Goal: Task Accomplishment & Management: Use online tool/utility

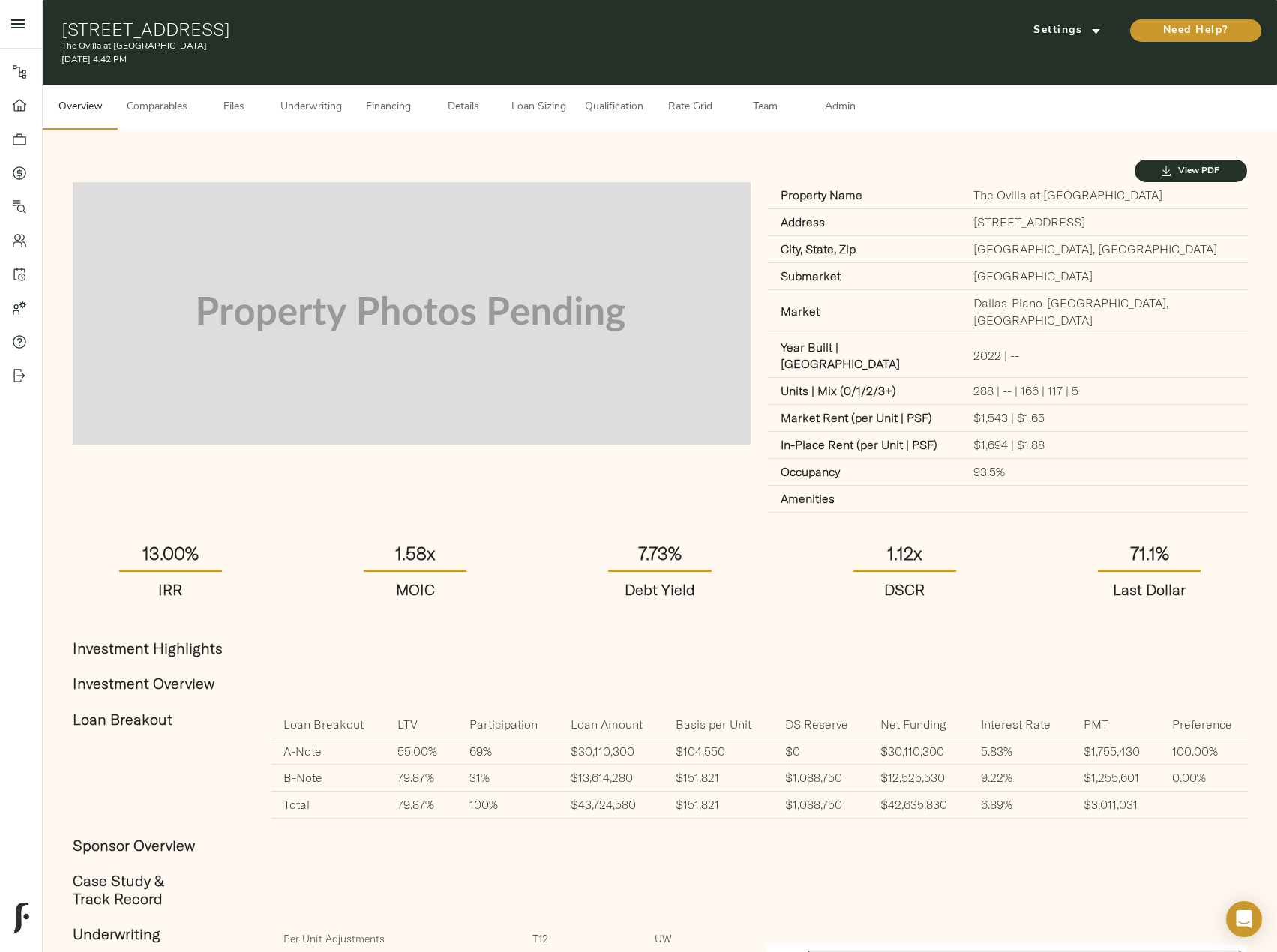
click at [538, 102] on span "Loan Sizing" at bounding box center [538, 107] width 57 height 19
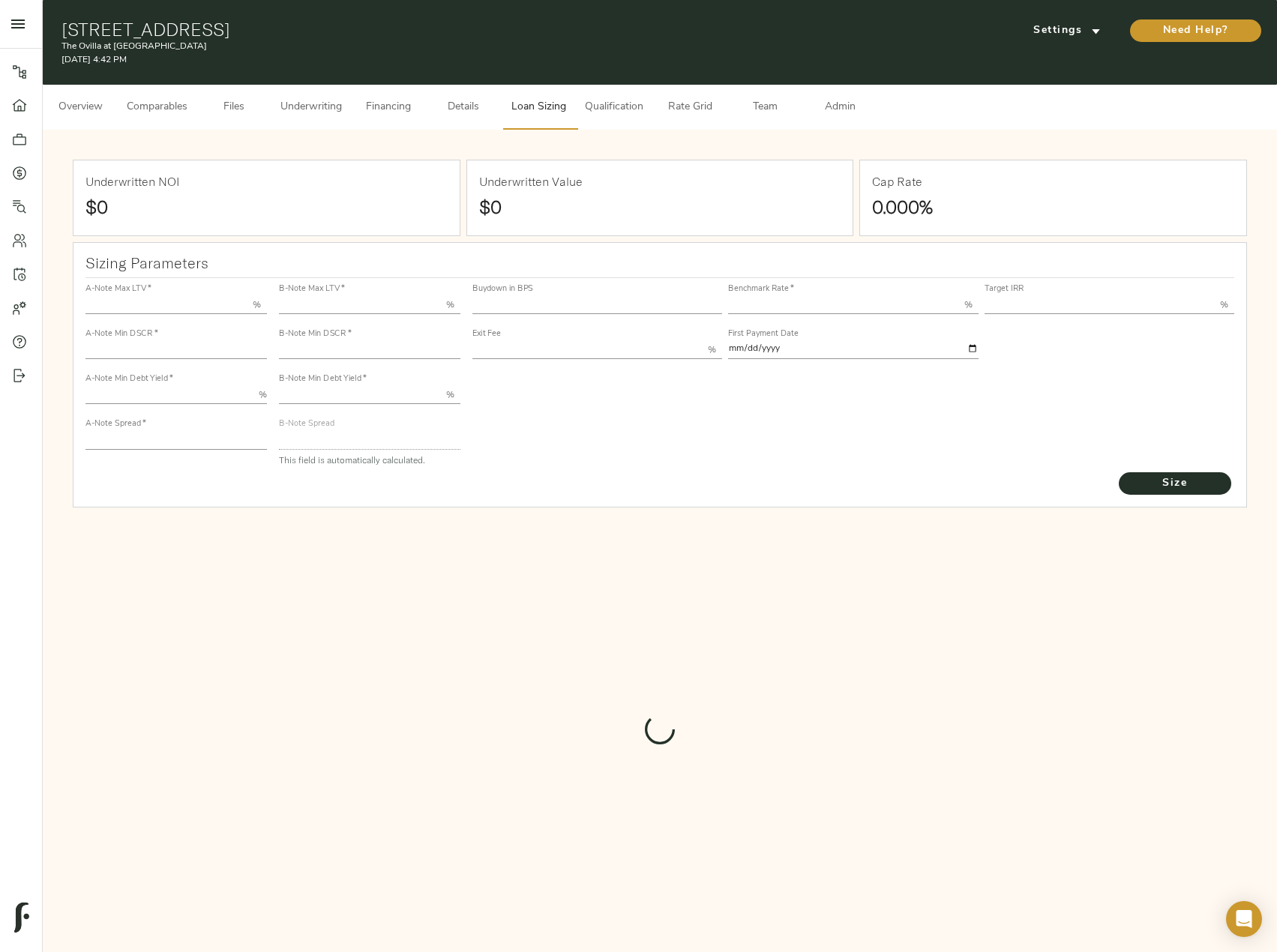
type input "55.000"
type input "1.4"
type input "10.00"
type input "210"
type input "80.000"
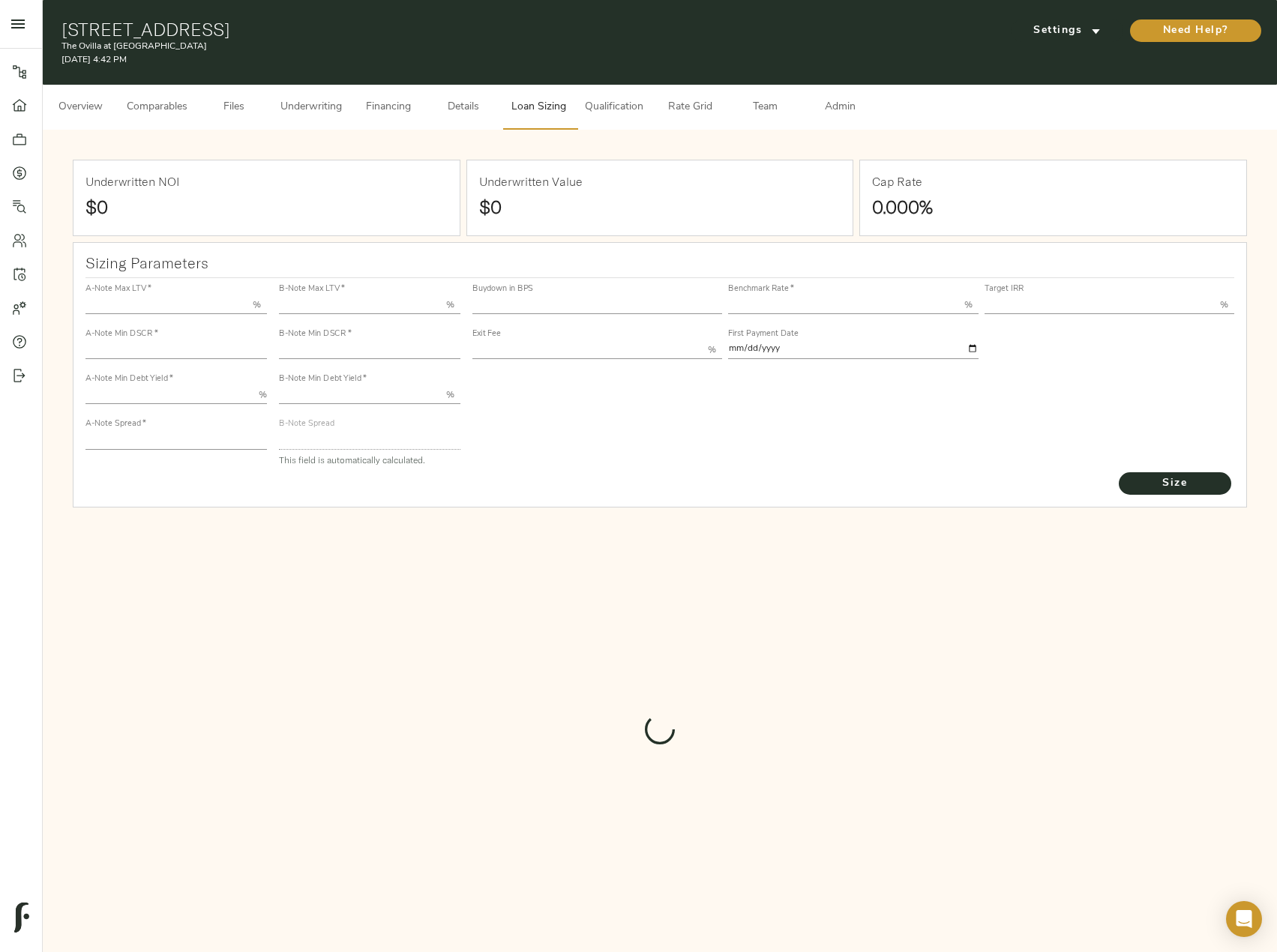
type input "1"
type input "2.00"
type input "549.2671657294316"
type input "53"
type input "3.73"
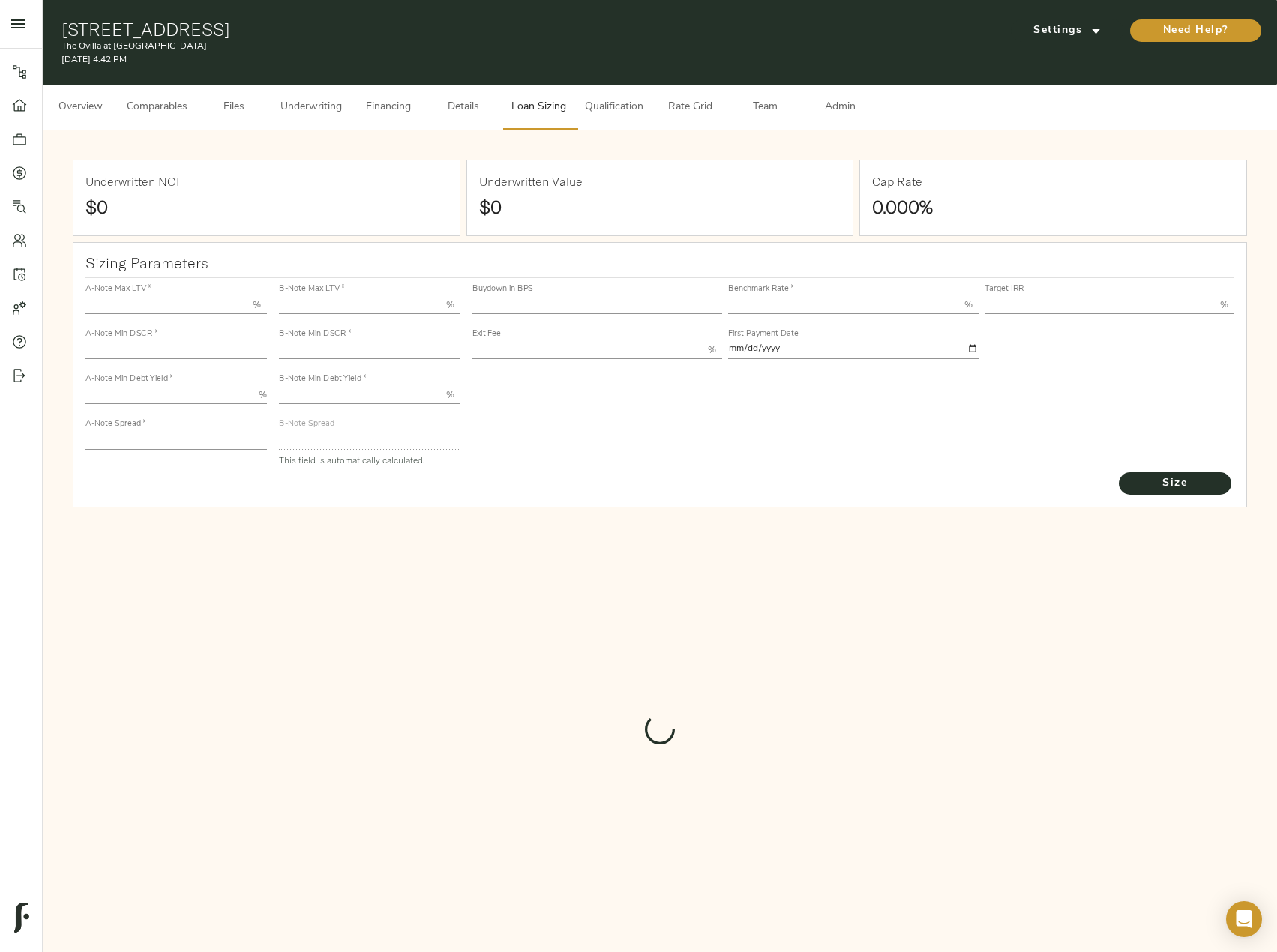
type input "13.00"
type input "1.00"
type input "2025-10-01"
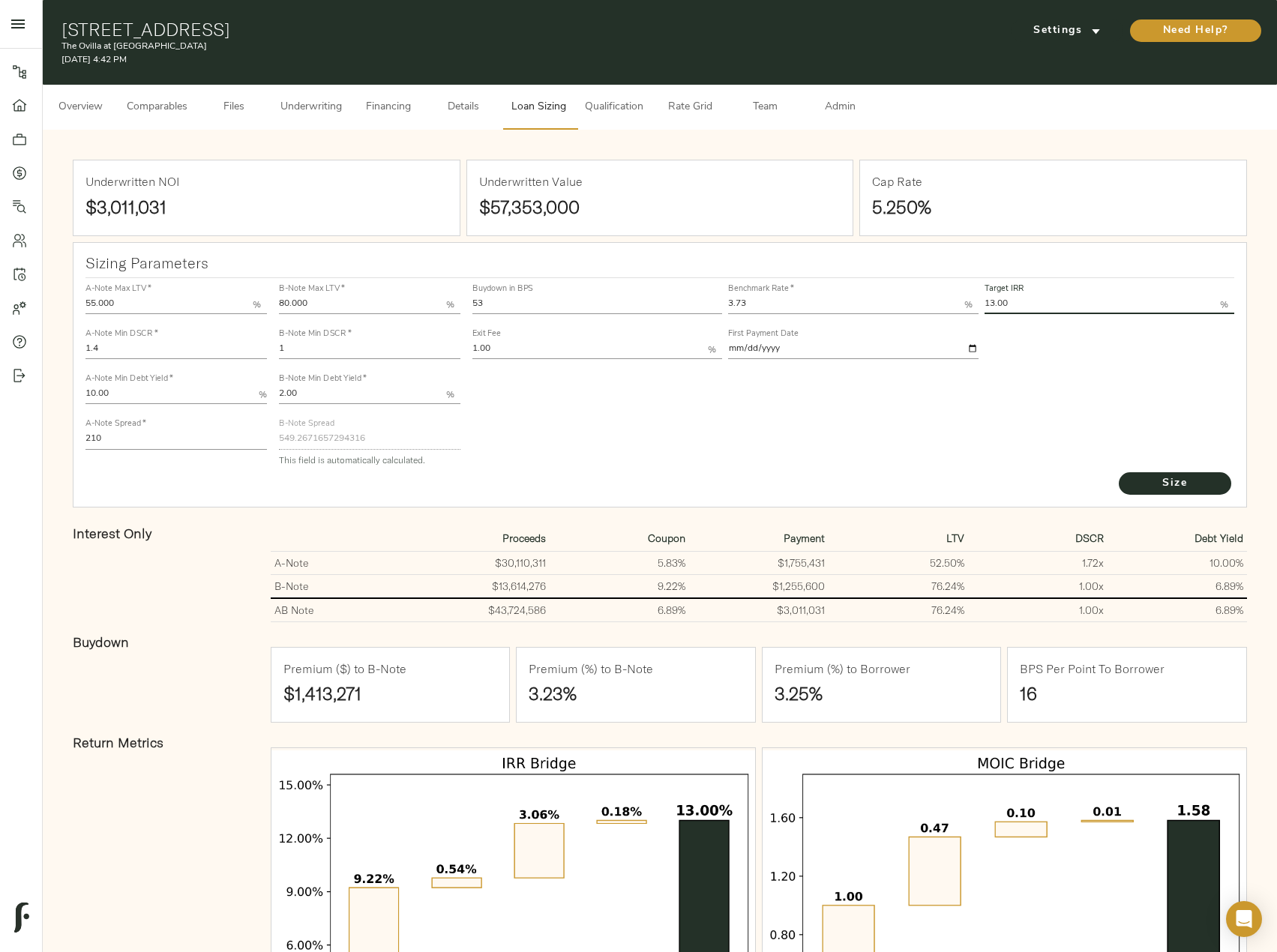
drag, startPoint x: 1040, startPoint y: 297, endPoint x: 969, endPoint y: 298, distance: 71.0
click at [969, 298] on div "Buydown in BPS 53 Benchmark Rate   * 3.73 % Target IRR 13.00 % Exit Fee 1.00 % …" at bounding box center [853, 320] width 768 height 91
type input "2"
type input "12.00"
click at [1119, 472] on button "Size" at bounding box center [1175, 483] width 113 height 23
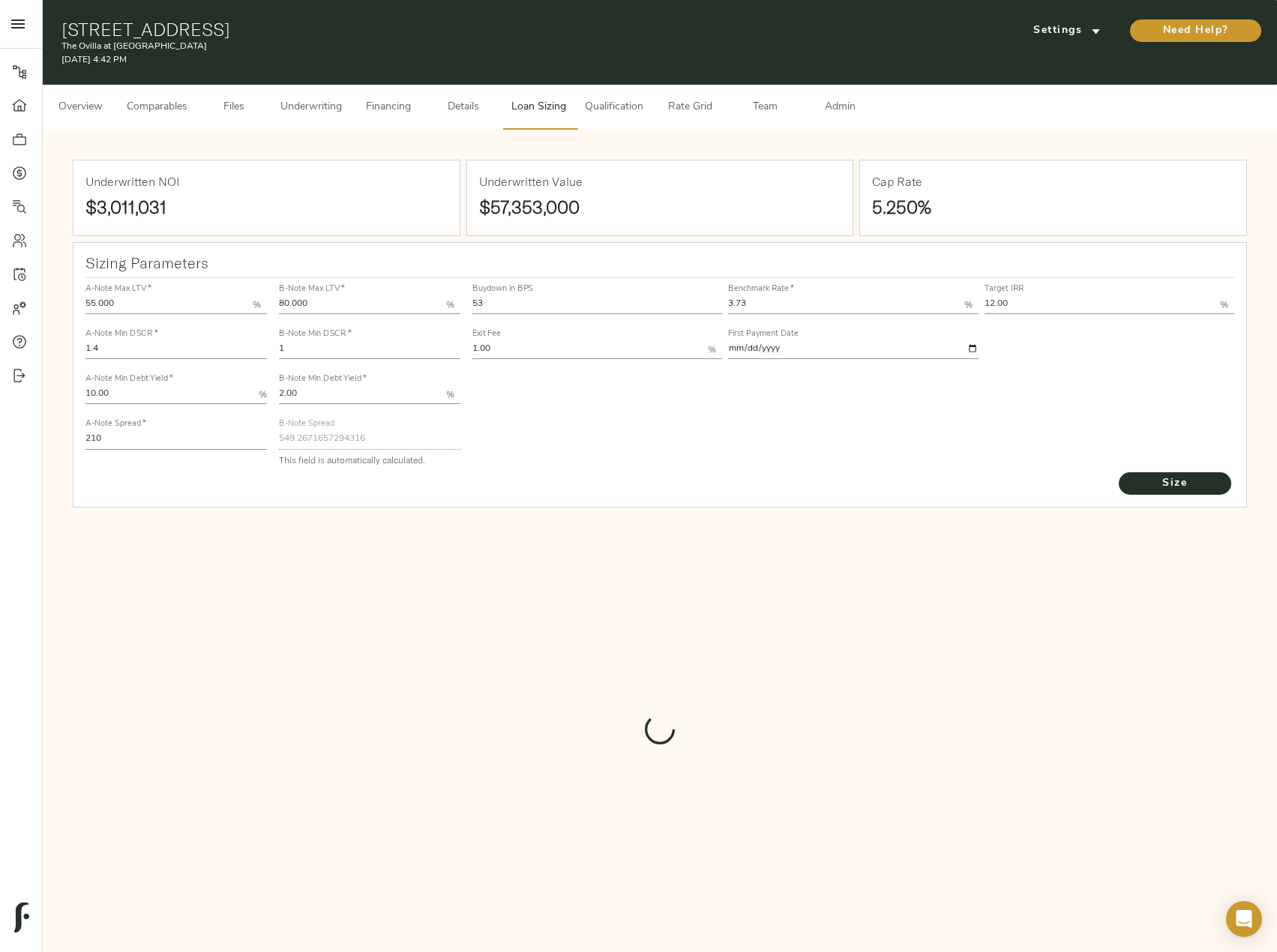
type input "735"
type input "0"
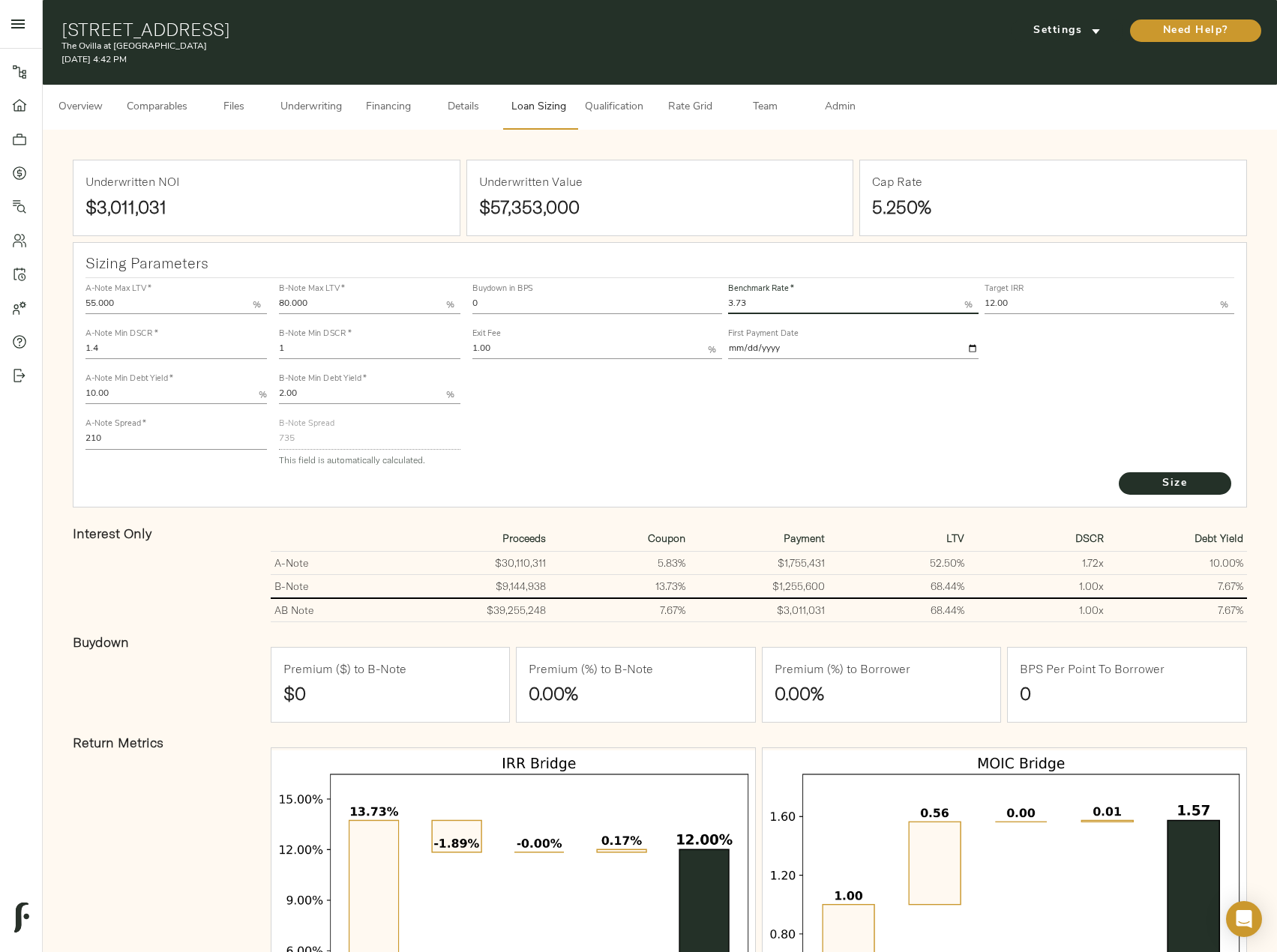
drag, startPoint x: 769, startPoint y: 306, endPoint x: 713, endPoint y: 303, distance: 56.1
click at [713, 303] on div "Buydown in BPS 0 Benchmark Rate   * 3.73 % Target IRR 12.00 % Exit Fee 1.00 % F…" at bounding box center [853, 320] width 768 height 91
type input "3.65"
click at [1119, 472] on button "Size" at bounding box center [1175, 483] width 113 height 23
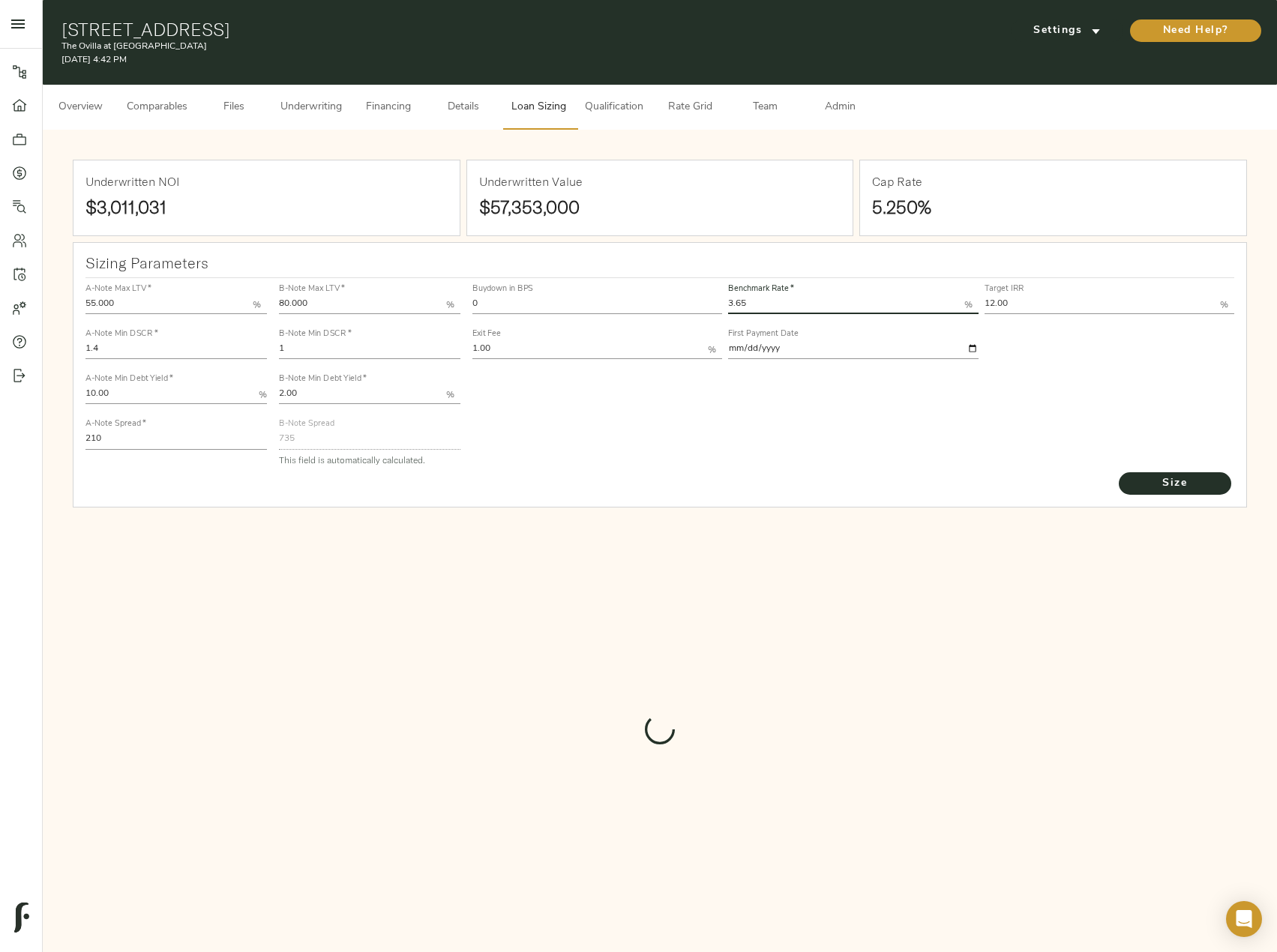
type input "743"
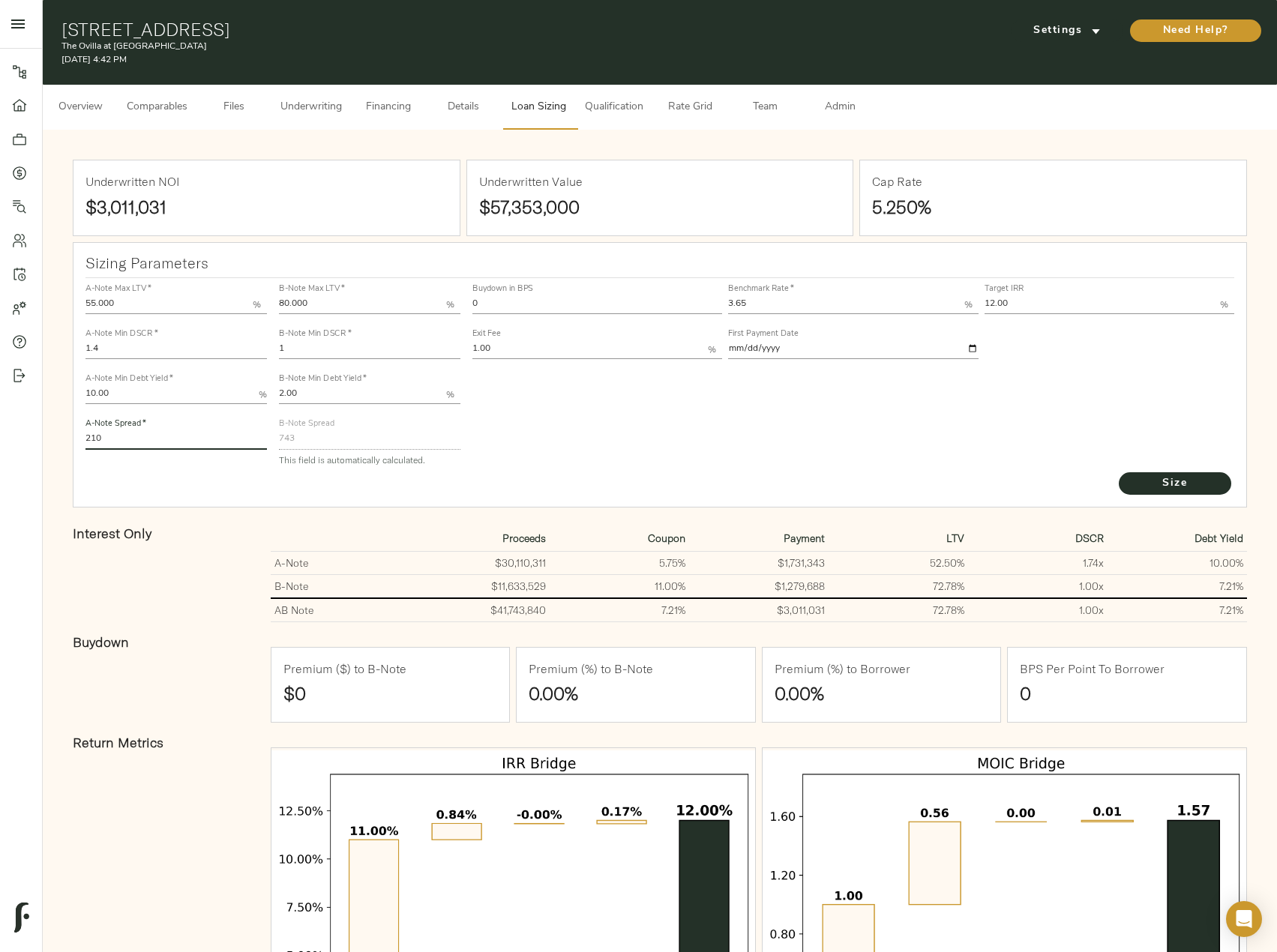
drag, startPoint x: 121, startPoint y: 437, endPoint x: 28, endPoint y: 435, distance: 93.0
click at [28, 435] on div "Pipeline Dashboard Portfolio Quotes Search Users Activity Account Help Sign Out…" at bounding box center [638, 561] width 1277 height 1122
type input "220"
click at [1119, 472] on button "Size" at bounding box center [1175, 483] width 113 height 23
drag, startPoint x: 501, startPoint y: 310, endPoint x: 432, endPoint y: 308, distance: 69.0
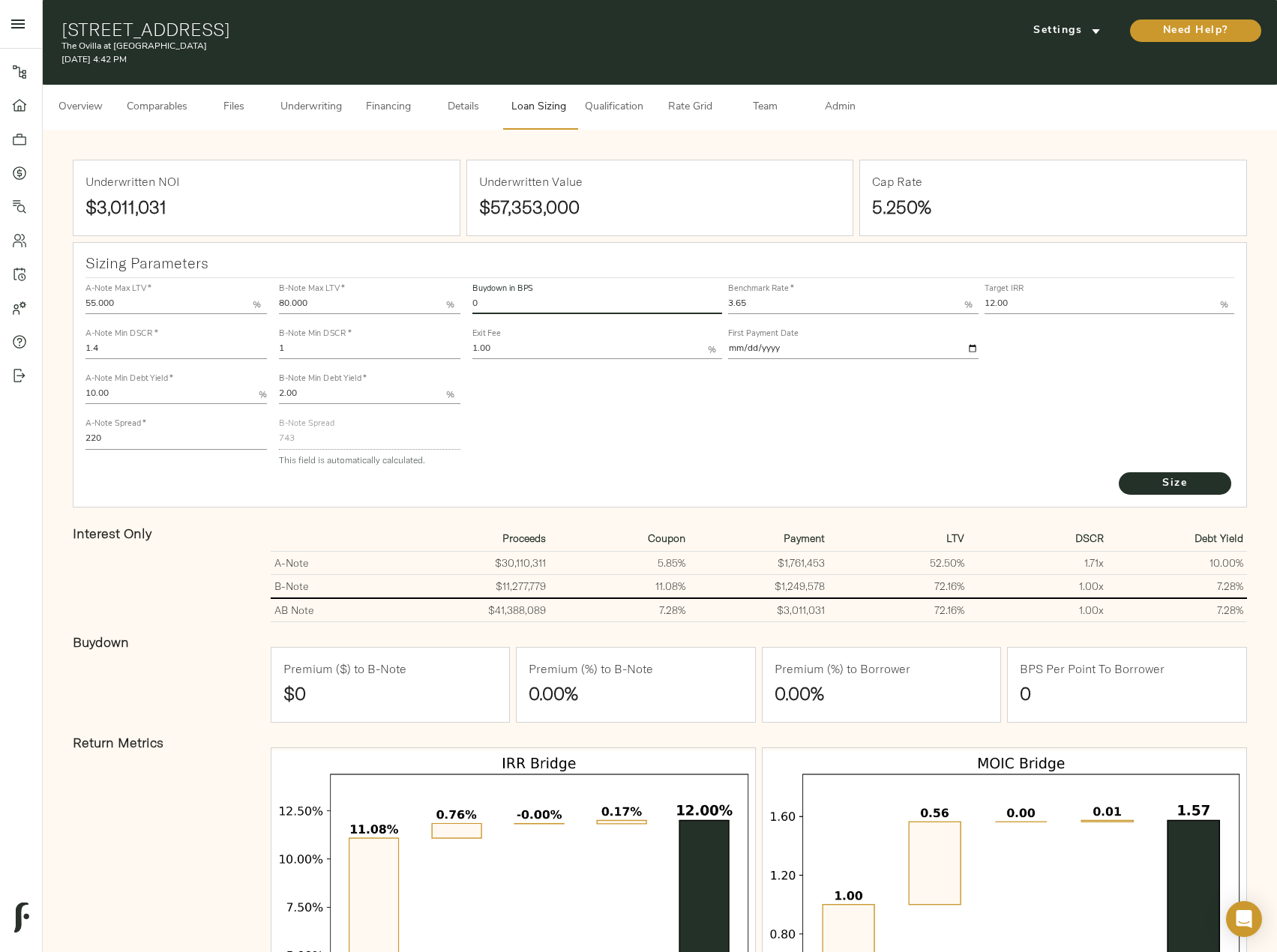
click at [432, 308] on div "A-Note Max LTV   * 55.000 % A-Note Min DSCR   * 1.4 A-Note Min Debt Yield   * 1…" at bounding box center [660, 374] width 1161 height 204
type input "53"
click at [1119, 472] on button "Size" at bounding box center [1175, 483] width 113 height 23
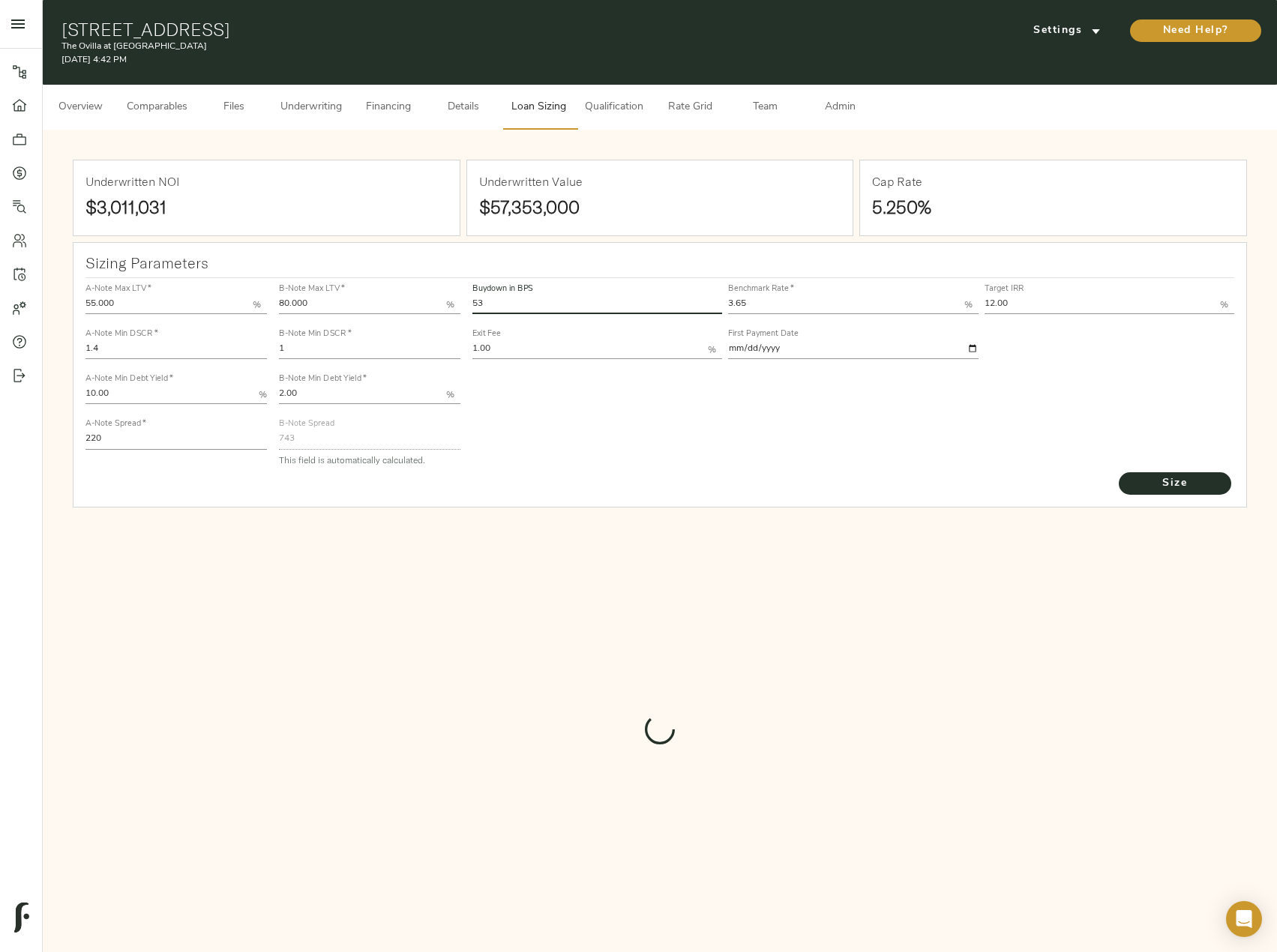
type input "495.00660656541305"
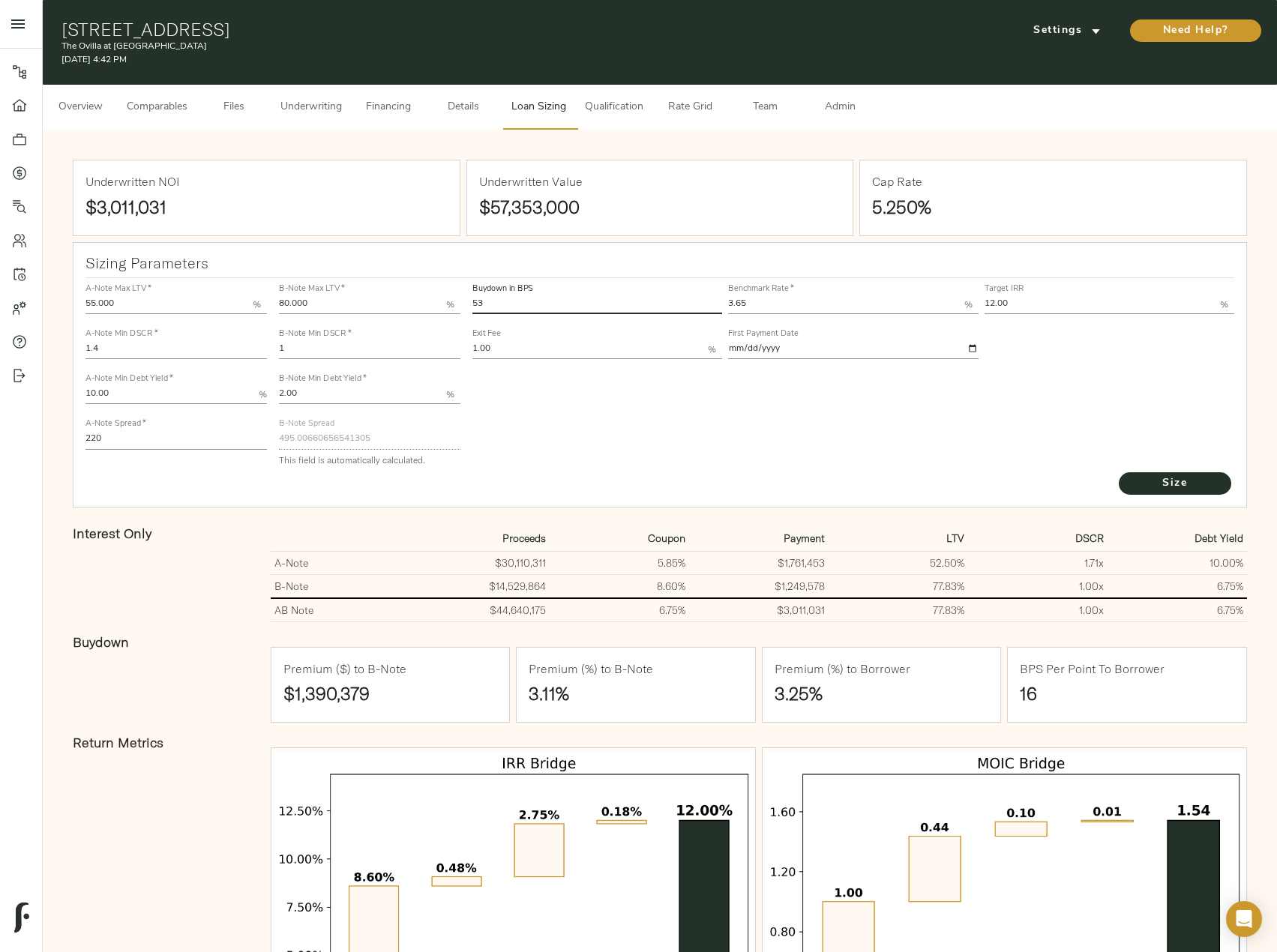
drag, startPoint x: 510, startPoint y: 305, endPoint x: 463, endPoint y: 301, distance: 47.2
click at [463, 301] on div "A-Note Max LTV   * 55.000 % A-Note Min DSCR   * 1.4 A-Note Min Debt Yield   * 1…" at bounding box center [660, 374] width 1161 height 204
type input "45"
click at [1119, 472] on button "Size" at bounding box center [1175, 483] width 113 height 23
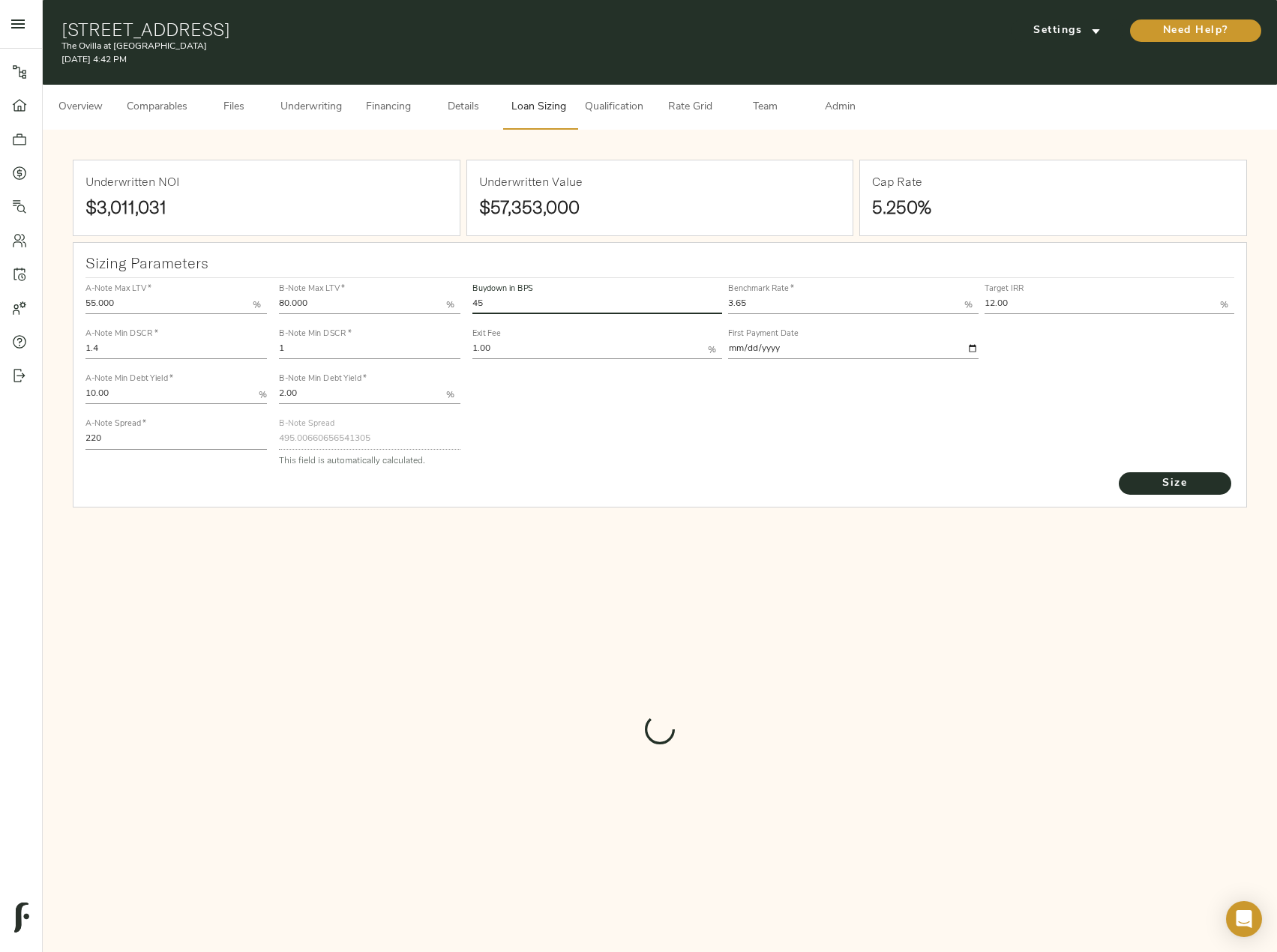
type input "527.1339199851096"
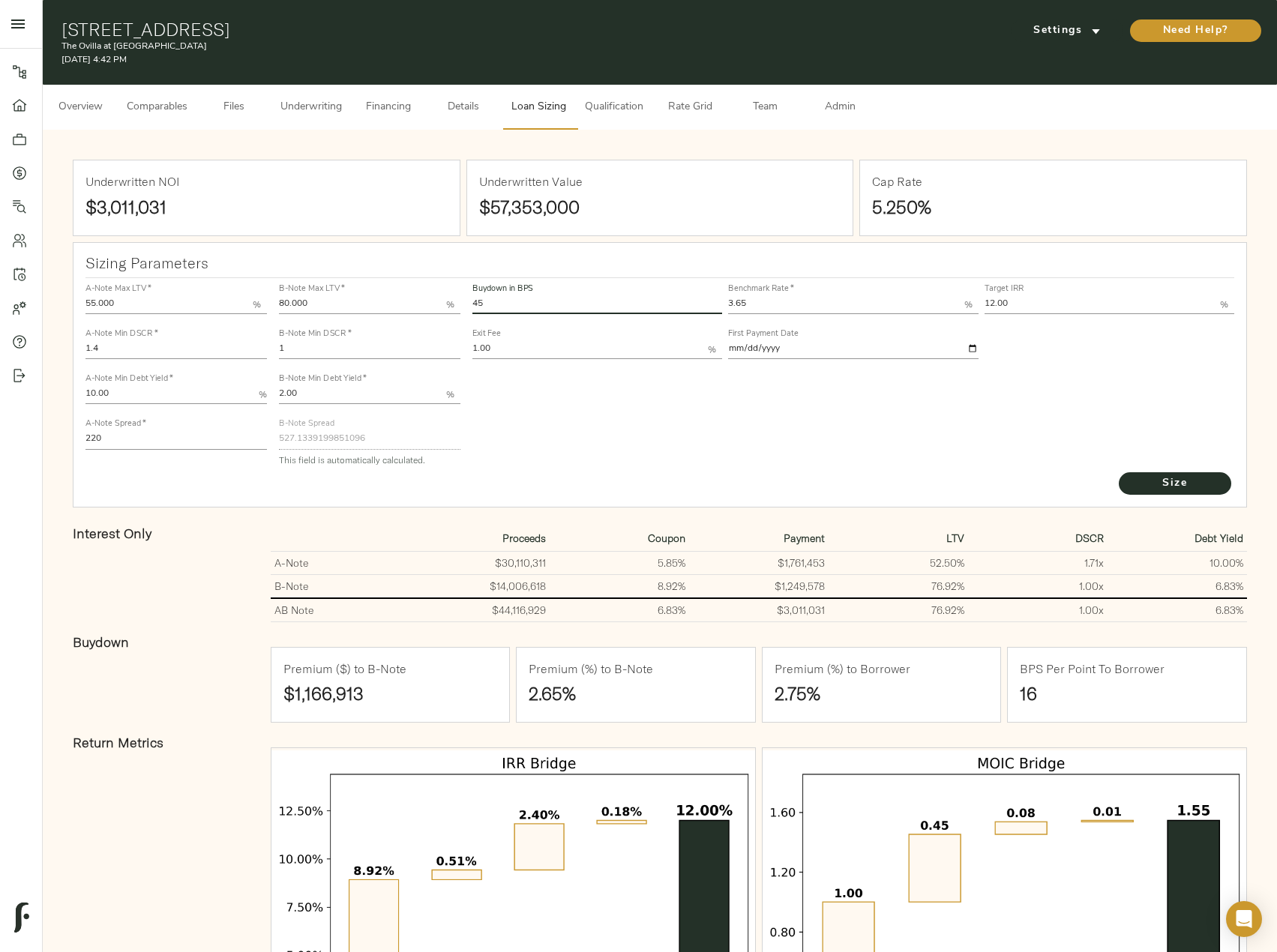
drag, startPoint x: 354, startPoint y: 351, endPoint x: 248, endPoint y: 349, distance: 106.0
click at [248, 349] on div "A-Note Max LTV   * 55.000 % A-Note Min DSCR   * 1.4 A-Note Min Debt Yield   * 1…" at bounding box center [660, 374] width 1161 height 204
type input "1.025"
click at [1119, 472] on button "Size" at bounding box center [1175, 483] width 113 height 23
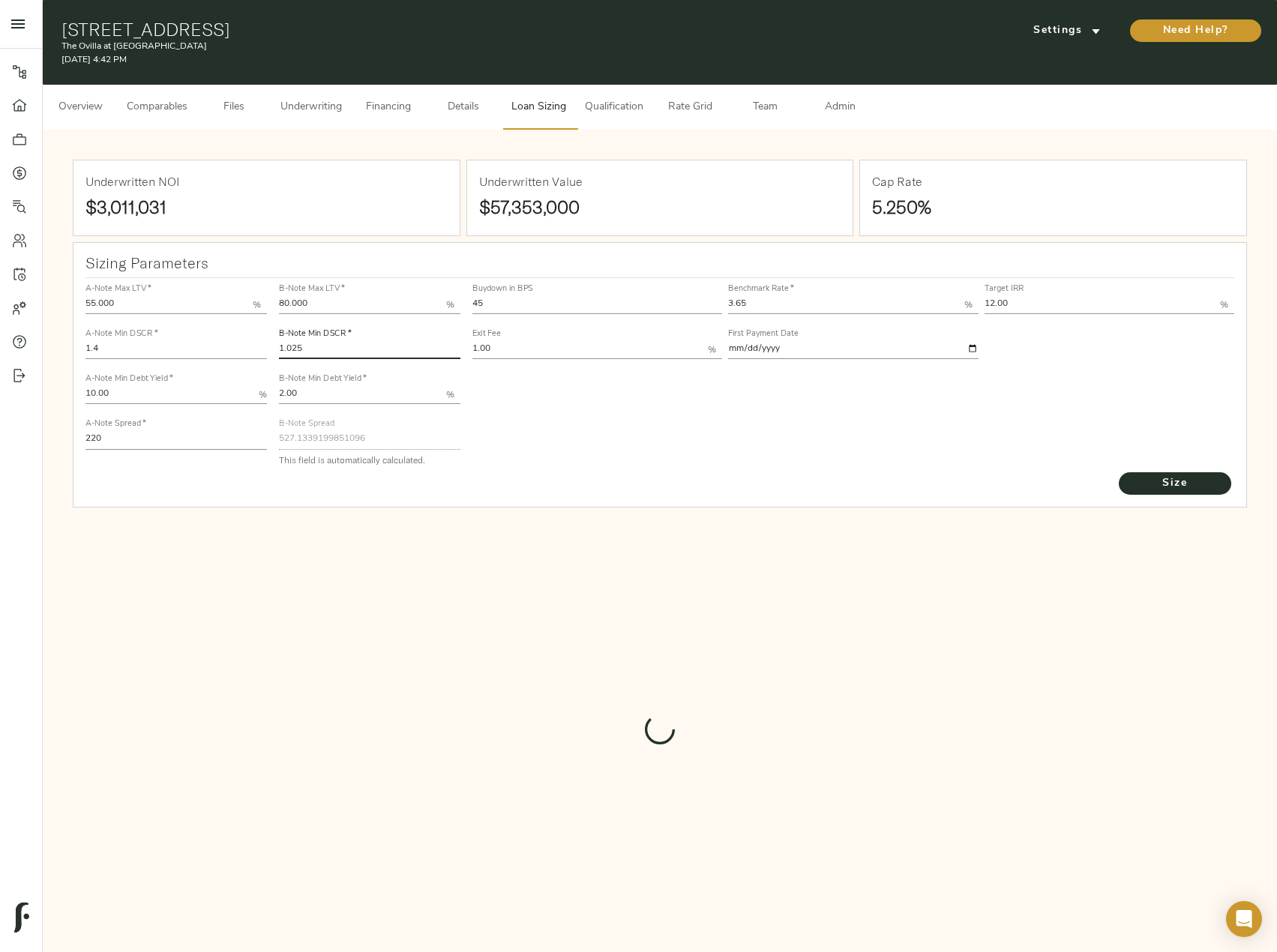
type input "517.6758779336105"
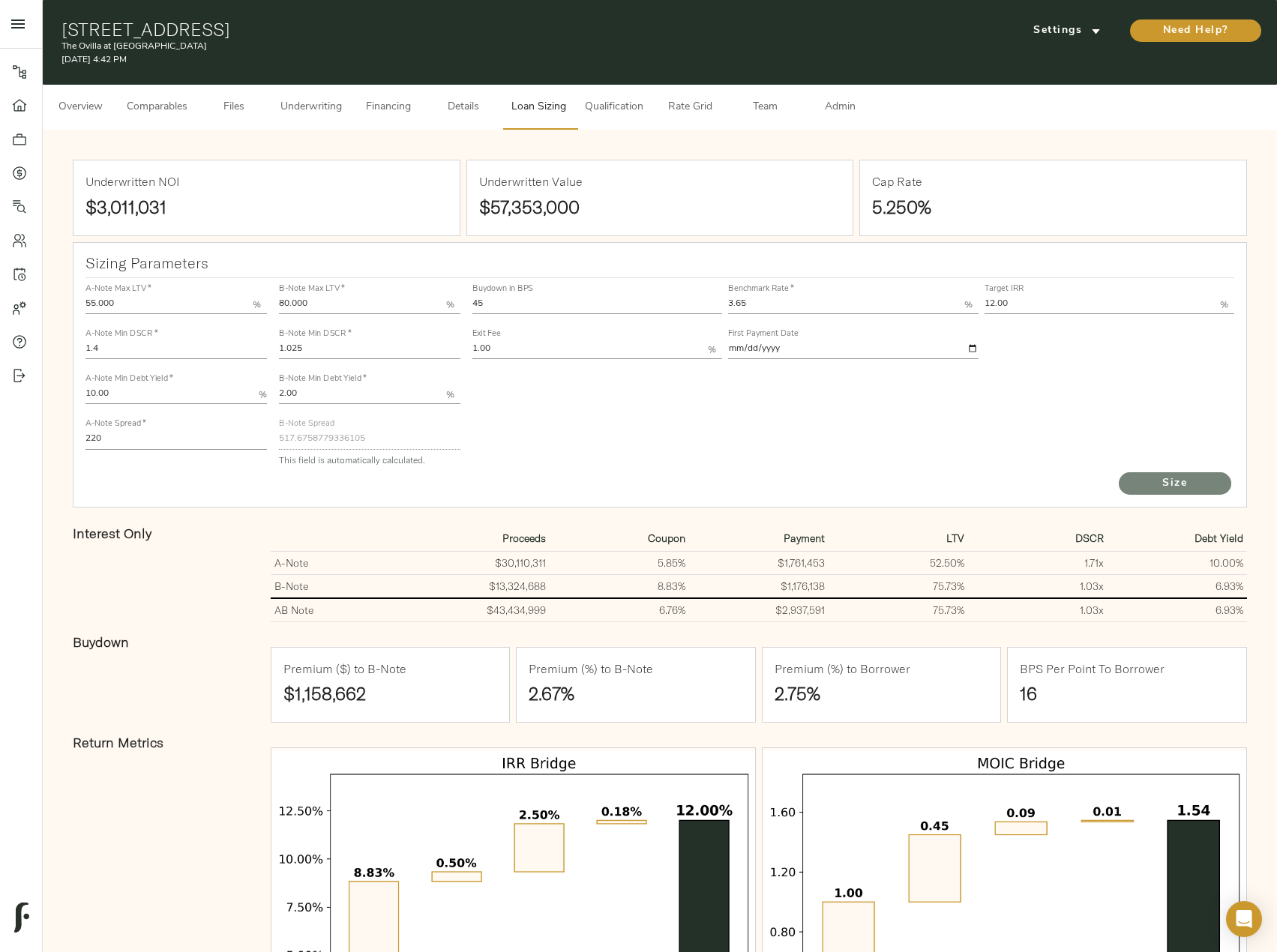
click at [1141, 483] on span "Size" at bounding box center [1175, 483] width 83 height 19
click at [338, 86] on button "Underwriting" at bounding box center [312, 106] width 80 height 45
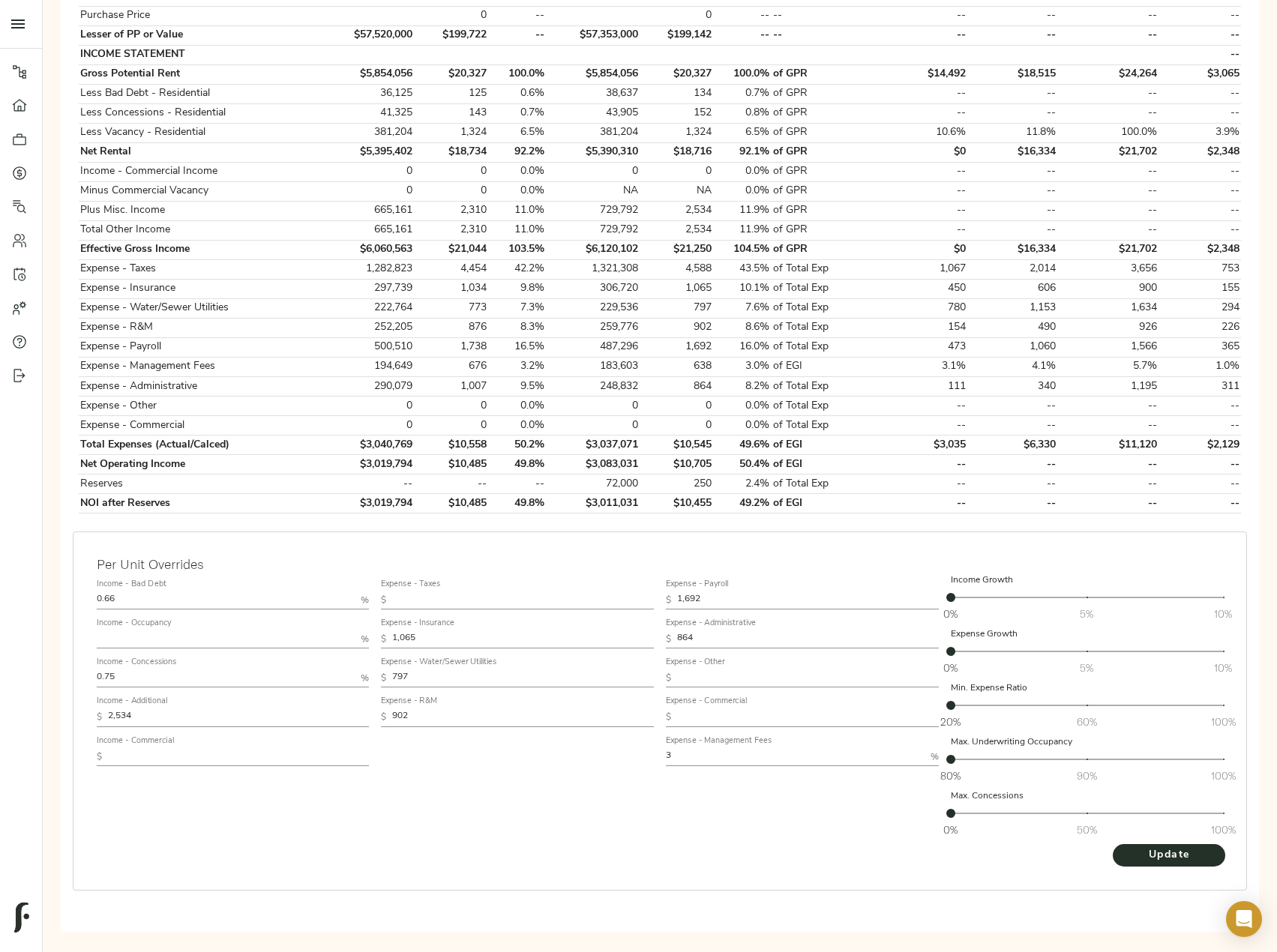
scroll to position [447, 0]
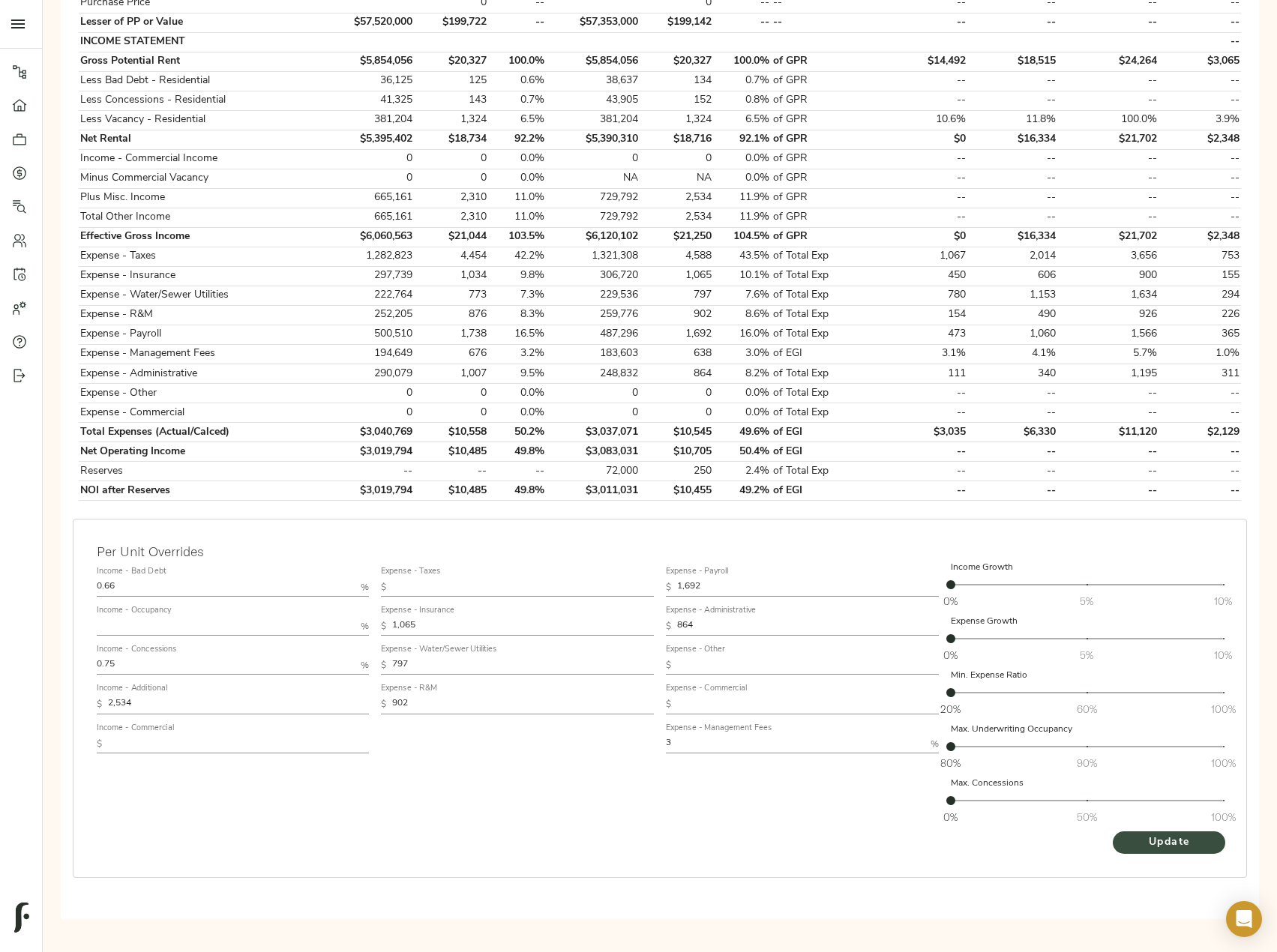
click at [1158, 844] on span "Update" at bounding box center [1169, 843] width 83 height 19
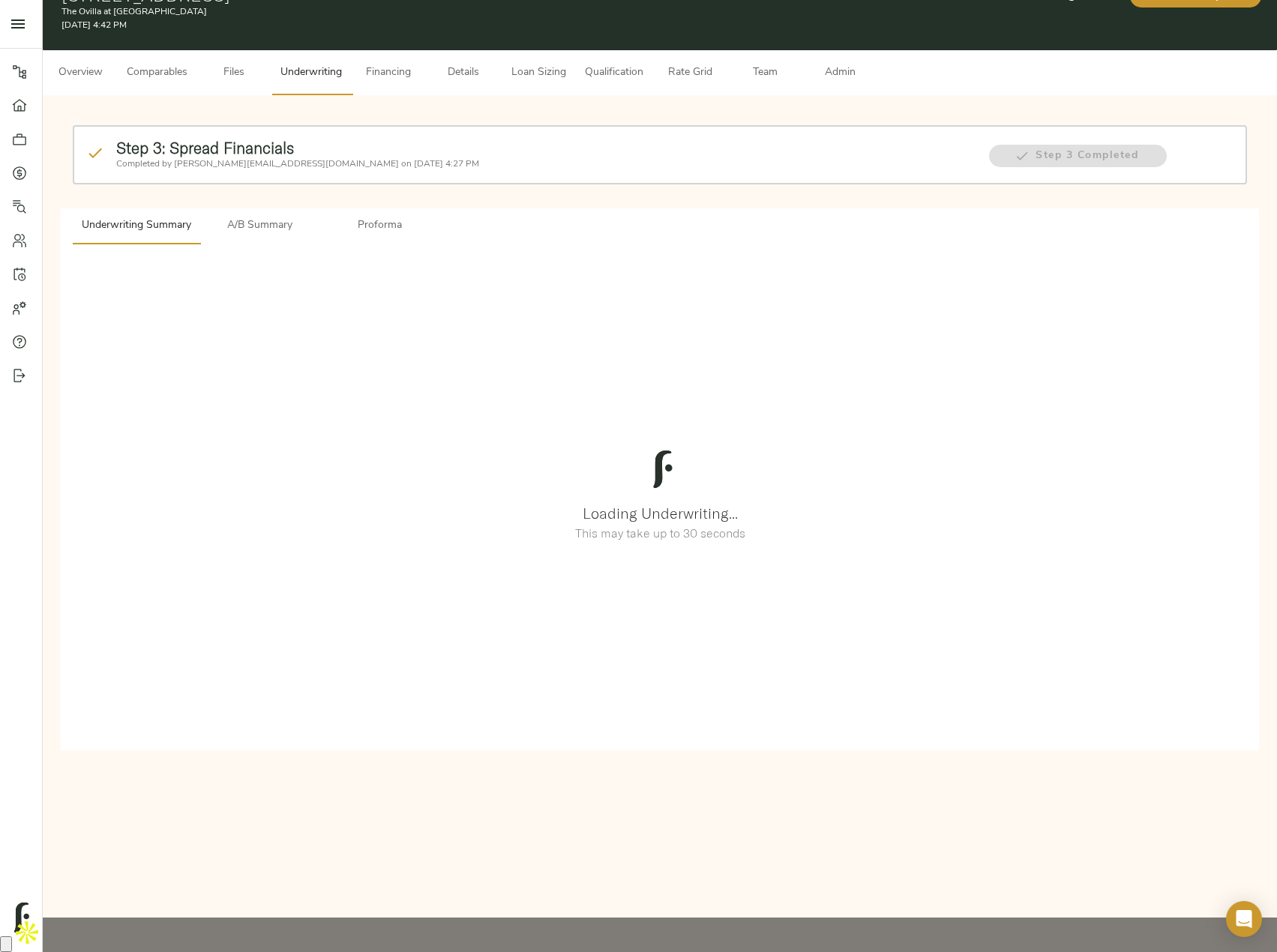
scroll to position [0, 0]
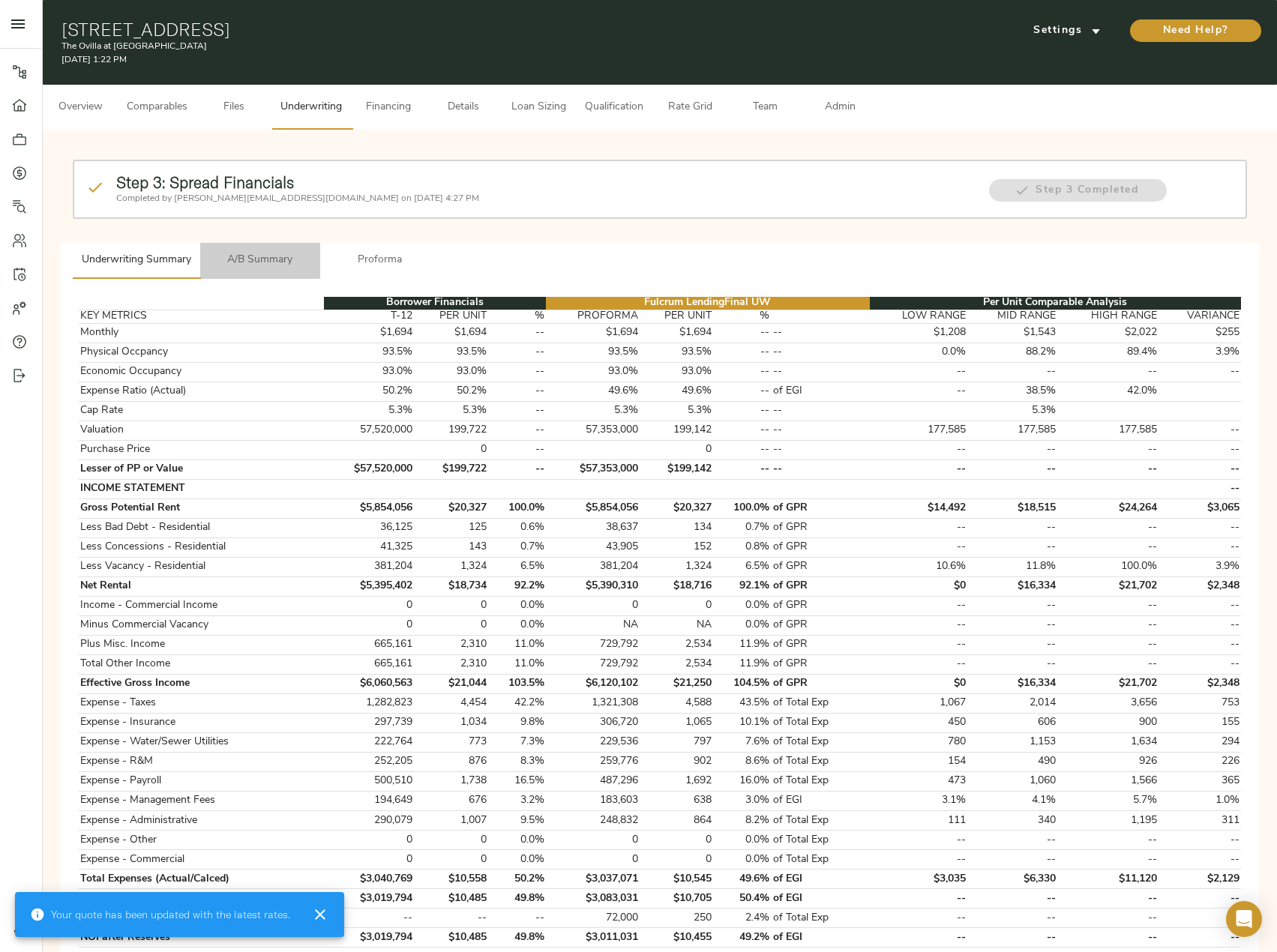
click at [307, 271] on button "A/B Summary" at bounding box center [260, 260] width 120 height 36
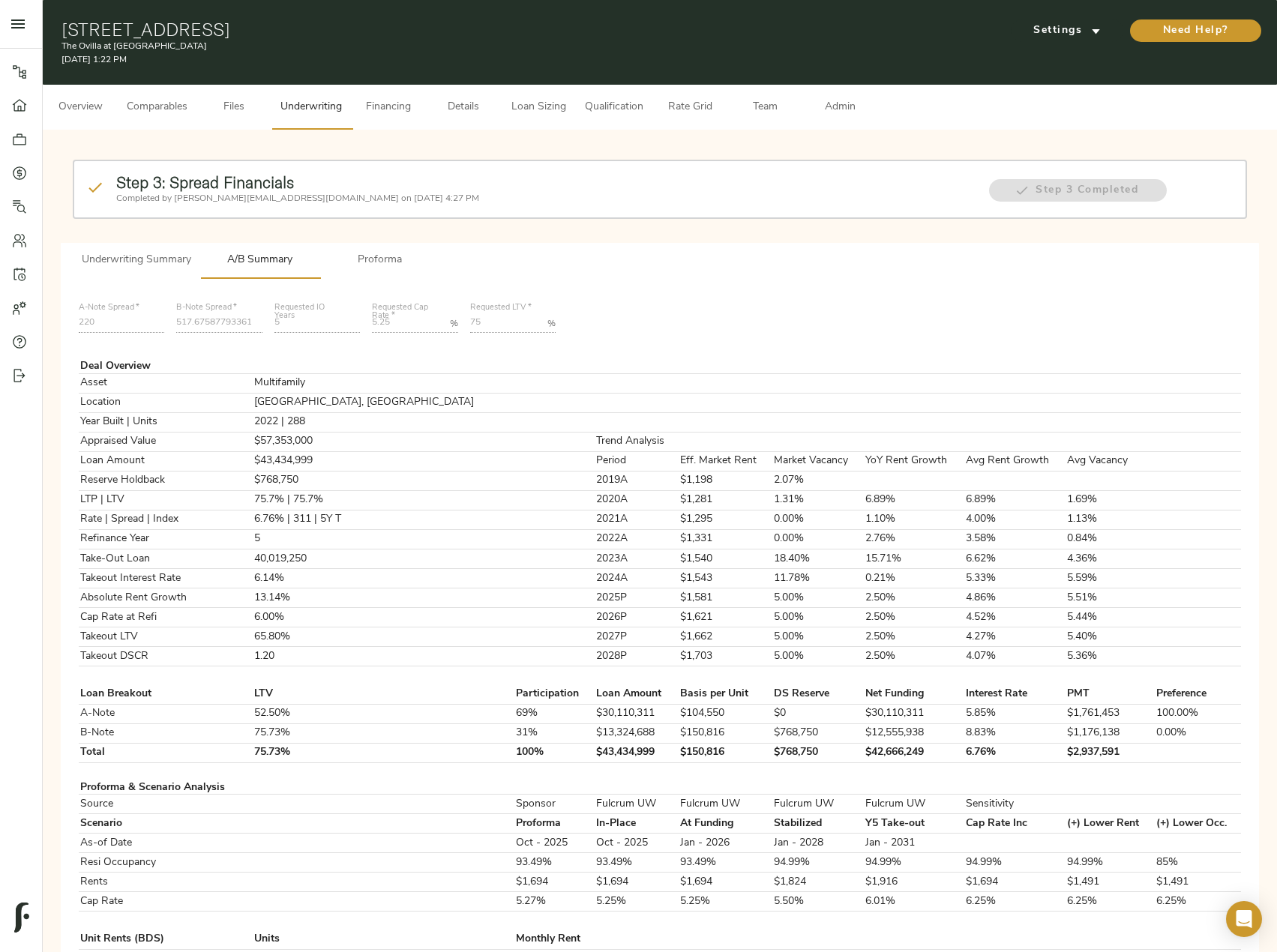
click at [212, 255] on span "A/B Summary" at bounding box center [260, 260] width 102 height 19
click at [164, 267] on span "Underwriting Summary" at bounding box center [136, 260] width 110 height 19
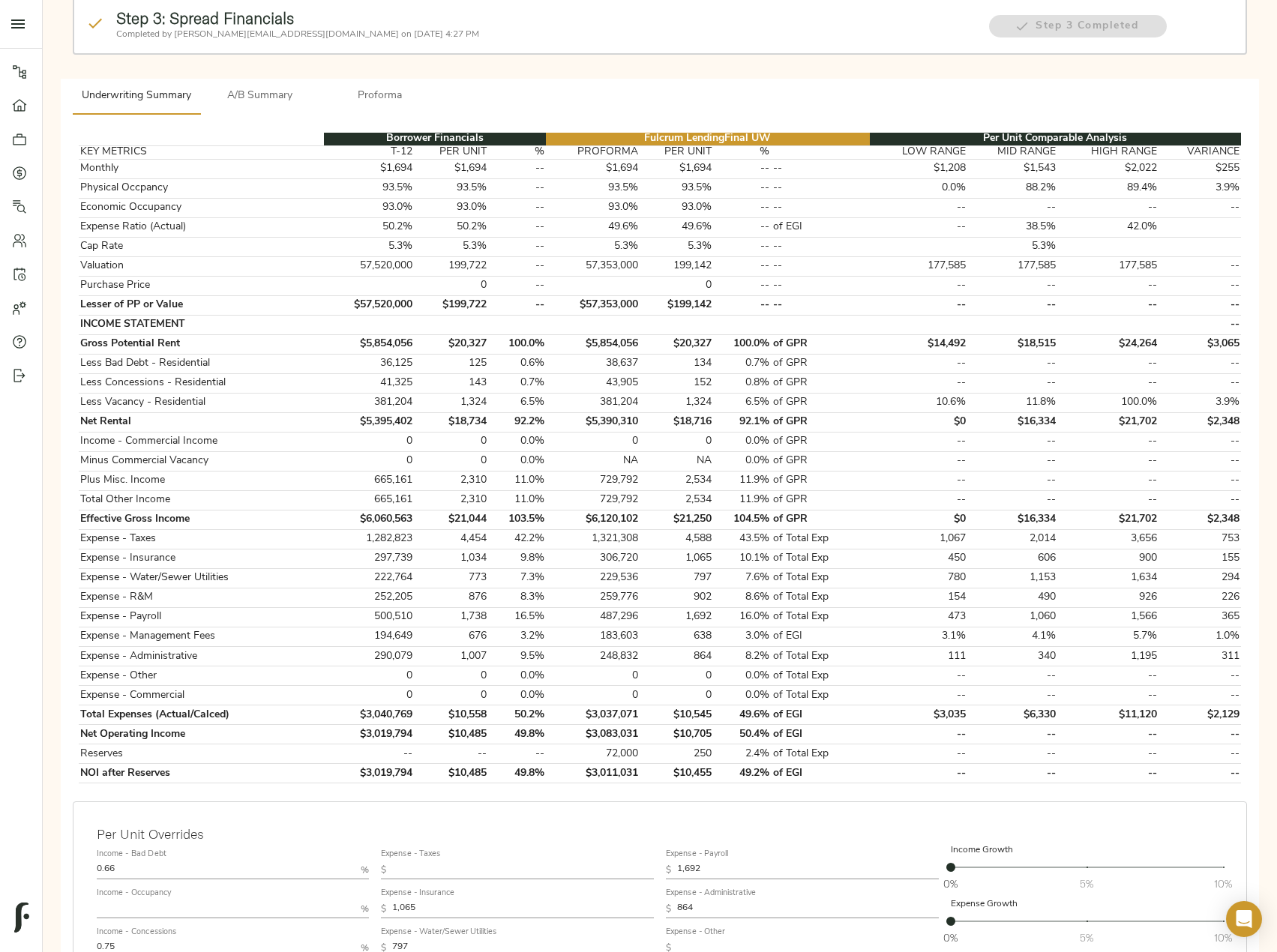
scroll to position [447, 0]
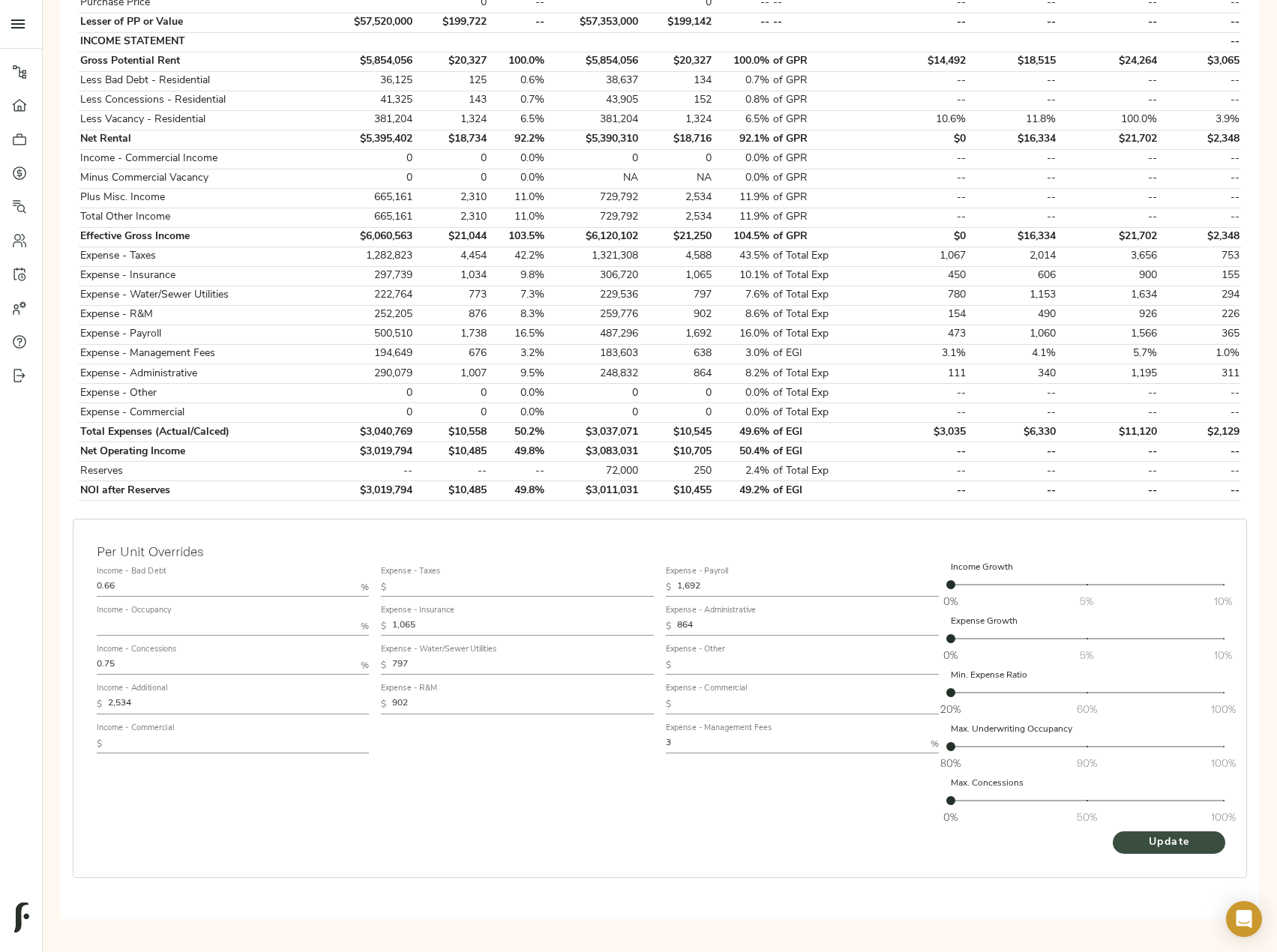
click at [1164, 834] on span "Update" at bounding box center [1169, 843] width 83 height 19
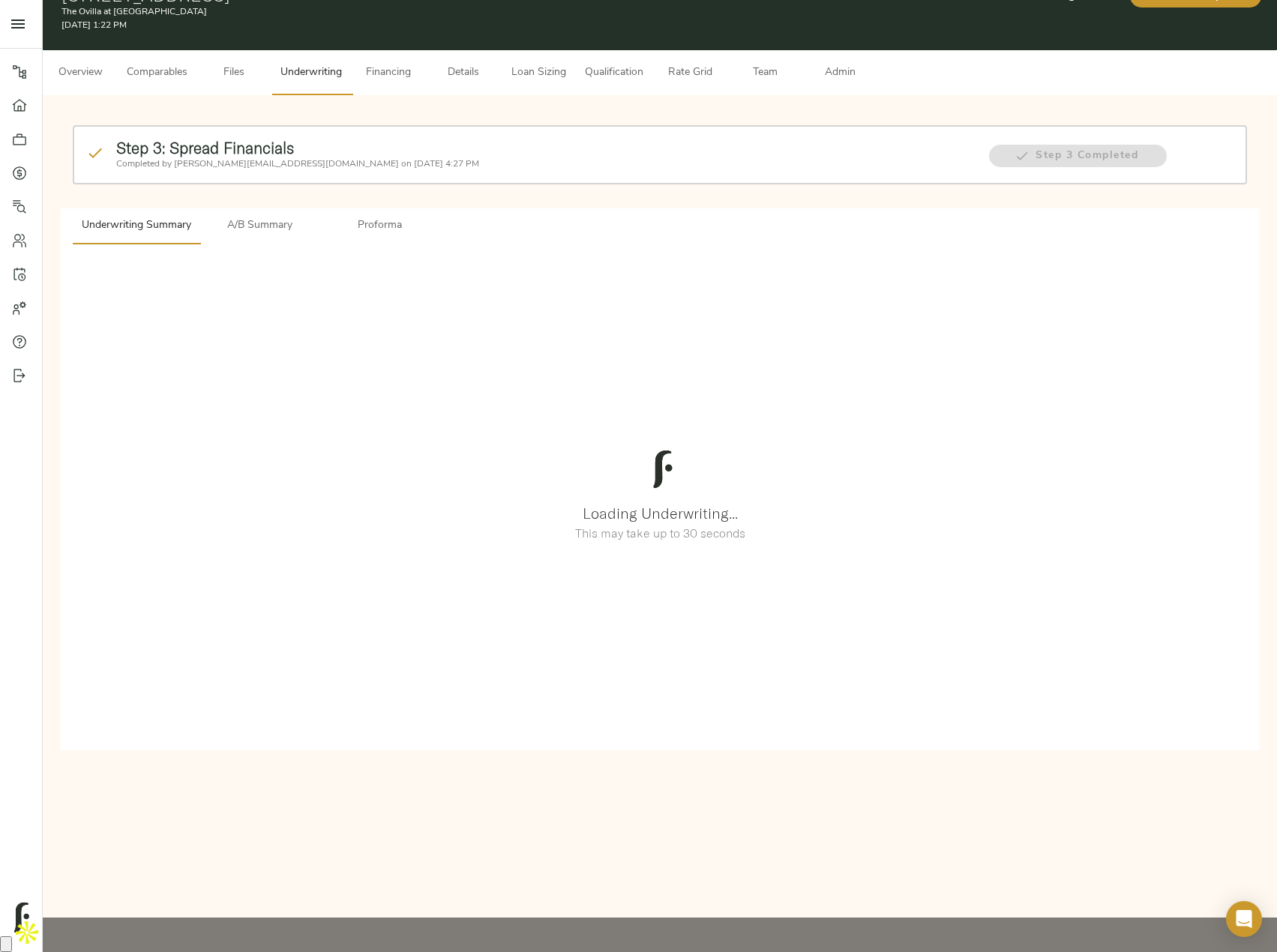
scroll to position [0, 0]
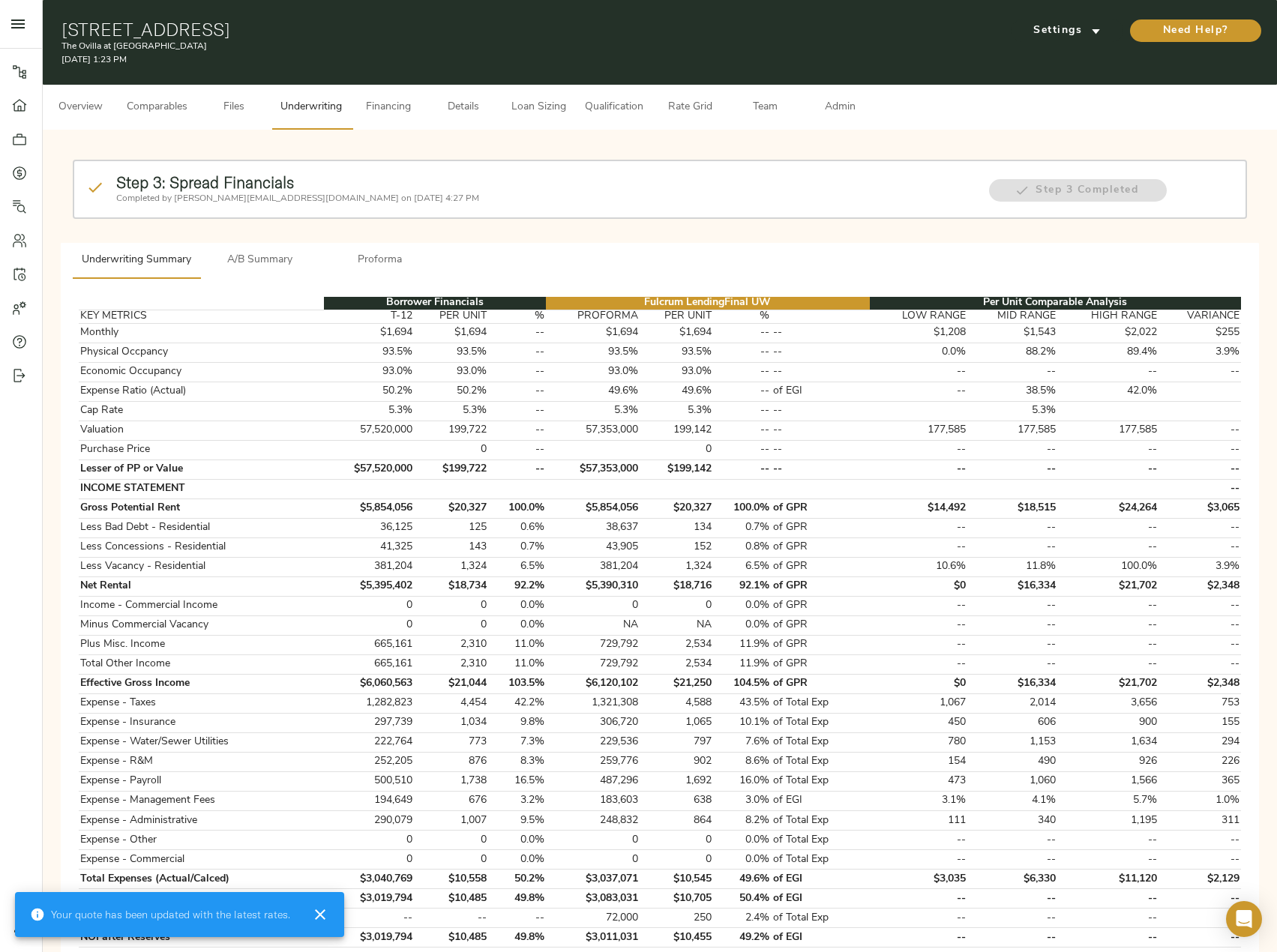
click at [265, 267] on span "A/B Summary" at bounding box center [260, 260] width 102 height 19
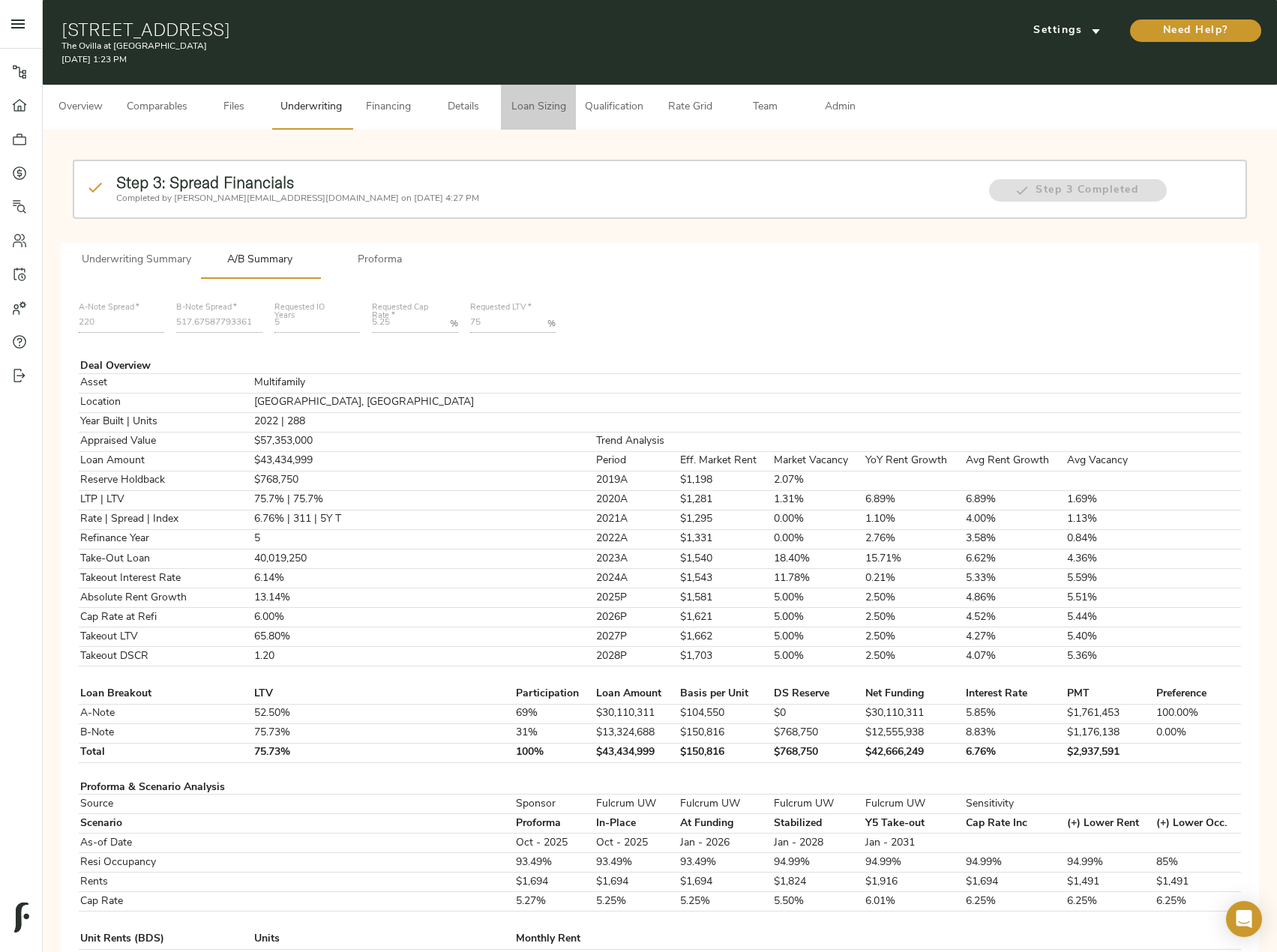
click at [505, 96] on button "Loan Sizing" at bounding box center [538, 106] width 75 height 45
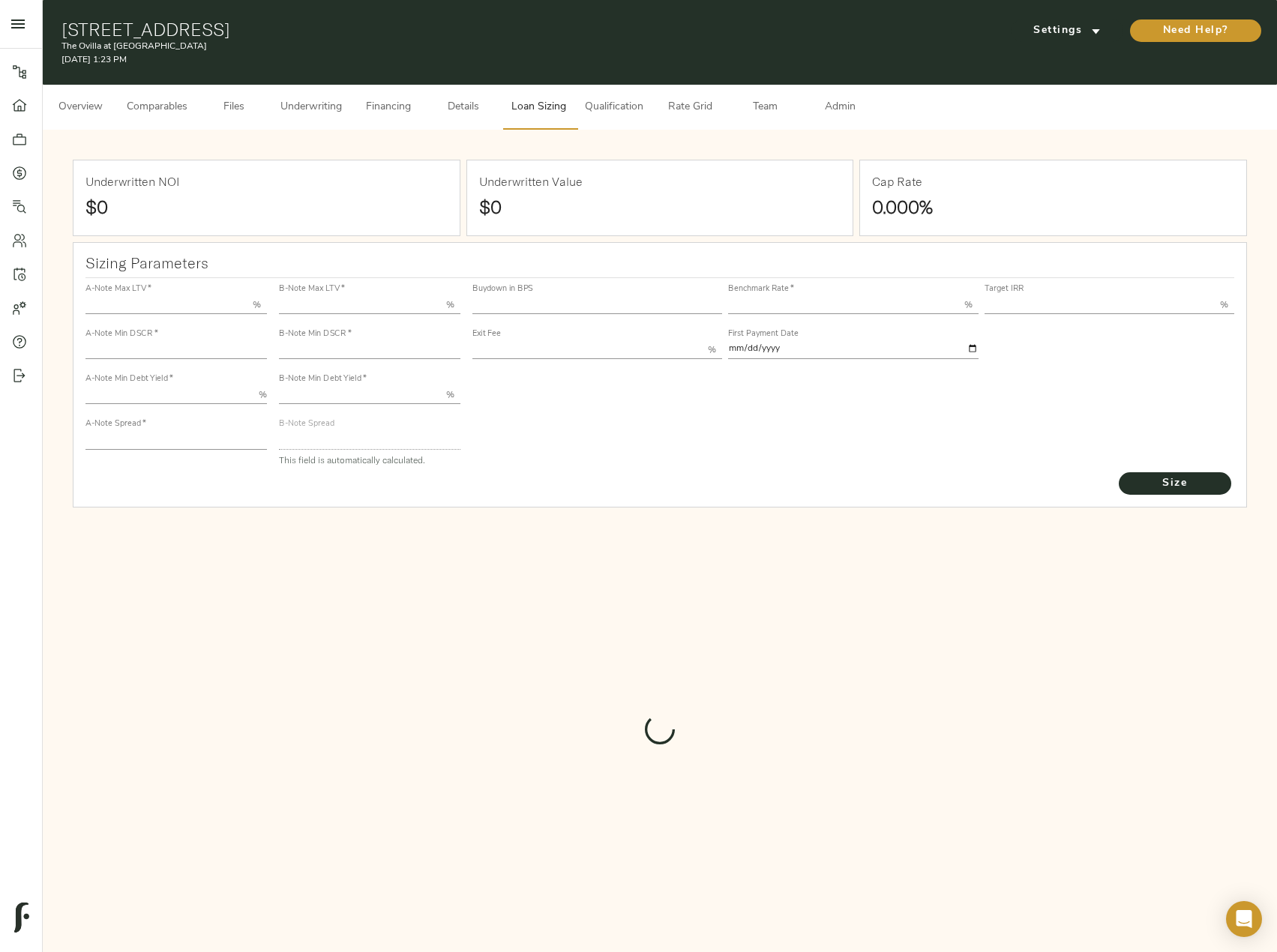
type input "55.000"
type input "1.4"
type input "10.00"
type input "220"
type input "80.000"
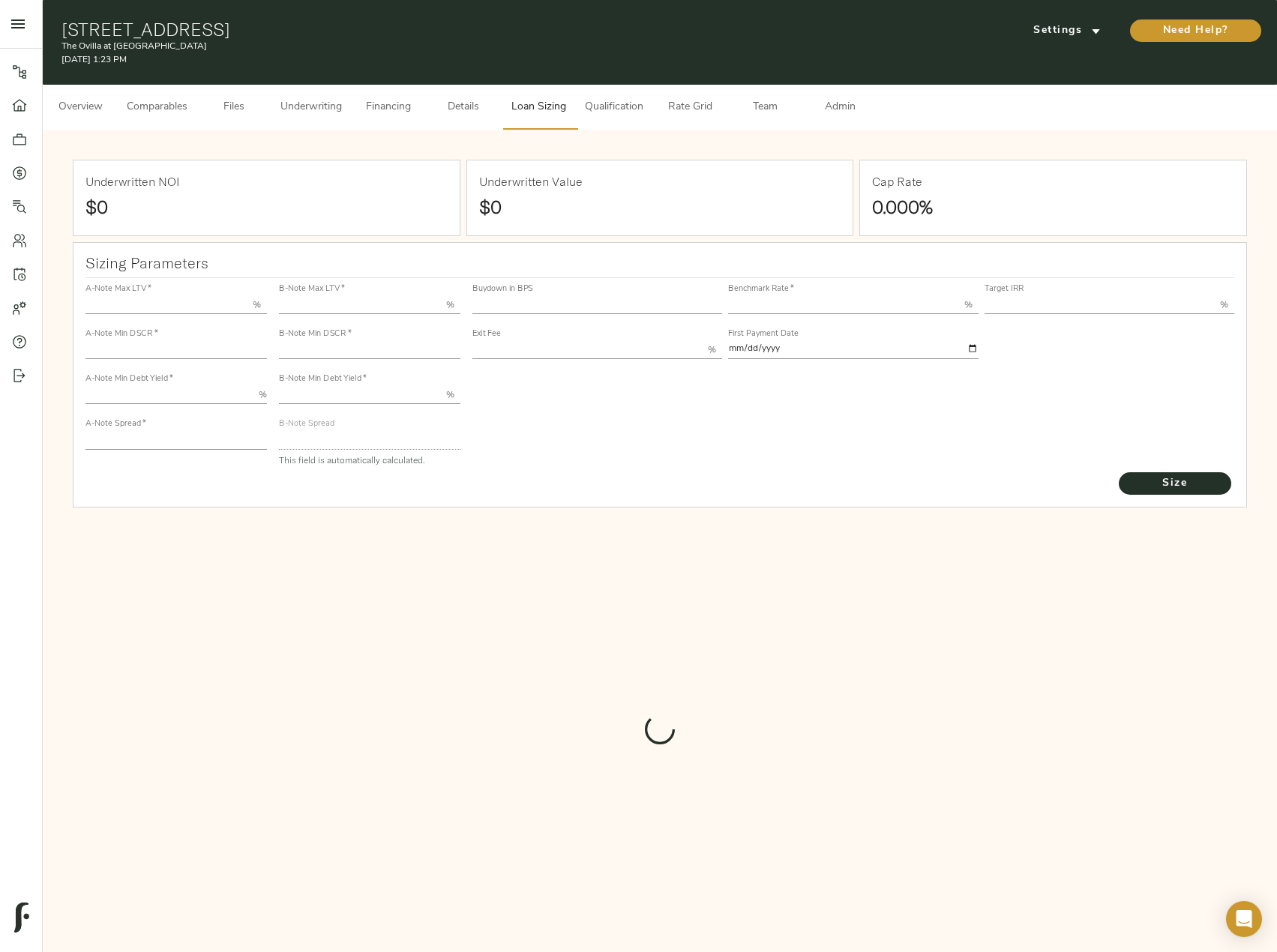
type input "1.025"
type input "2.00"
type input "517.6758779336105"
type input "45"
type input "3.65"
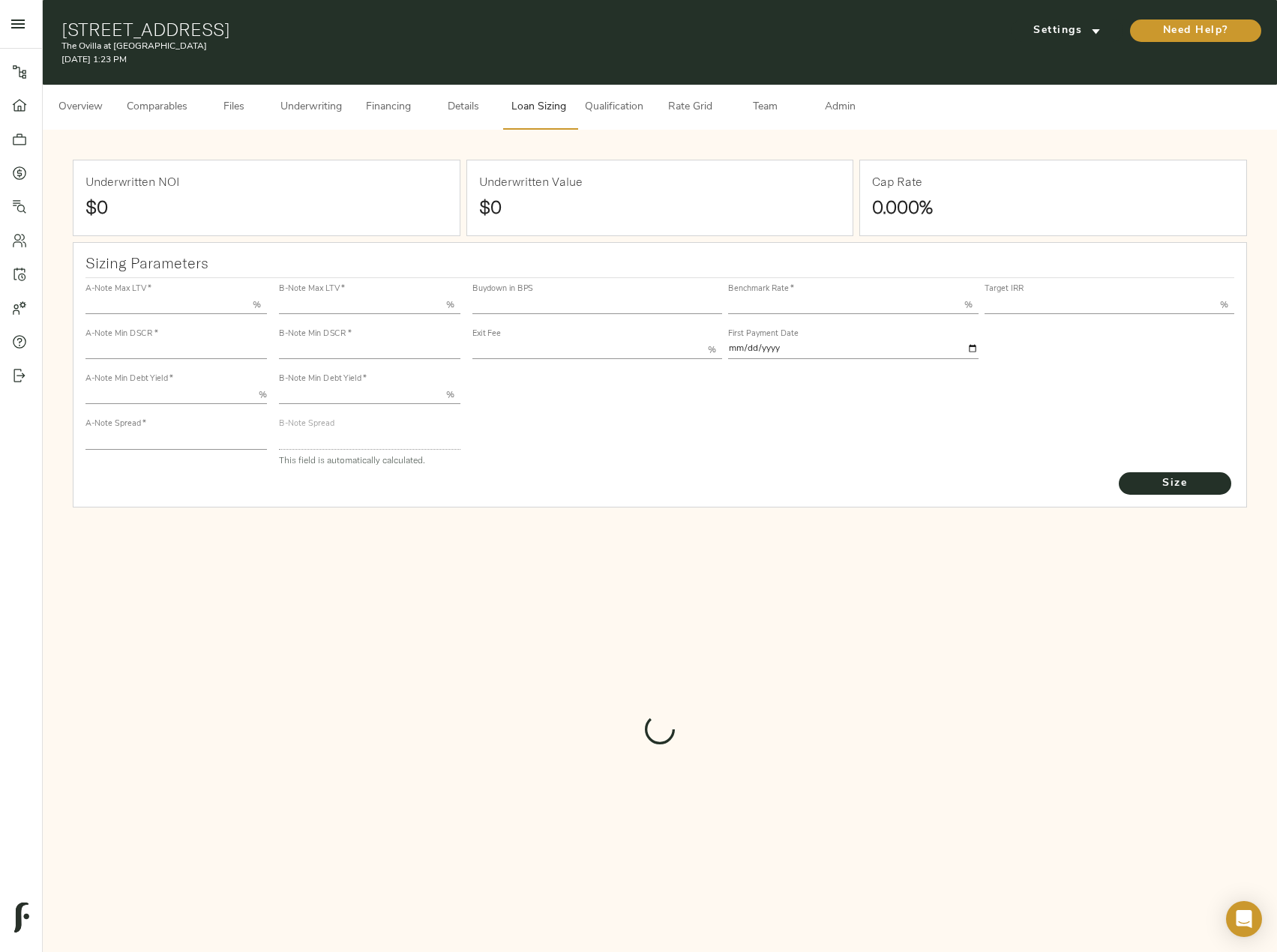
type input "12.00"
type input "1.00"
type input "2025-10-01"
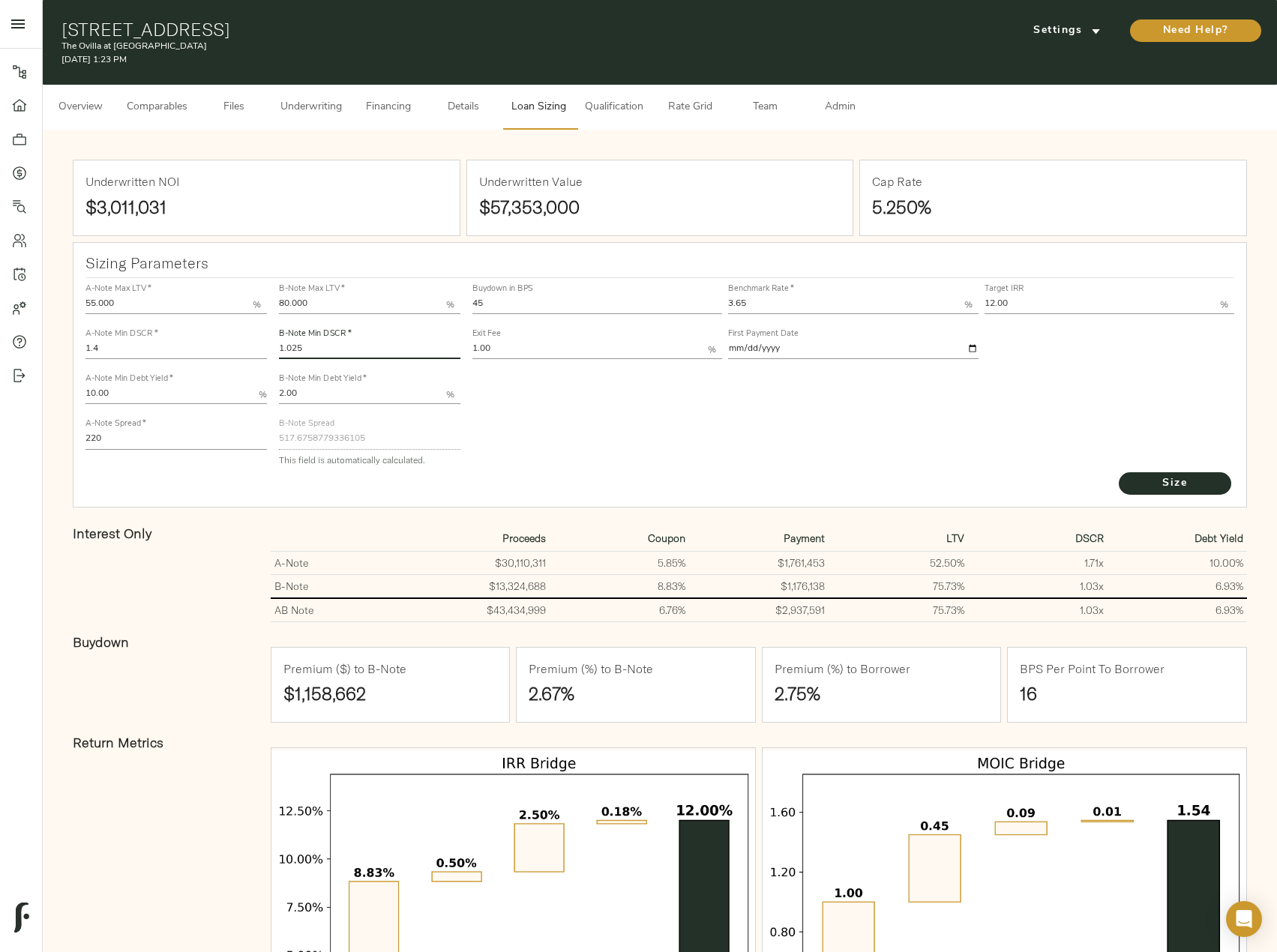
drag, startPoint x: 338, startPoint y: 345, endPoint x: 291, endPoint y: 344, distance: 47.0
click at [291, 344] on input "1.025" at bounding box center [370, 349] width 182 height 18
type input "1.03"
click at [1119, 472] on button "Size" at bounding box center [1175, 483] width 113 height 23
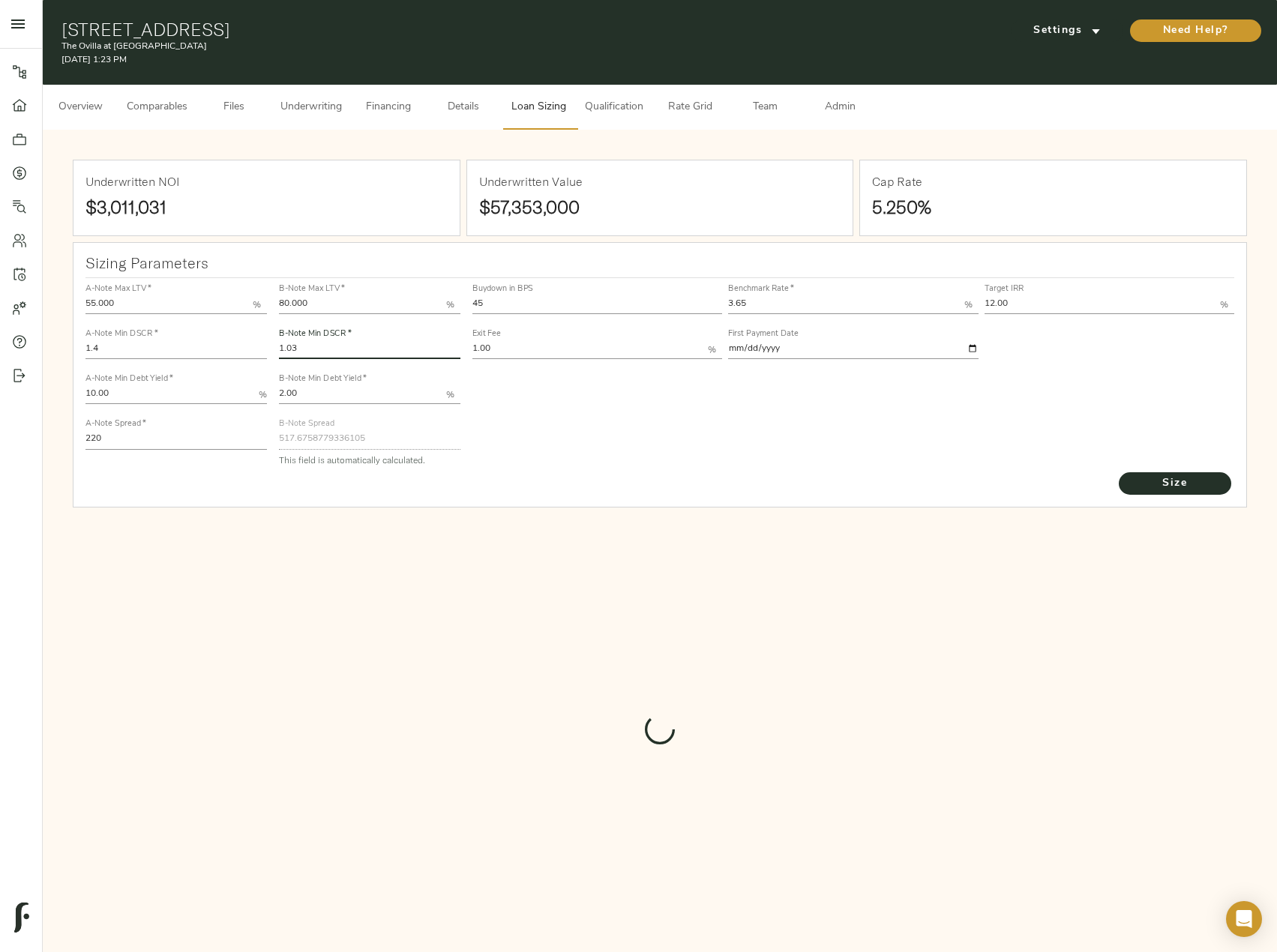
type input "515.7224400004546"
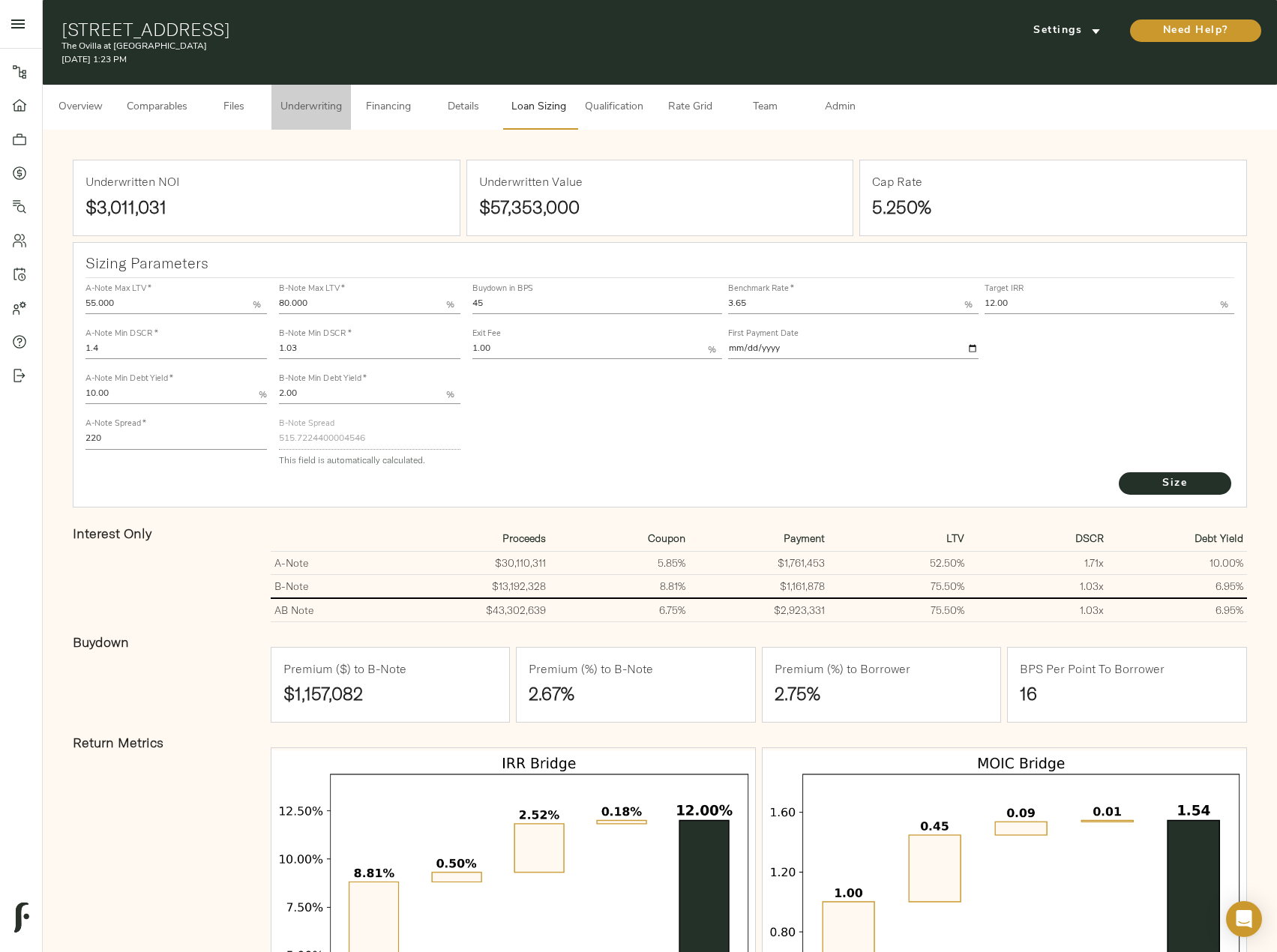
click at [282, 103] on span "Underwriting" at bounding box center [312, 107] width 62 height 19
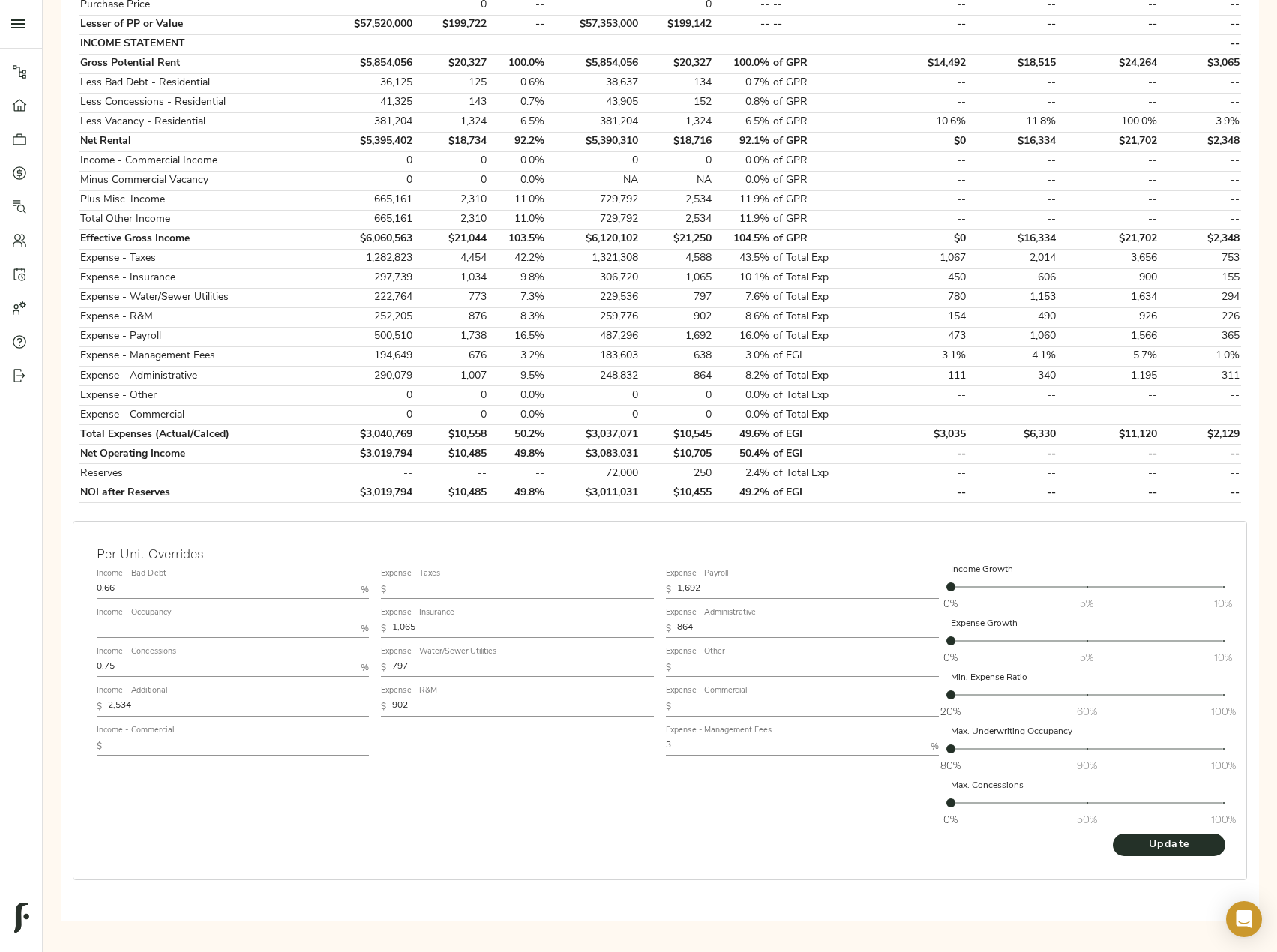
scroll to position [447, 0]
click at [1149, 843] on span "Update" at bounding box center [1169, 843] width 83 height 19
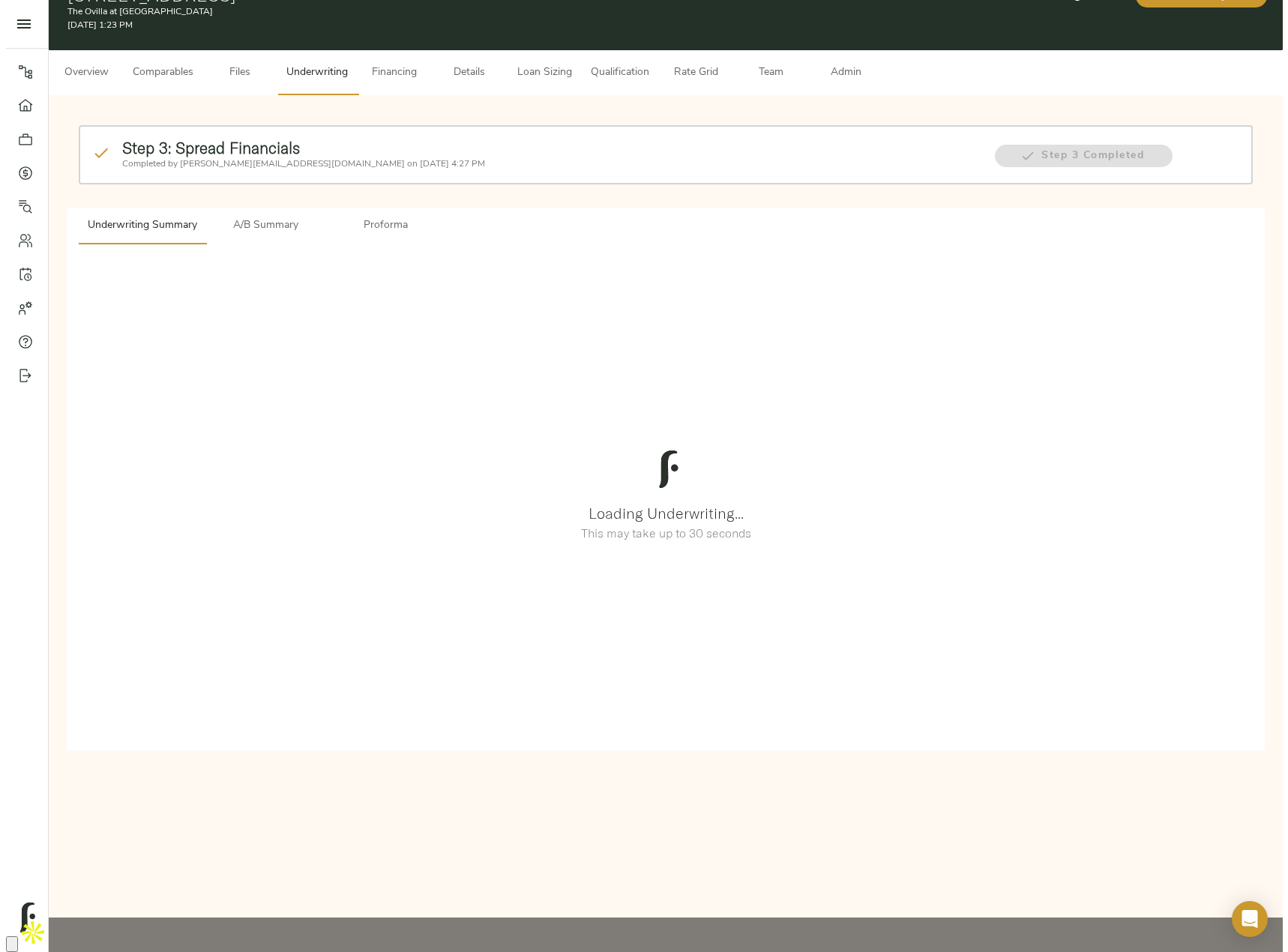
scroll to position [0, 0]
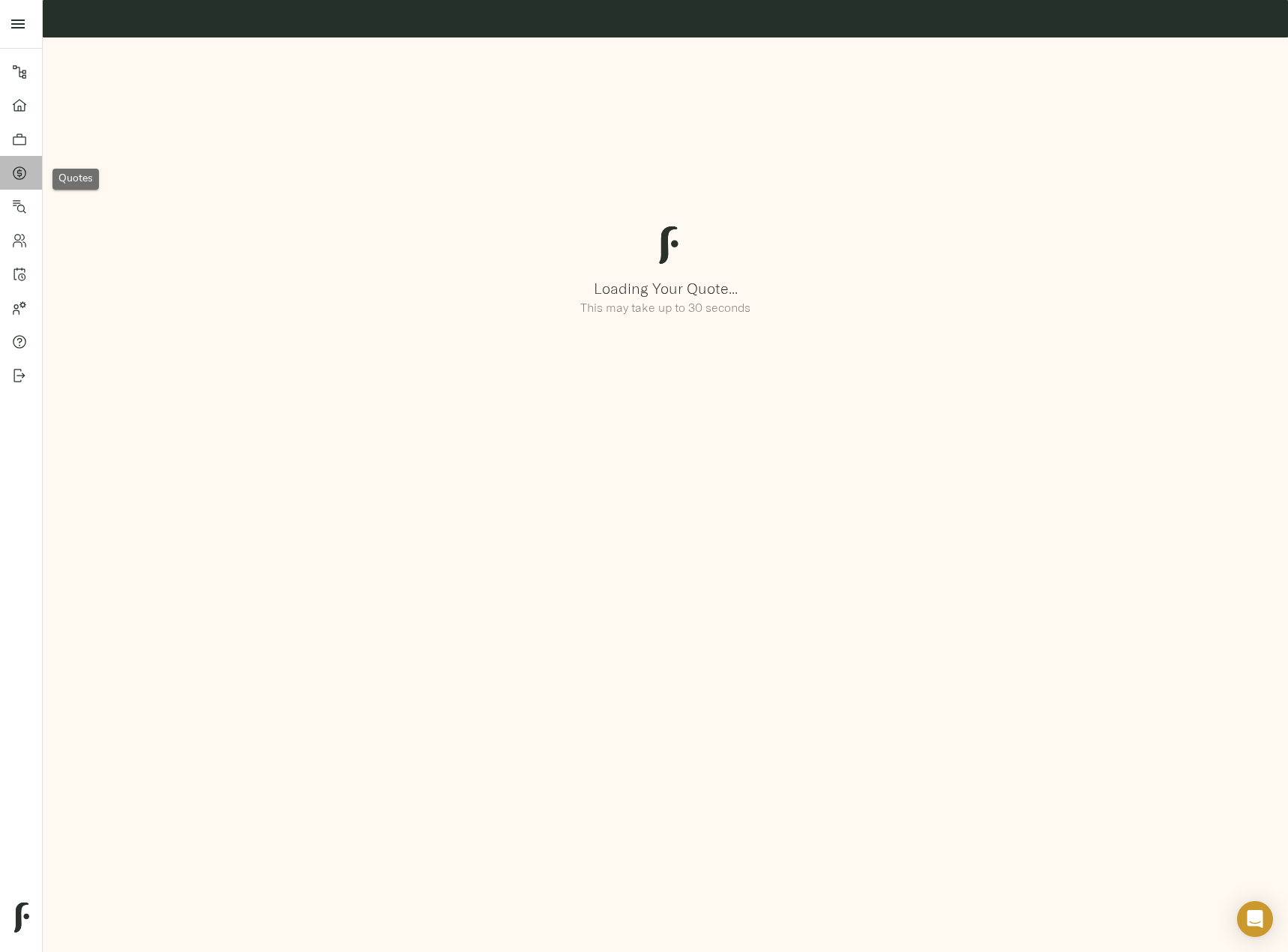
click at [20, 174] on icon at bounding box center [19, 173] width 15 height 15
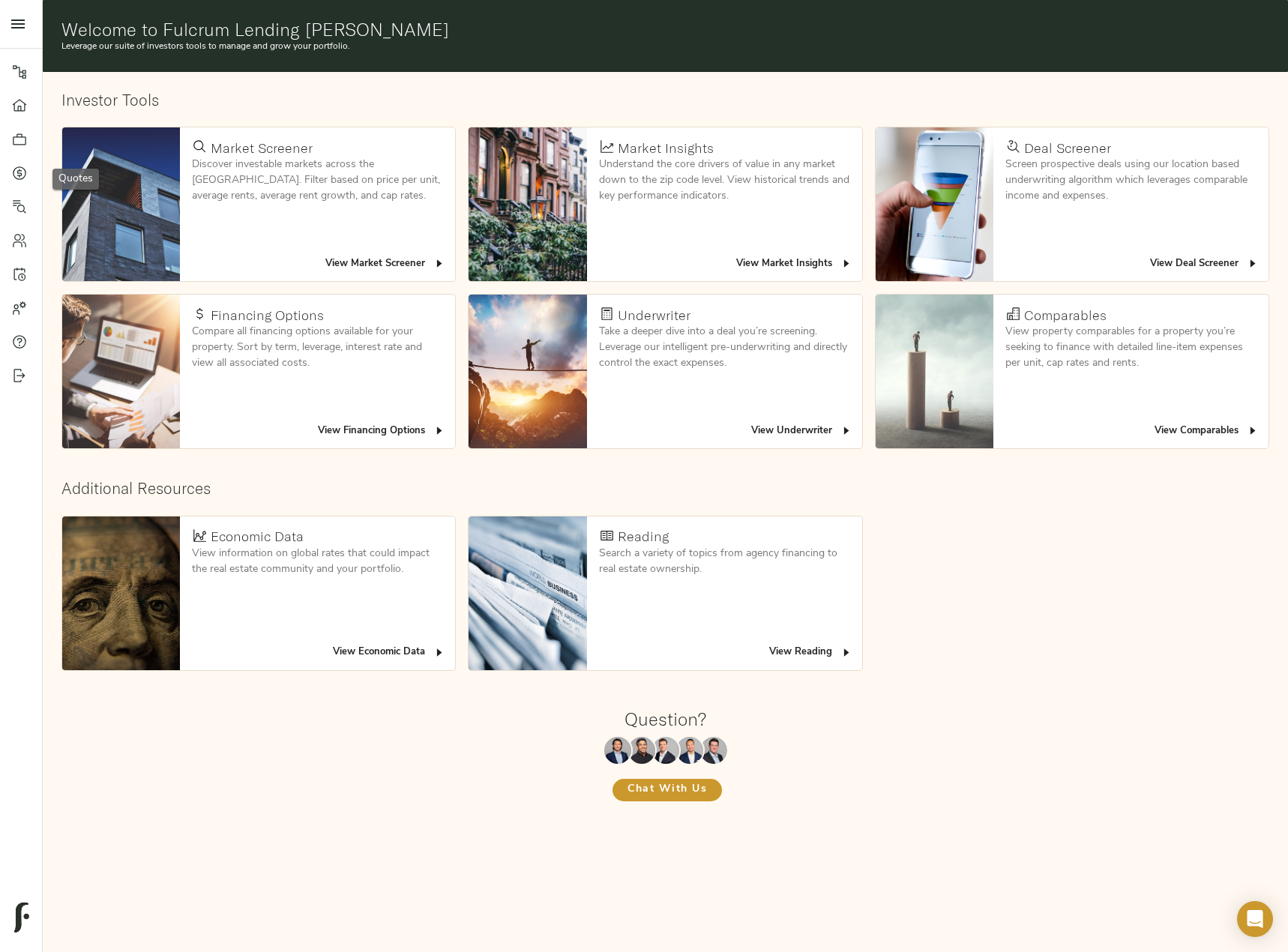
click at [15, 174] on icon at bounding box center [19, 173] width 15 height 15
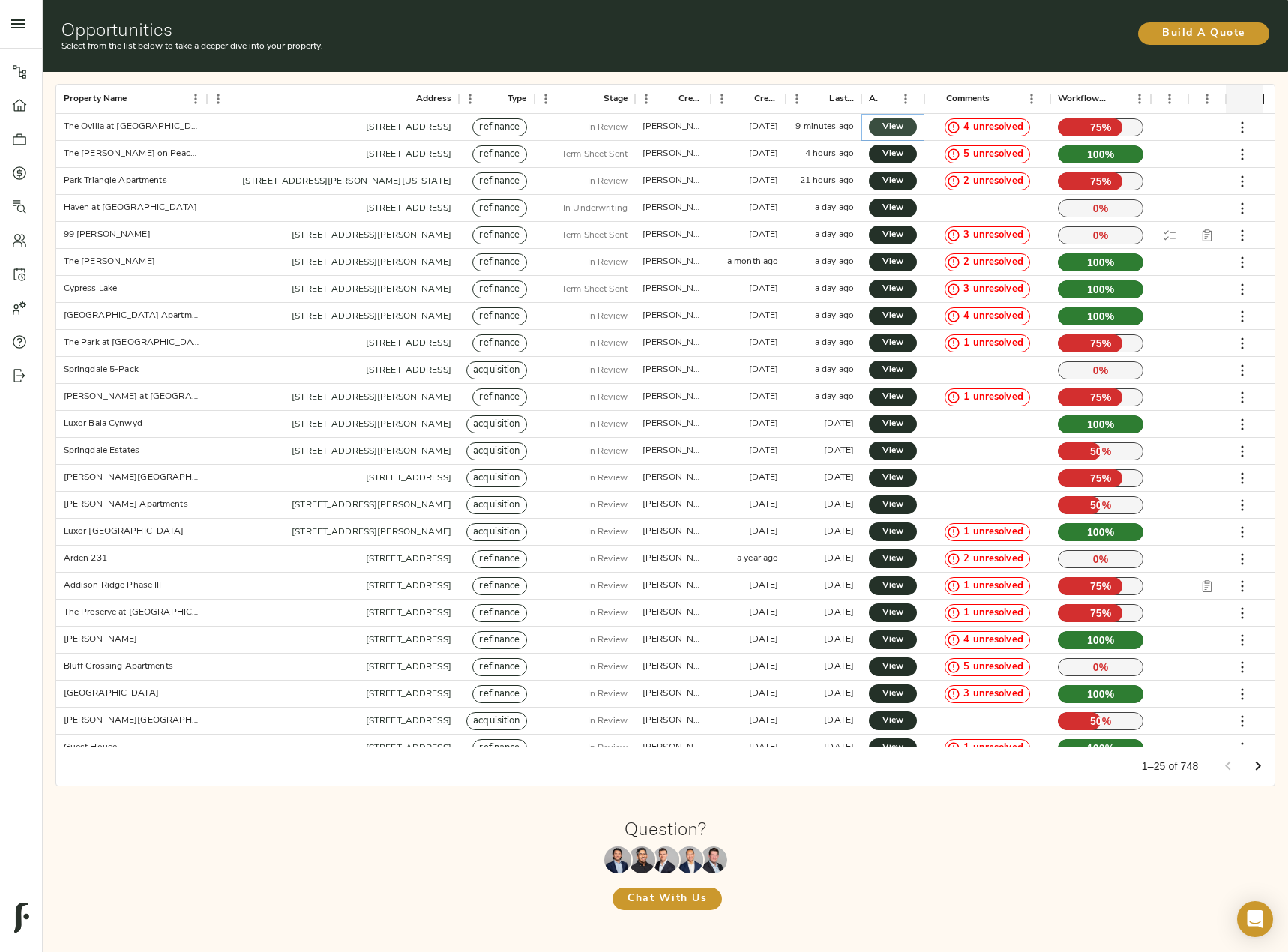
click at [894, 131] on span "View" at bounding box center [893, 127] width 18 height 15
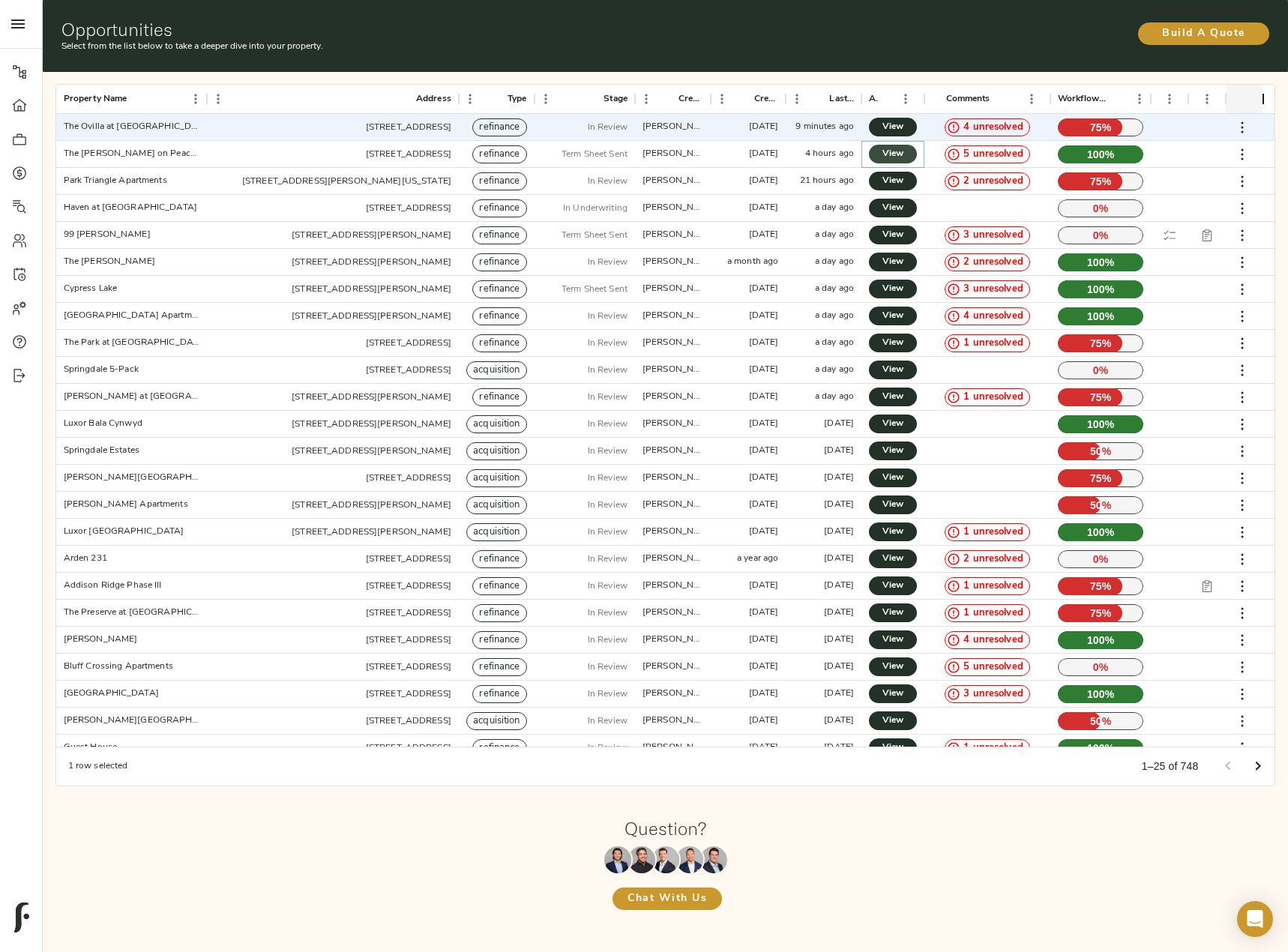
click at [895, 157] on span "View" at bounding box center [893, 153] width 18 height 15
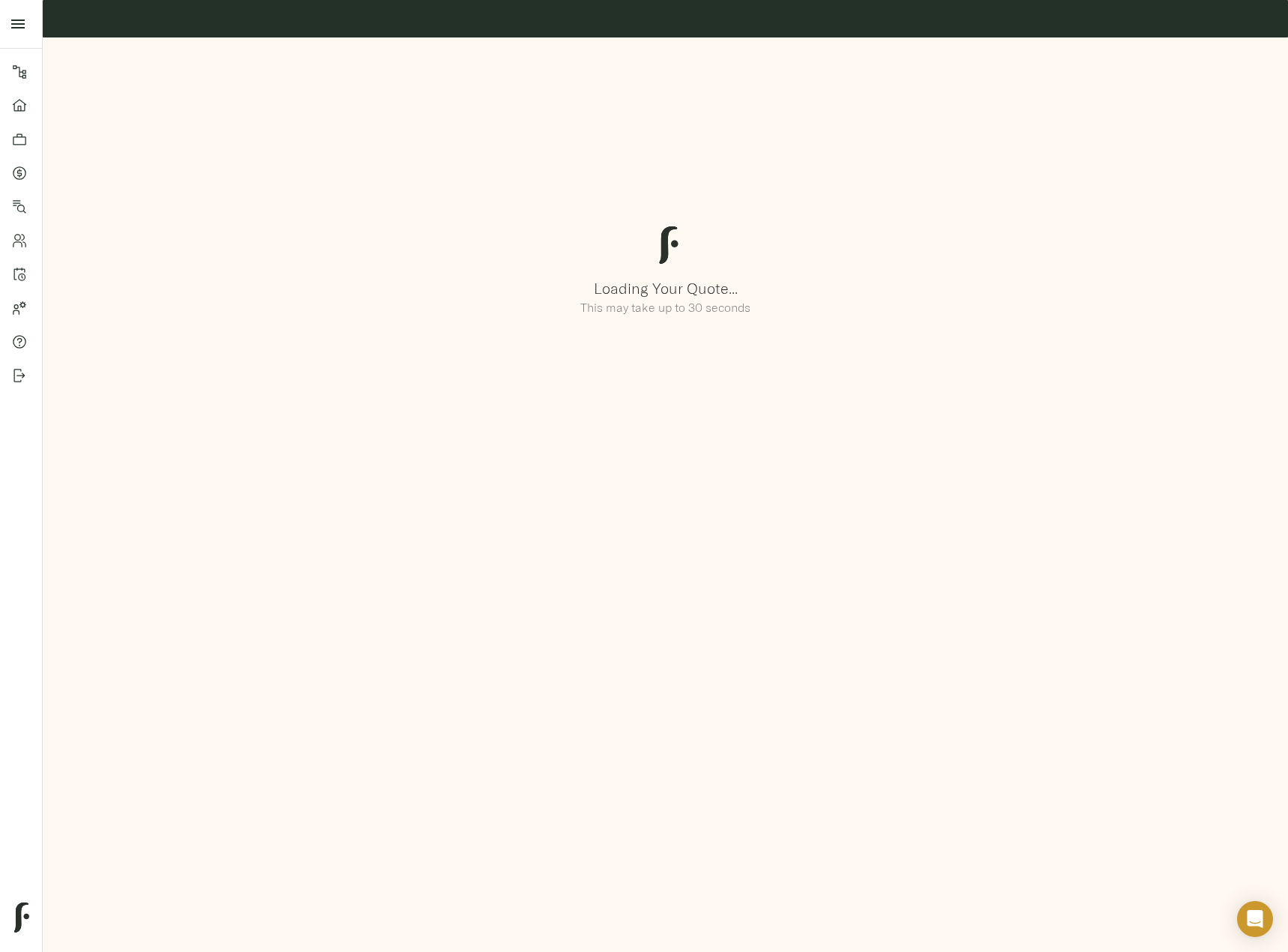
click at [492, 282] on h3 "Loading Your Quote..." at bounding box center [665, 288] width 1251 height 17
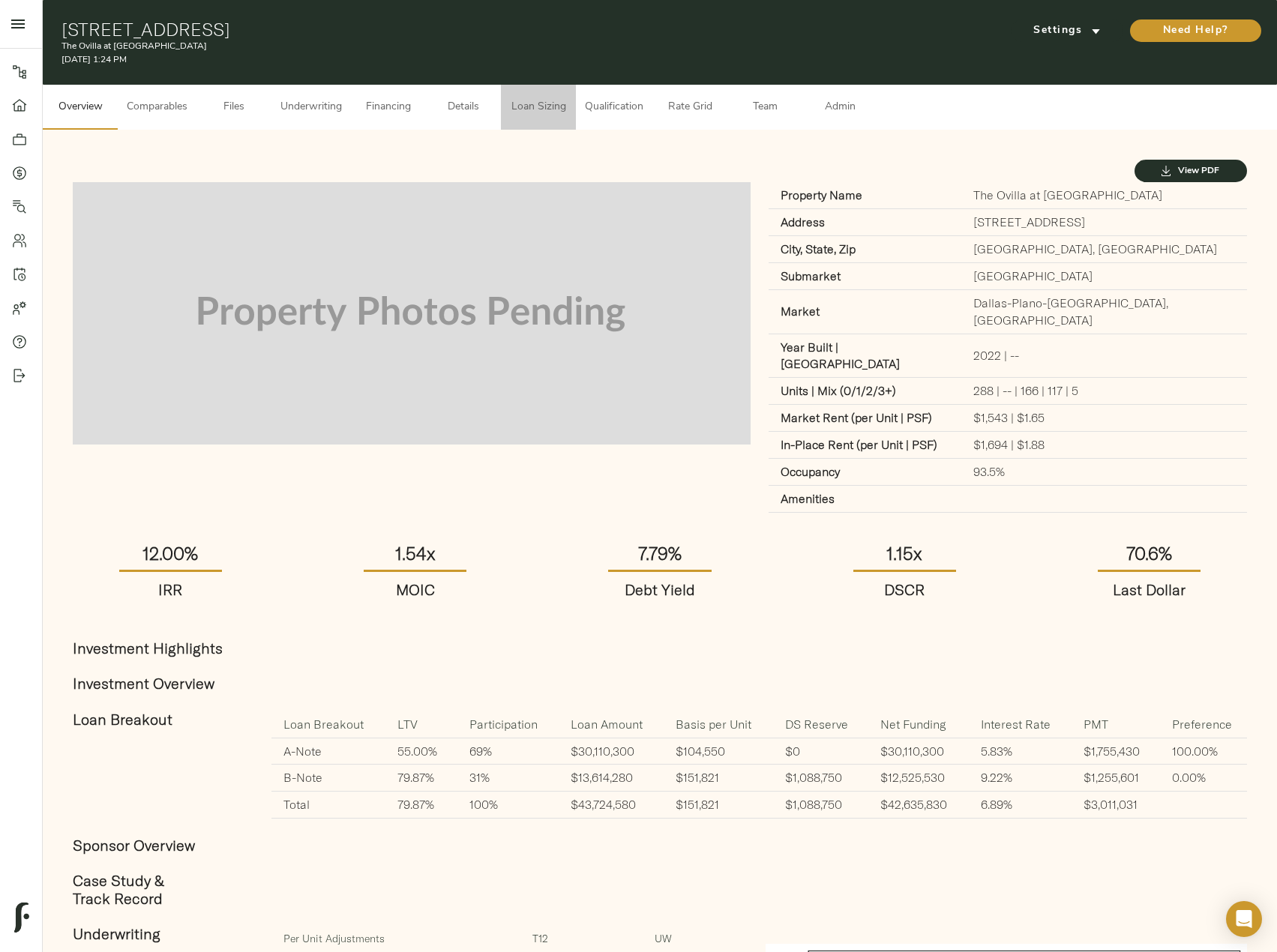
click at [542, 97] on button "Loan Sizing" at bounding box center [538, 106] width 75 height 45
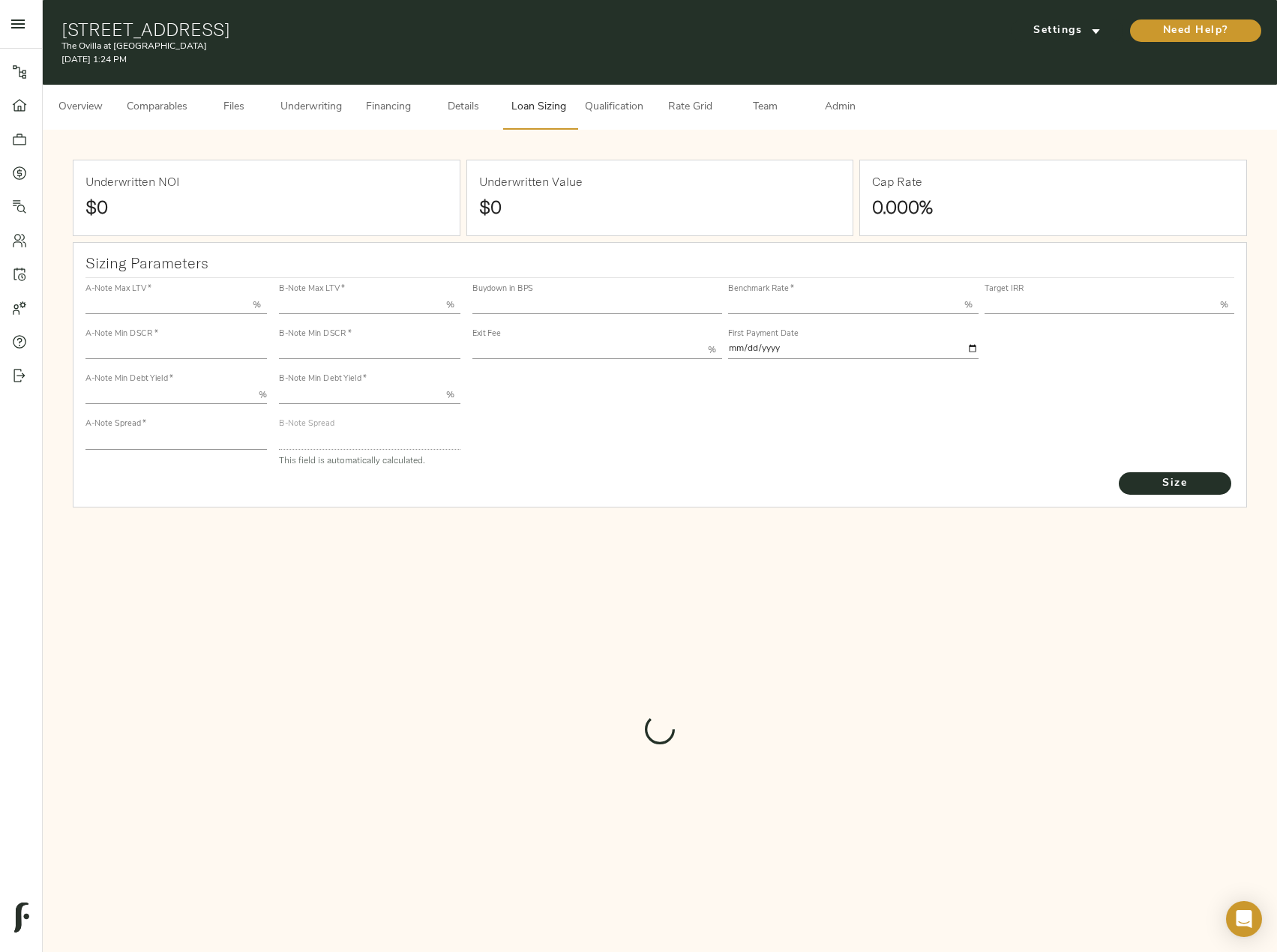
type input "55.000"
type input "1.4"
type input "10.00"
type input "220"
type input "80.000"
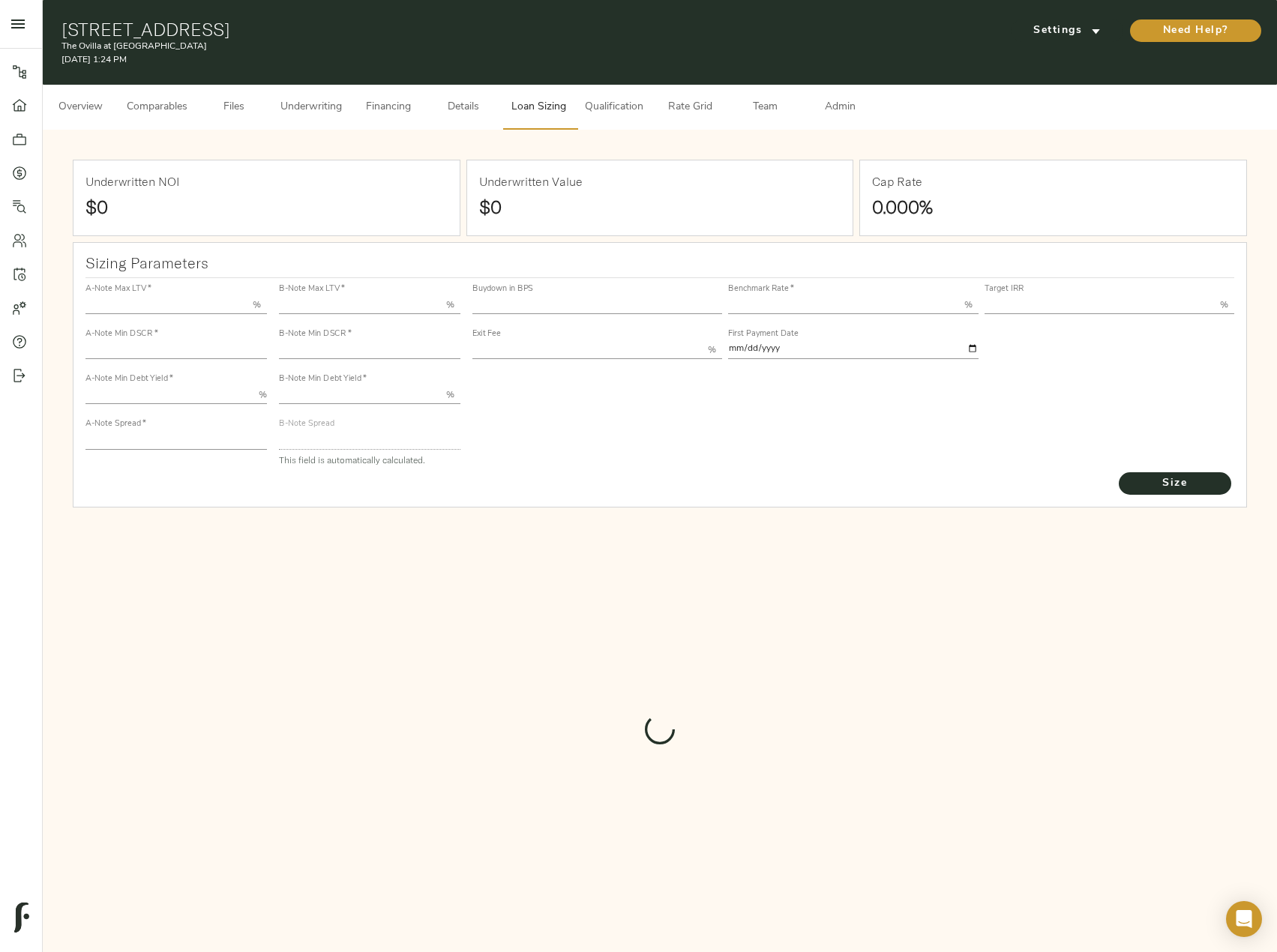
type input "1.03"
type input "2.00"
type input "515.7224400004546"
type input "45"
type input "3.65"
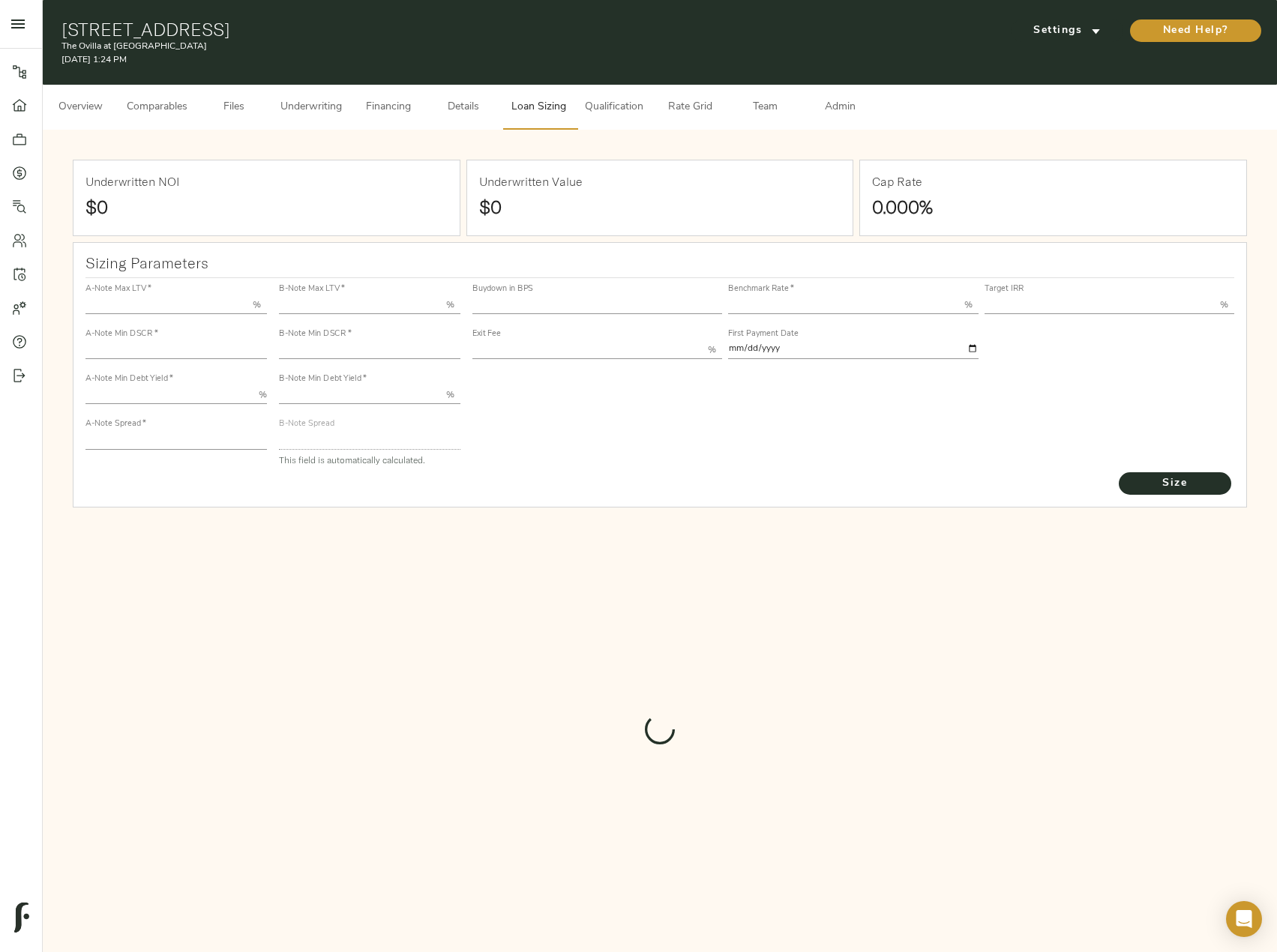
type input "12.00"
type input "1.00"
type input "2025-10-01"
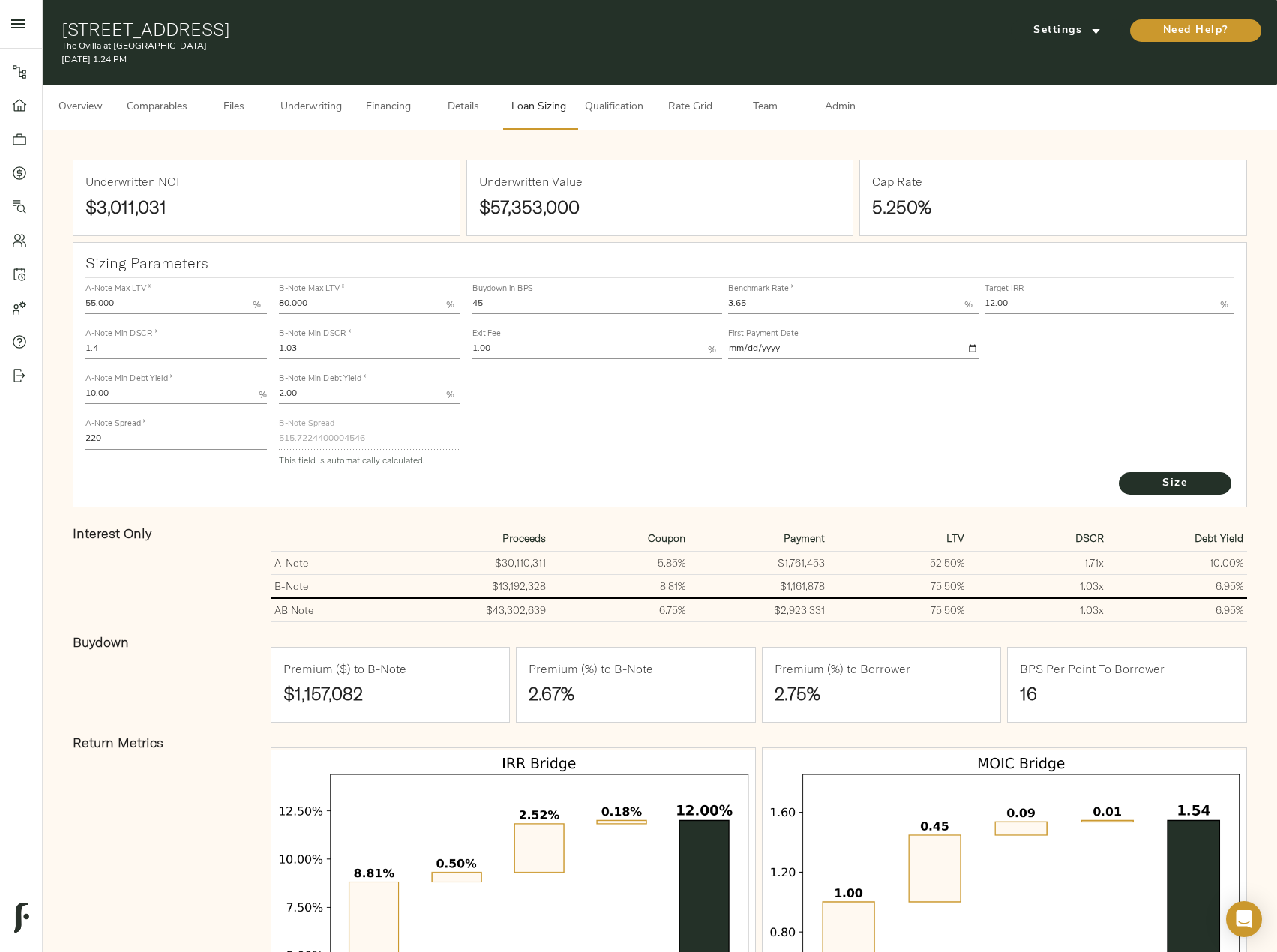
click at [306, 109] on span "Underwriting" at bounding box center [312, 107] width 62 height 19
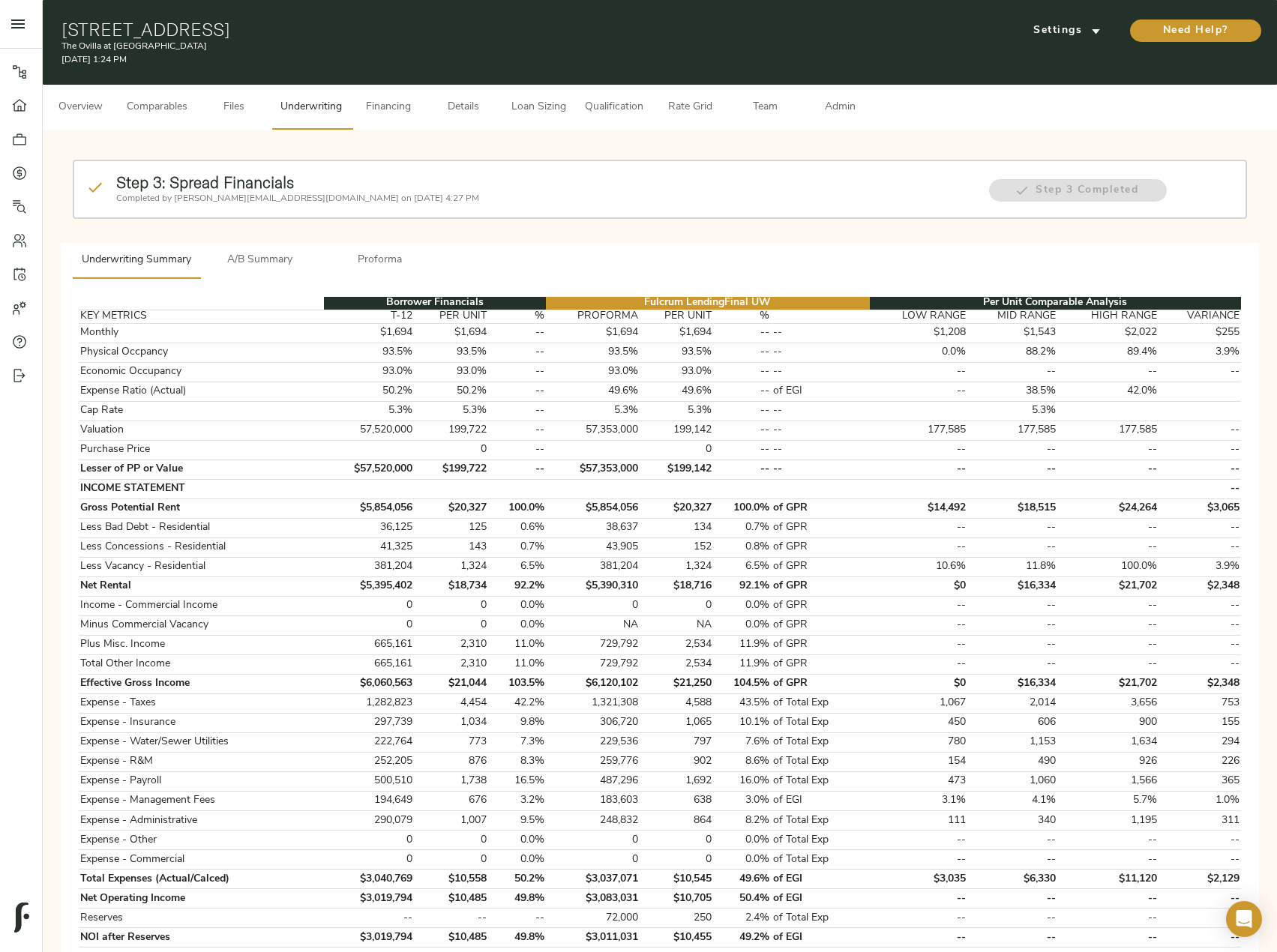
click at [268, 247] on button "A/B Summary" at bounding box center [260, 260] width 120 height 36
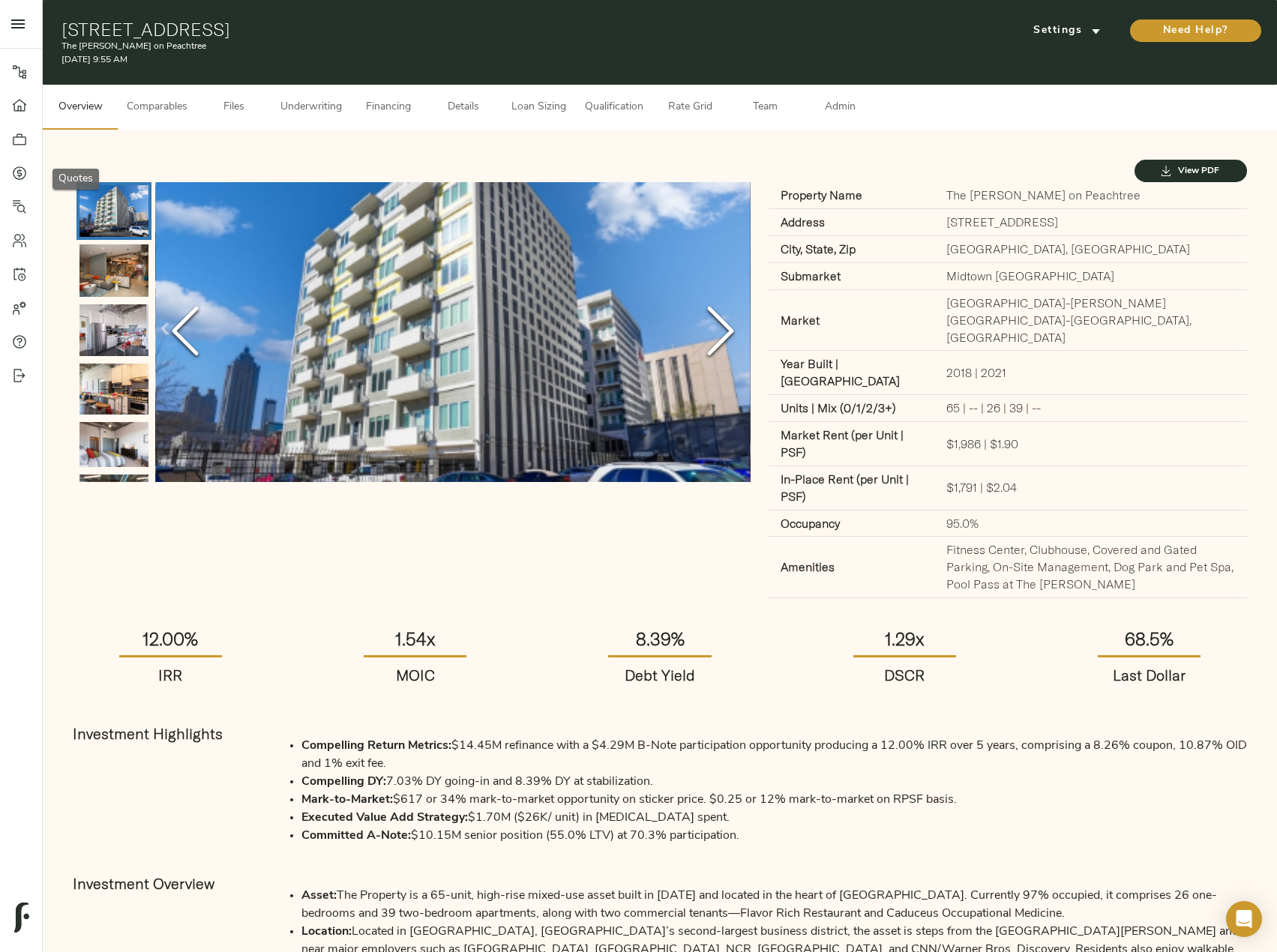
click at [24, 172] on icon at bounding box center [19, 173] width 15 height 15
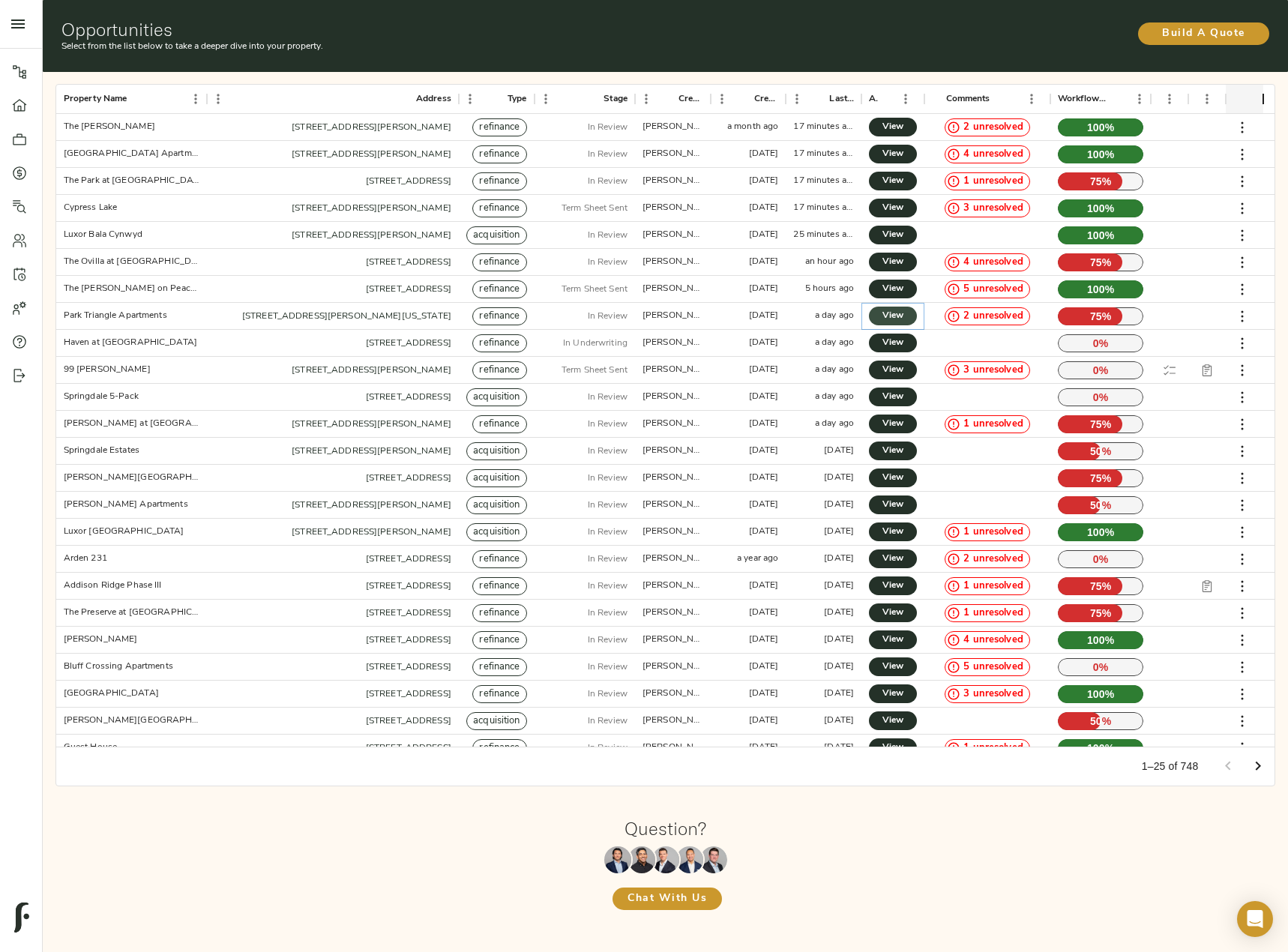
click at [899, 324] on span "View" at bounding box center [893, 315] width 18 height 15
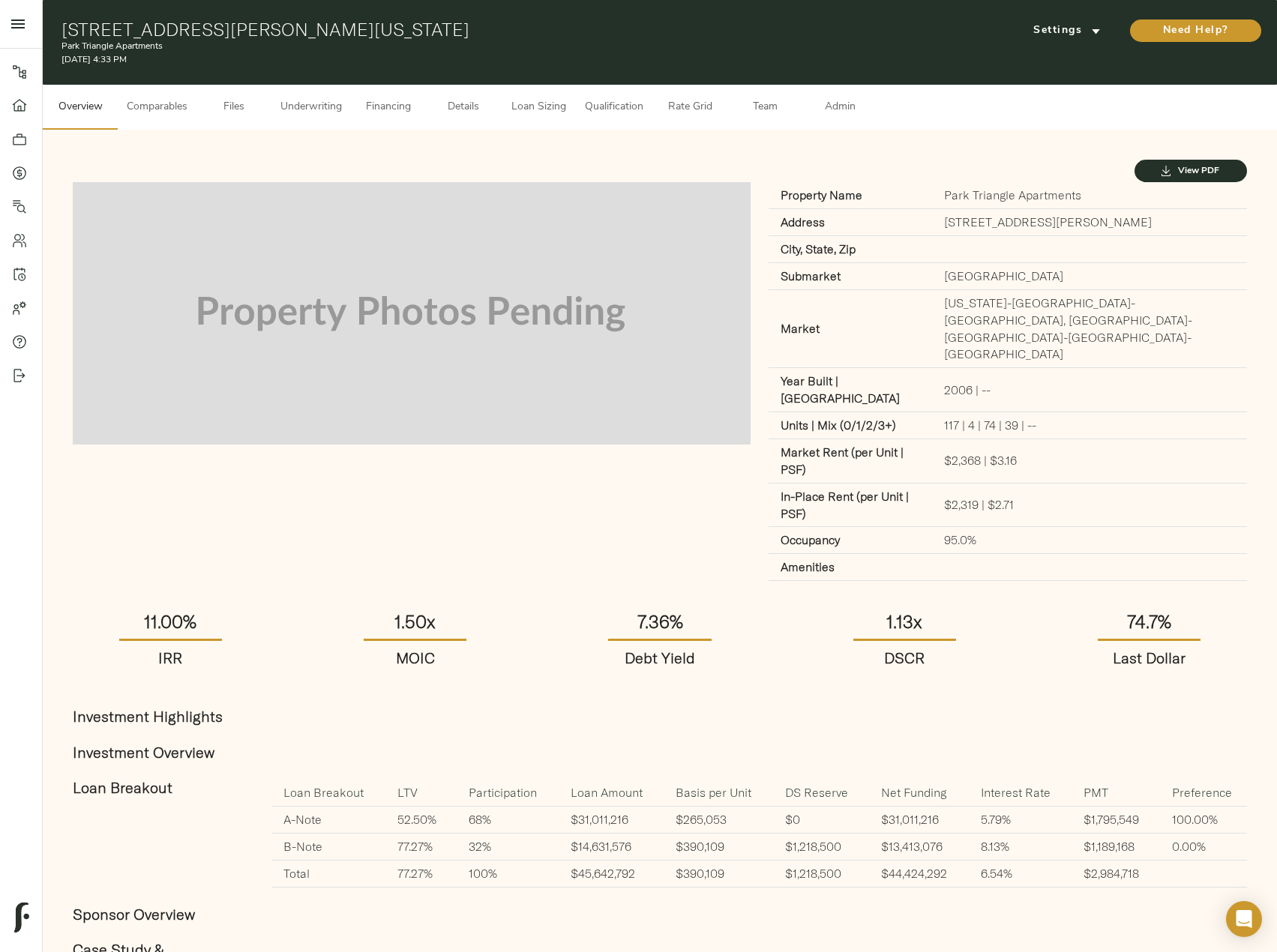
click at [549, 111] on span "Loan Sizing" at bounding box center [538, 107] width 57 height 19
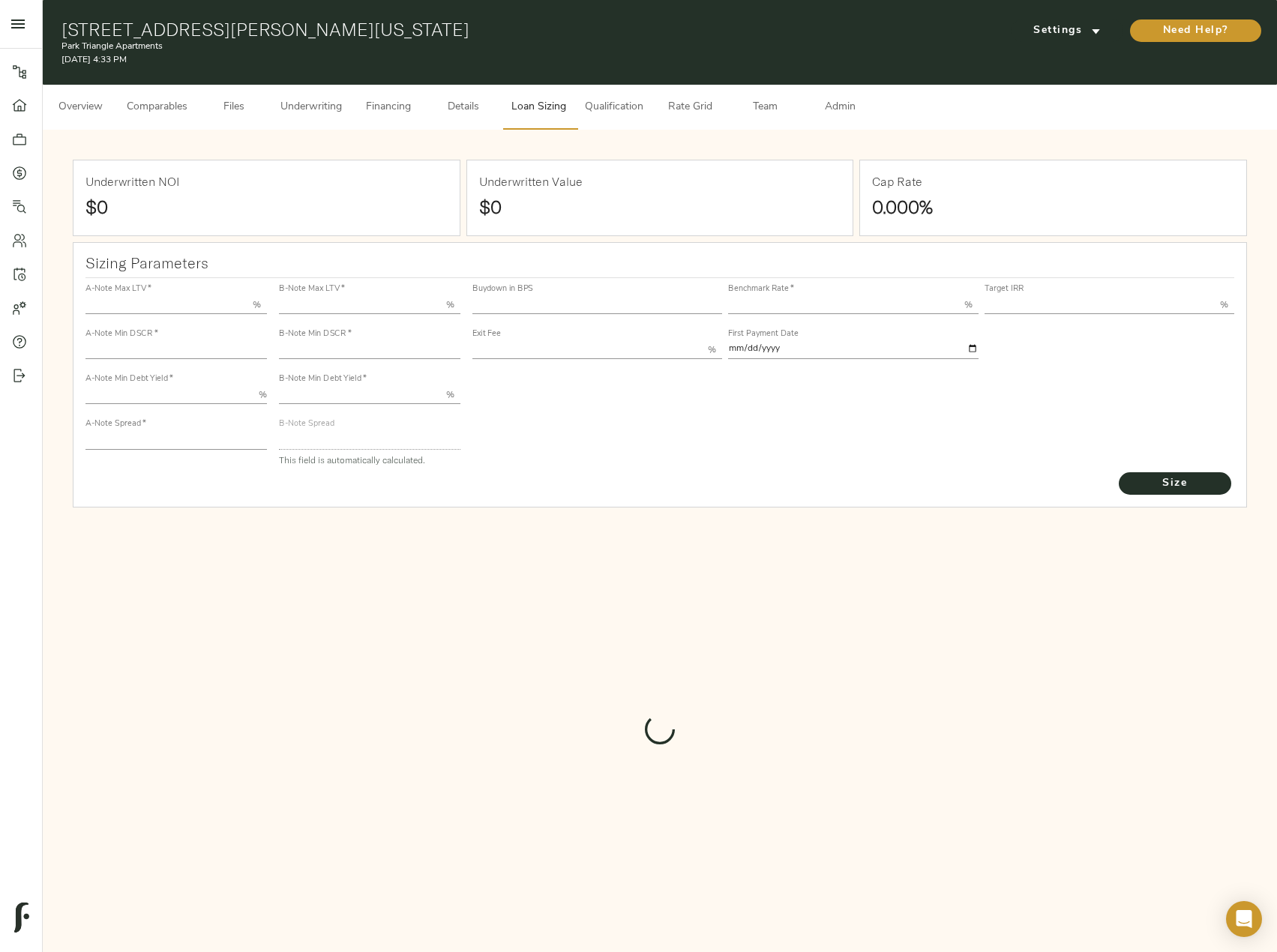
type input "55.000"
type input "1.4"
type input "10.00"
type input "210"
type input "80.000"
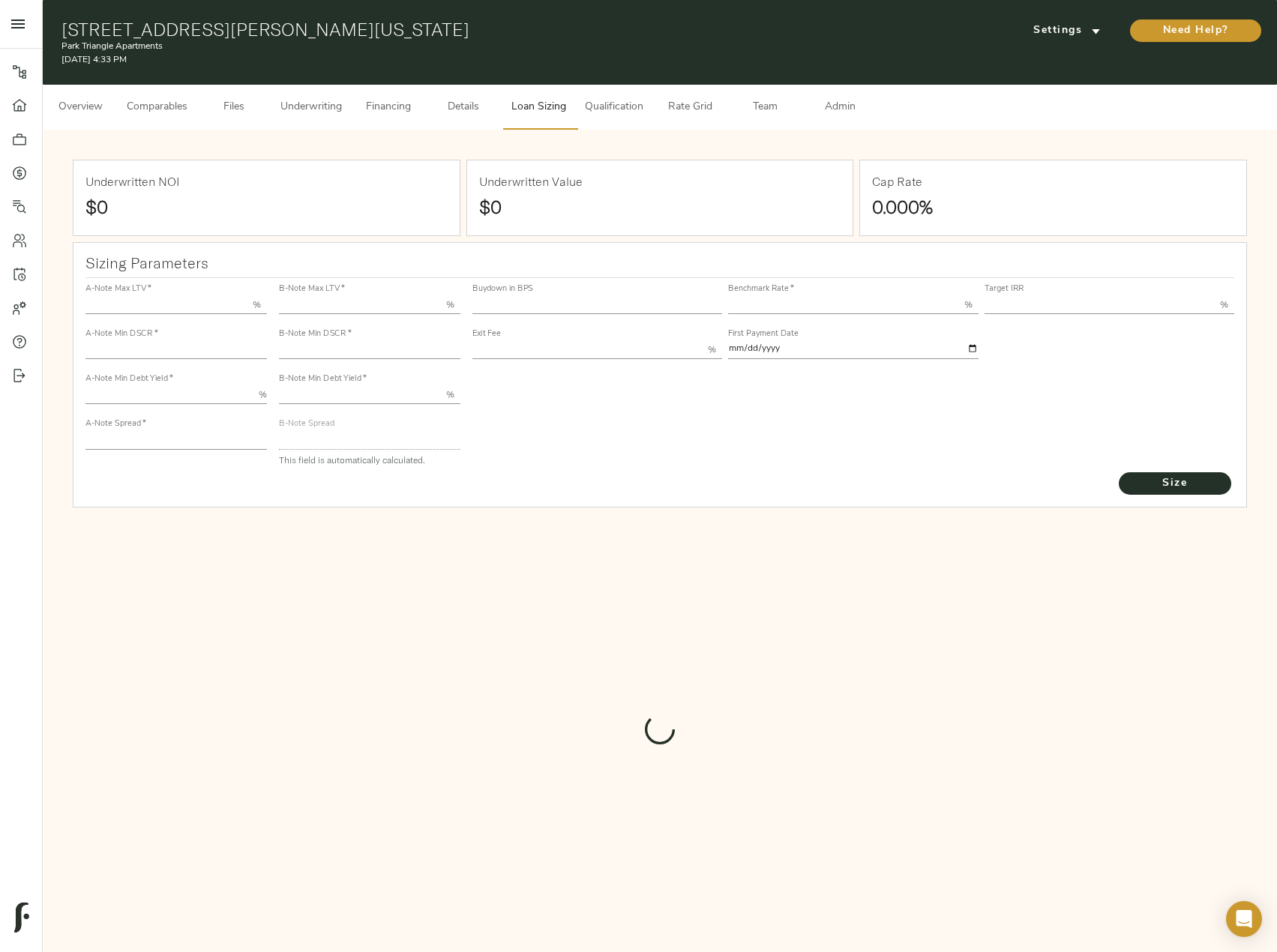
type input "1.039"
type input "2.00"
type input "443.7410534182551"
type input "45"
type input "3.69"
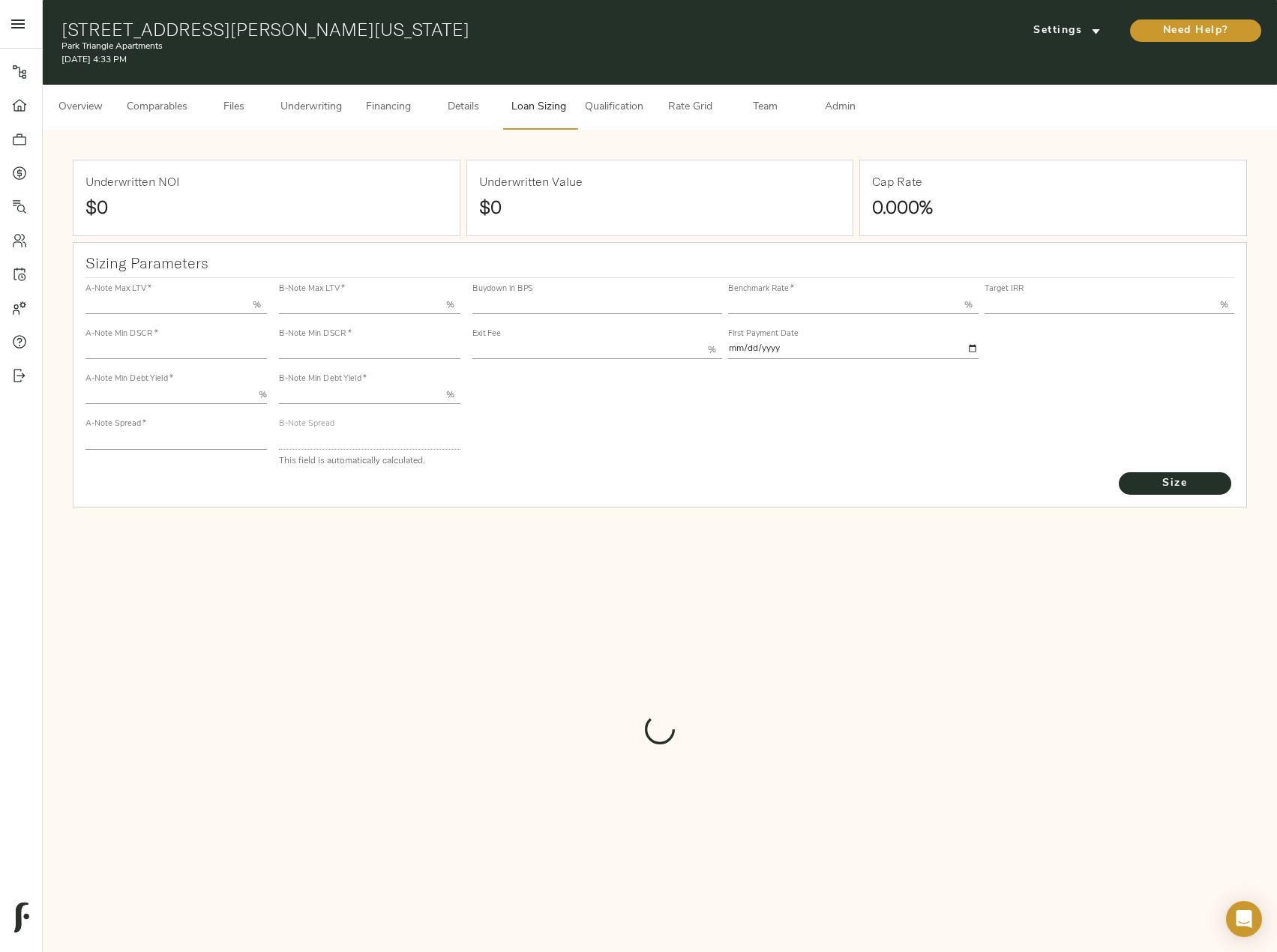
type input "11.00"
type input "1.00"
type input "[DATE]"
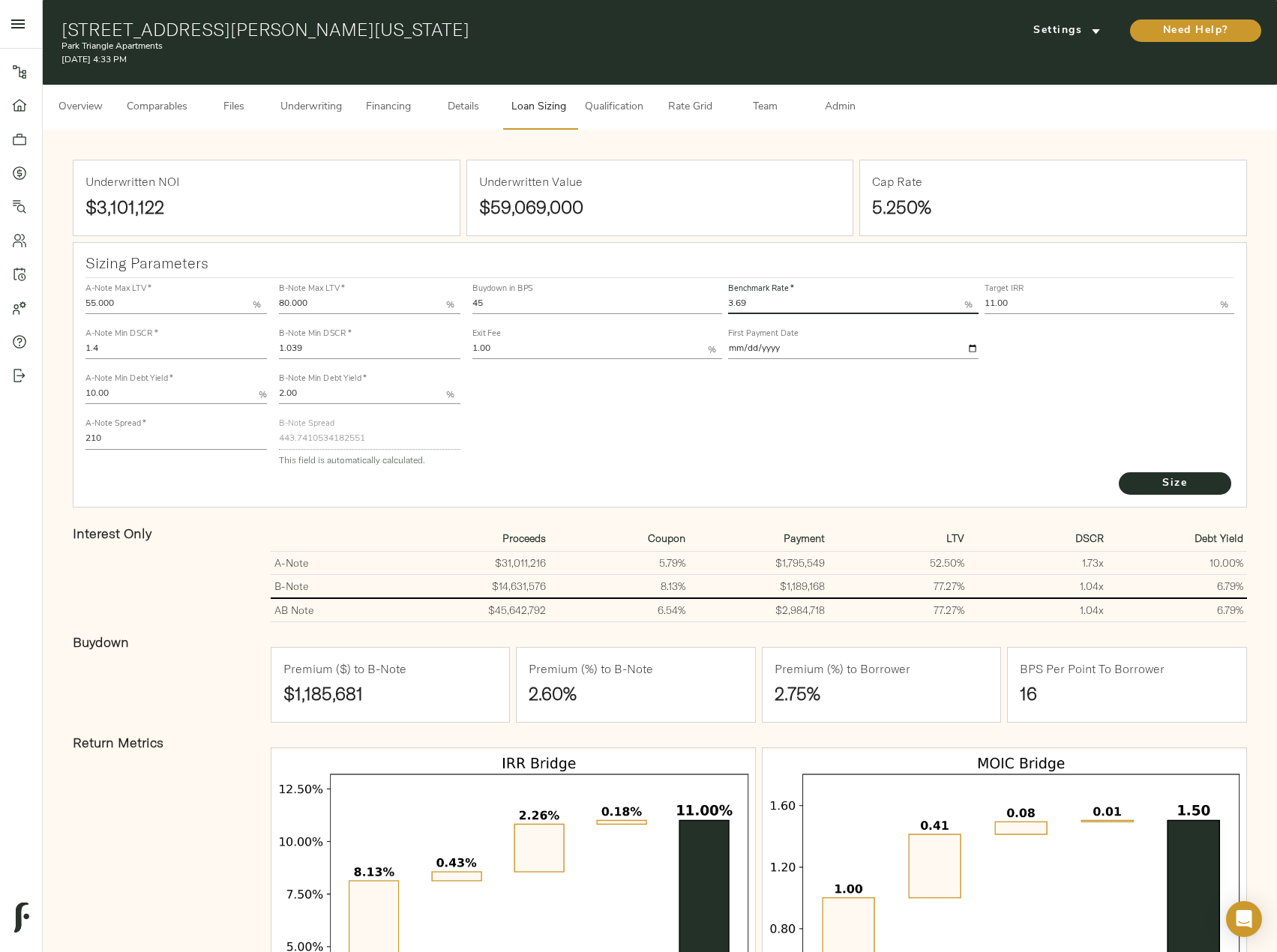
drag, startPoint x: 773, startPoint y: 307, endPoint x: 729, endPoint y: 307, distance: 44.0
click at [729, 307] on input "3.69" at bounding box center [845, 305] width 235 height 18
type input "3.63"
drag, startPoint x: 1030, startPoint y: 301, endPoint x: 967, endPoint y: 312, distance: 64.0
click at [968, 309] on div "Buydown in BPS 45 Benchmark Rate   * 3.63 % Target IRR 11.00 % Exit Fee 1.00 % …" at bounding box center [853, 320] width 768 height 91
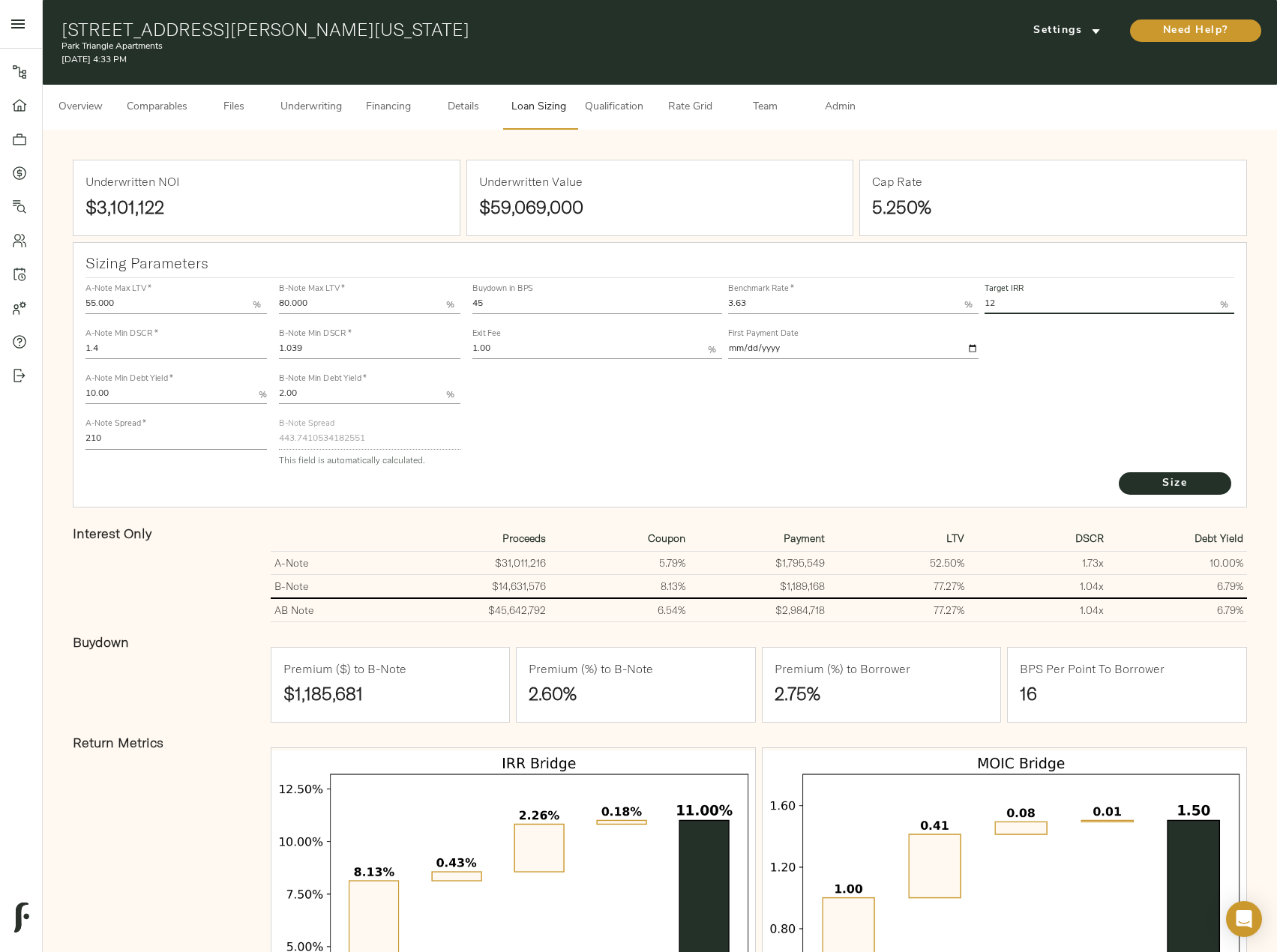
type input "12.00"
click at [1119, 472] on button "Size" at bounding box center [1175, 483] width 113 height 23
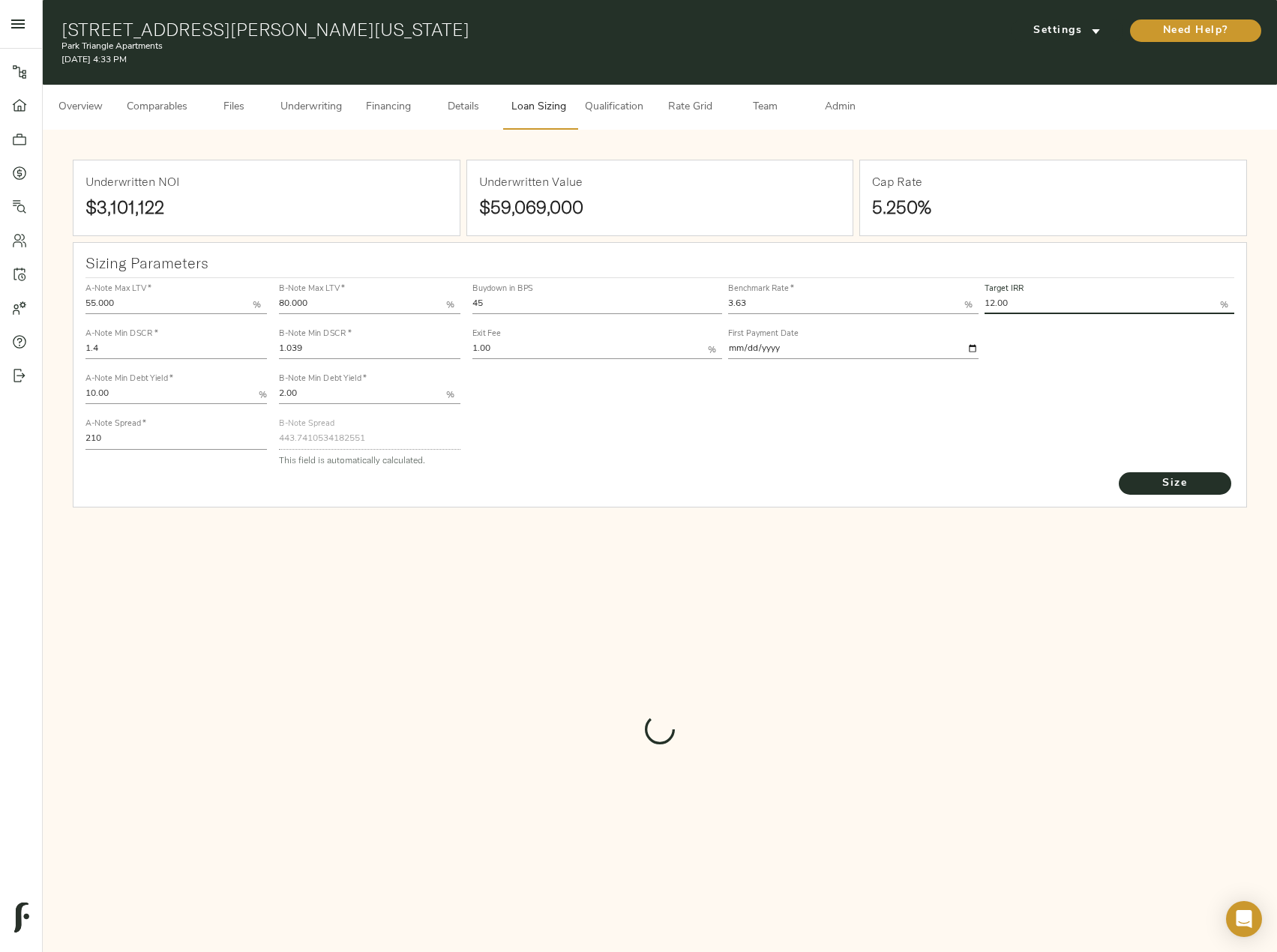
type input "744"
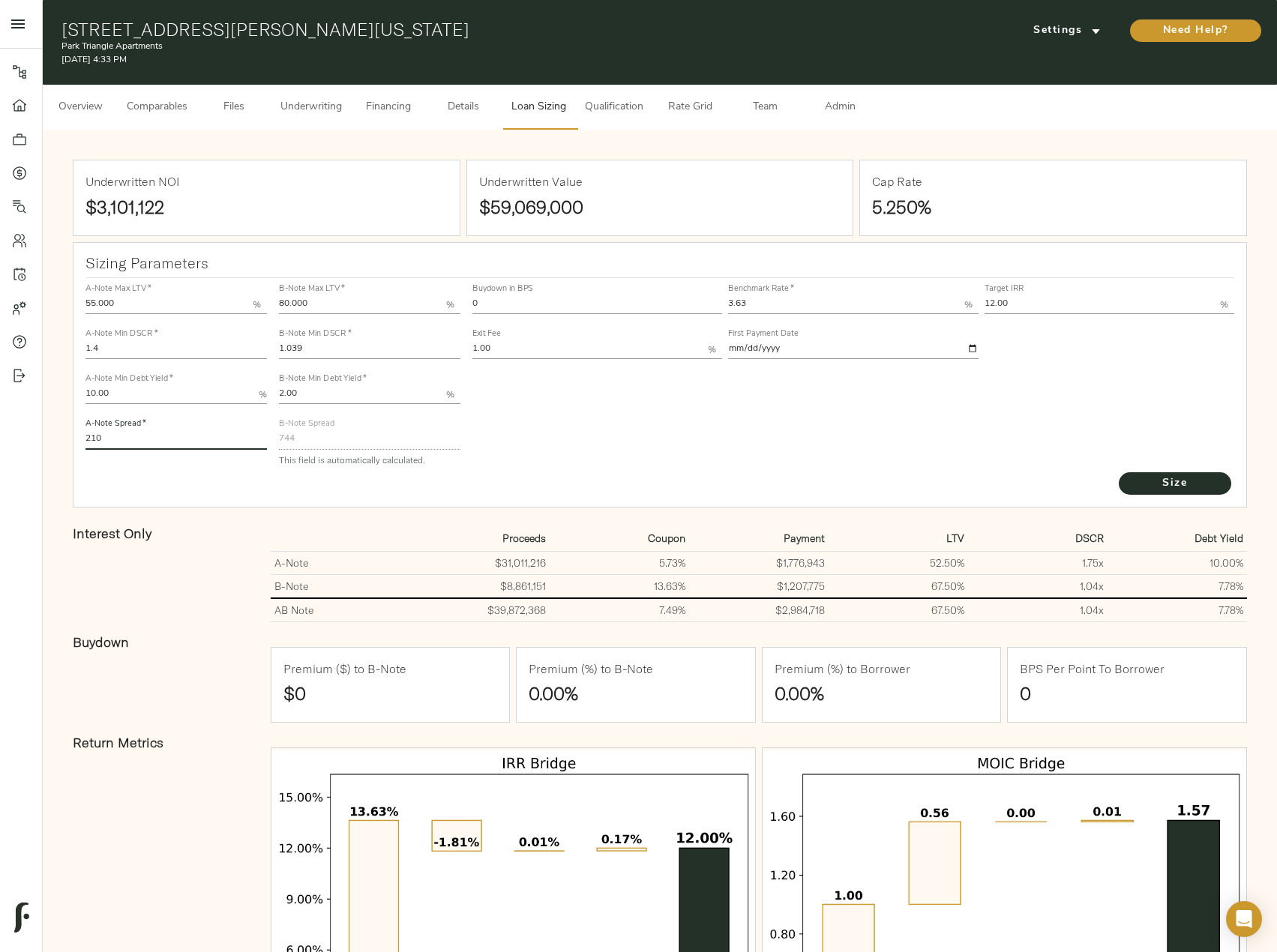
drag, startPoint x: 111, startPoint y: 445, endPoint x: 14, endPoint y: 451, distance: 97.2
click at [24, 448] on div "Pipeline Dashboard Portfolio Quotes Search Users Activity Account Help Sign Out…" at bounding box center [638, 561] width 1277 height 1122
drag, startPoint x: 509, startPoint y: 306, endPoint x: 430, endPoint y: 301, distance: 79.2
click at [430, 301] on div "A-Note Max LTV   * 55.000 % A-Note Min DSCR   * 1.4 A-Note Min Debt Yield   * 1…" at bounding box center [660, 374] width 1161 height 204
type input "45"
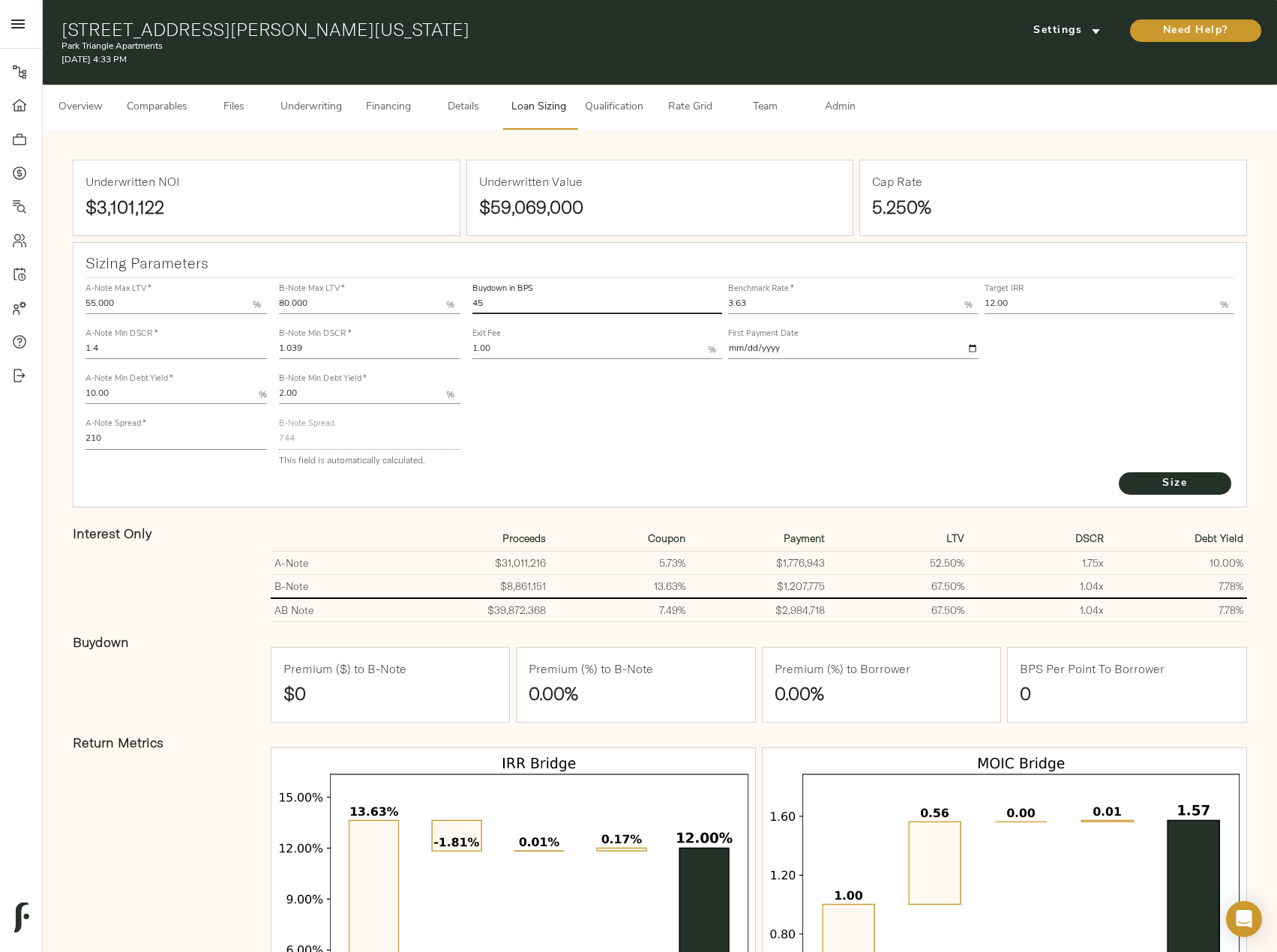
click at [1119, 472] on button "Size" at bounding box center [1175, 483] width 113 height 23
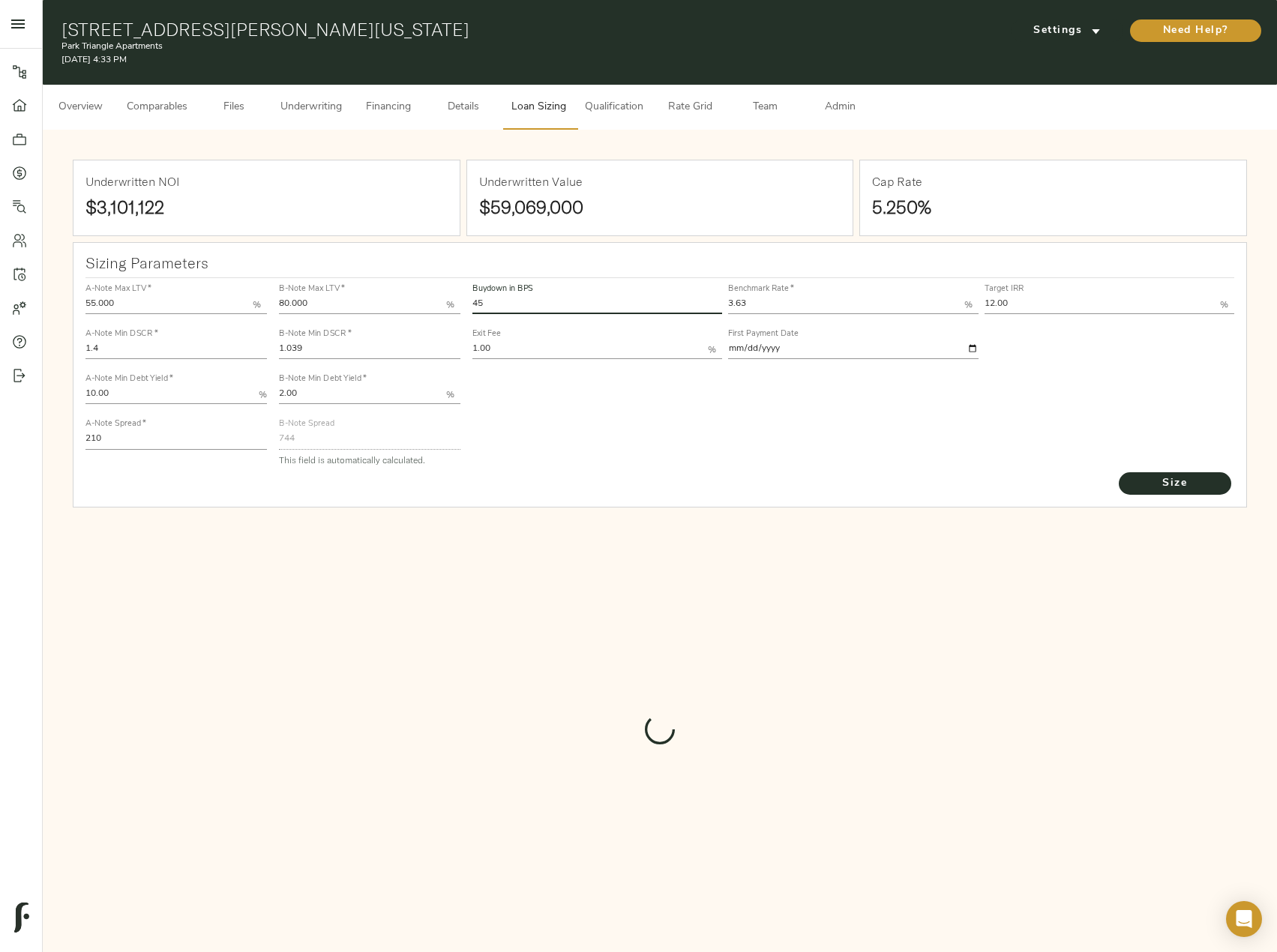
type input "516.1021721727641"
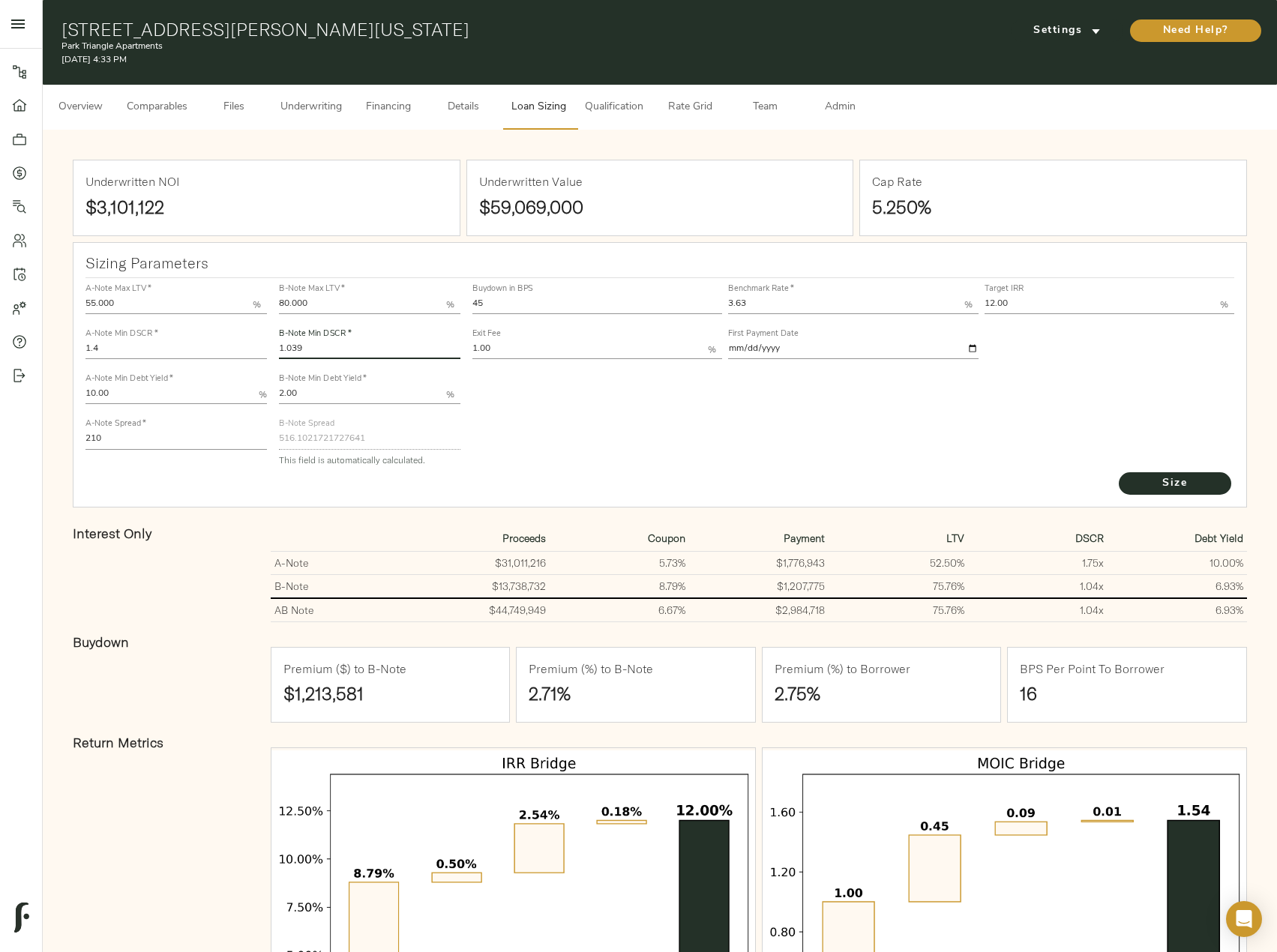
drag, startPoint x: 329, startPoint y: 344, endPoint x: 271, endPoint y: 342, distance: 58.0
click at [271, 342] on div "A-Note Max LTV   * 55.000 % A-Note Min DSCR   * 1.4 A-Note Min Debt Yield   * 1…" at bounding box center [660, 374] width 1161 height 204
click at [1119, 472] on button "Size" at bounding box center [1175, 483] width 113 height 23
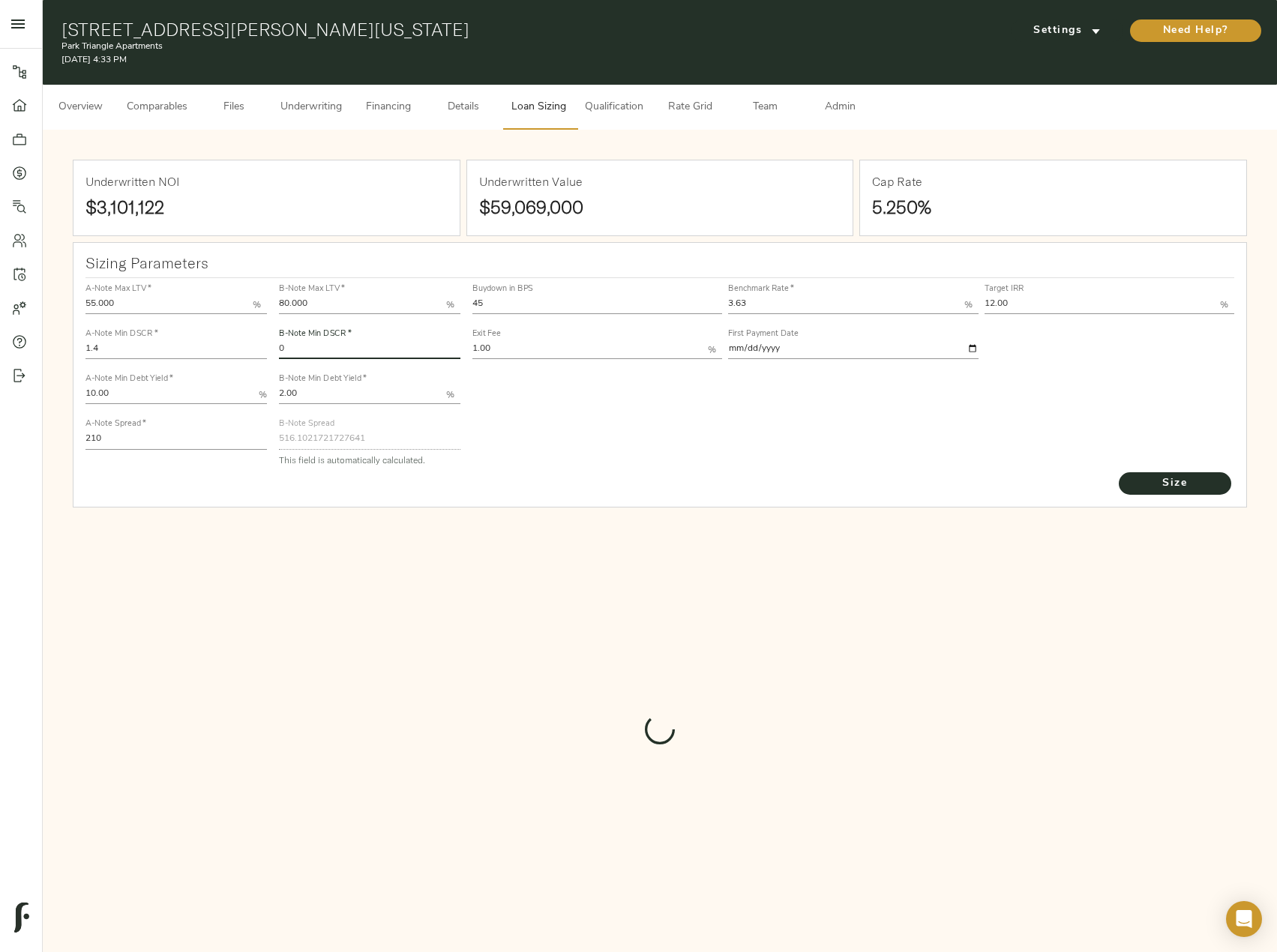
drag, startPoint x: 305, startPoint y: 348, endPoint x: 252, endPoint y: 348, distance: 53.0
click at [252, 348] on div "A-Note Max LTV   * 55.000 % A-Note Min DSCR   * 1.4 A-Note Min Debt Yield   * 1…" at bounding box center [660, 374] width 1161 height 204
type input "1"
click at [1119, 472] on button "Size" at bounding box center [1175, 483] width 113 height 23
type input "530.5209362336956"
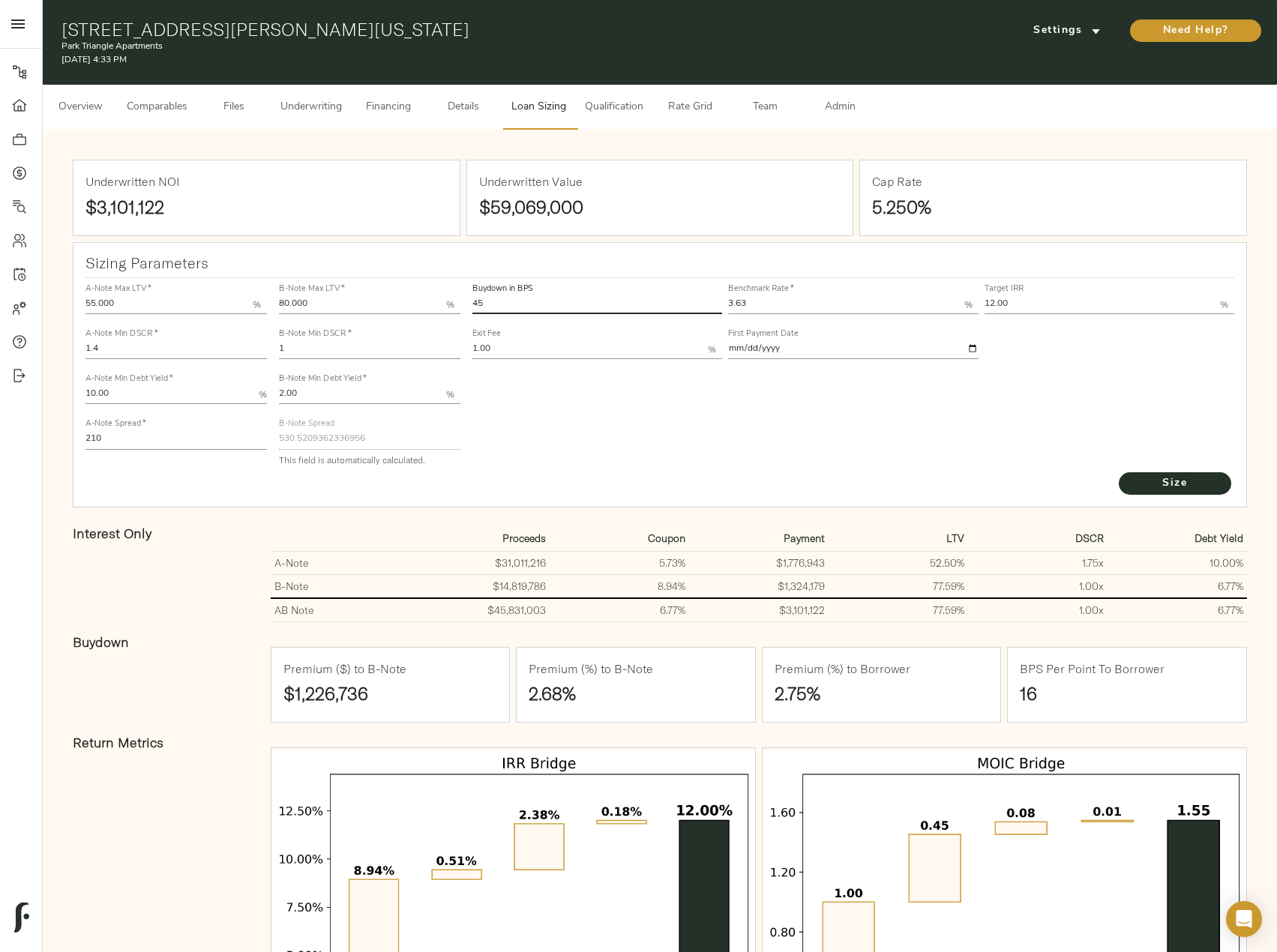
drag, startPoint x: 514, startPoint y: 301, endPoint x: 465, endPoint y: 299, distance: 49.0
click at [465, 299] on div "A-Note Max LTV   * 55.000 % A-Note Min DSCR   * 1.4 A-Note Min Debt Yield   * 1…" at bounding box center [660, 374] width 1161 height 204
type input "60"
click at [1119, 472] on button "Size" at bounding box center [1175, 483] width 113 height 23
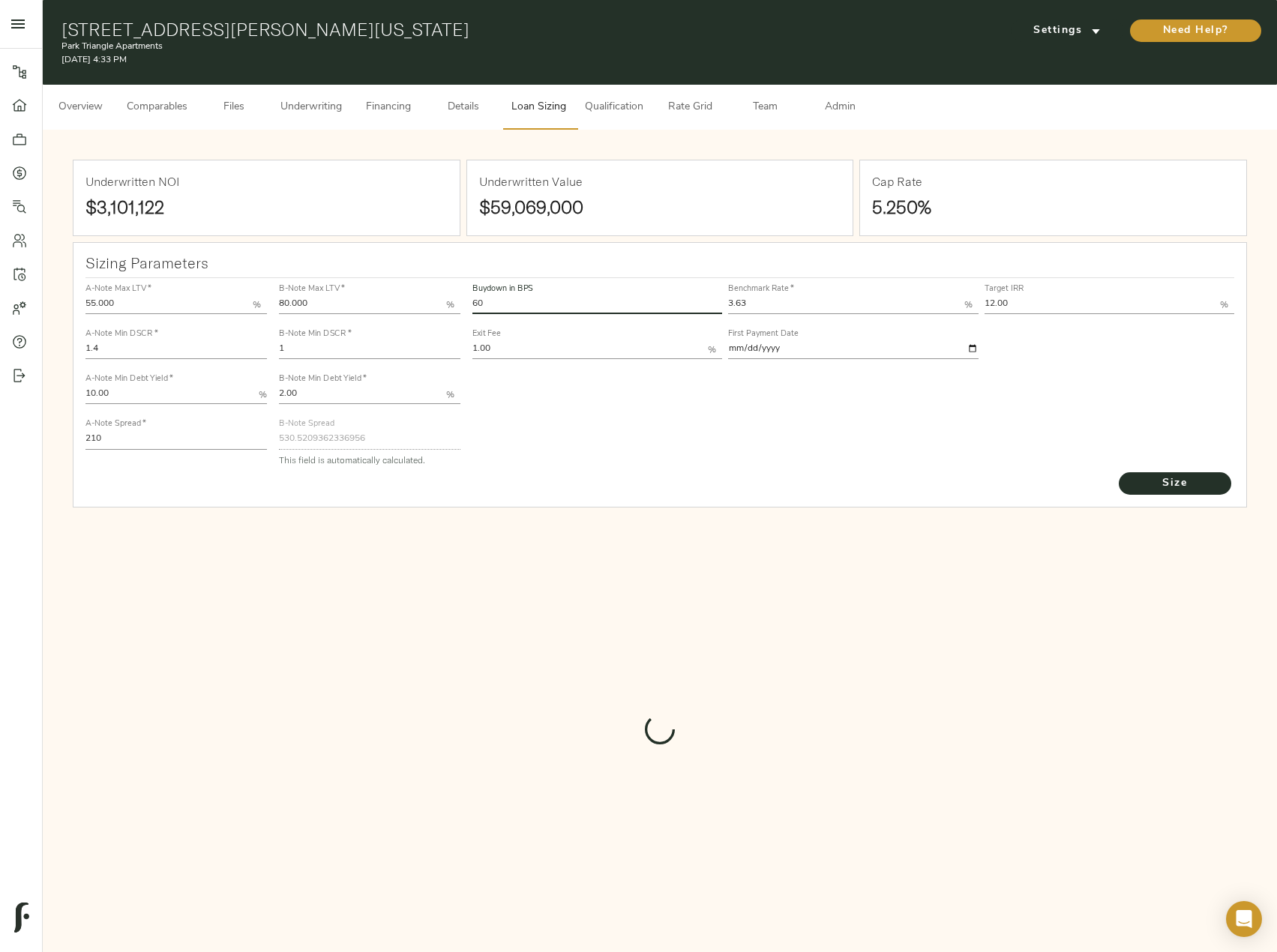
type input "471.97980887792846"
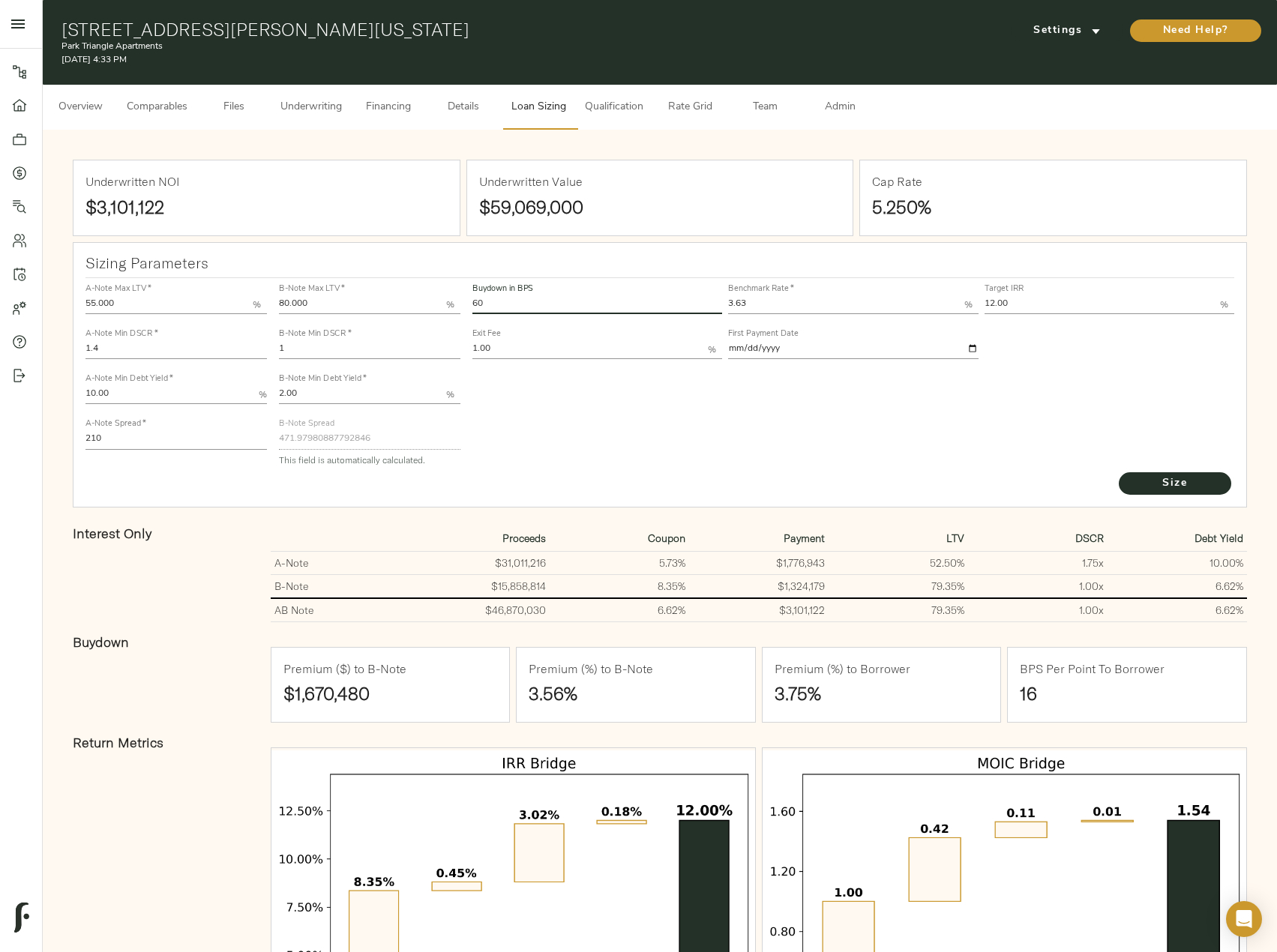
click at [327, 100] on span "Underwriting" at bounding box center [312, 107] width 62 height 19
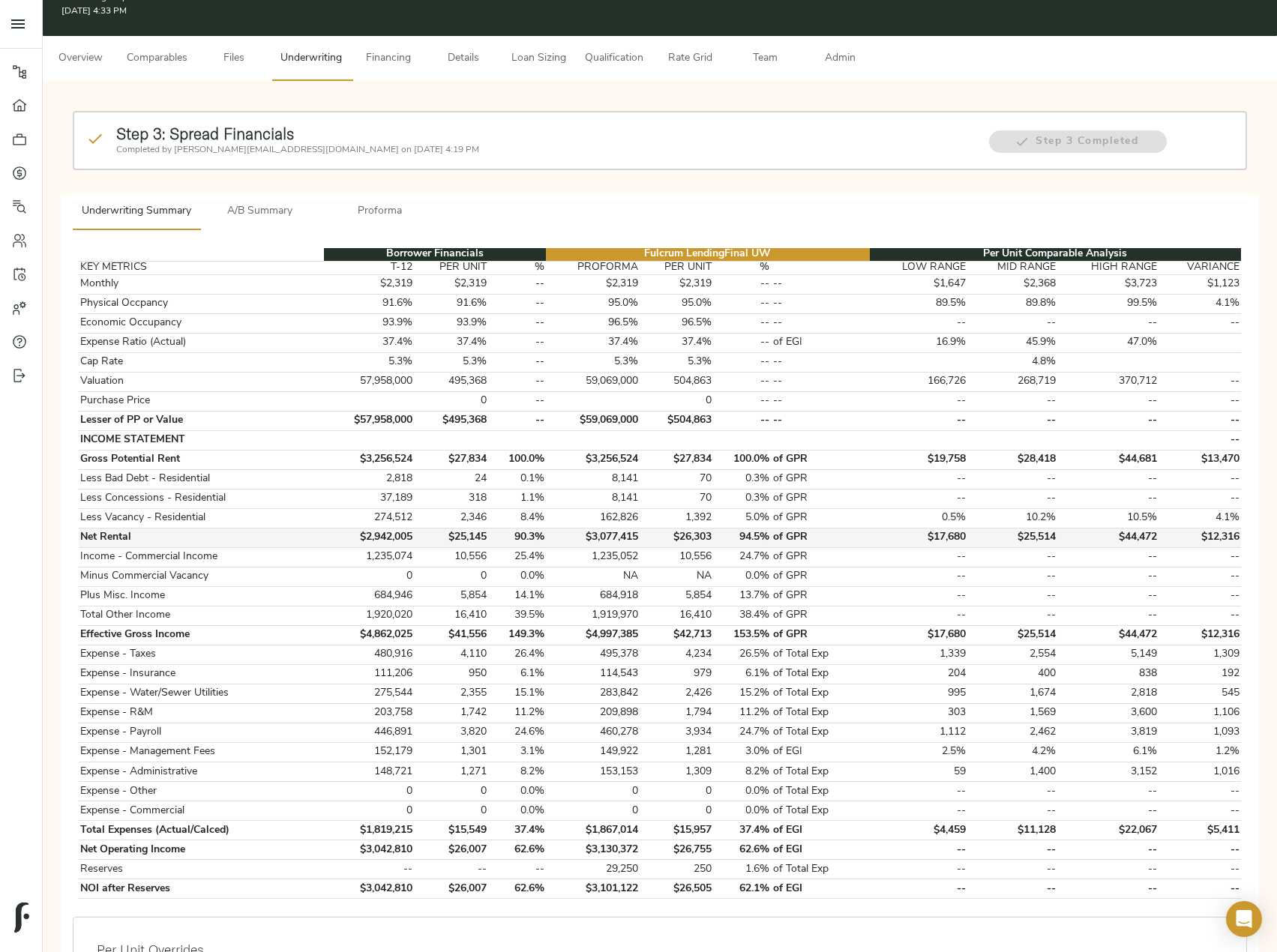
scroll to position [75, 0]
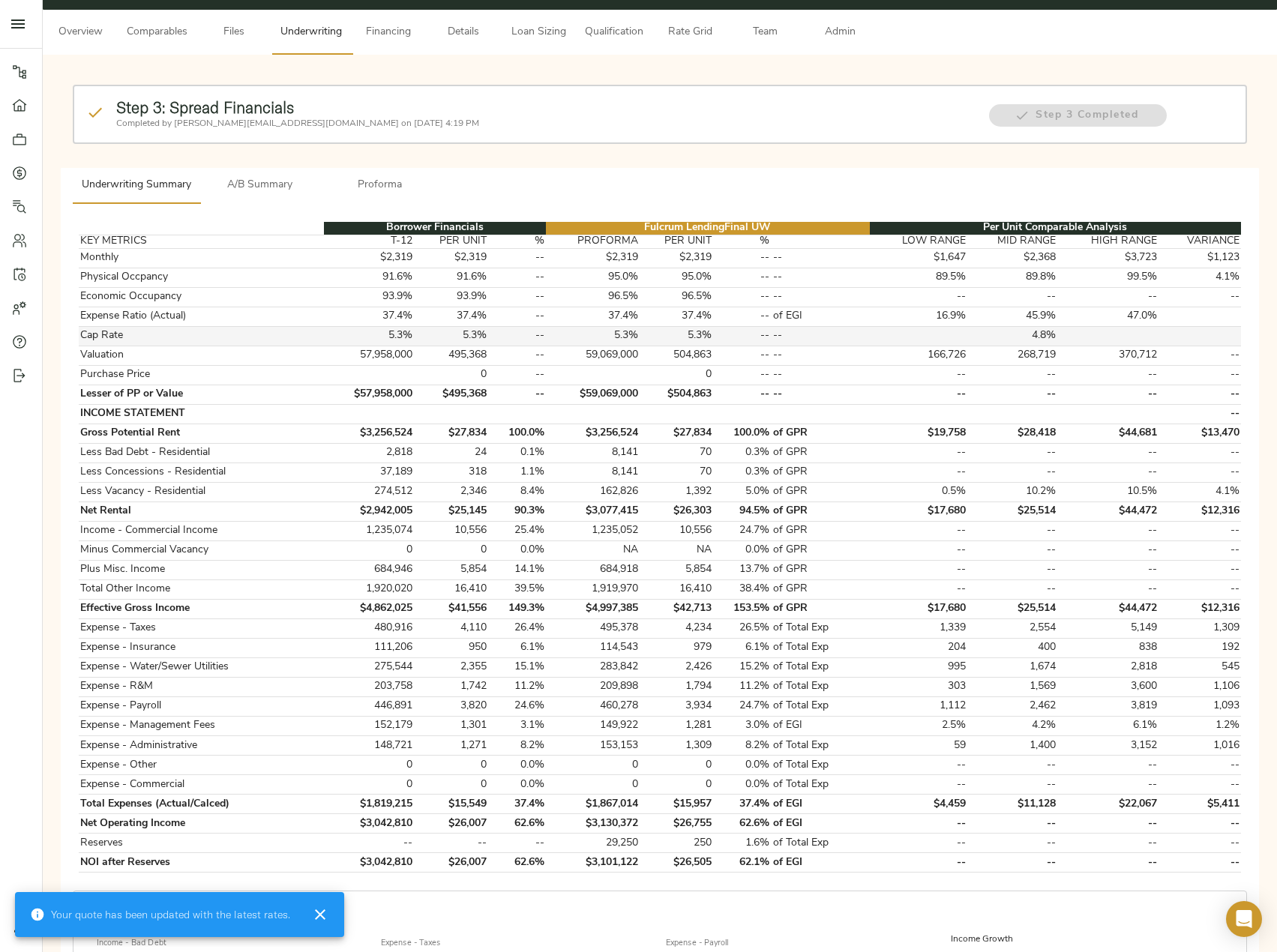
type input "0.1"
drag, startPoint x: 647, startPoint y: 861, endPoint x: 588, endPoint y: 859, distance: 59.0
click at [588, 859] on tr "NOI after Reserves $3,042,810 $26,007 62.6% $3,105,860 $26,546 62.1% of EGI -- …" at bounding box center [660, 863] width 1162 height 19
copy td "$3,105,860"
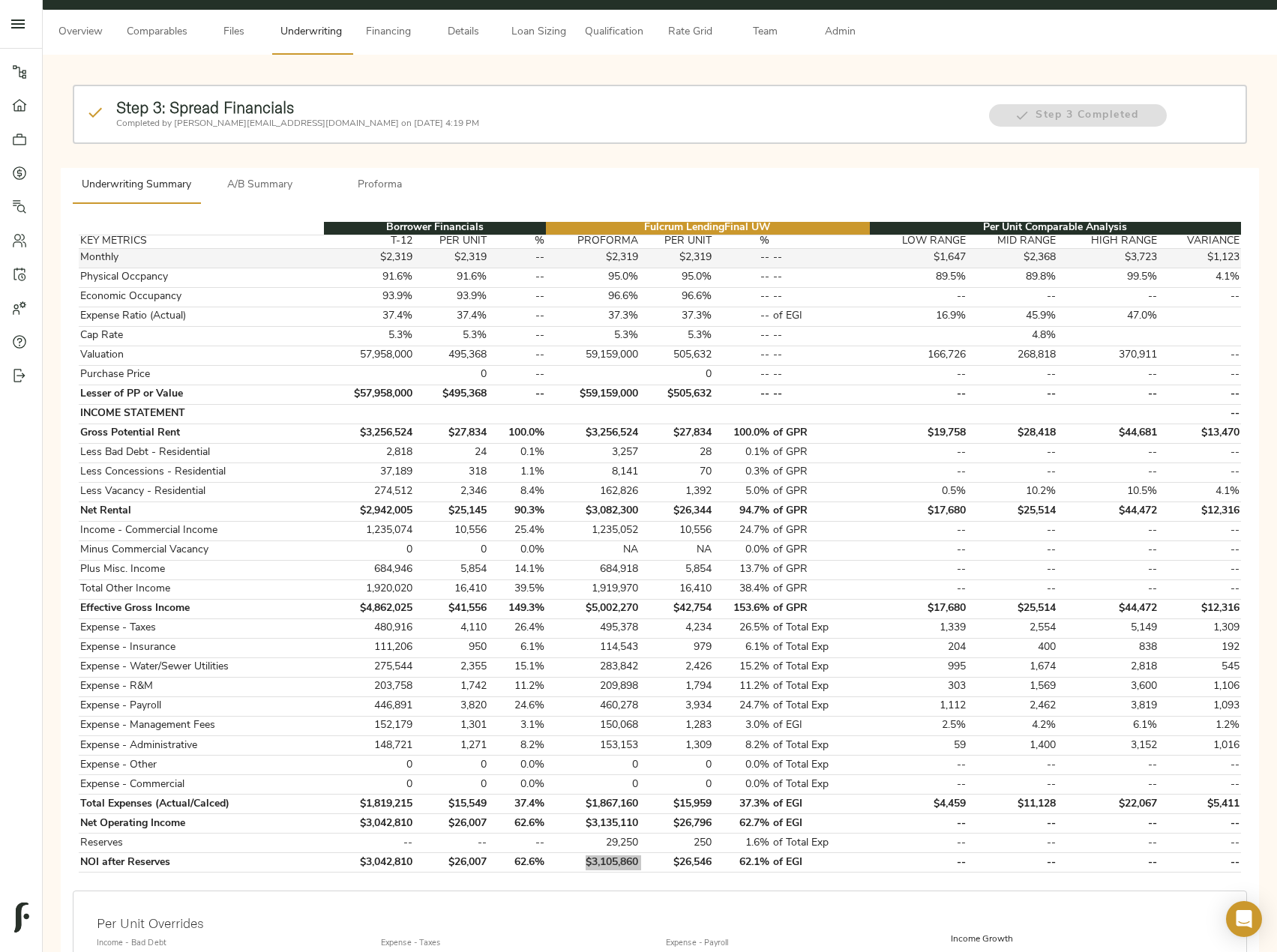
scroll to position [0, 0]
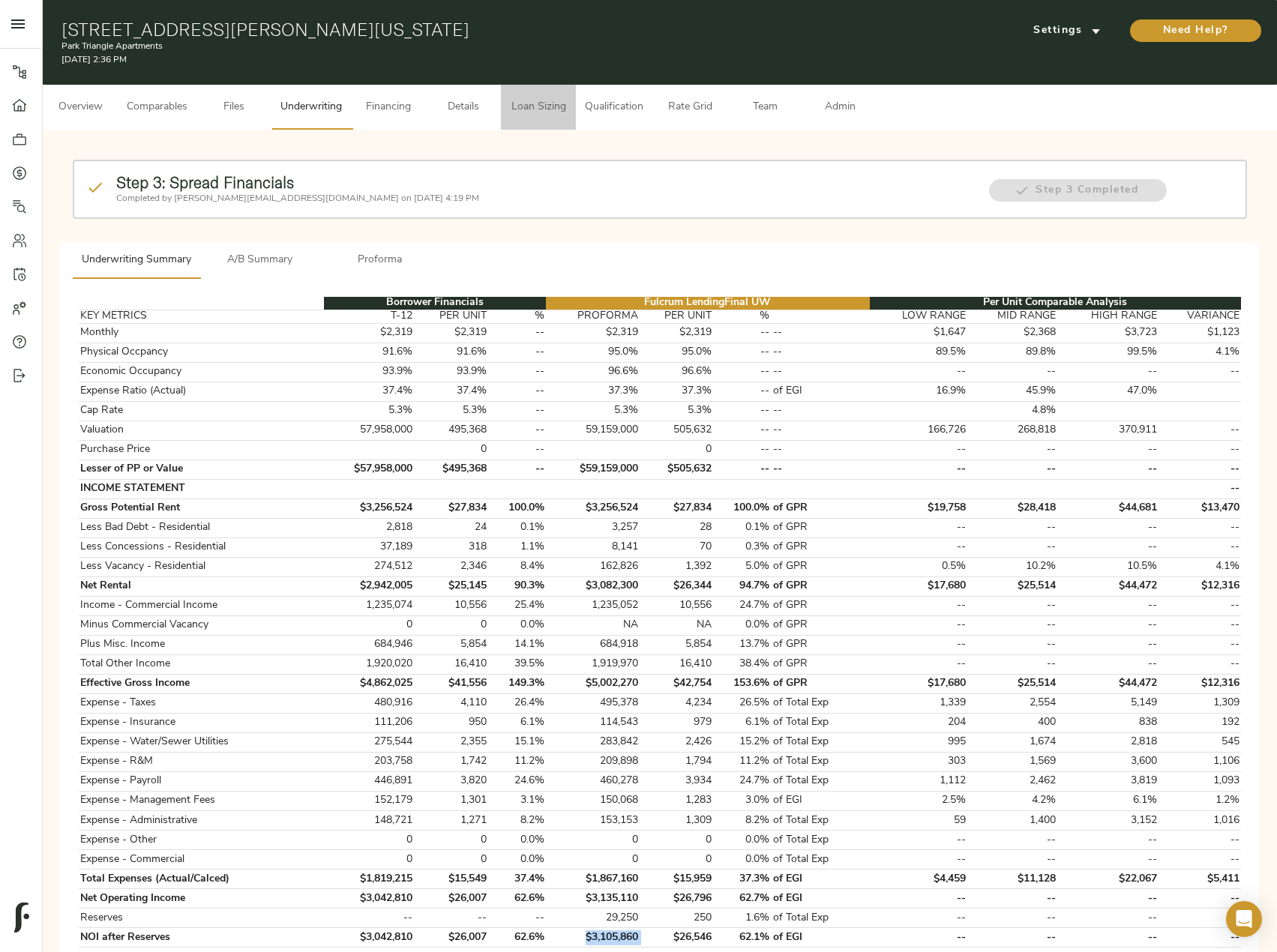
click at [552, 114] on span "Loan Sizing" at bounding box center [538, 107] width 57 height 19
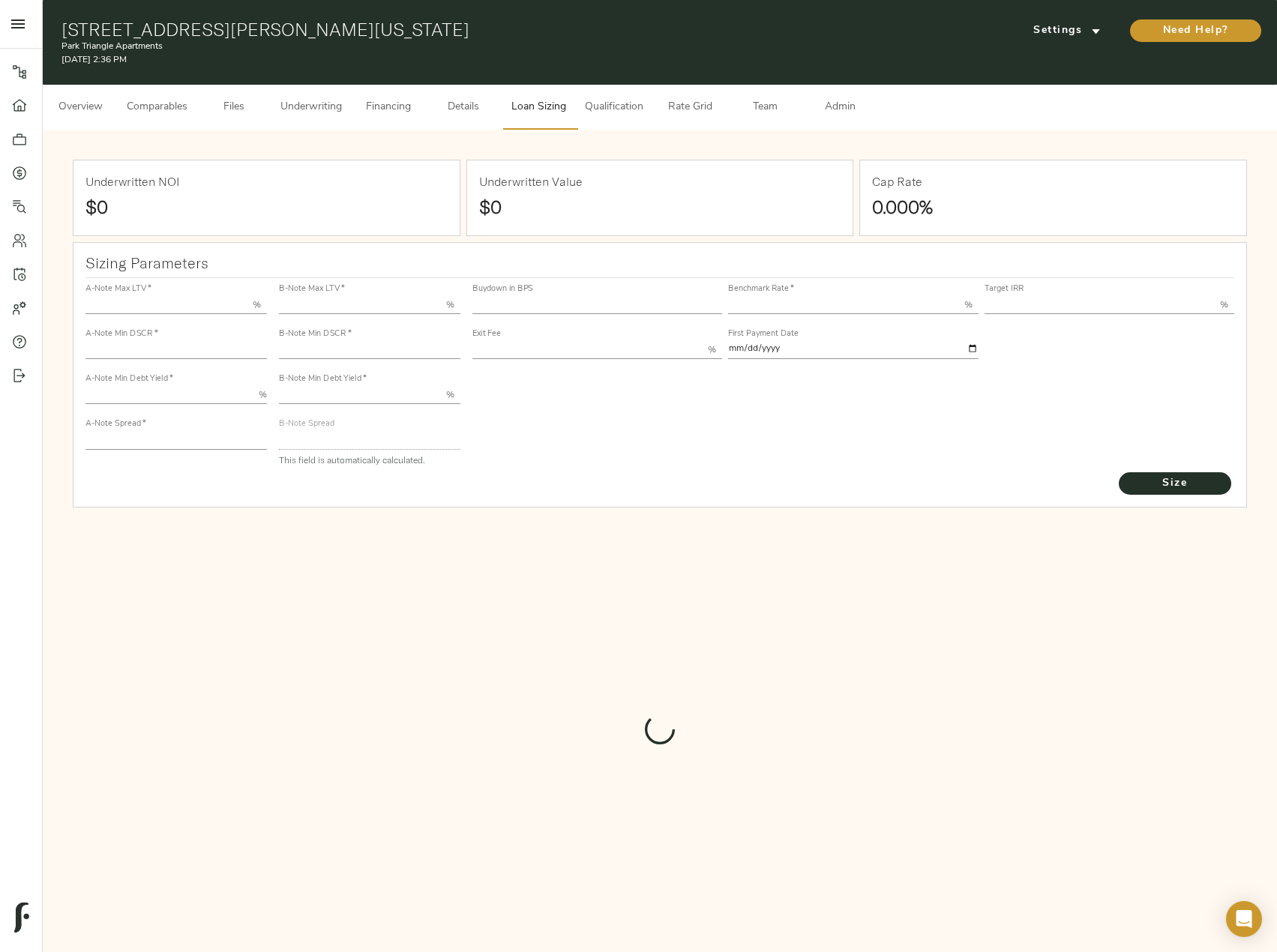
type input "55.000"
type input "1.4"
type input "10.00"
type input "210"
type input "80.000"
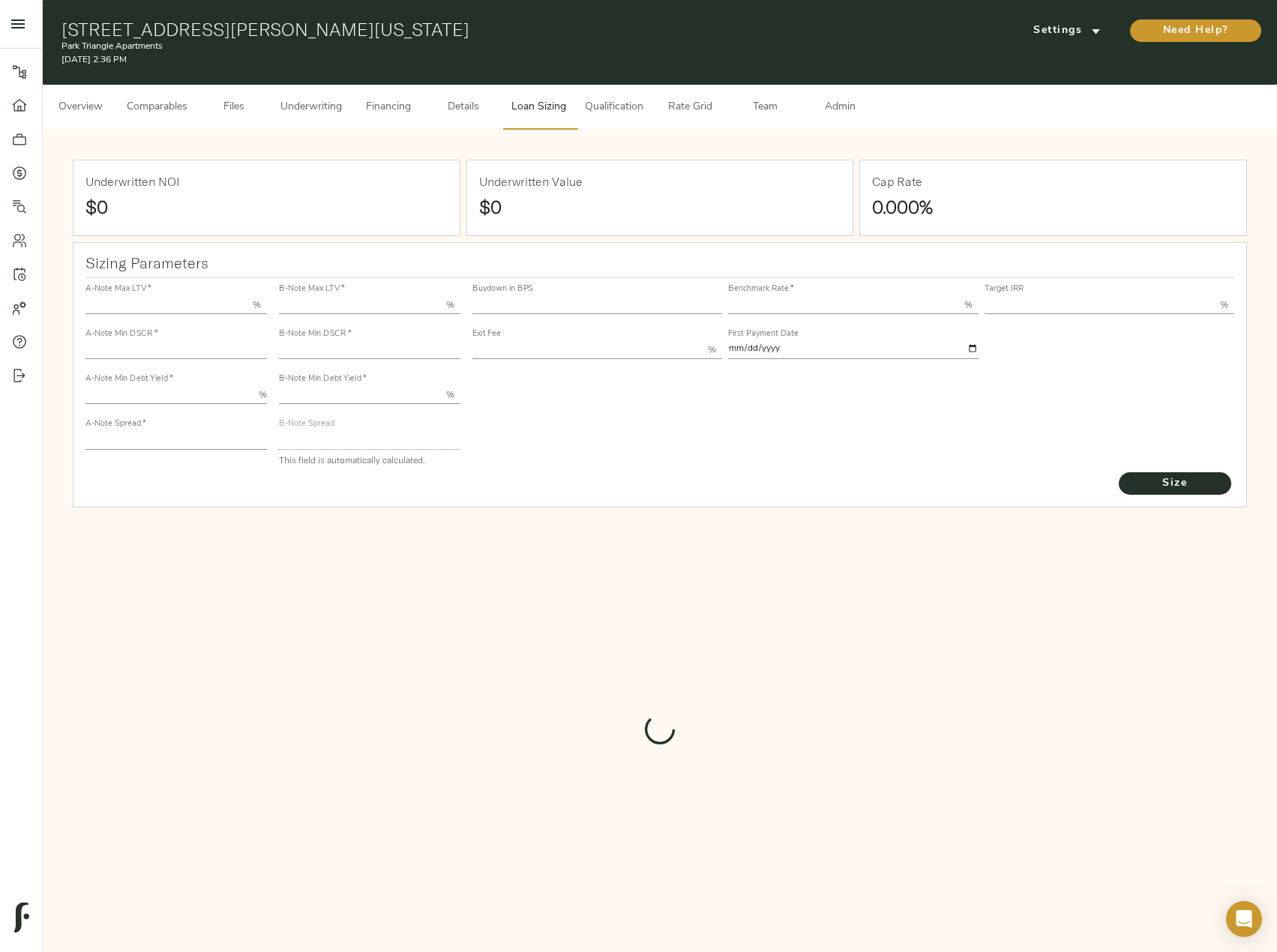
type input "1"
type input "2.00"
type input "471.97980887792846"
type input "60"
type input "3.63"
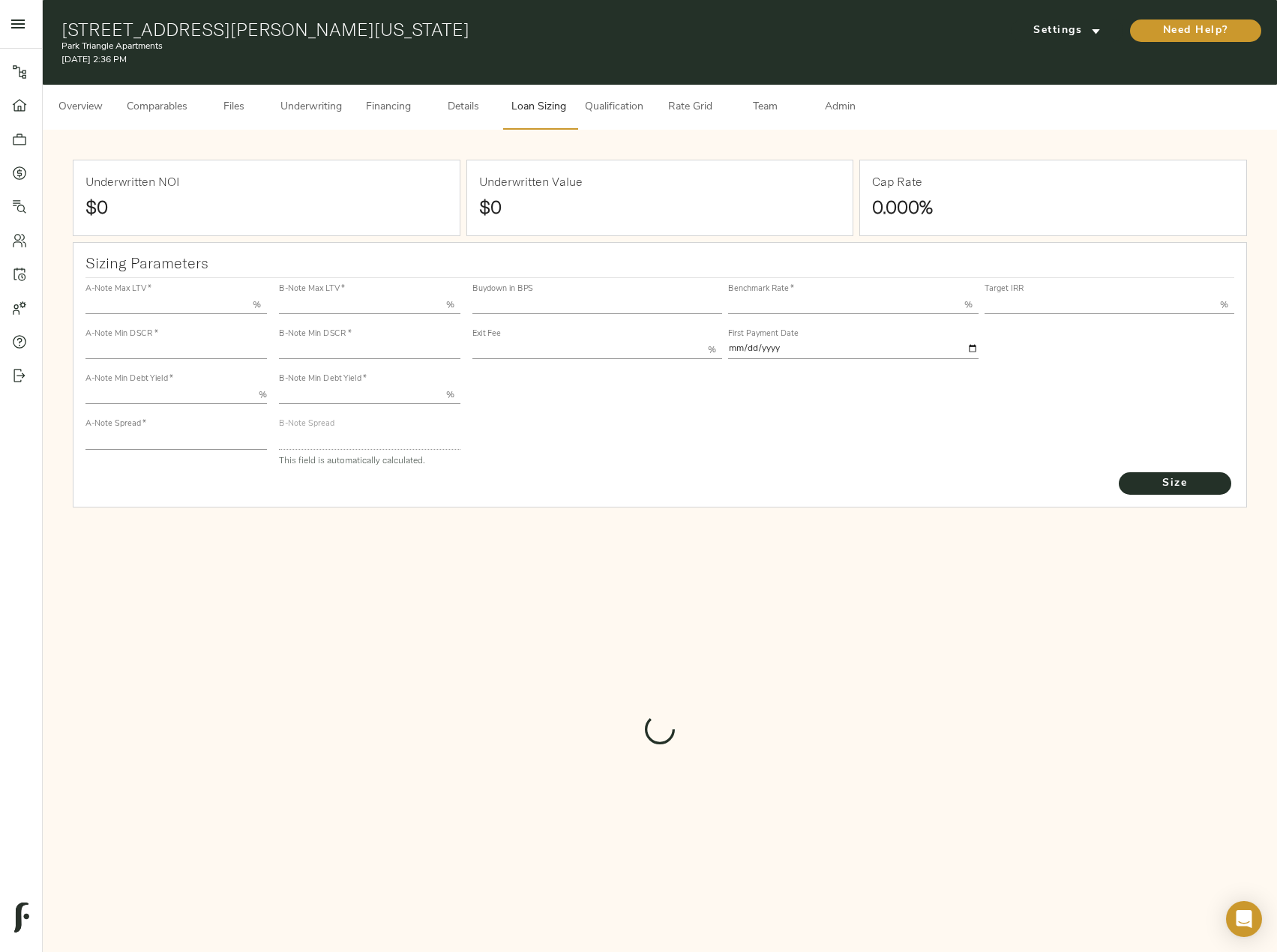
type input "12.00"
type input "1.00"
type input "[DATE]"
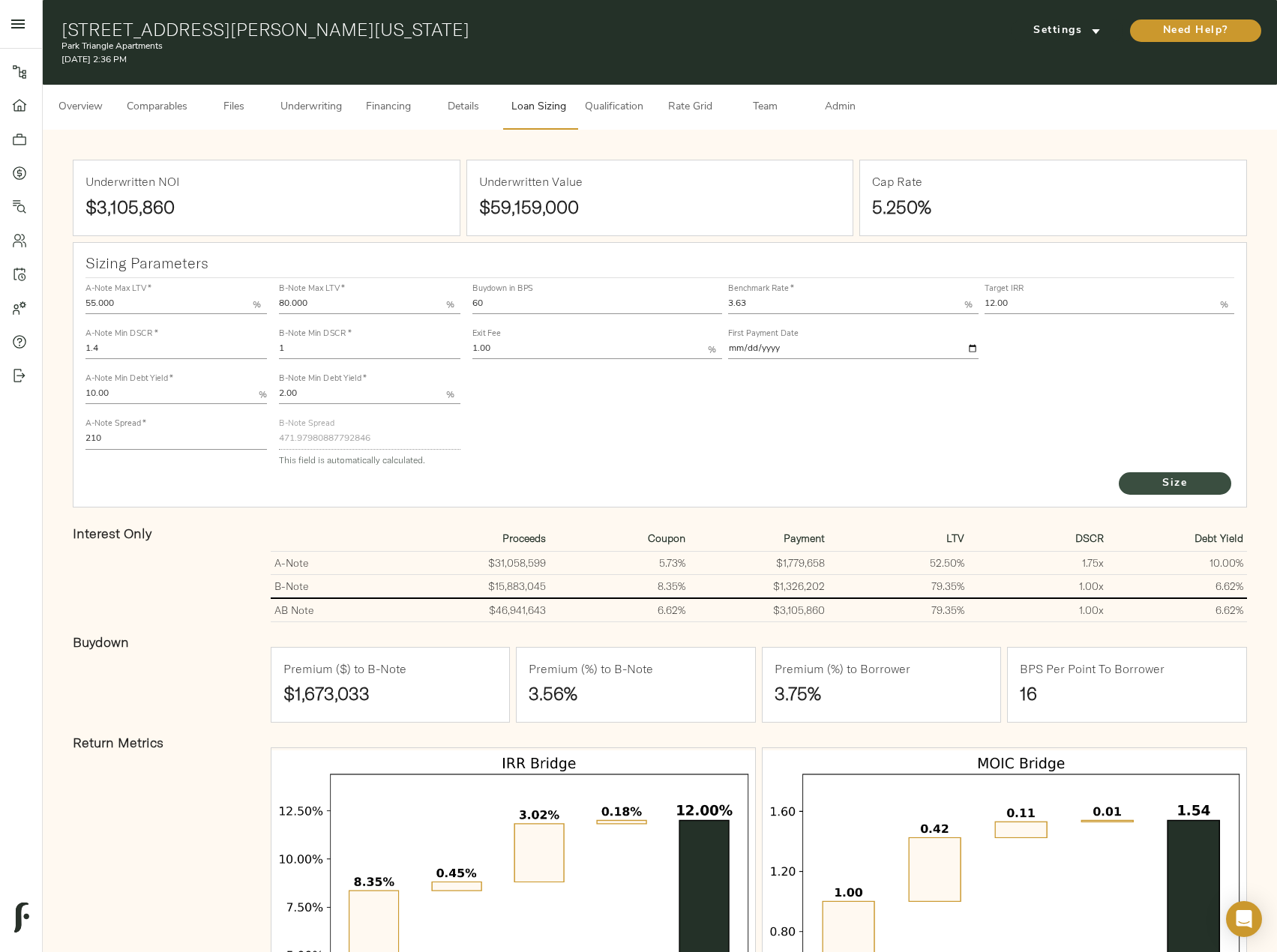
click at [1182, 482] on span "Size" at bounding box center [1175, 483] width 83 height 19
click at [301, 109] on span "Underwriting" at bounding box center [312, 107] width 62 height 19
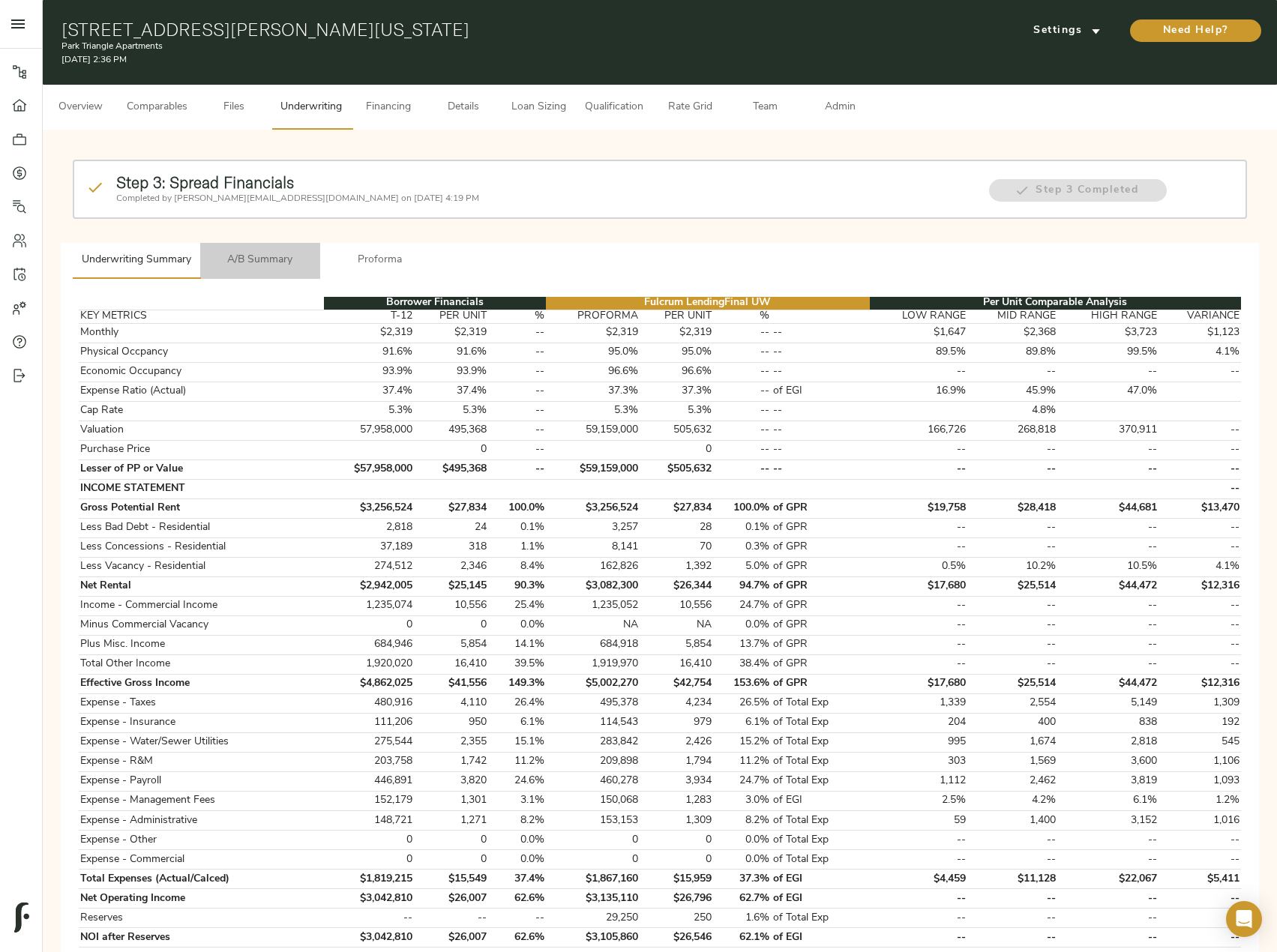
click at [289, 263] on span "A/B Summary" at bounding box center [260, 260] width 102 height 19
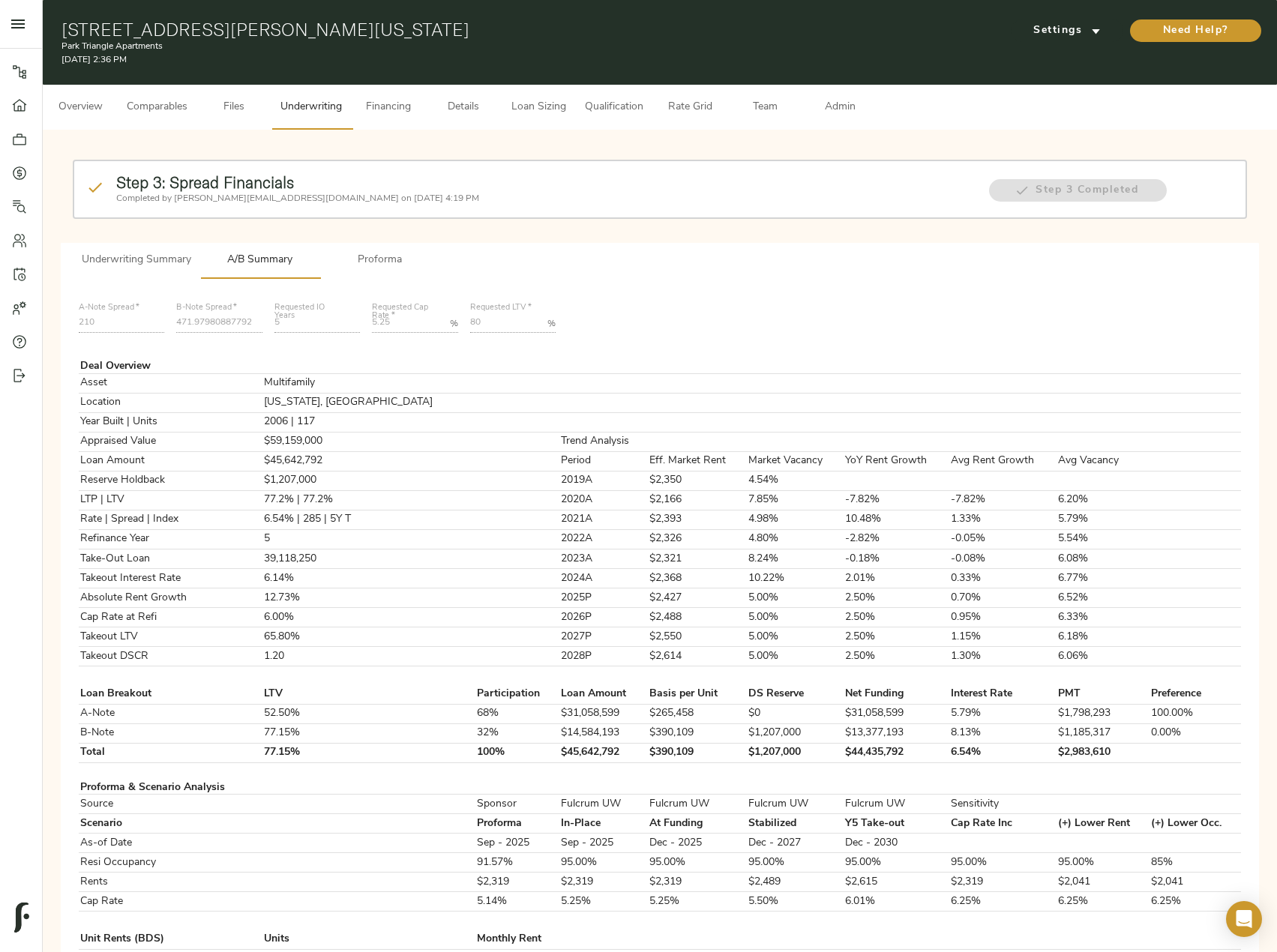
click at [168, 256] on span "Underwriting Summary" at bounding box center [136, 260] width 110 height 19
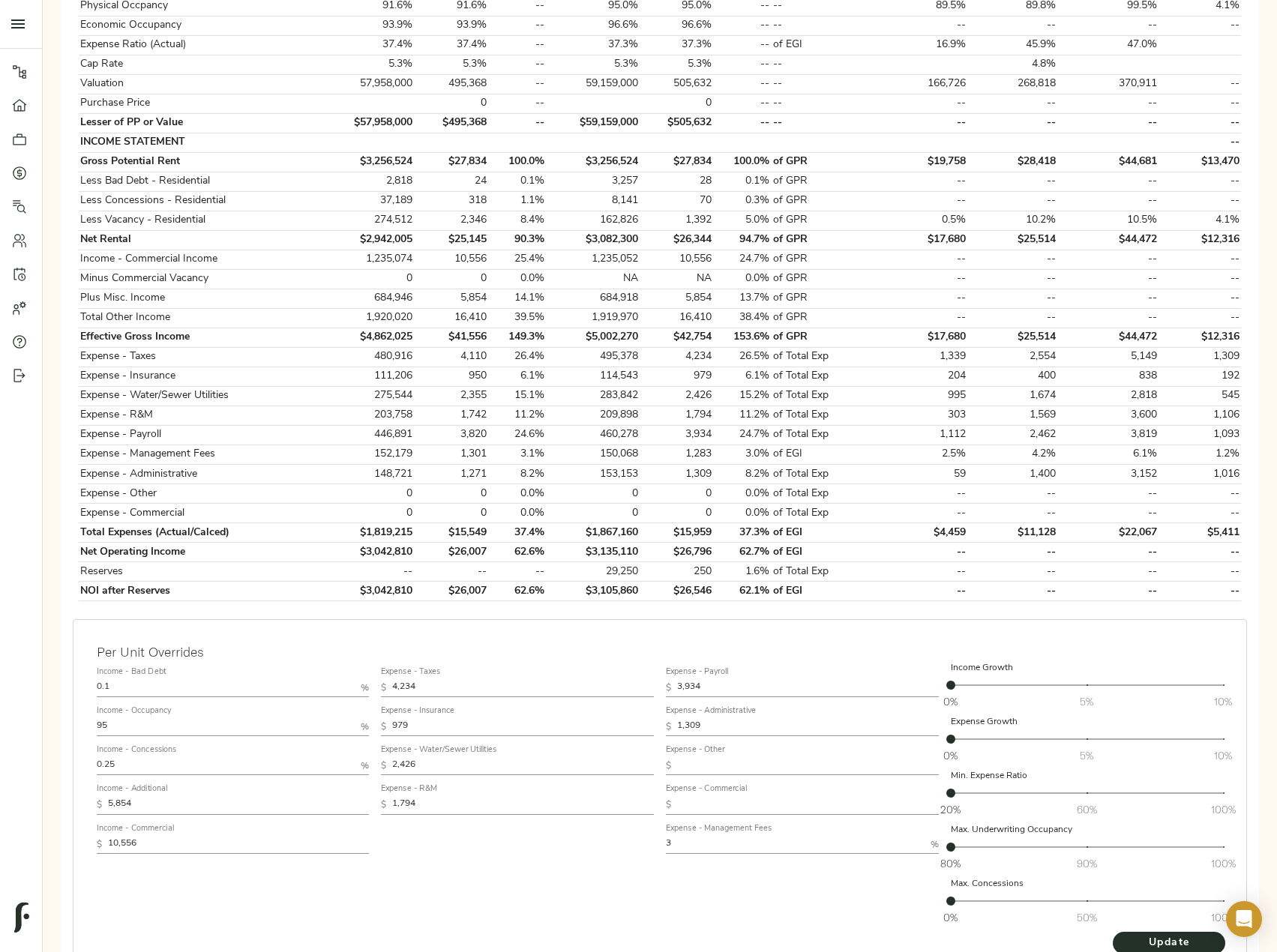
scroll to position [447, 0]
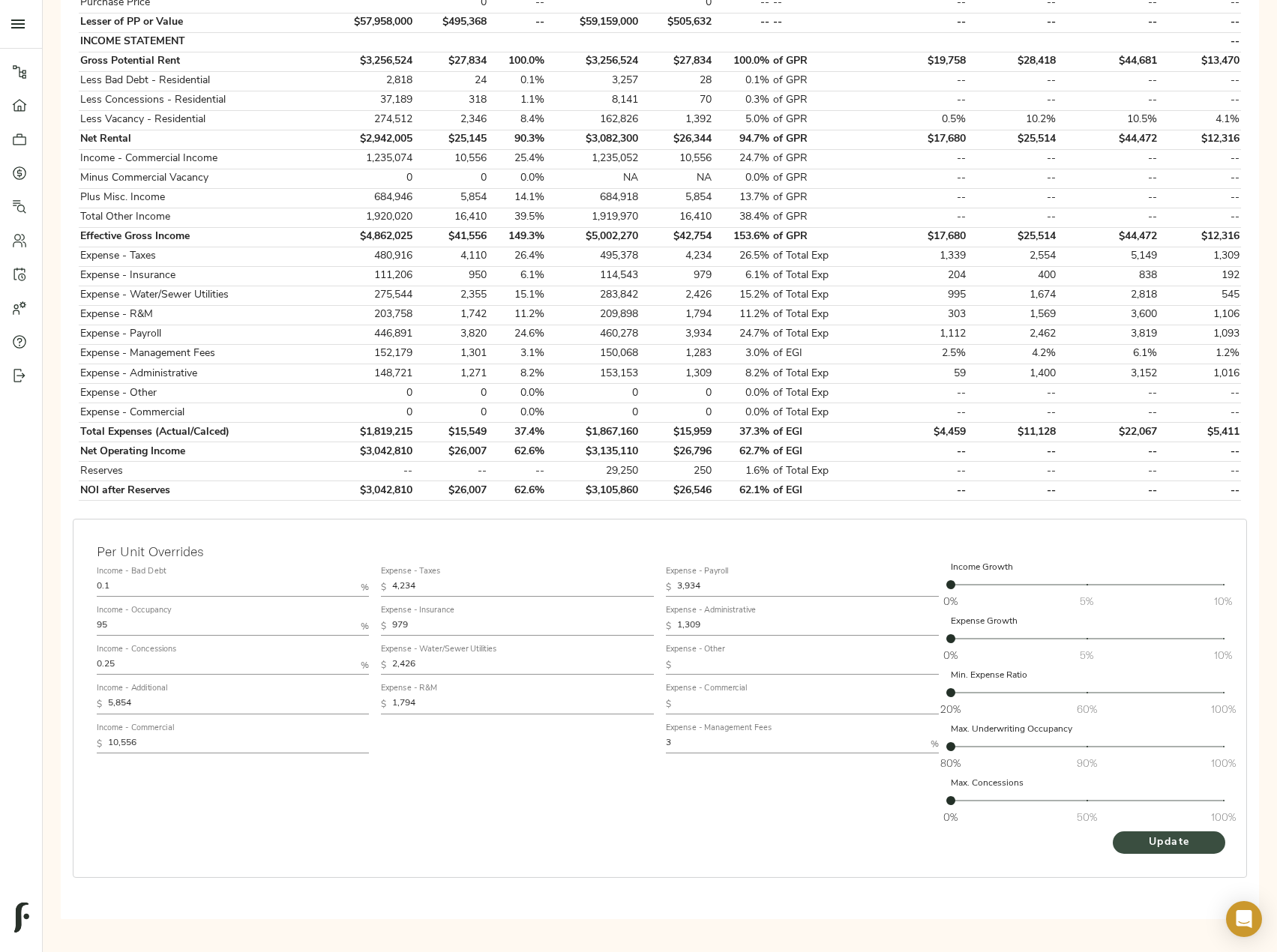
click at [1159, 838] on span "Update" at bounding box center [1169, 843] width 83 height 19
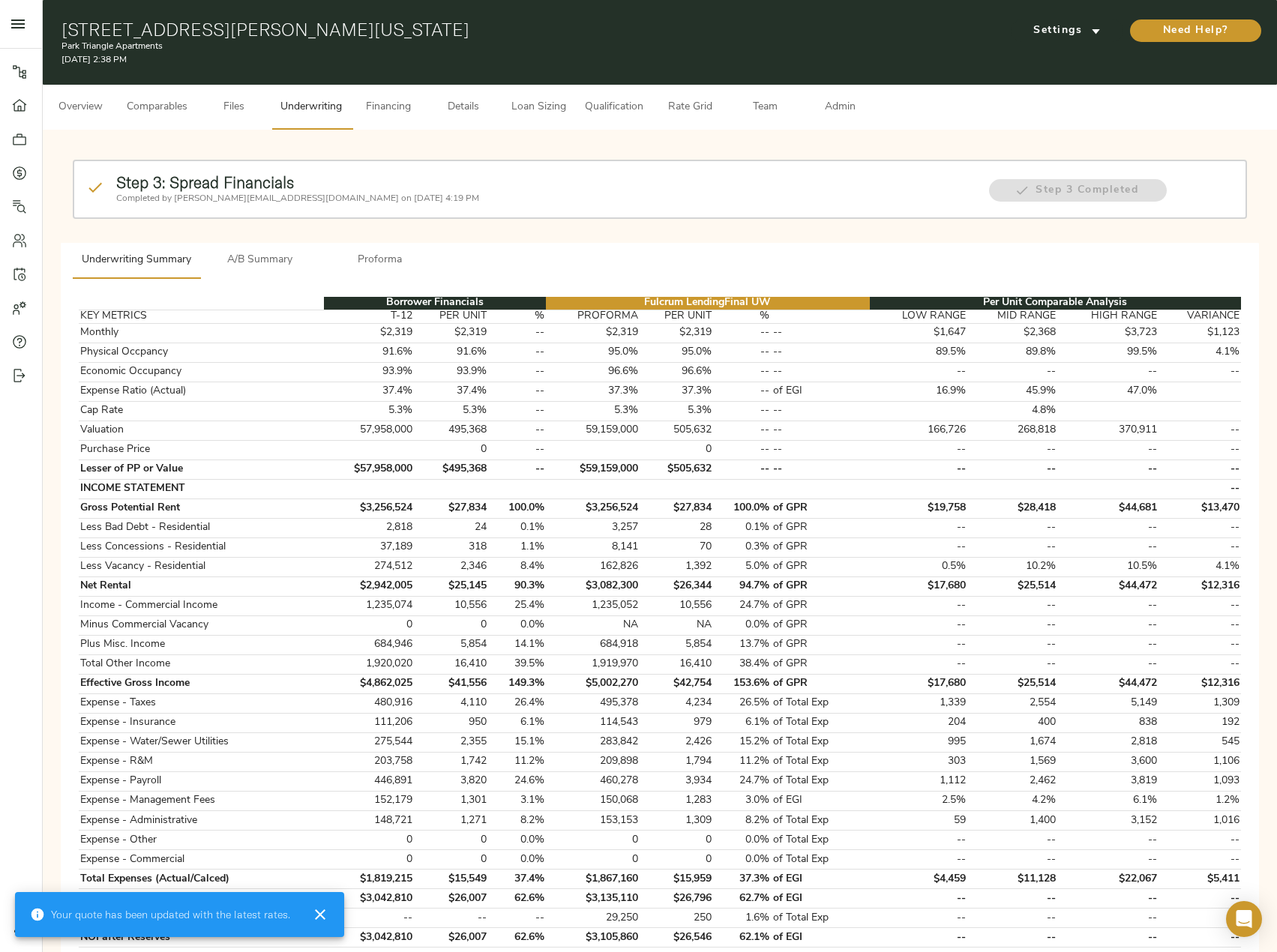
click at [538, 107] on span "Loan Sizing" at bounding box center [538, 107] width 57 height 19
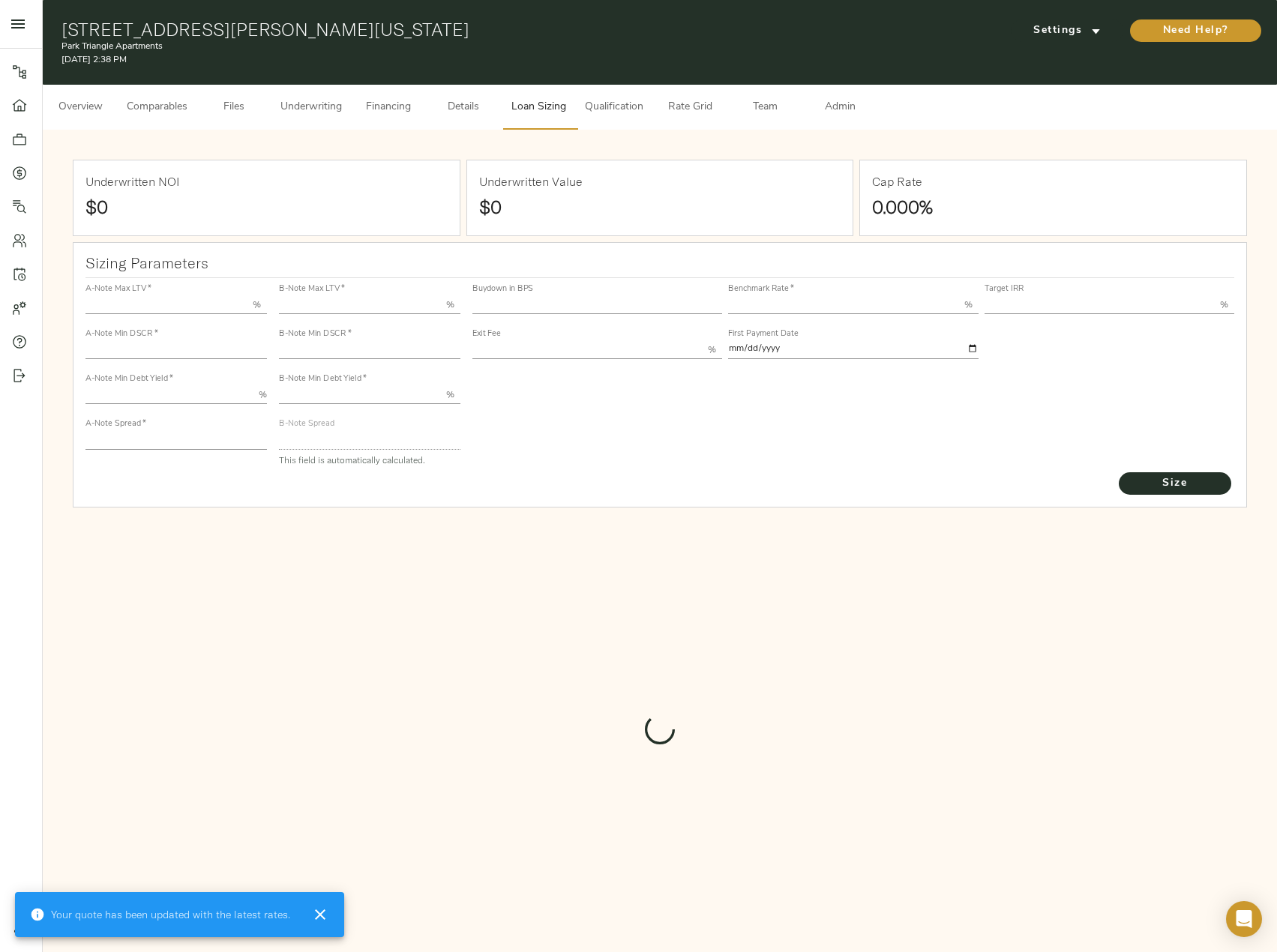
type input "55.000"
type input "1.4"
type input "10.00"
type input "210"
type input "80.000"
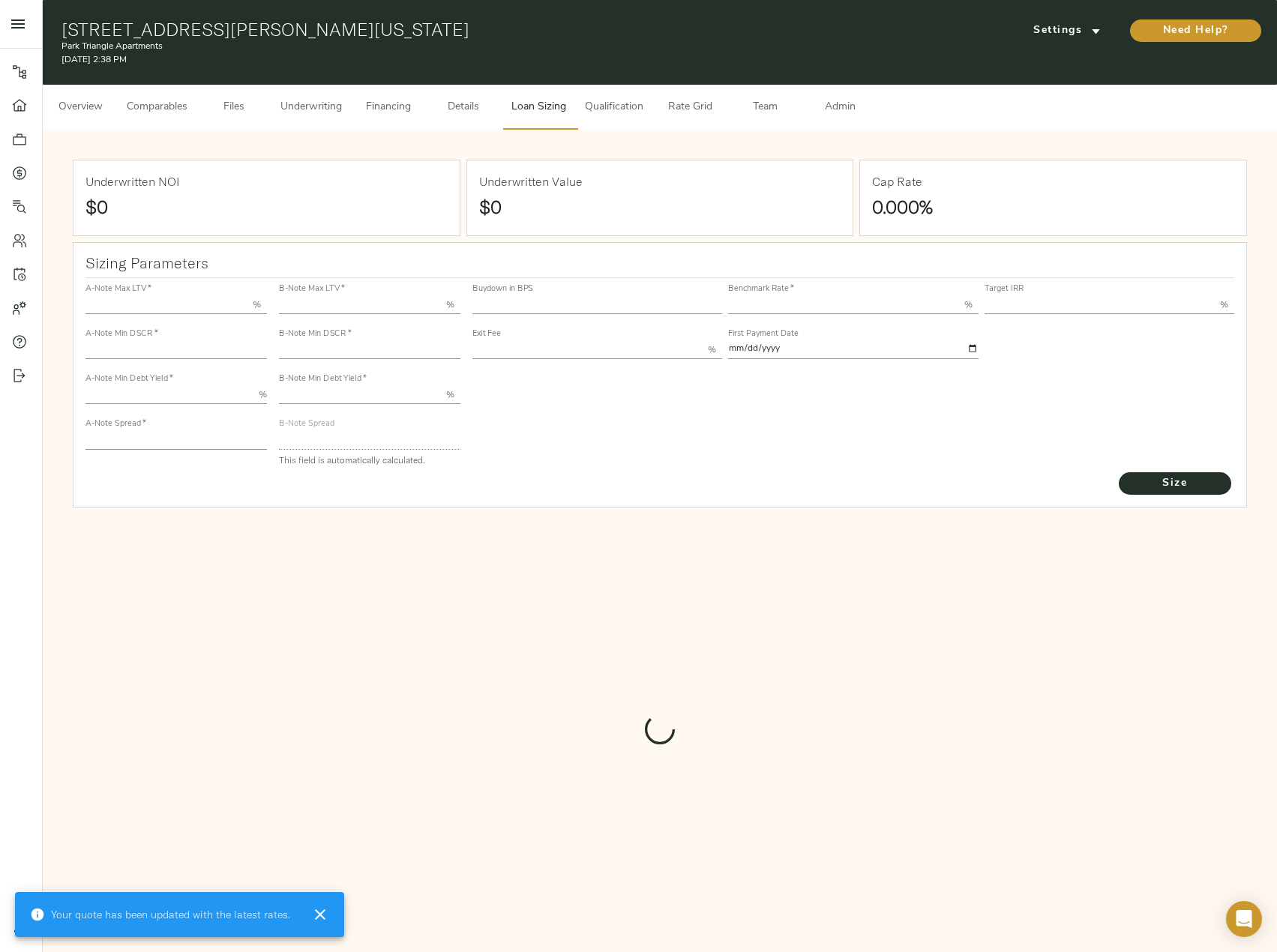
type input "1"
type input "2.00"
type input "471.97980887792846"
type input "60"
type input "3.63"
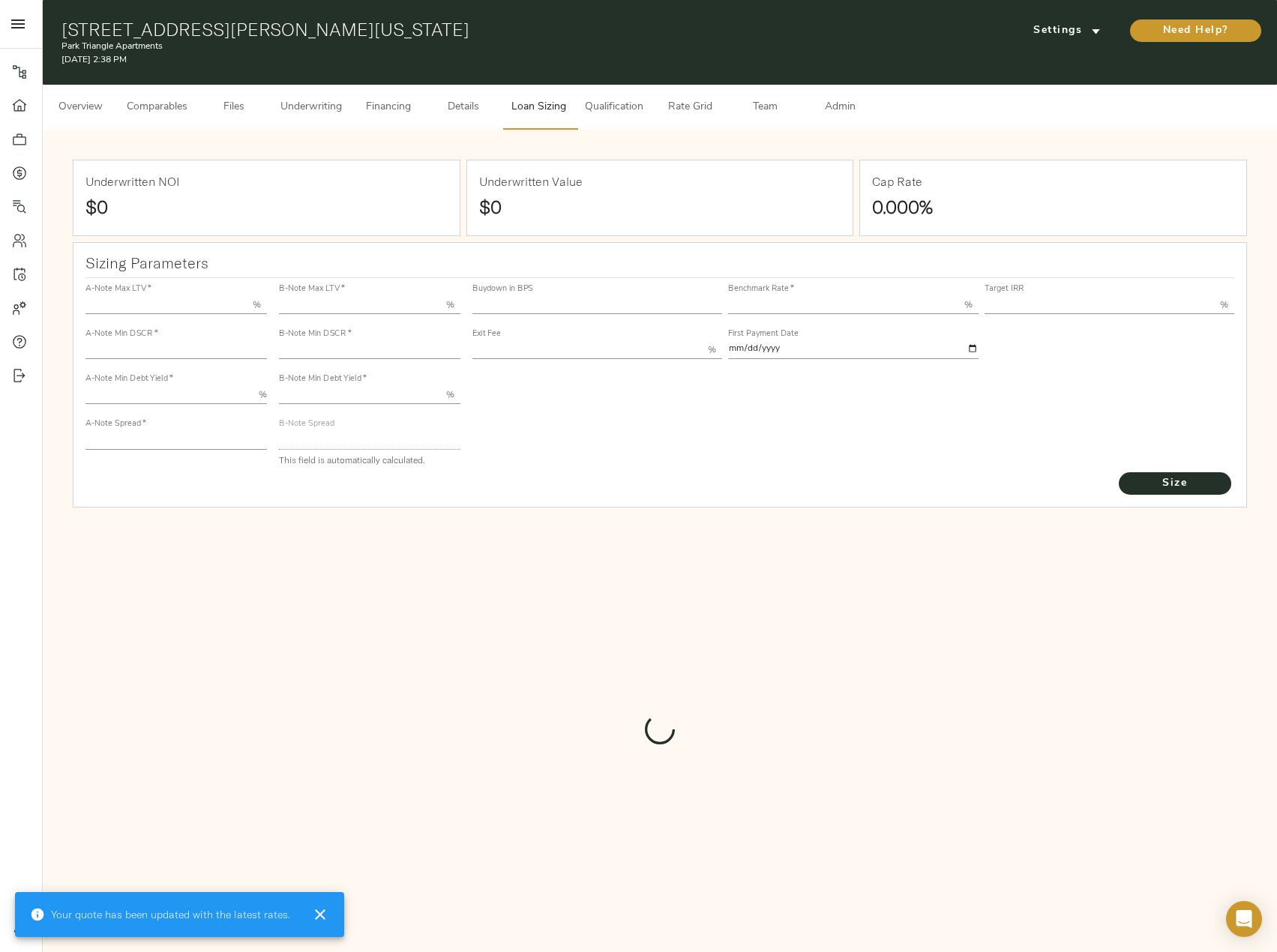
type input "12.00"
type input "1.00"
type input "[DATE]"
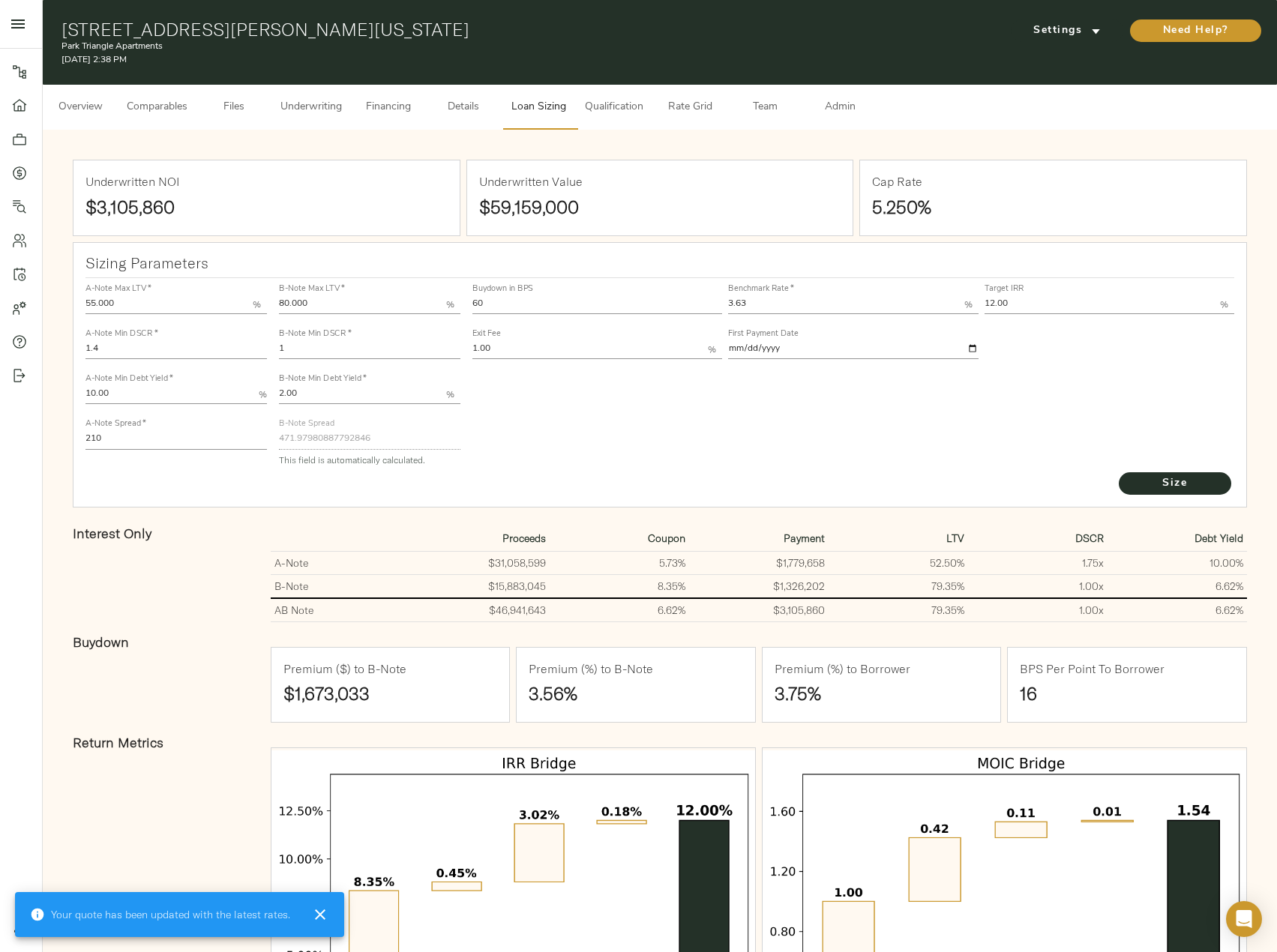
drag, startPoint x: 518, startPoint y: 301, endPoint x: 461, endPoint y: 300, distance: 57.0
click at [461, 300] on div "A-Note Max LTV   * 55.000 % A-Note Min DSCR   * 1.4 A-Note Min Debt Yield   * 1…" at bounding box center [660, 374] width 1161 height 204
type input "0"
click at [1119, 472] on button "Size" at bounding box center [1175, 483] width 113 height 23
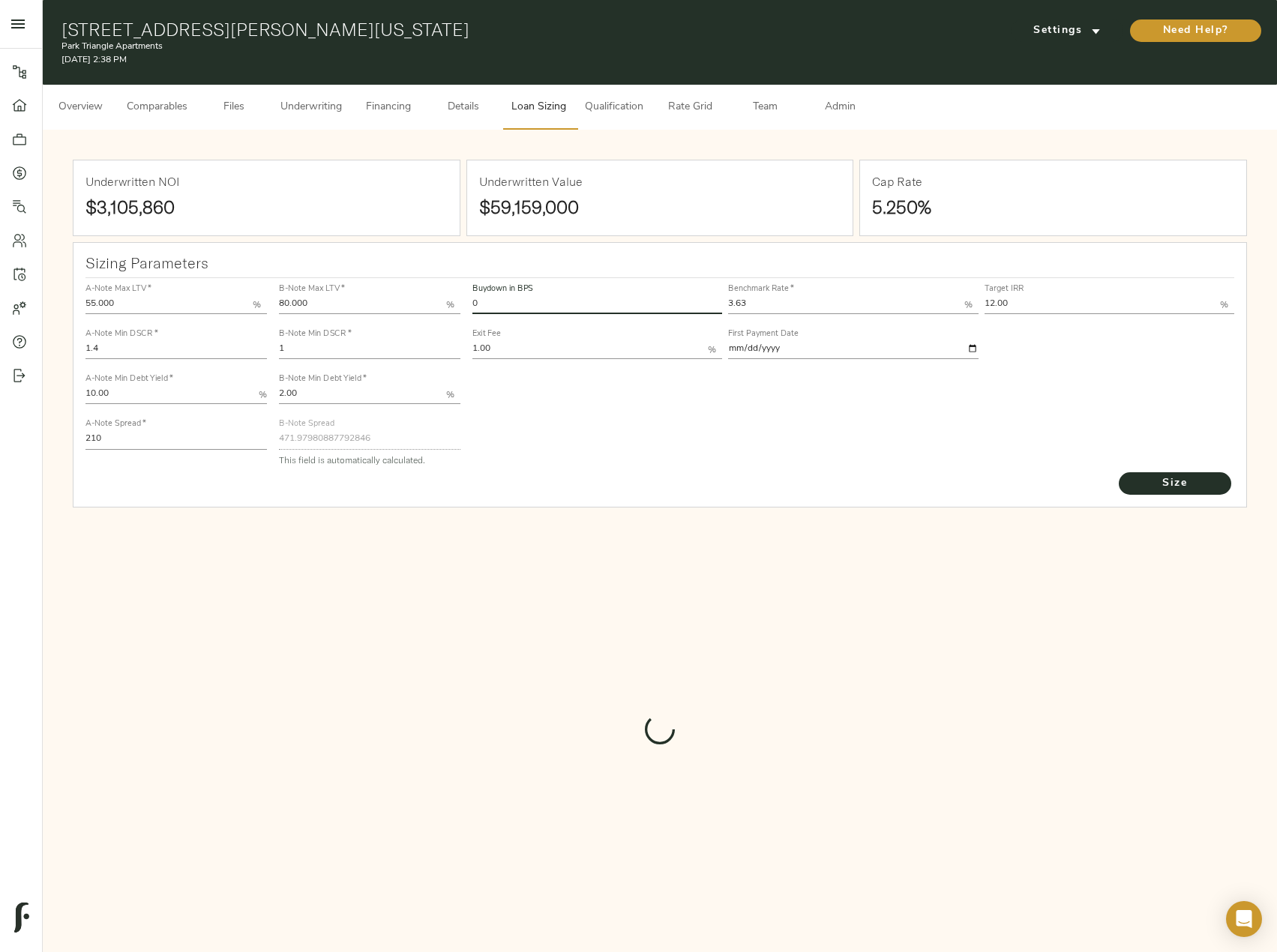
type input "744"
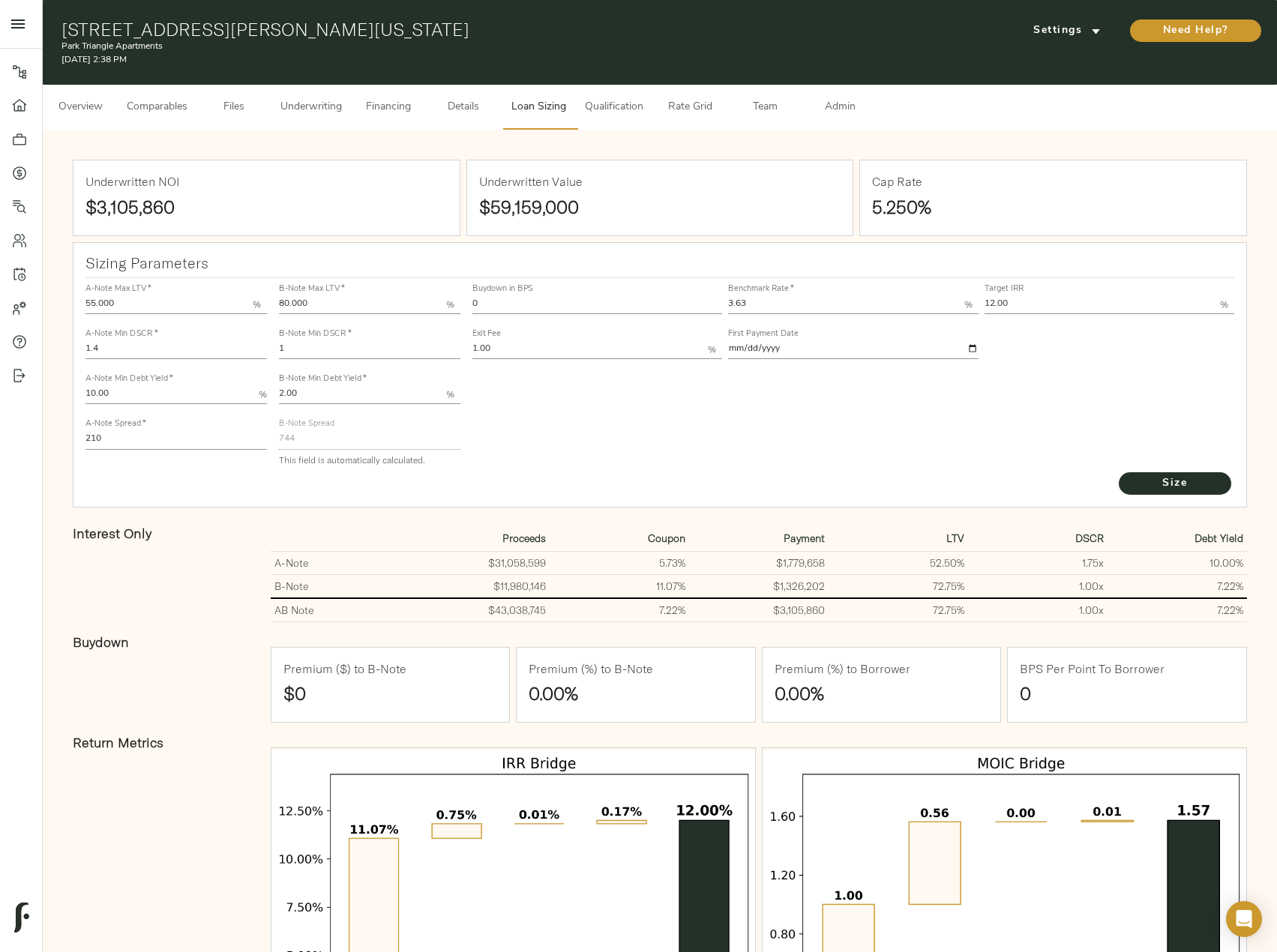
click at [300, 115] on span "Underwriting" at bounding box center [312, 107] width 62 height 19
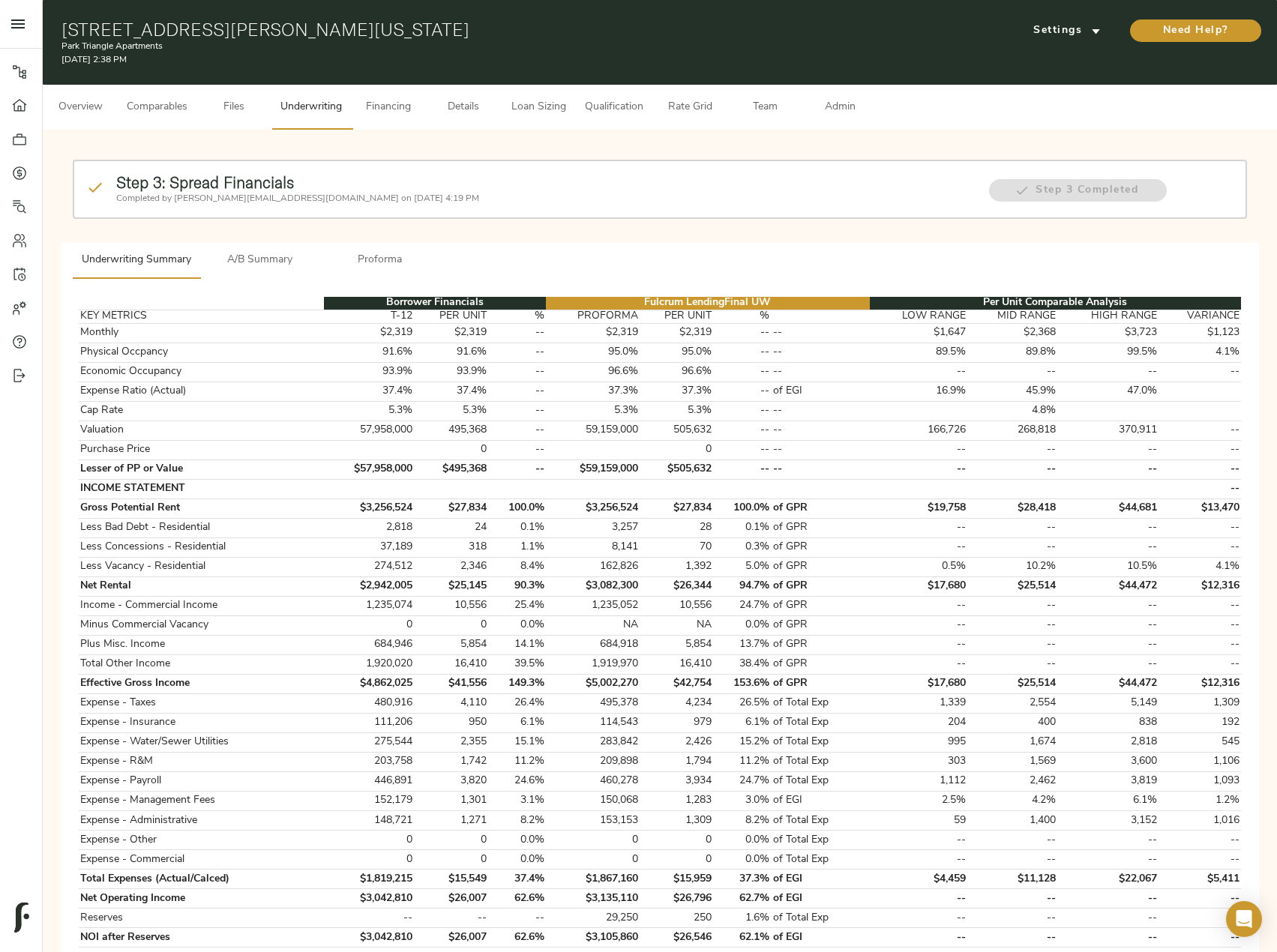
click at [272, 255] on span "A/B Summary" at bounding box center [260, 260] width 102 height 19
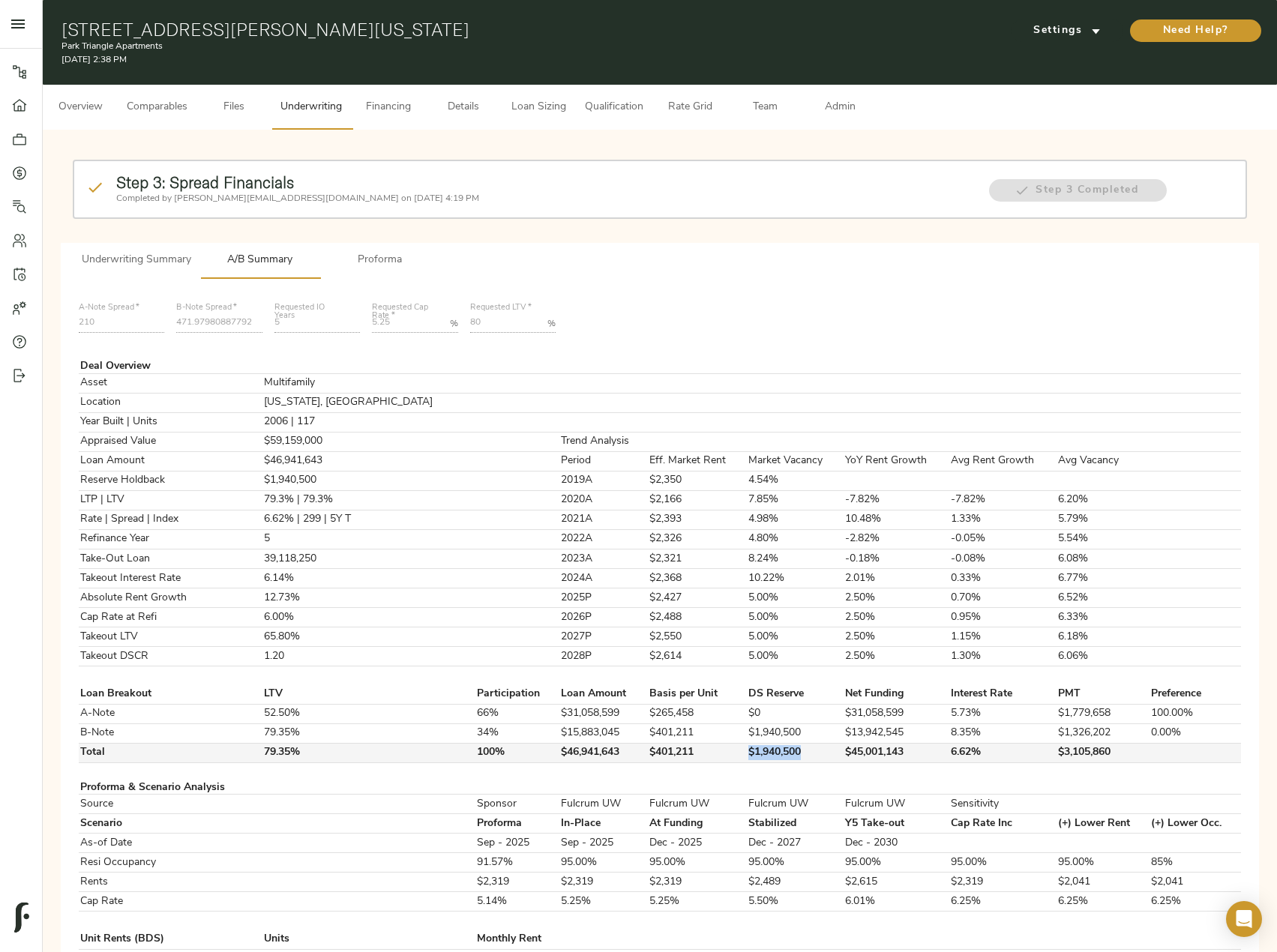
drag, startPoint x: 759, startPoint y: 755, endPoint x: 705, endPoint y: 755, distance: 54.0
click at [746, 755] on td "$1,940,500" at bounding box center [794, 753] width 96 height 19
copy td "$1,940,500"
click at [149, 251] on span "Underwriting Summary" at bounding box center [136, 260] width 110 height 19
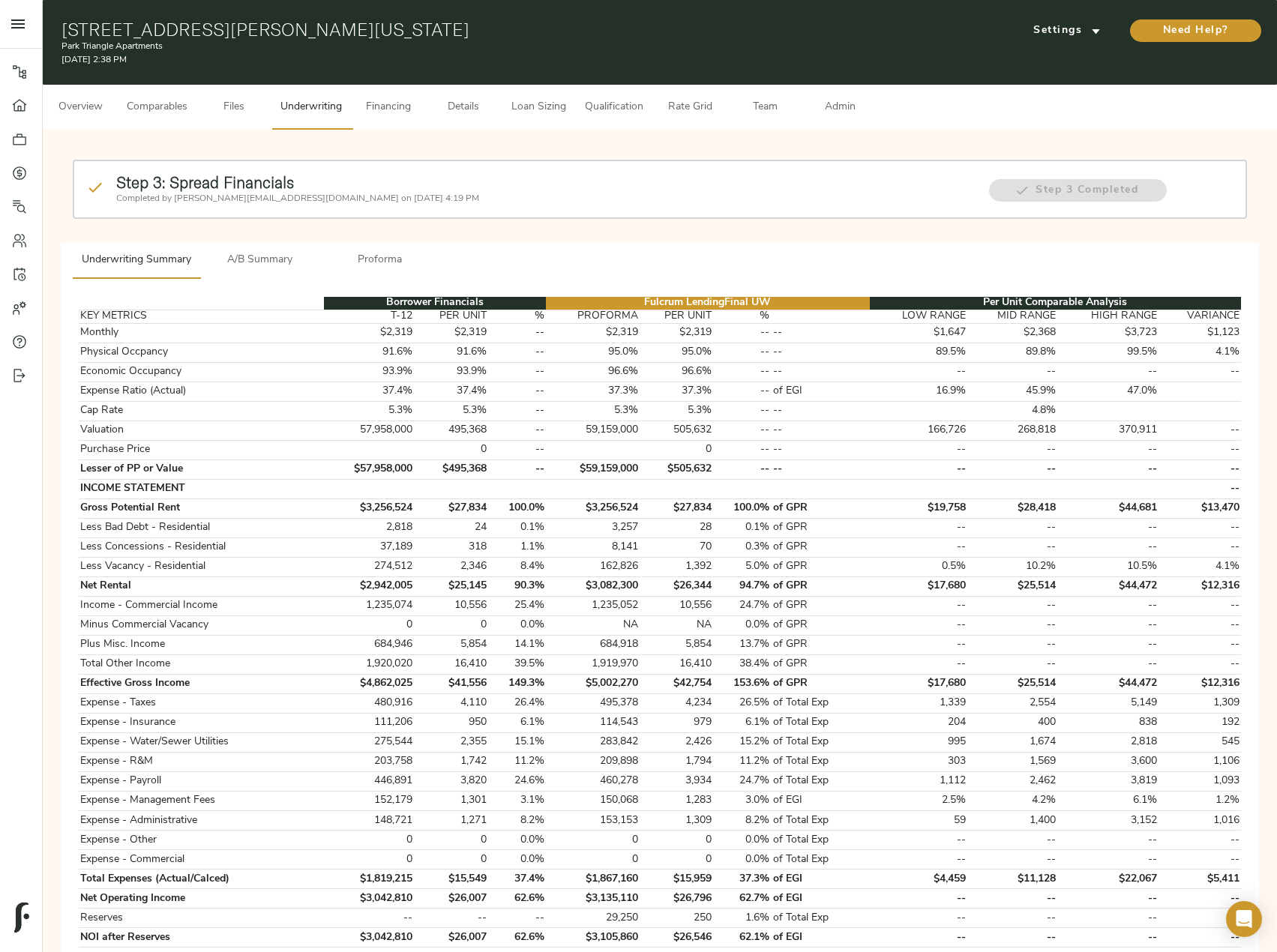
click at [578, 114] on button "Qualification" at bounding box center [614, 106] width 76 height 45
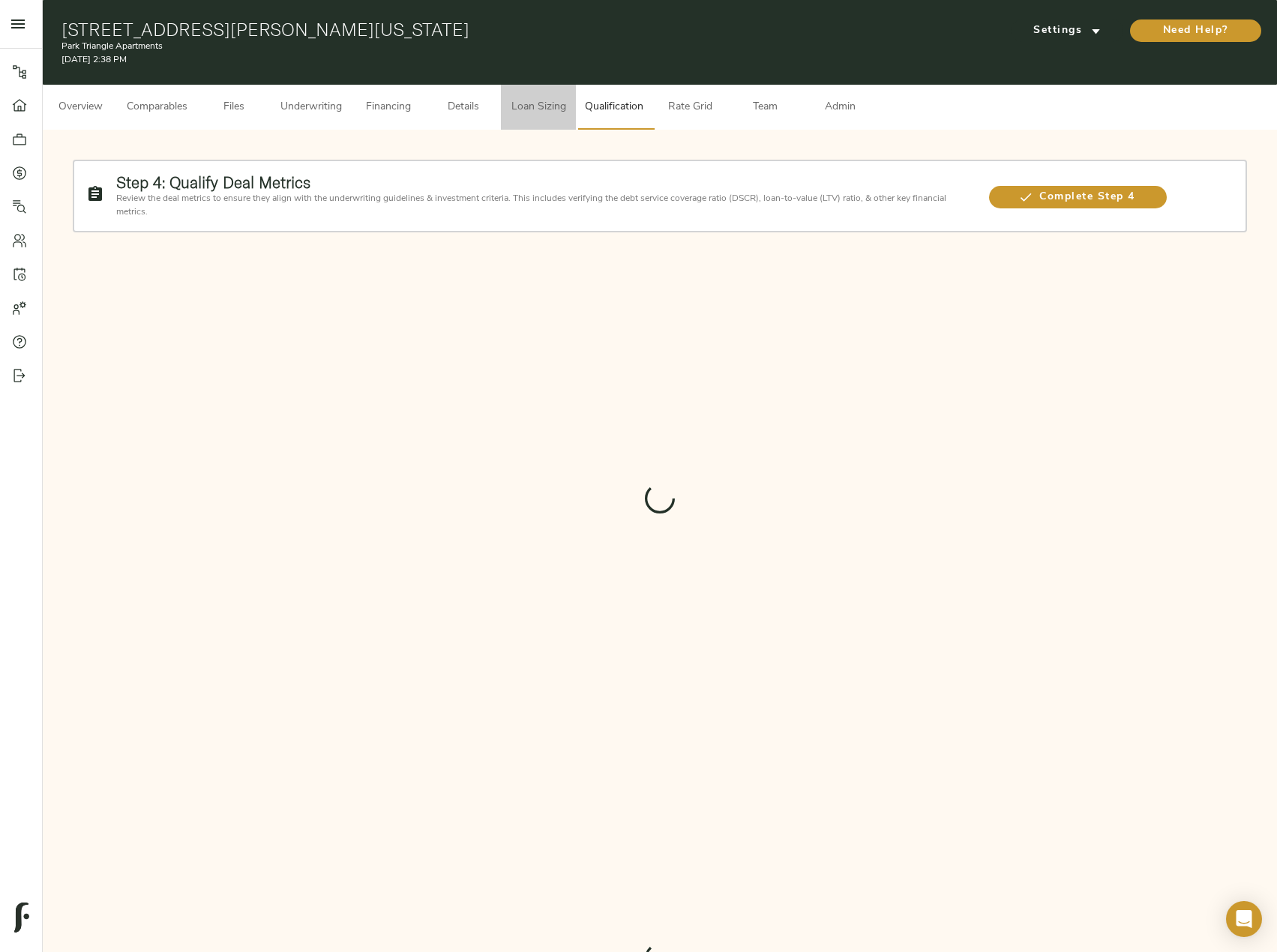
click at [548, 109] on span "Loan Sizing" at bounding box center [538, 107] width 57 height 19
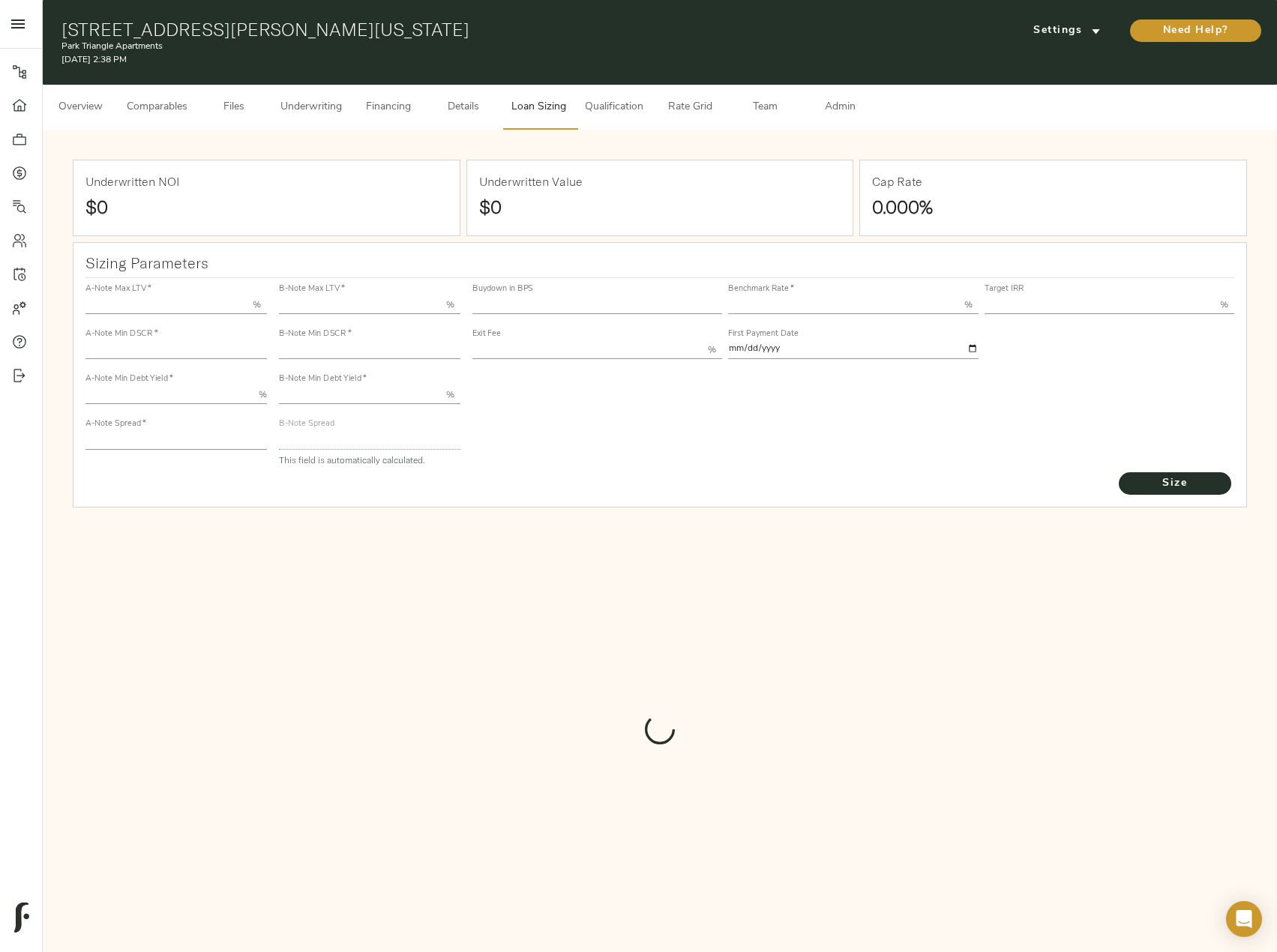
type input "55.000"
type input "1.4"
type input "10.00"
type input "210"
type input "80.000"
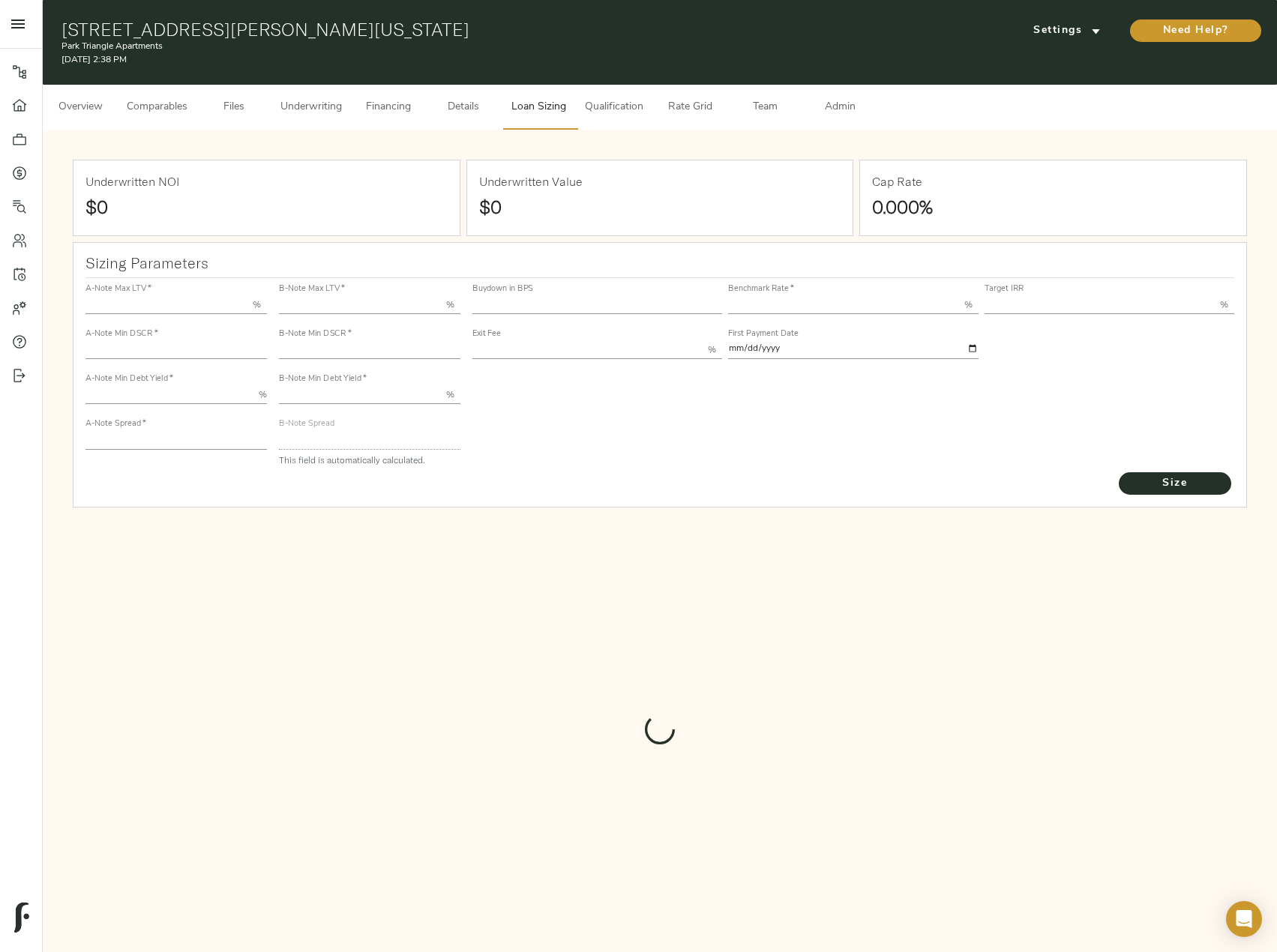
type input "1"
type input "2.00"
type input "744"
type input "0"
type input "3.63"
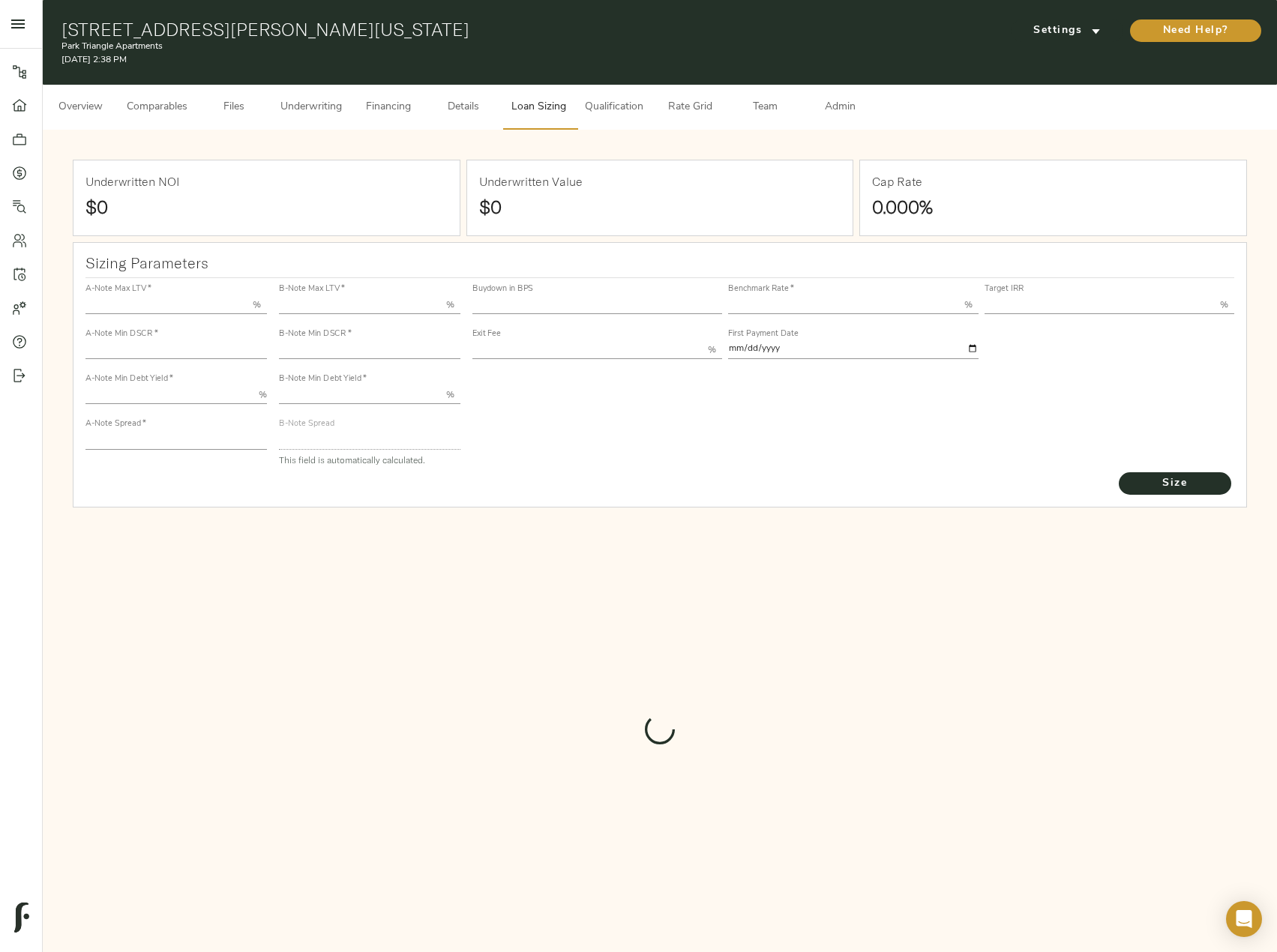
type input "12.00"
type input "1.00"
type input "[DATE]"
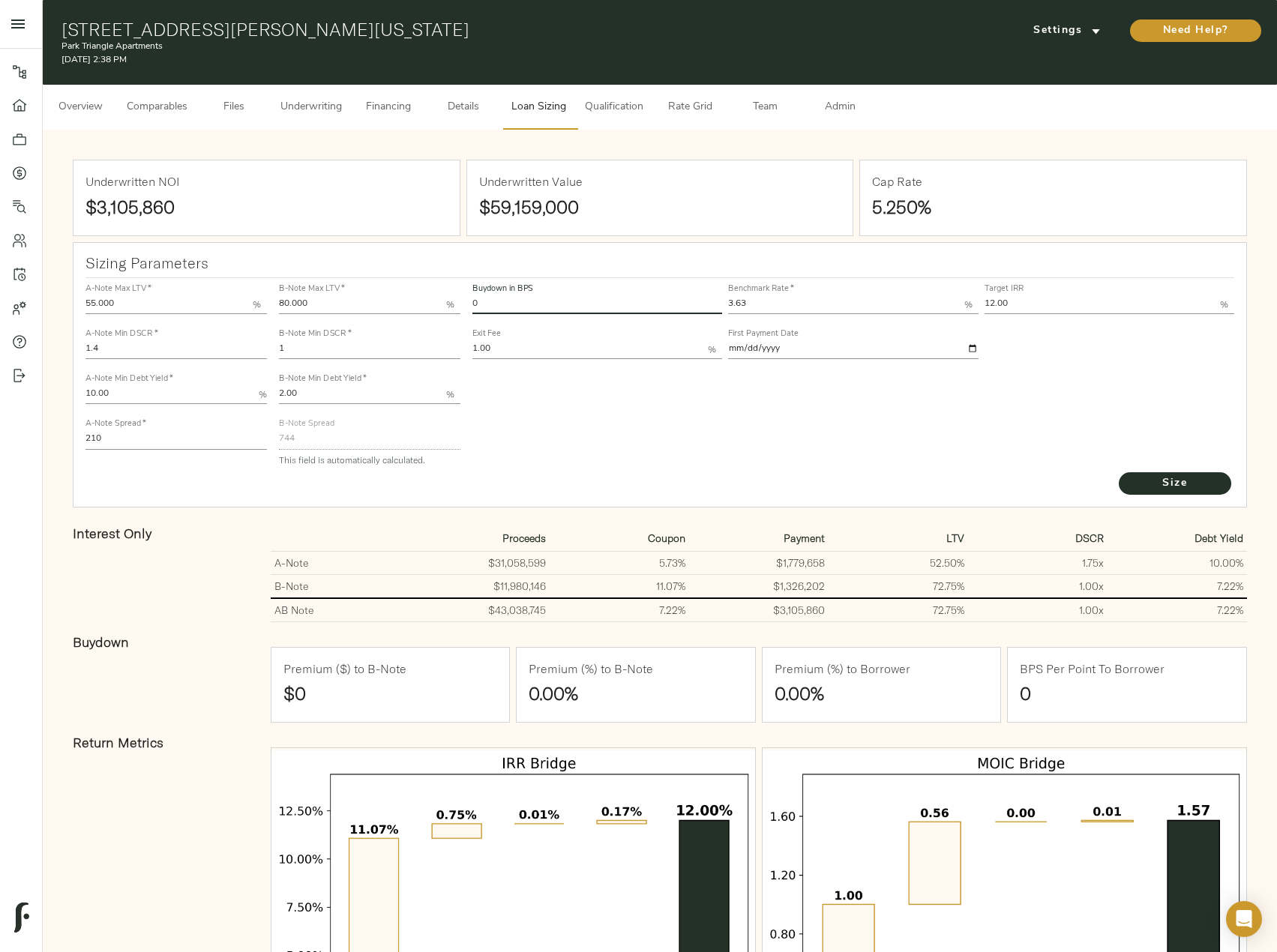
drag, startPoint x: 445, startPoint y: 302, endPoint x: 435, endPoint y: 303, distance: 10.0
click at [435, 303] on div "A-Note Max LTV   * 55.000 % A-Note Min DSCR   * 1.4 A-Note Min Debt Yield   * 1…" at bounding box center [660, 374] width 1161 height 204
type input "60"
click at [1119, 472] on button "Size" at bounding box center [1175, 483] width 113 height 23
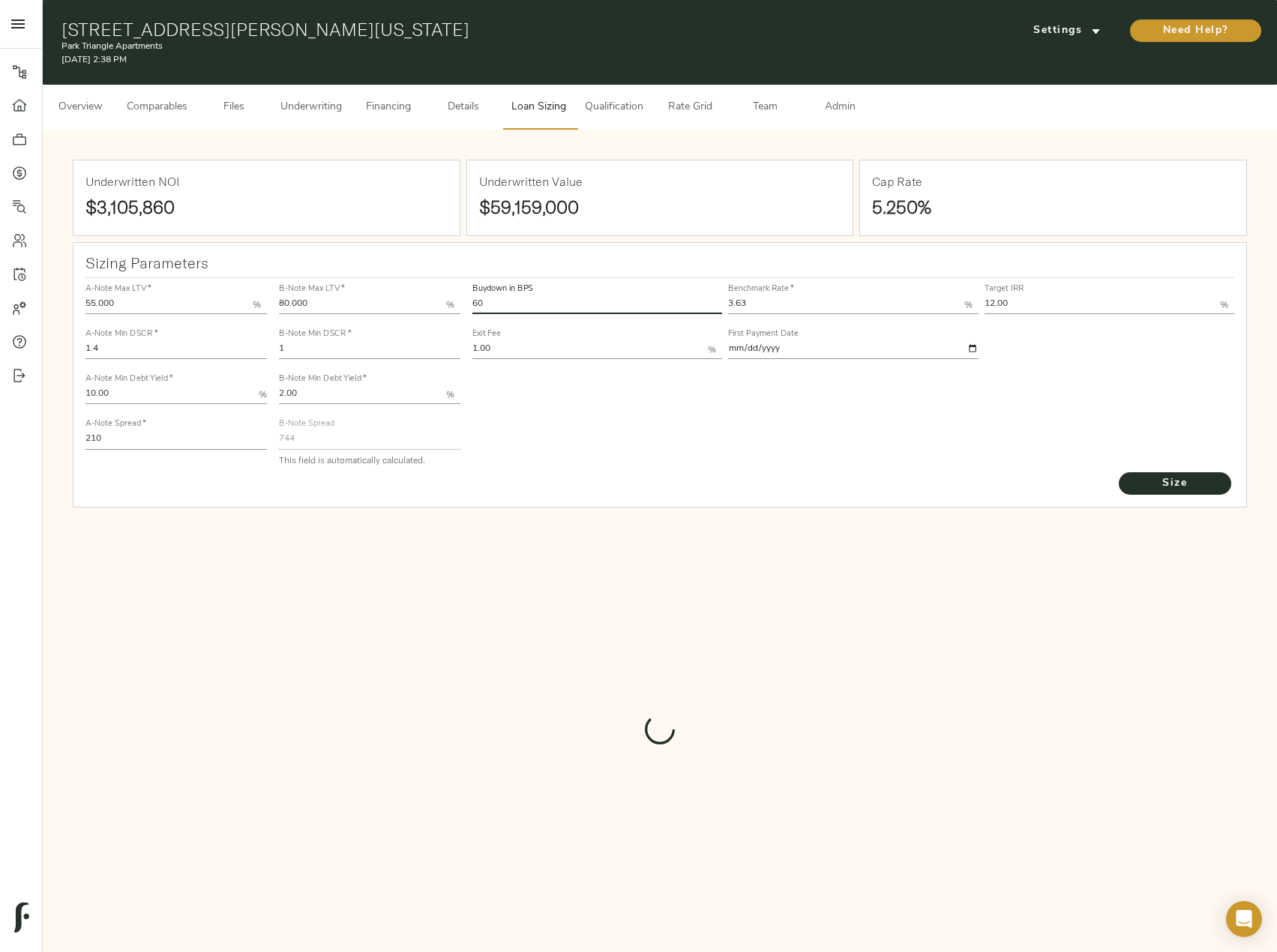
type input "471.97980887792846"
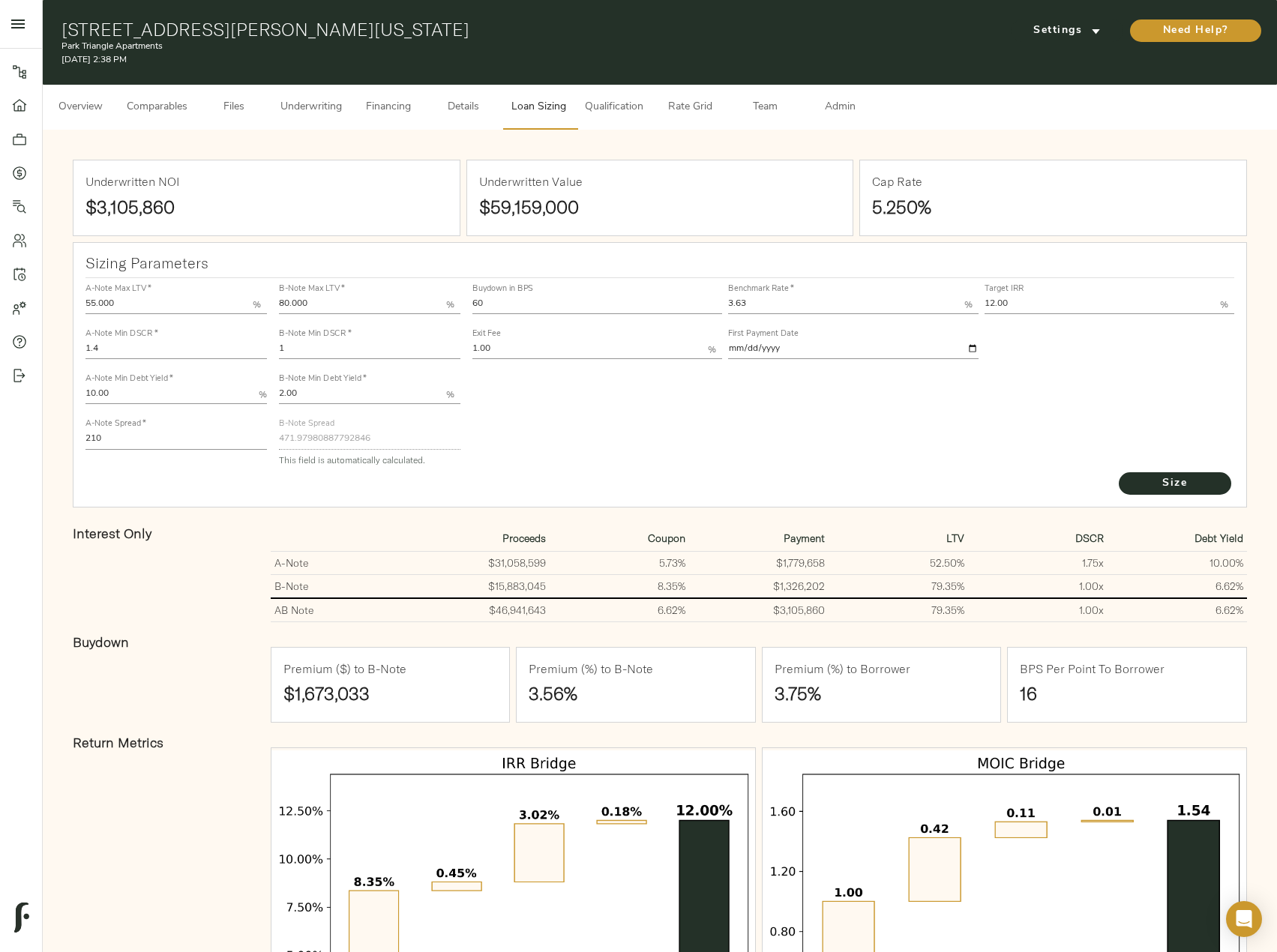
click at [325, 109] on span "Underwriting" at bounding box center [312, 107] width 62 height 19
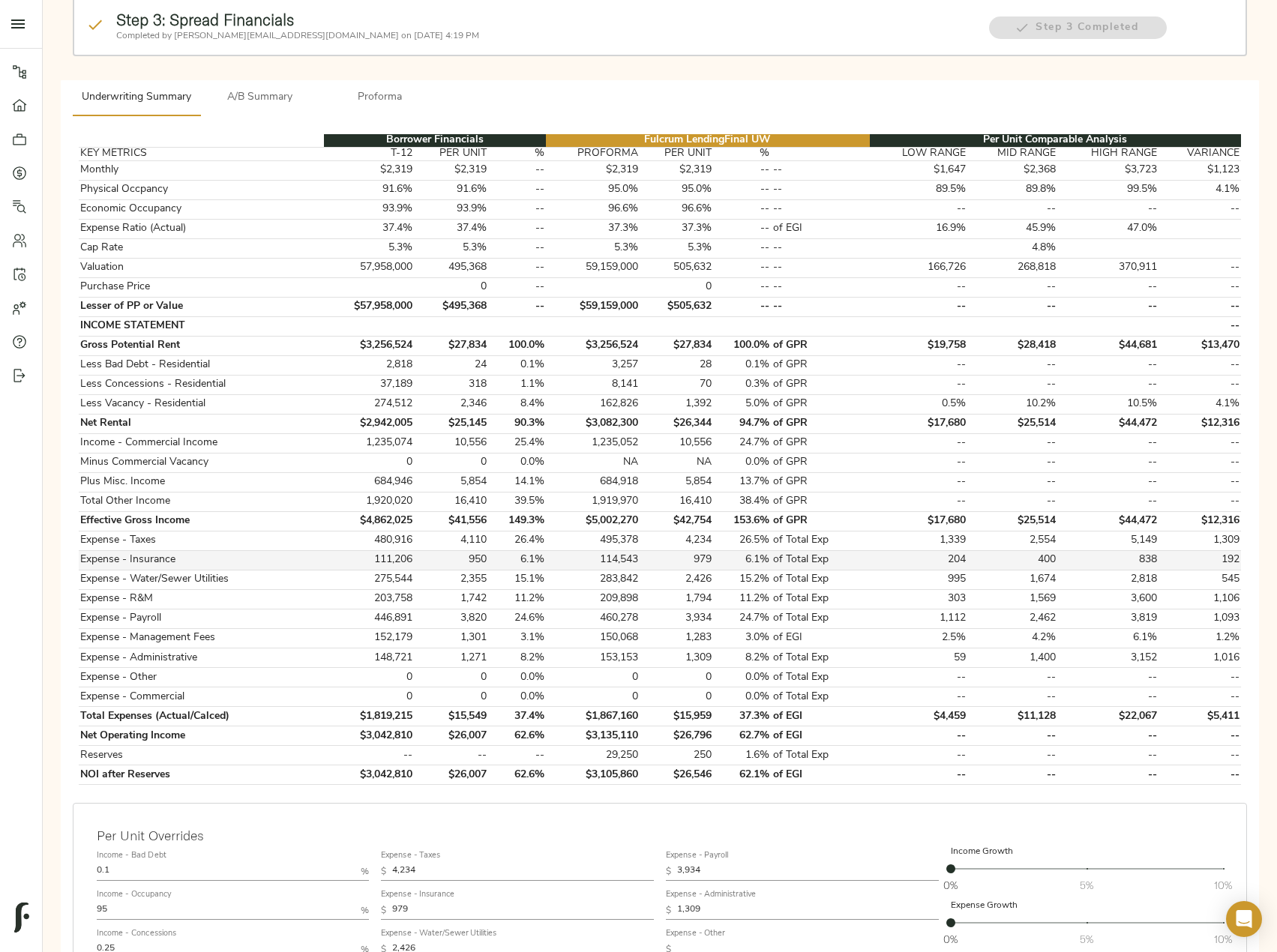
scroll to position [72, 0]
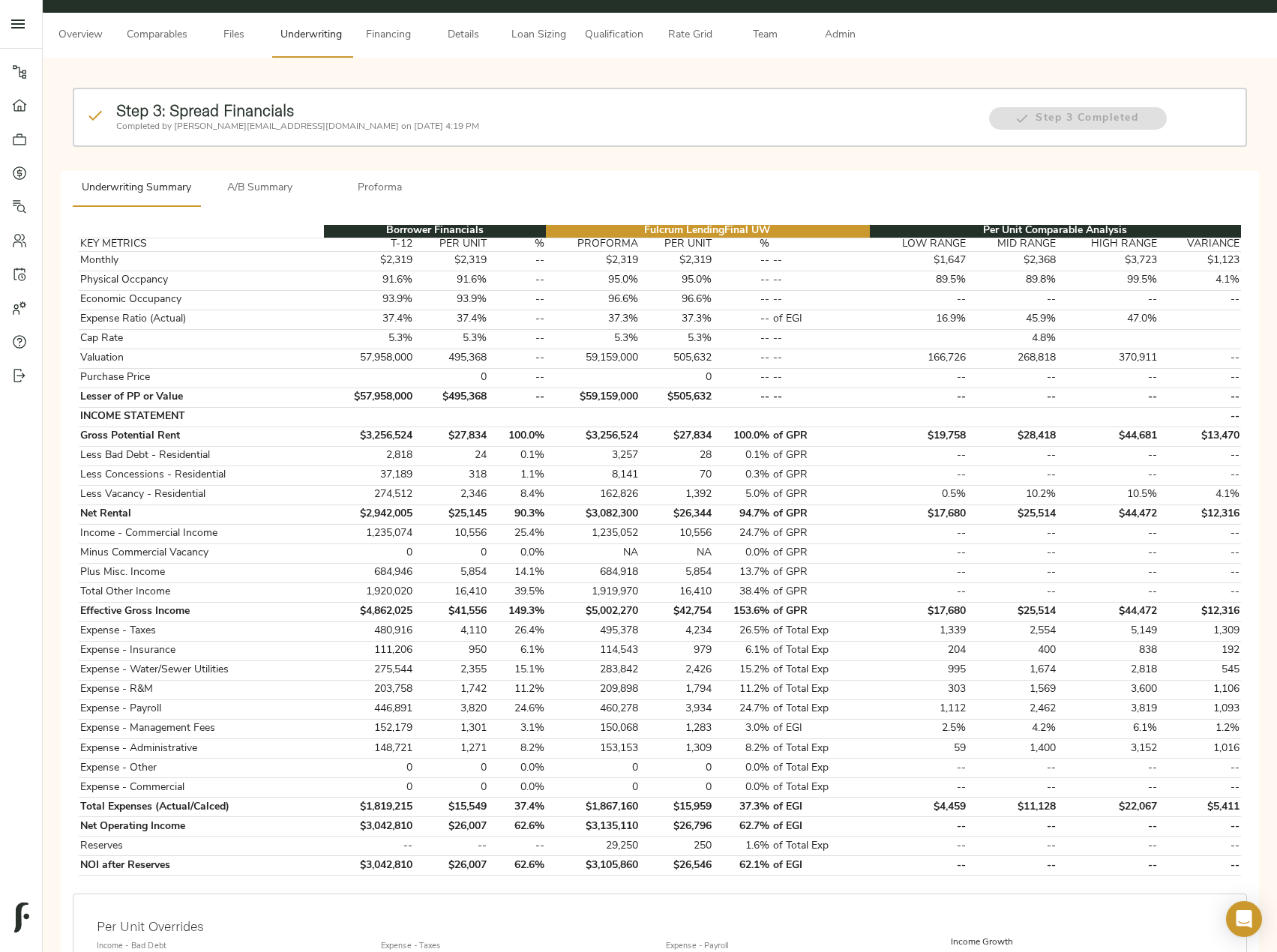
click at [243, 38] on span "Files" at bounding box center [234, 35] width 57 height 19
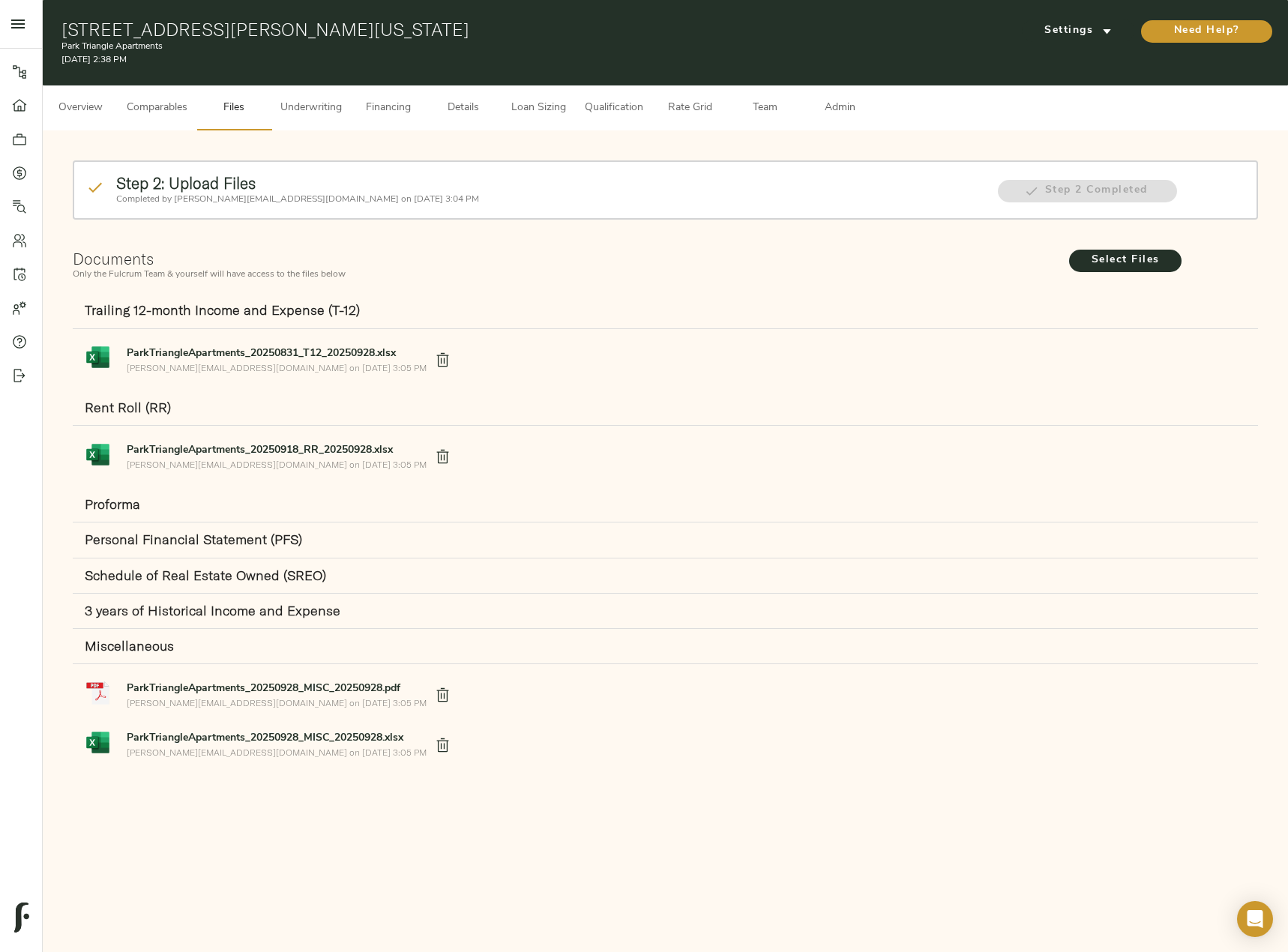
click at [333, 745] on span "ParkTriangleApartments_20250928_MISC_20250928.xlsx" at bounding box center [277, 737] width 300 height 15
click at [562, 103] on span "Loan Sizing" at bounding box center [538, 108] width 57 height 19
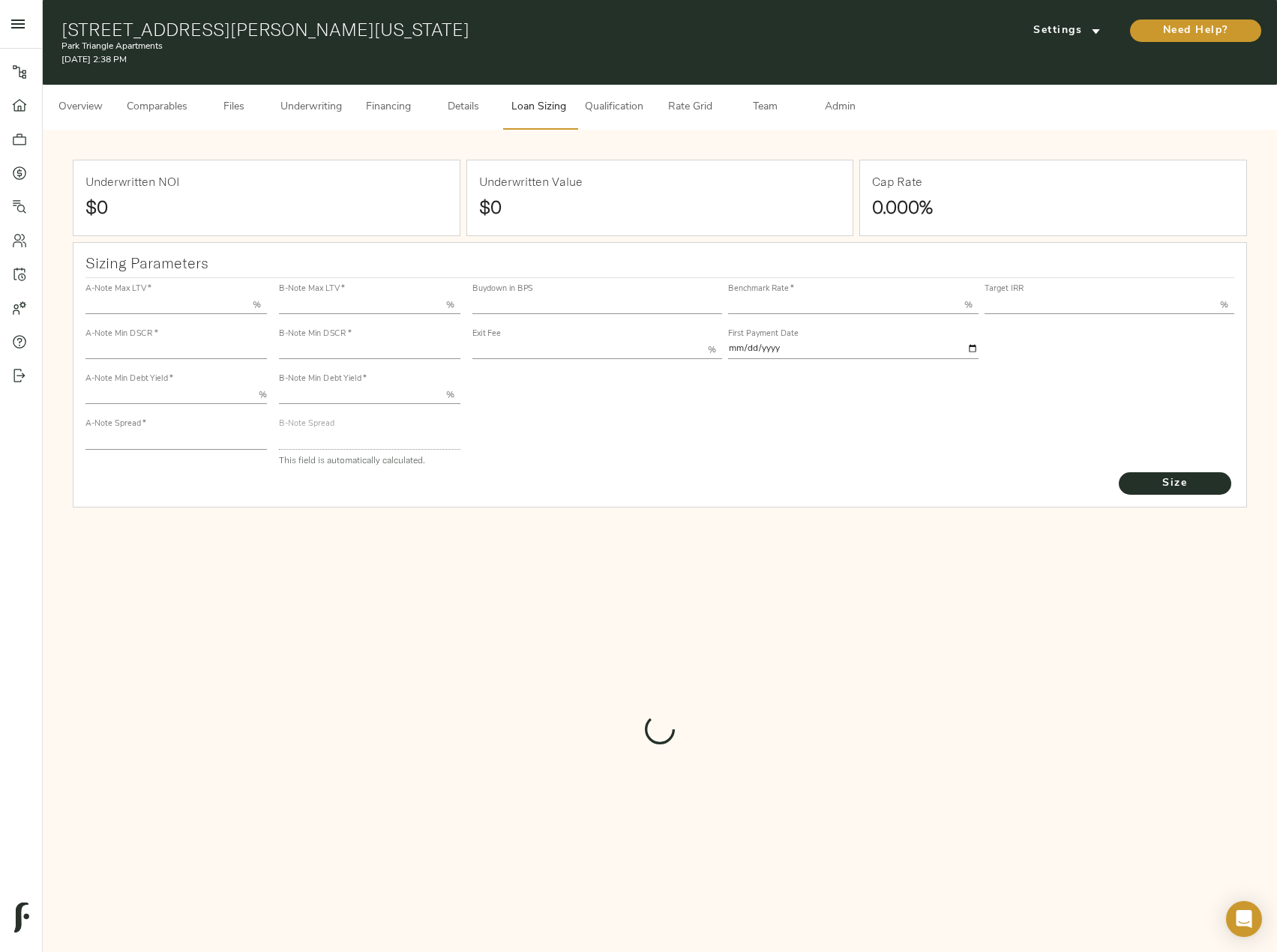
type input "55.000"
type input "1.4"
type input "10.00"
type input "210"
type input "80.000"
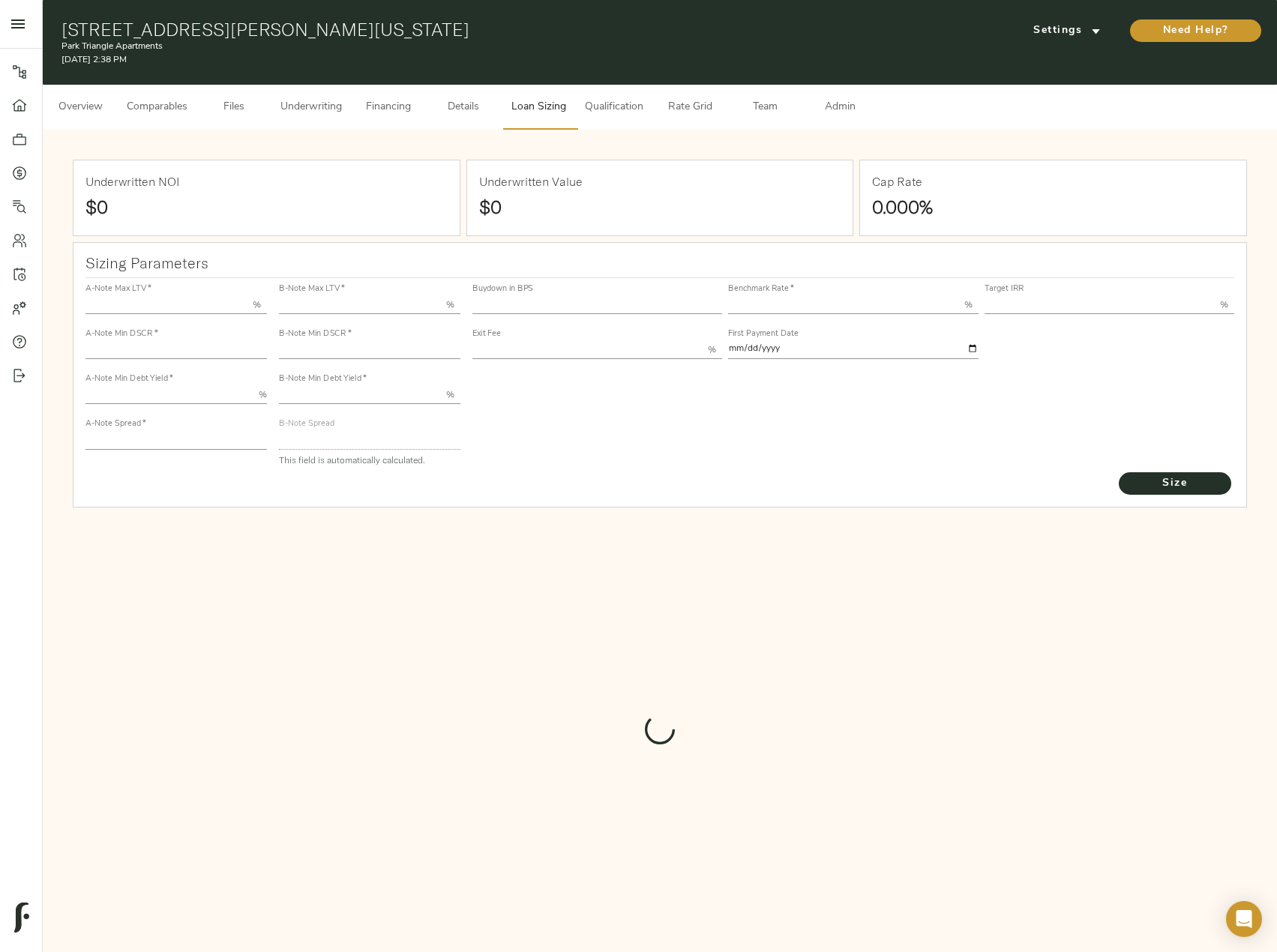
type input "1"
type input "2.00"
type input "471.97980887792846"
type input "60"
type input "3.63"
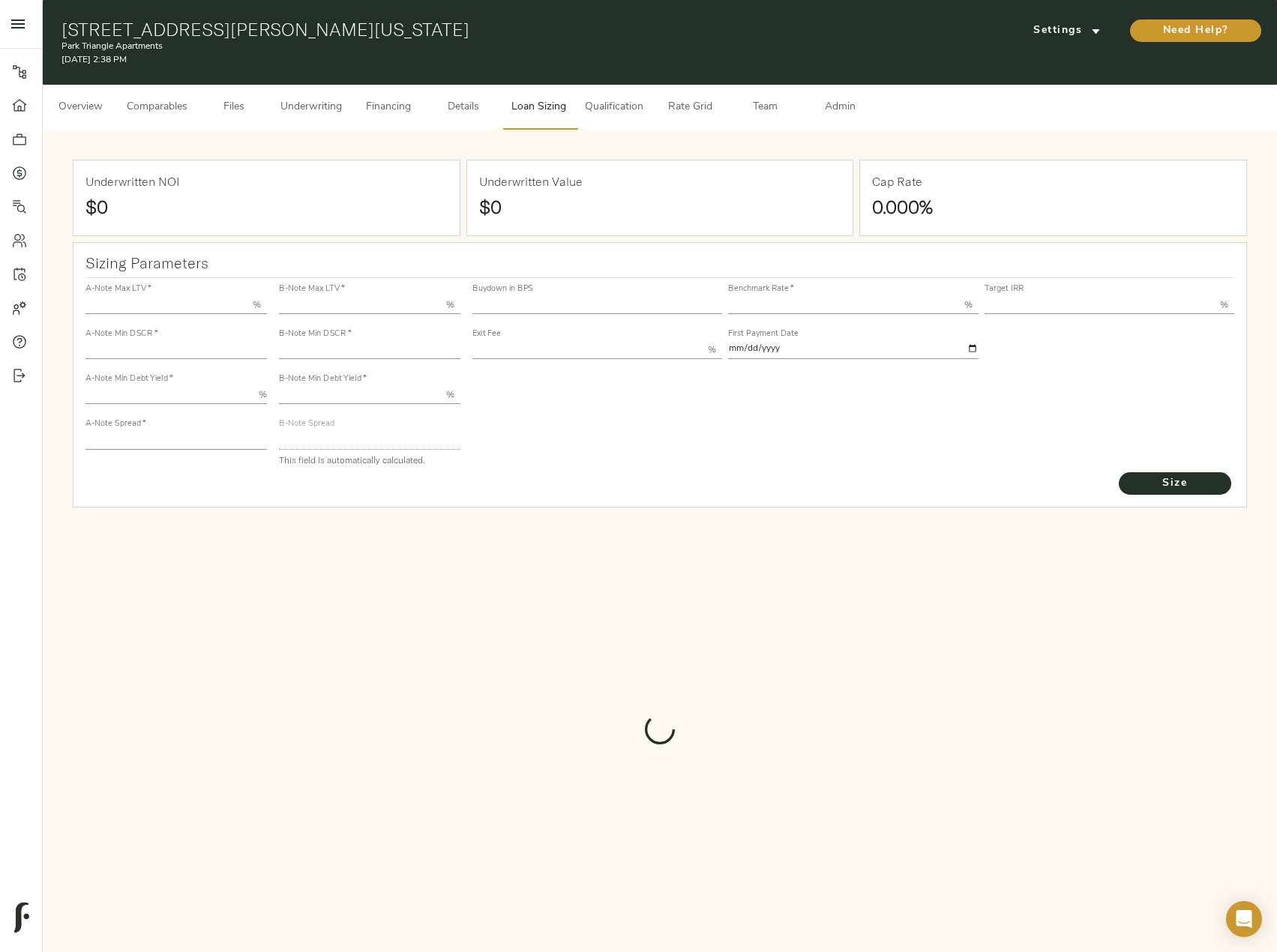
type input "12.00"
type input "1.00"
type input "[DATE]"
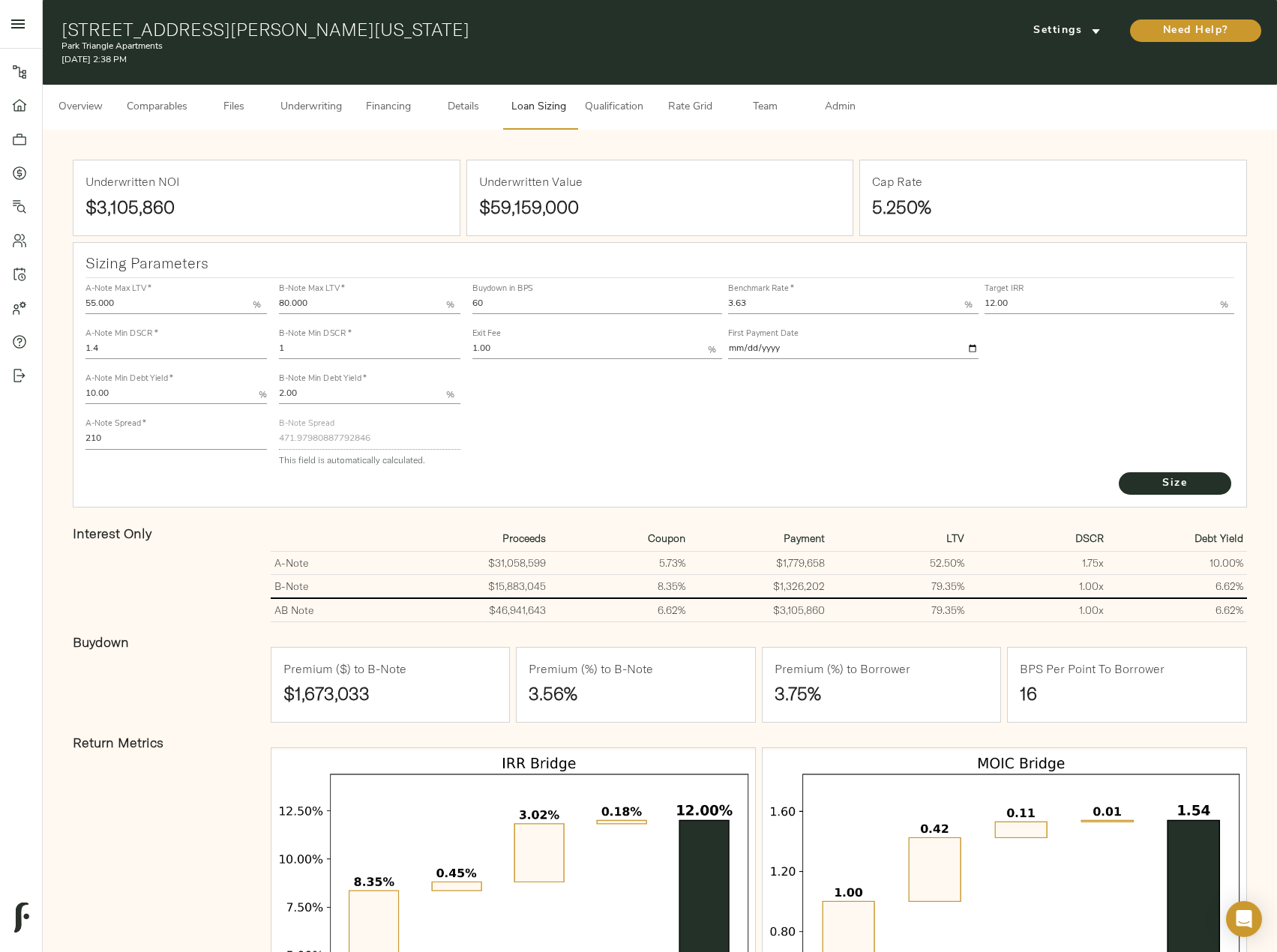
click at [300, 95] on button "Underwriting" at bounding box center [312, 106] width 80 height 45
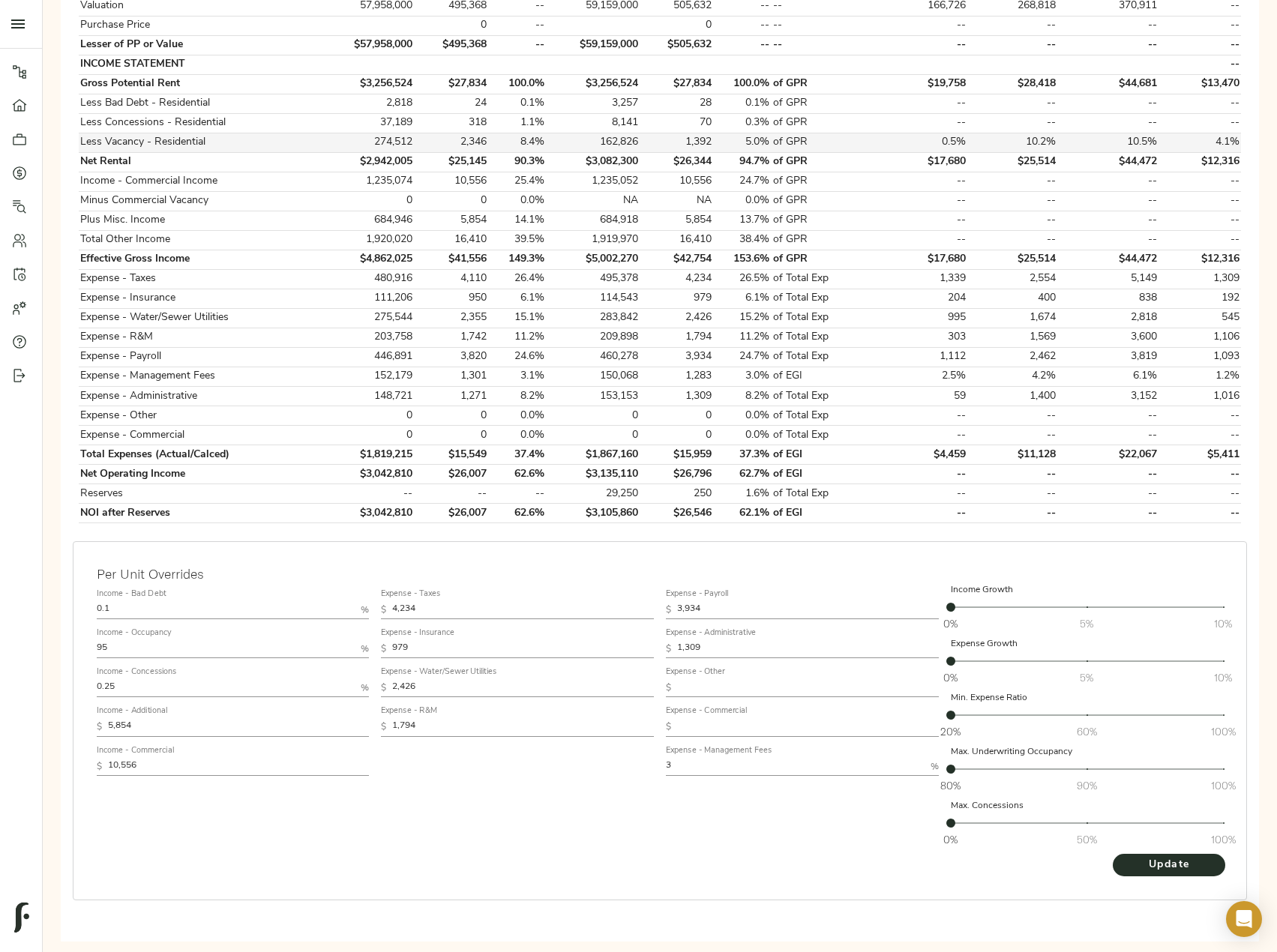
scroll to position [447, 0]
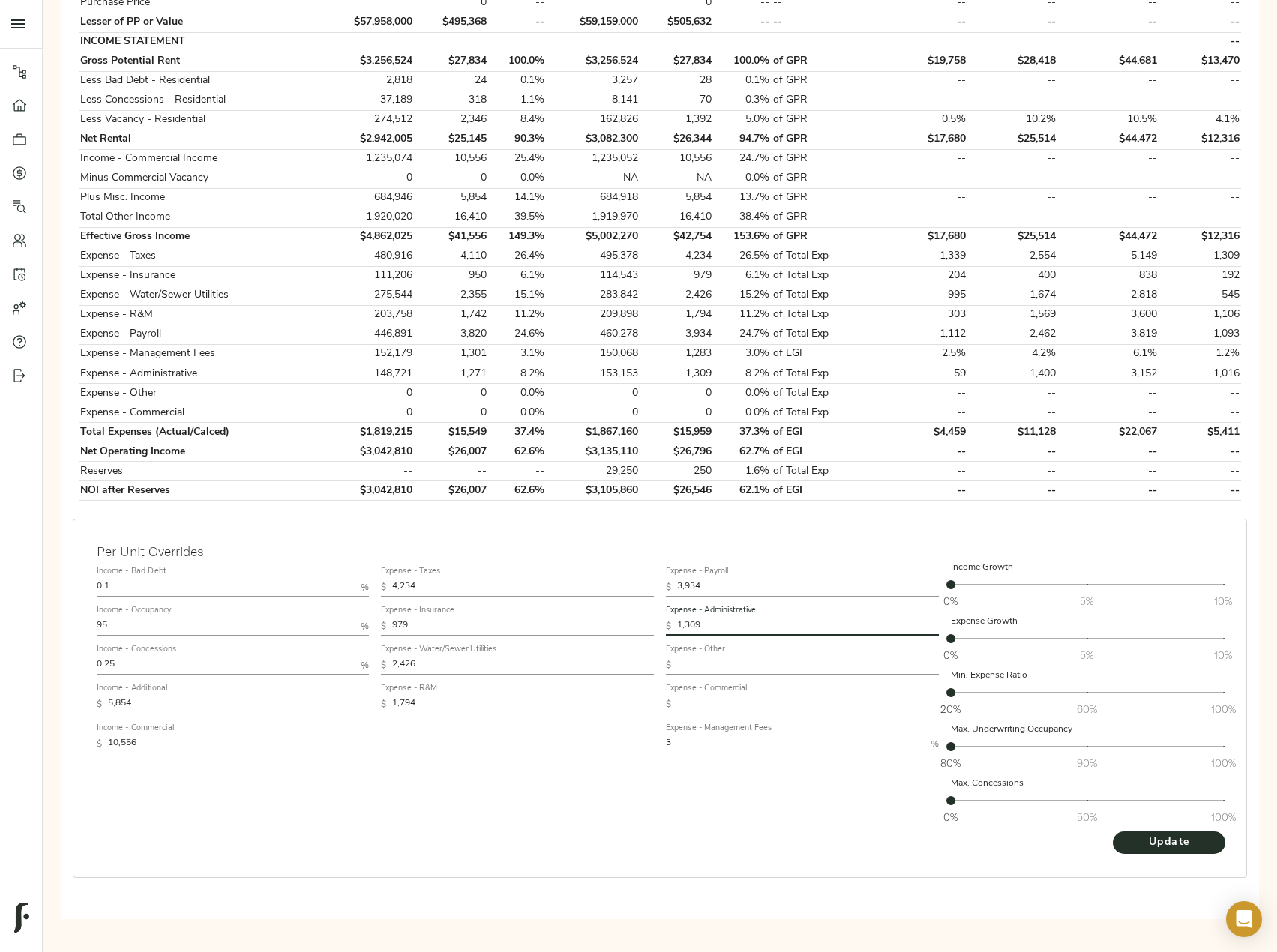
drag, startPoint x: 729, startPoint y: 620, endPoint x: 659, endPoint y: 627, distance: 70.3
click at [660, 627] on div "Expense - Payroll $ 3,934 Expense - Administrative $ 1,309 Expense - Other $ Ex…" at bounding box center [802, 695] width 285 height 281
paste input "297"
type input "1,297"
drag, startPoint x: 716, startPoint y: 582, endPoint x: 531, endPoint y: 572, distance: 185.3
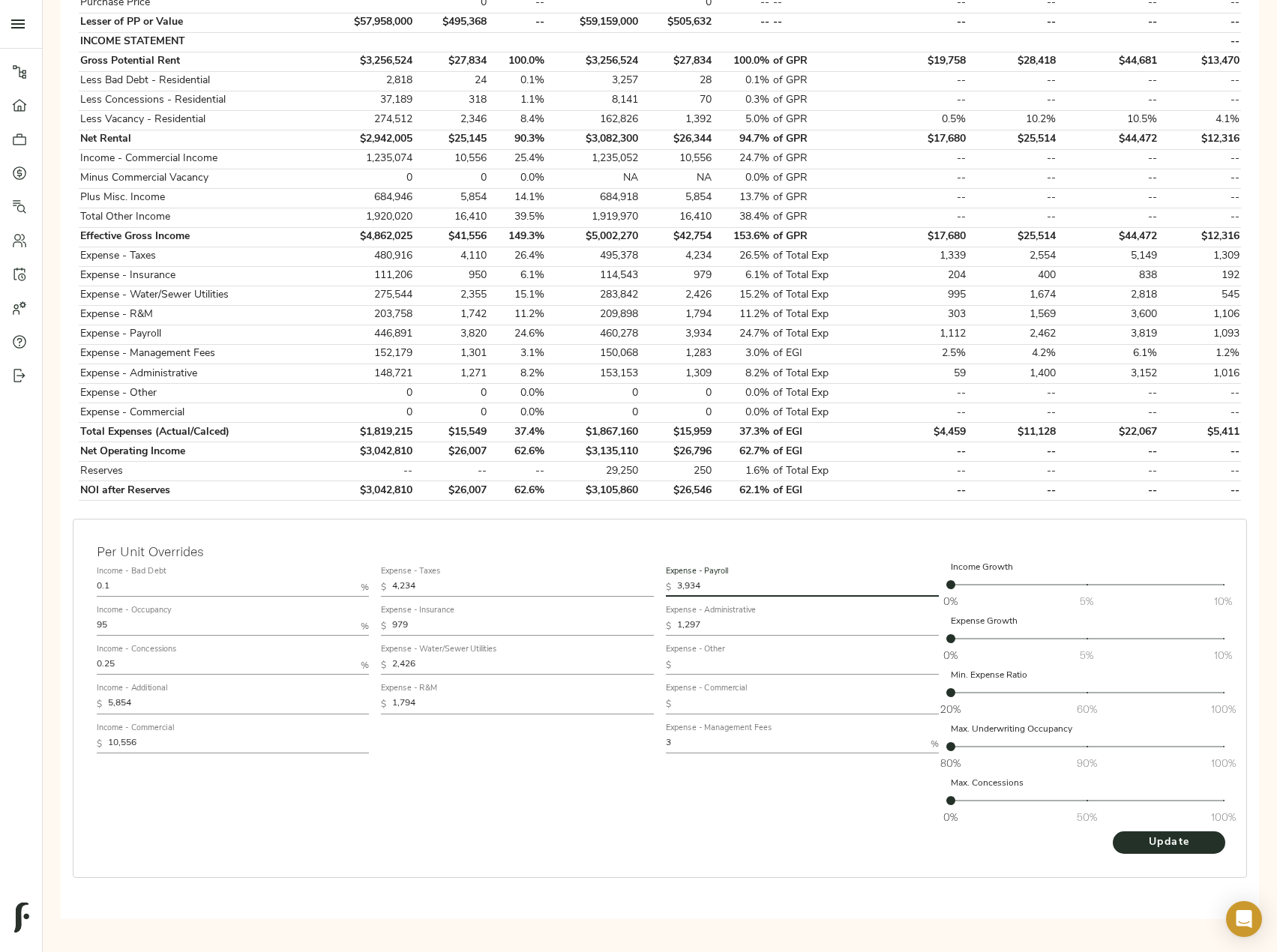
click at [531, 572] on div "Income - Bad Debt 0.1 % Income - Occupancy 95 % Income - Concessions 0.25 % Inc…" at bounding box center [660, 695] width 1138 height 281
paste input "896"
type input "3,896"
drag, startPoint x: 449, startPoint y: 703, endPoint x: 347, endPoint y: 703, distance: 102.0
click at [357, 704] on div "Income - Bad Debt 0.1 % Income - Occupancy 95 % Income - Concessions 0.25 % Inc…" at bounding box center [660, 695] width 1138 height 281
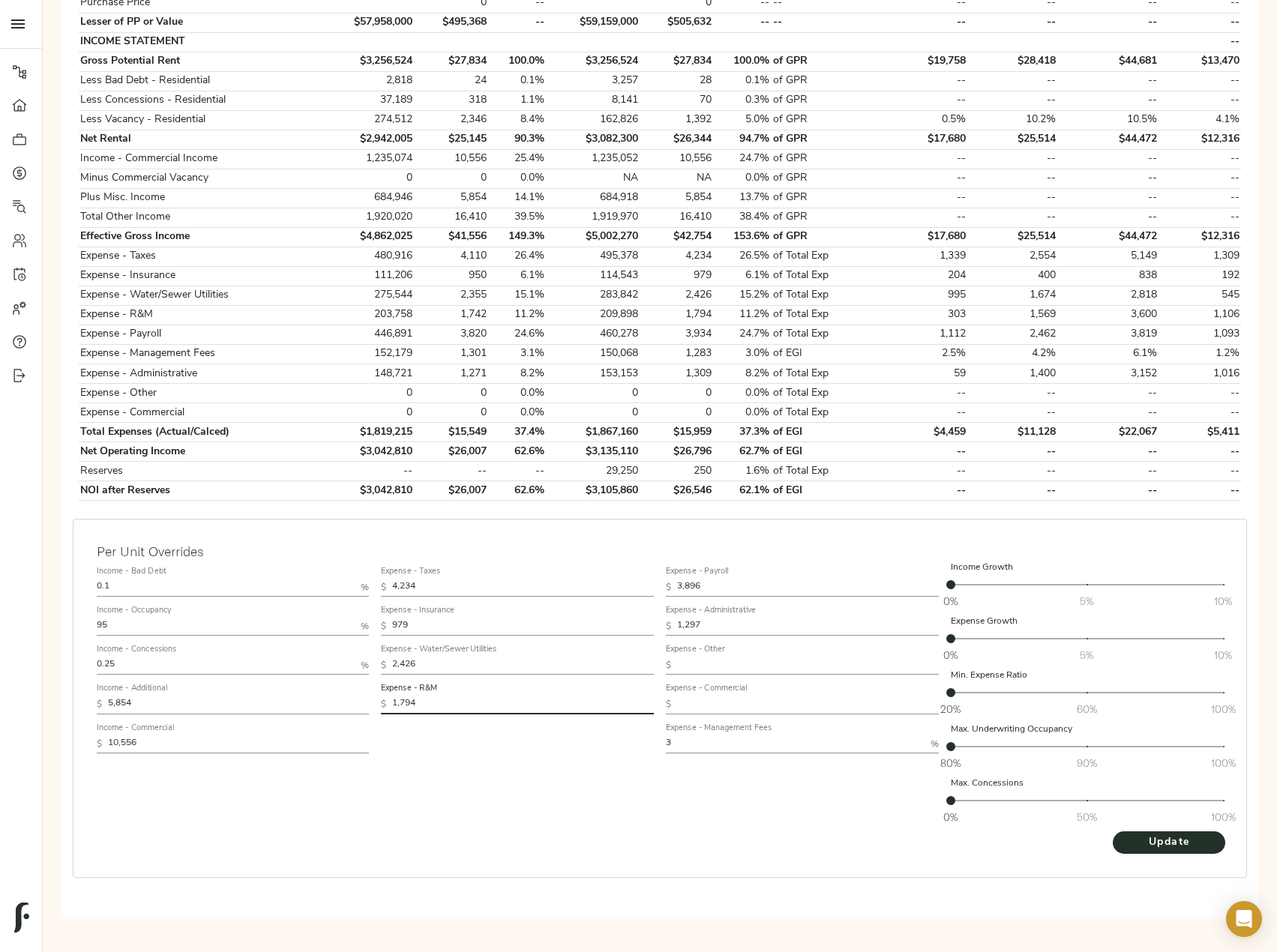
paste input "76"
type input "1,776"
drag, startPoint x: 436, startPoint y: 661, endPoint x: 351, endPoint y: 665, distance: 85.1
click at [353, 665] on div "Income - Bad Debt 0.1 % Income - Occupancy 95 % Income - Concessions 0.25 % Inc…" at bounding box center [660, 695] width 1138 height 281
paste input "02"
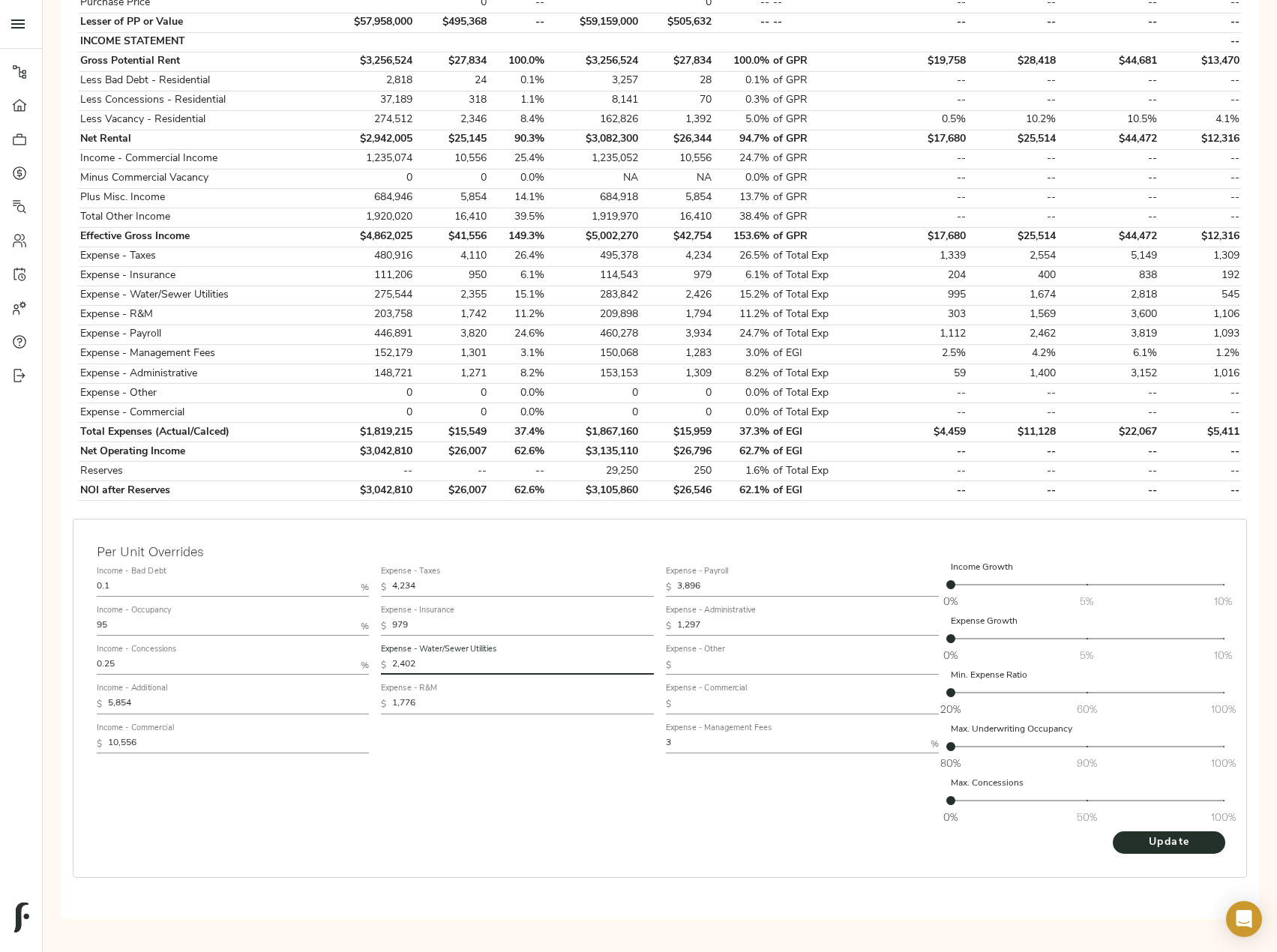
type input "2,402"
drag, startPoint x: 419, startPoint y: 628, endPoint x: 367, endPoint y: 634, distance: 52.3
click at [368, 634] on div "Income - Bad Debt 0.1 % Income - Occupancy 95 % Income - Concessions 0.25 % Inc…" at bounding box center [660, 695] width 1138 height 281
paste input "6"
type input "969"
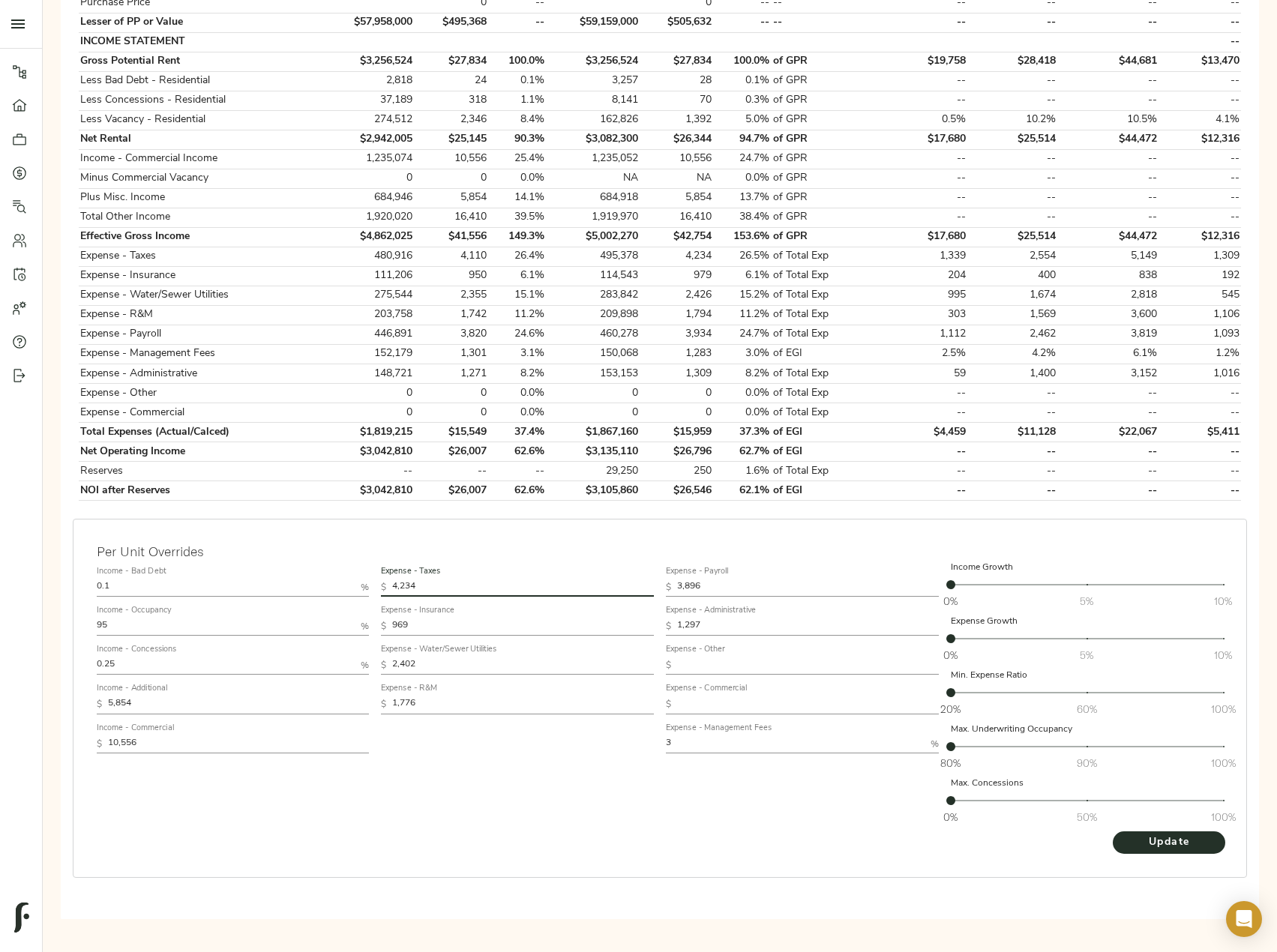
drag, startPoint x: 451, startPoint y: 590, endPoint x: 321, endPoint y: 582, distance: 130.2
click at [323, 582] on div "Income - Bad Debt 0.1 % Income - Occupancy 95 % Income - Concessions 0.25 % Inc…" at bounding box center [660, 695] width 1138 height 281
paste input "193"
type input "4,193"
click at [1150, 844] on span "Update" at bounding box center [1169, 843] width 83 height 19
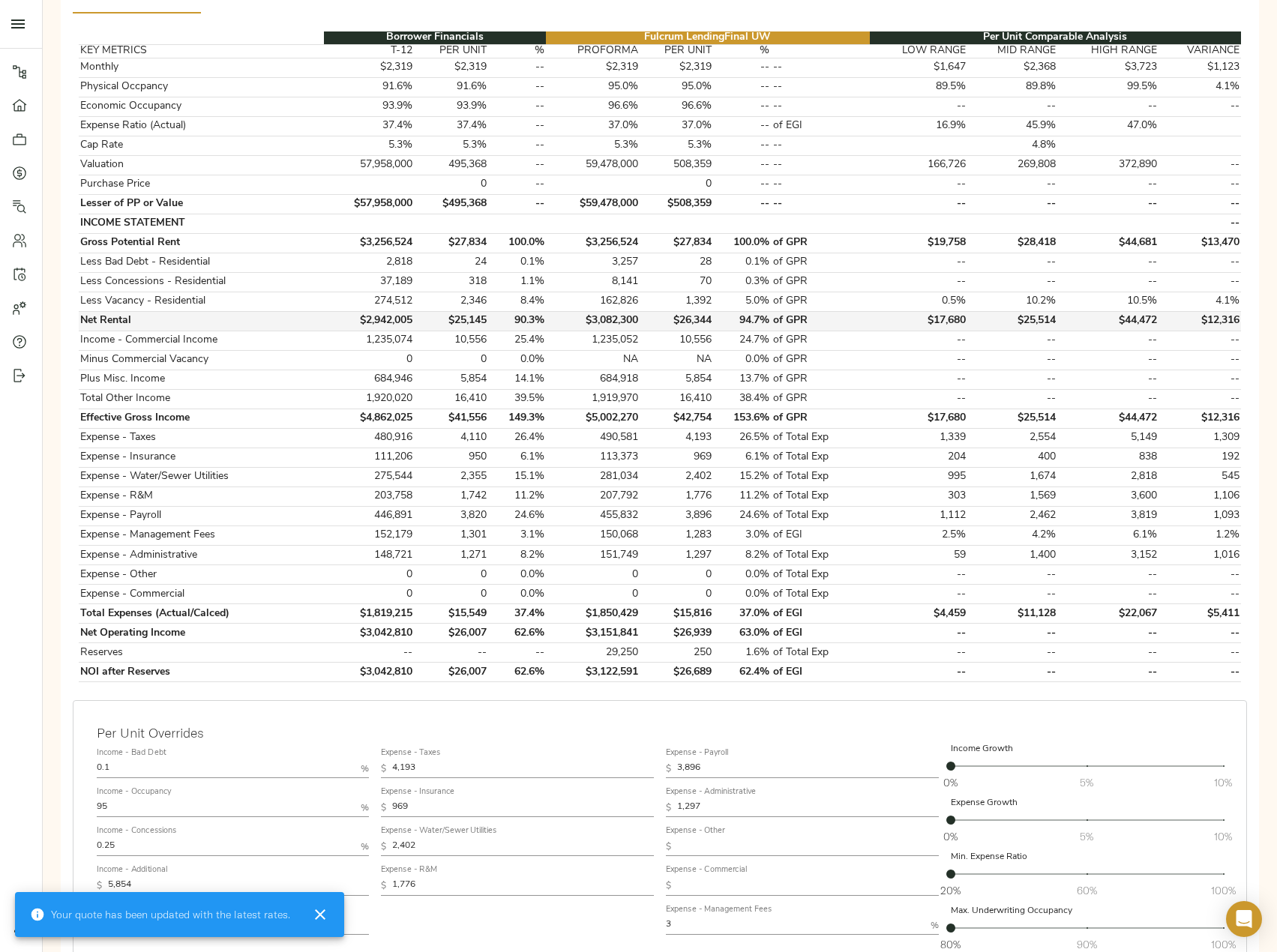
scroll to position [300, 0]
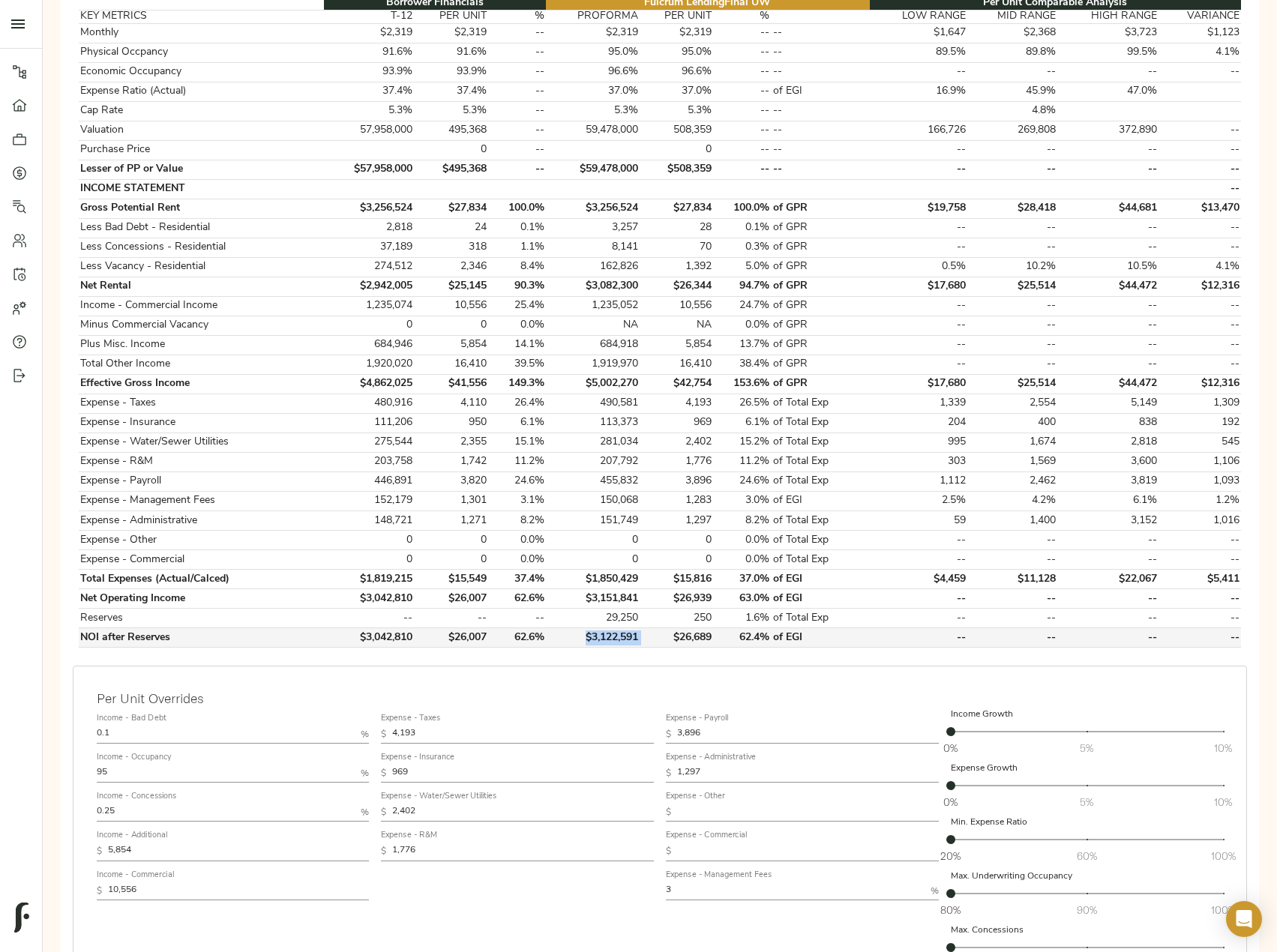
drag, startPoint x: 646, startPoint y: 640, endPoint x: 587, endPoint y: 637, distance: 59.1
click at [587, 637] on tr "NOI after Reserves $3,042,810 $26,007 62.6% $3,122,591 $26,689 62.4% of EGI -- …" at bounding box center [660, 637] width 1162 height 19
copy td "$3,122,591"
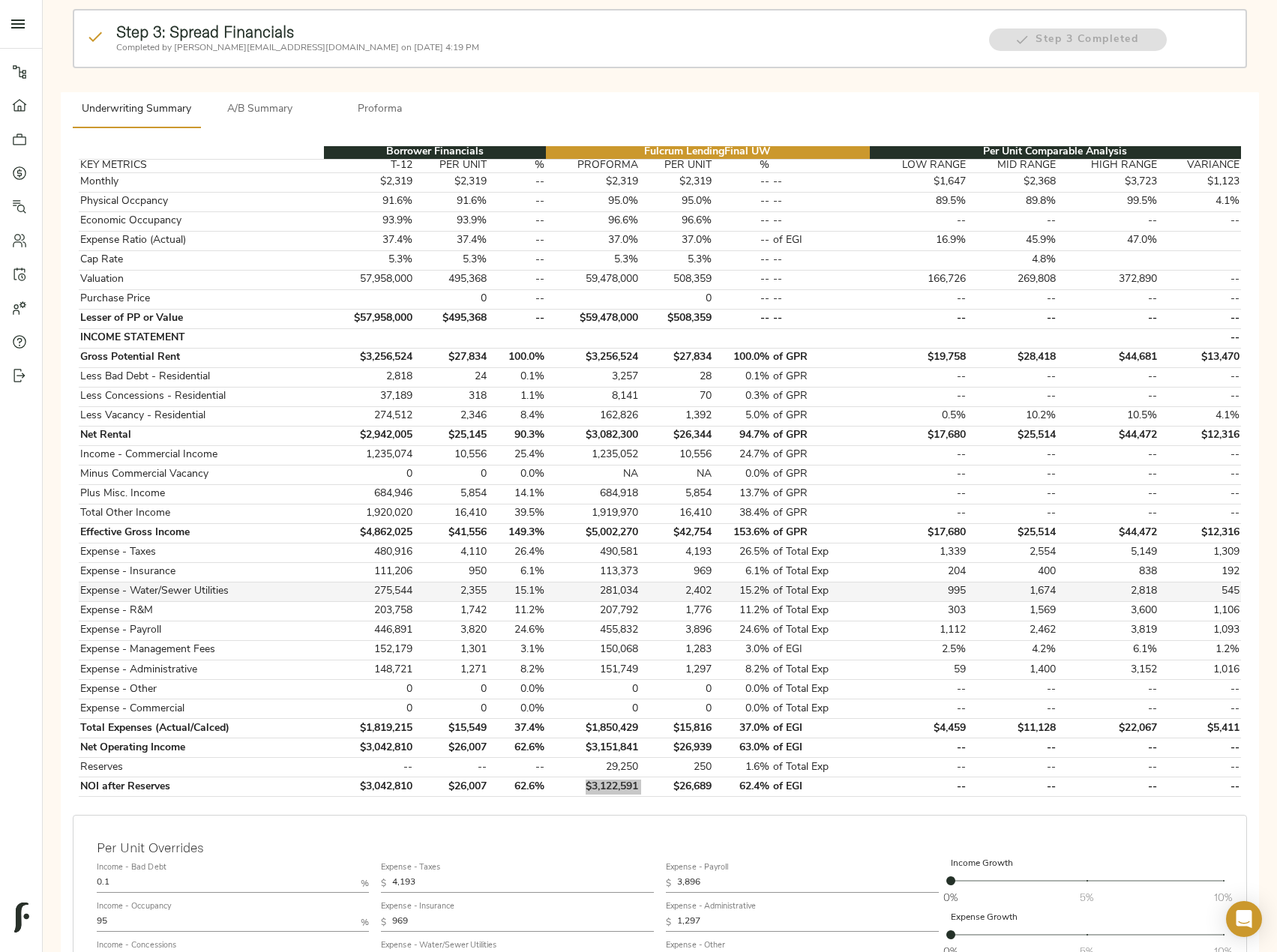
scroll to position [0, 0]
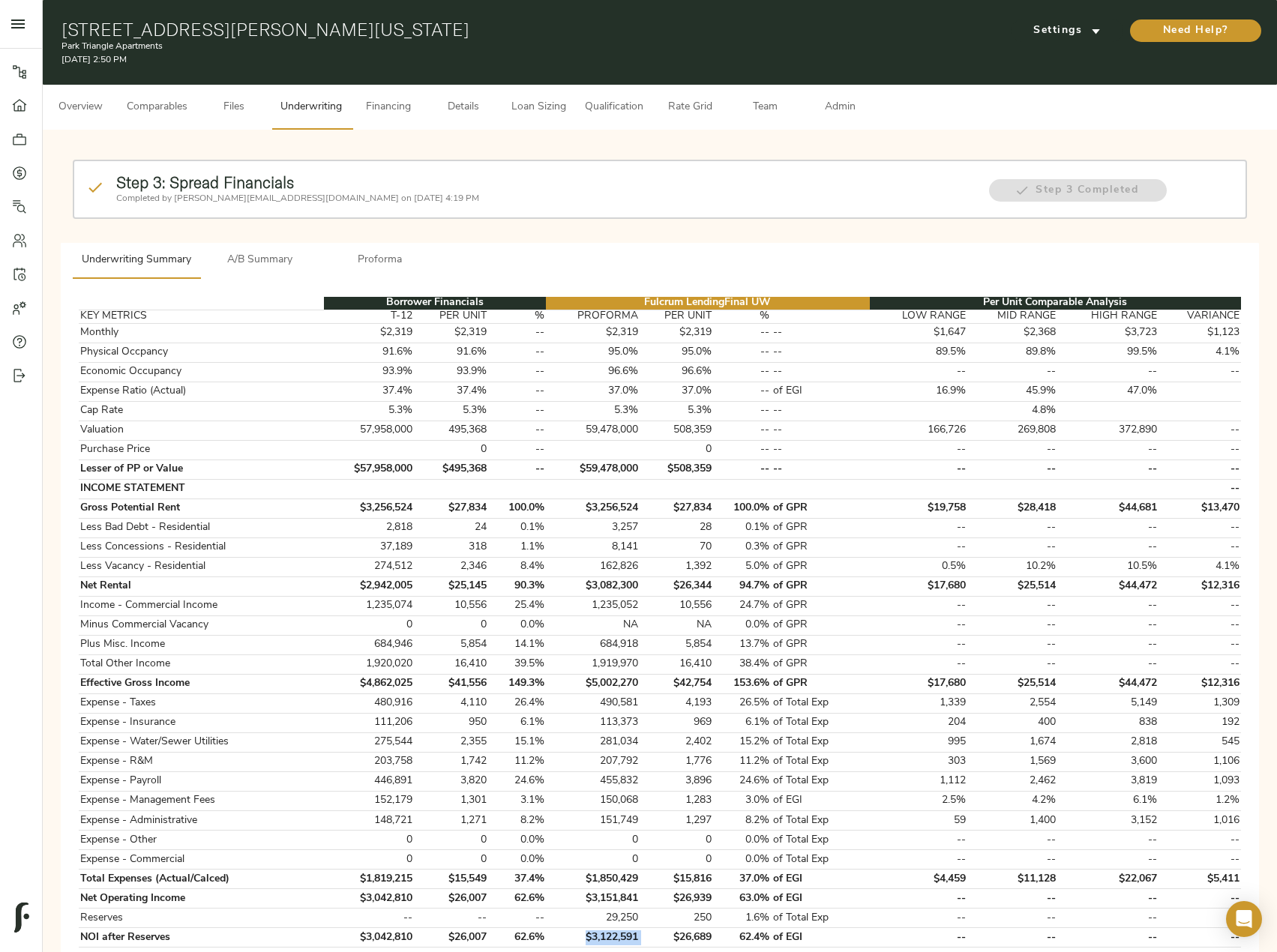
click at [864, 104] on span "Admin" at bounding box center [840, 107] width 57 height 19
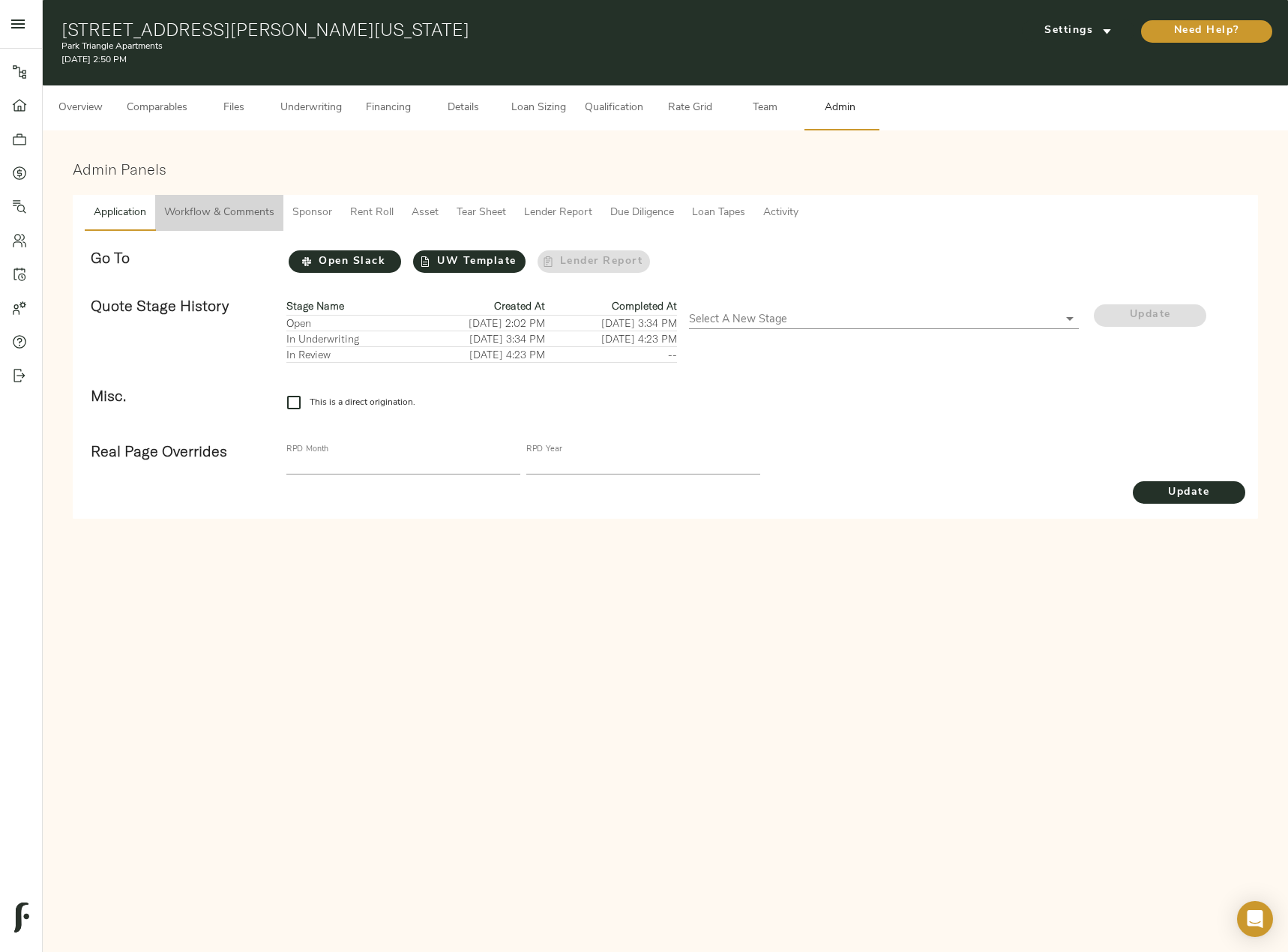
click at [251, 213] on span "Workflow & Comments" at bounding box center [219, 212] width 110 height 19
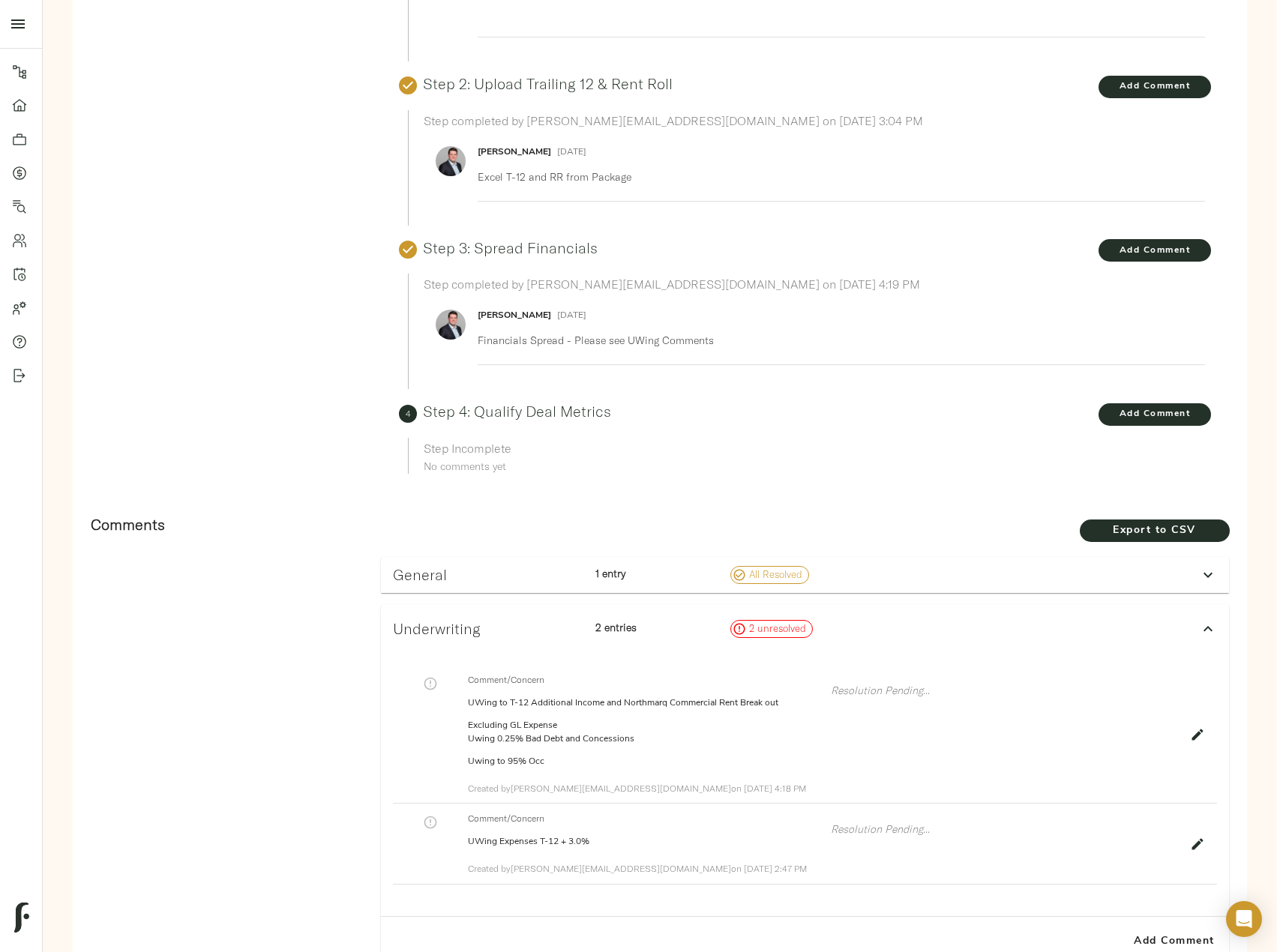
scroll to position [598, 0]
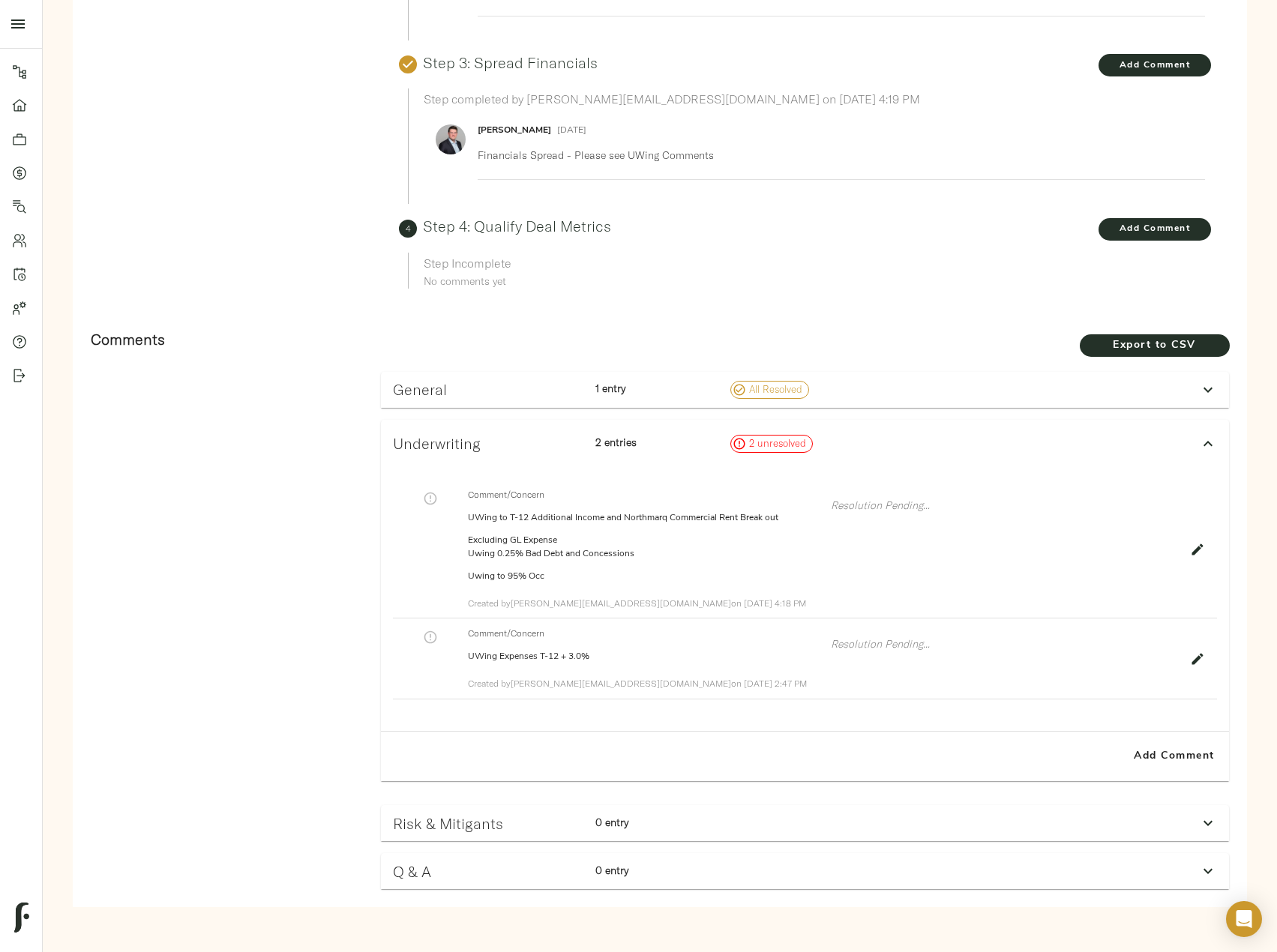
click at [1198, 658] on icon "button" at bounding box center [1197, 659] width 11 height 11
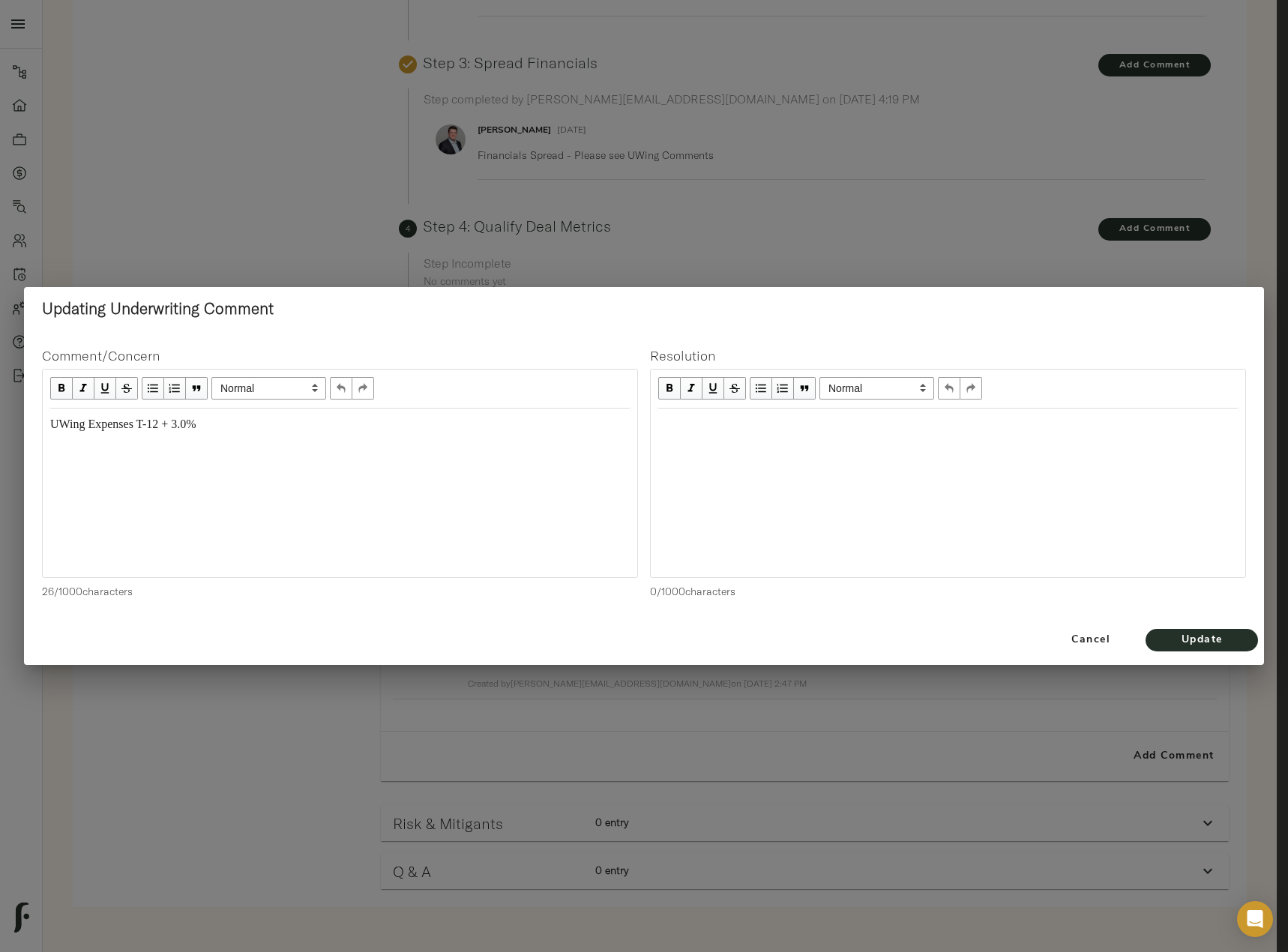
click at [190, 426] on span "UWing Expenses T-12 + 3.0%" at bounding box center [123, 424] width 146 height 13
click at [187, 429] on span "UWing Expenses T-12 + 3.0%" at bounding box center [123, 424] width 146 height 13
click at [1187, 637] on span "Update" at bounding box center [1201, 640] width 83 height 19
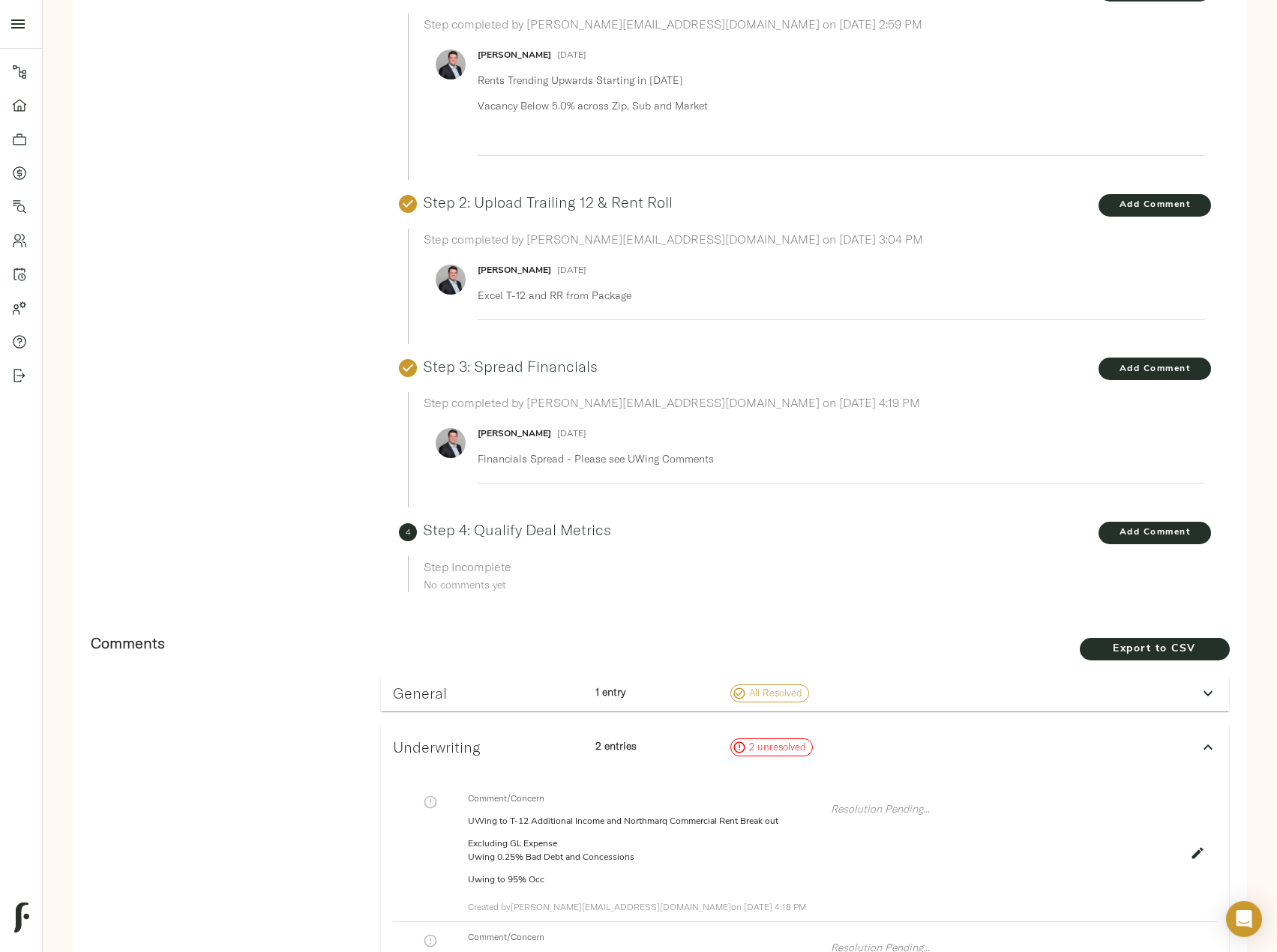
scroll to position [0, 0]
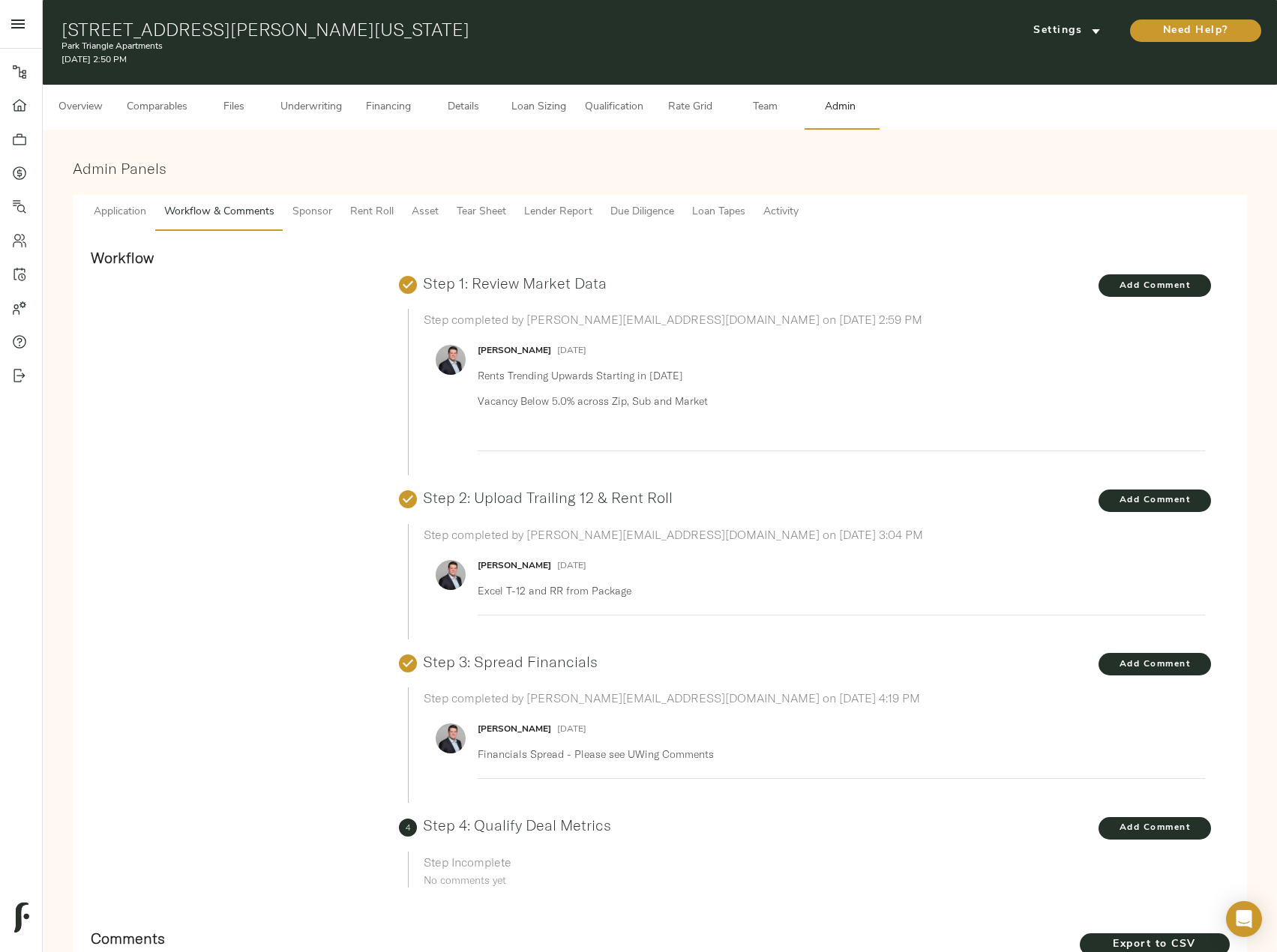
click at [532, 117] on button "Loan Sizing" at bounding box center [538, 106] width 75 height 45
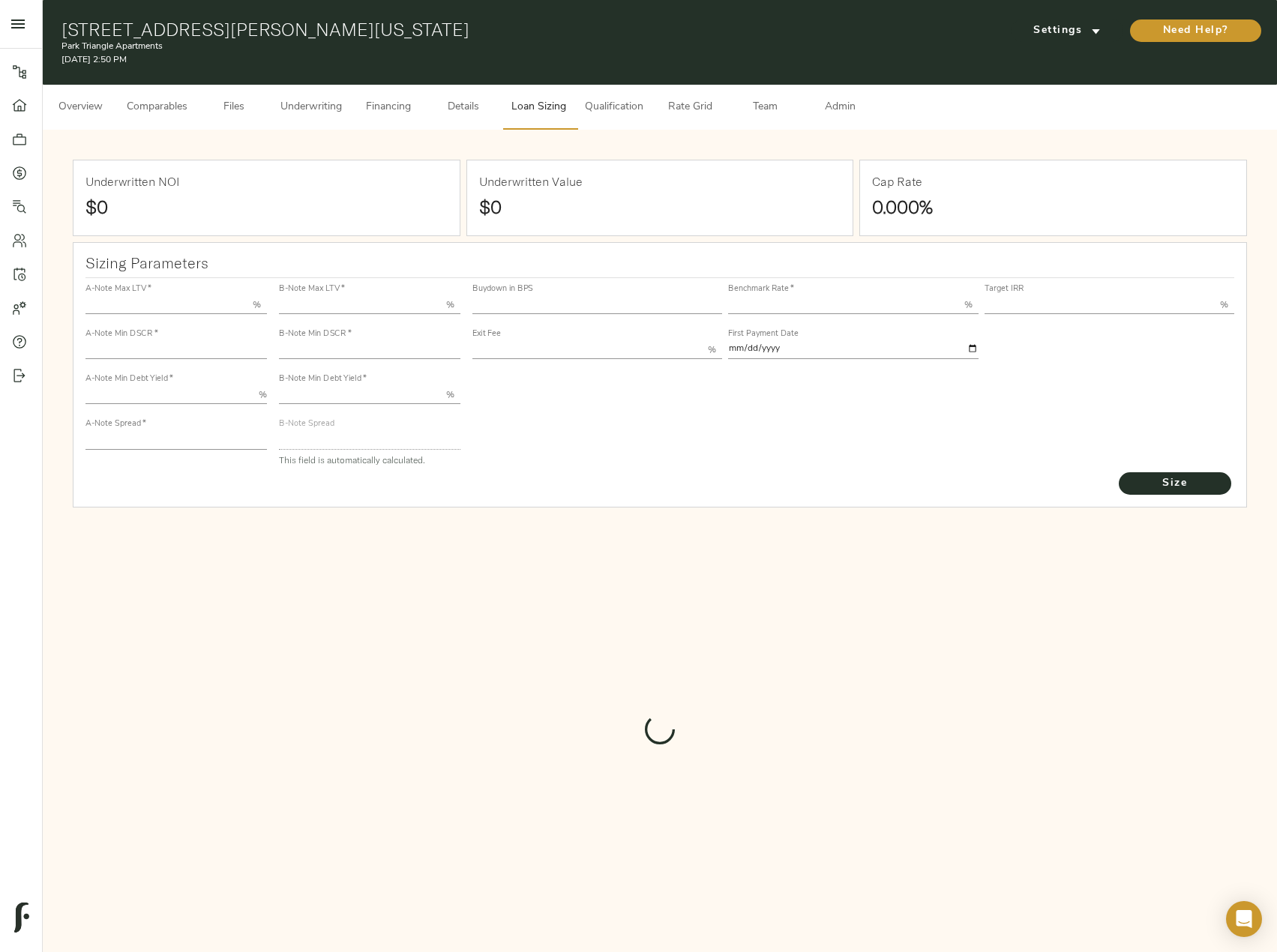
type input "55.000"
type input "1.4"
type input "10.00"
type input "210"
type input "80.000"
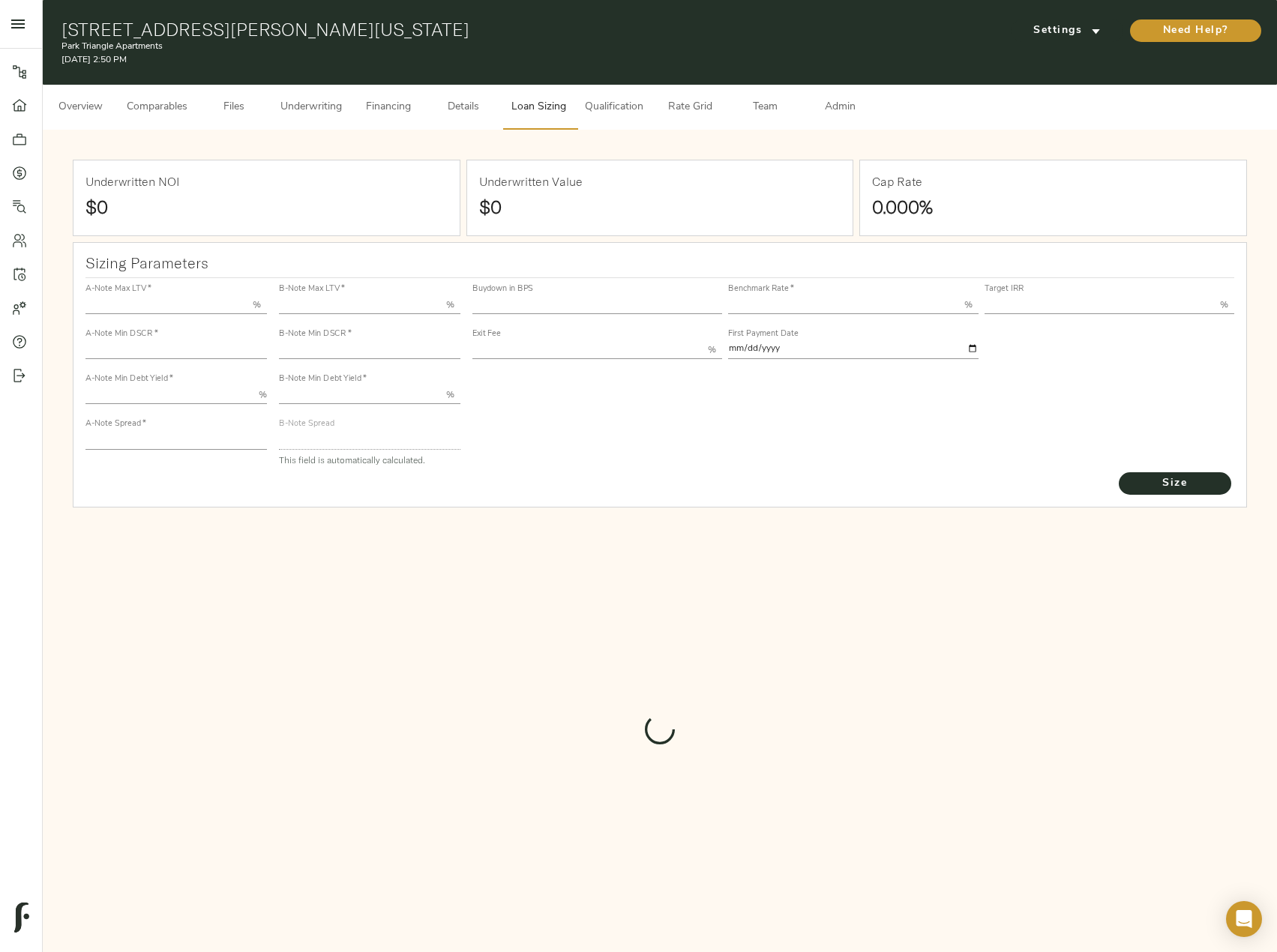
type input "1"
type input "2.00"
type input "471.97980887792846"
type input "60"
type input "3.63"
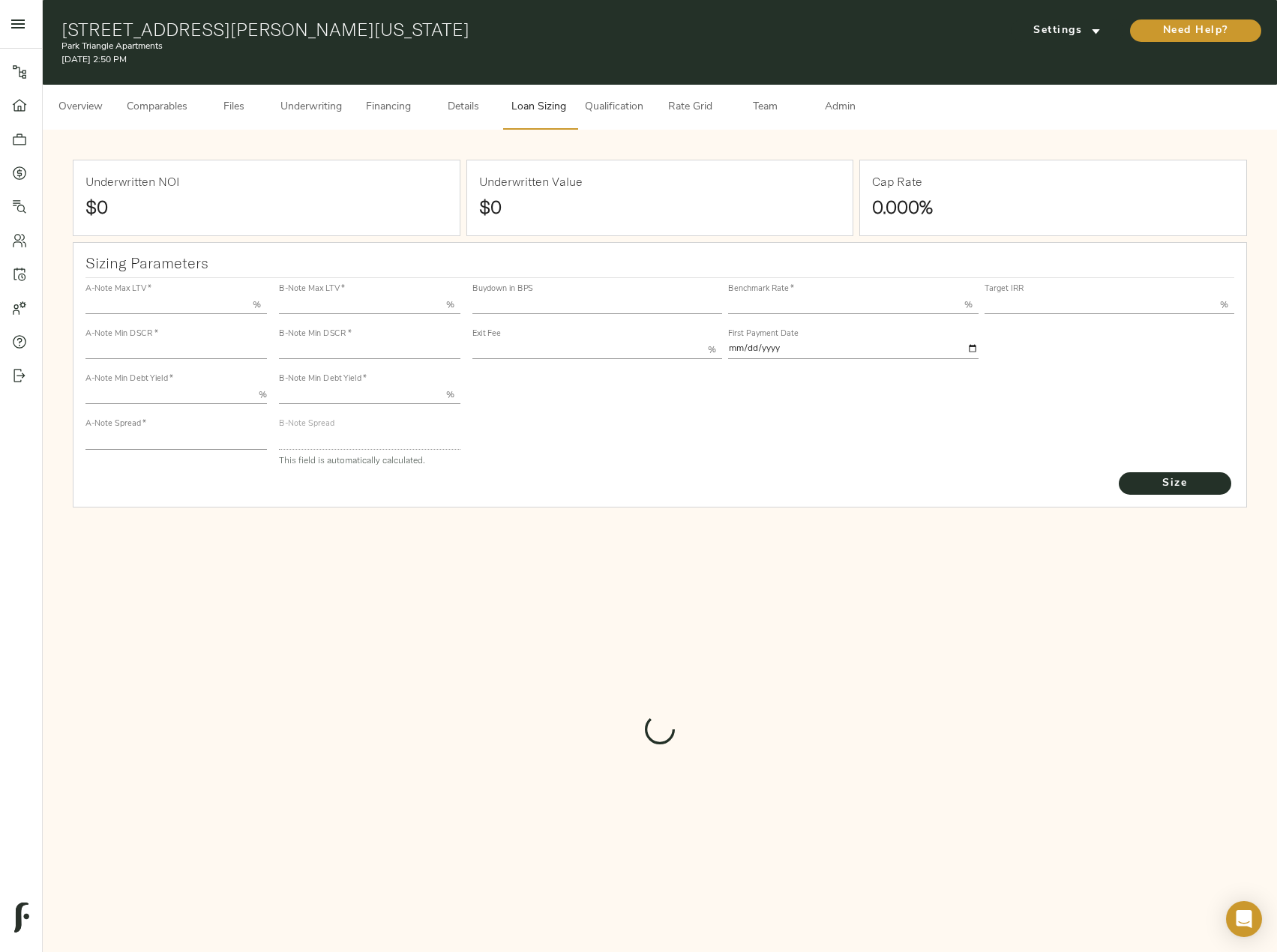
type input "12.00"
type input "1.00"
type input "[DATE]"
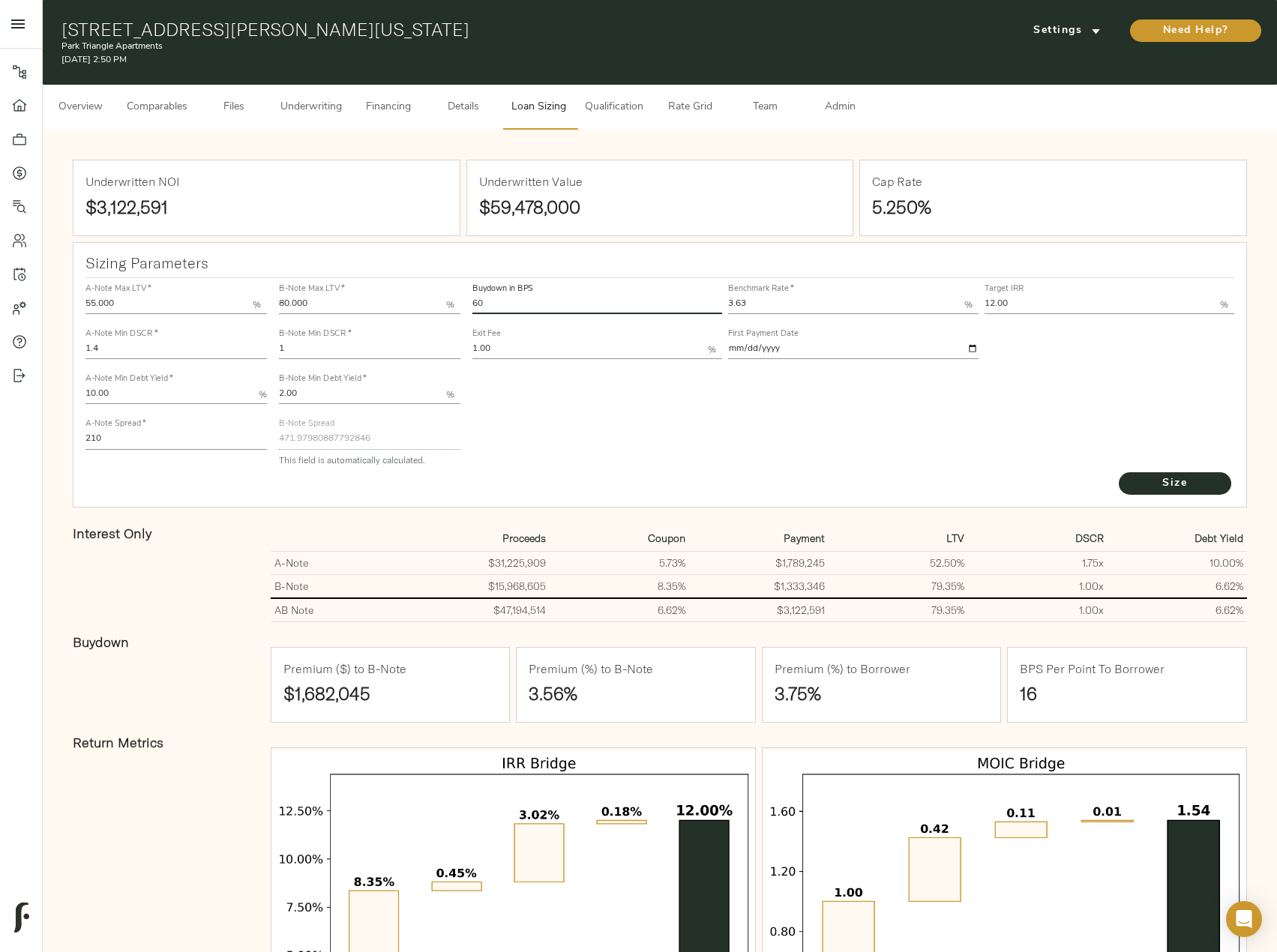
drag, startPoint x: 510, startPoint y: 303, endPoint x: 471, endPoint y: 302, distance: 39.0
click at [471, 302] on div "Buydown in BPS 60" at bounding box center [596, 297] width 256 height 45
type input "53"
click at [1119, 472] on button "Size" at bounding box center [1175, 483] width 113 height 23
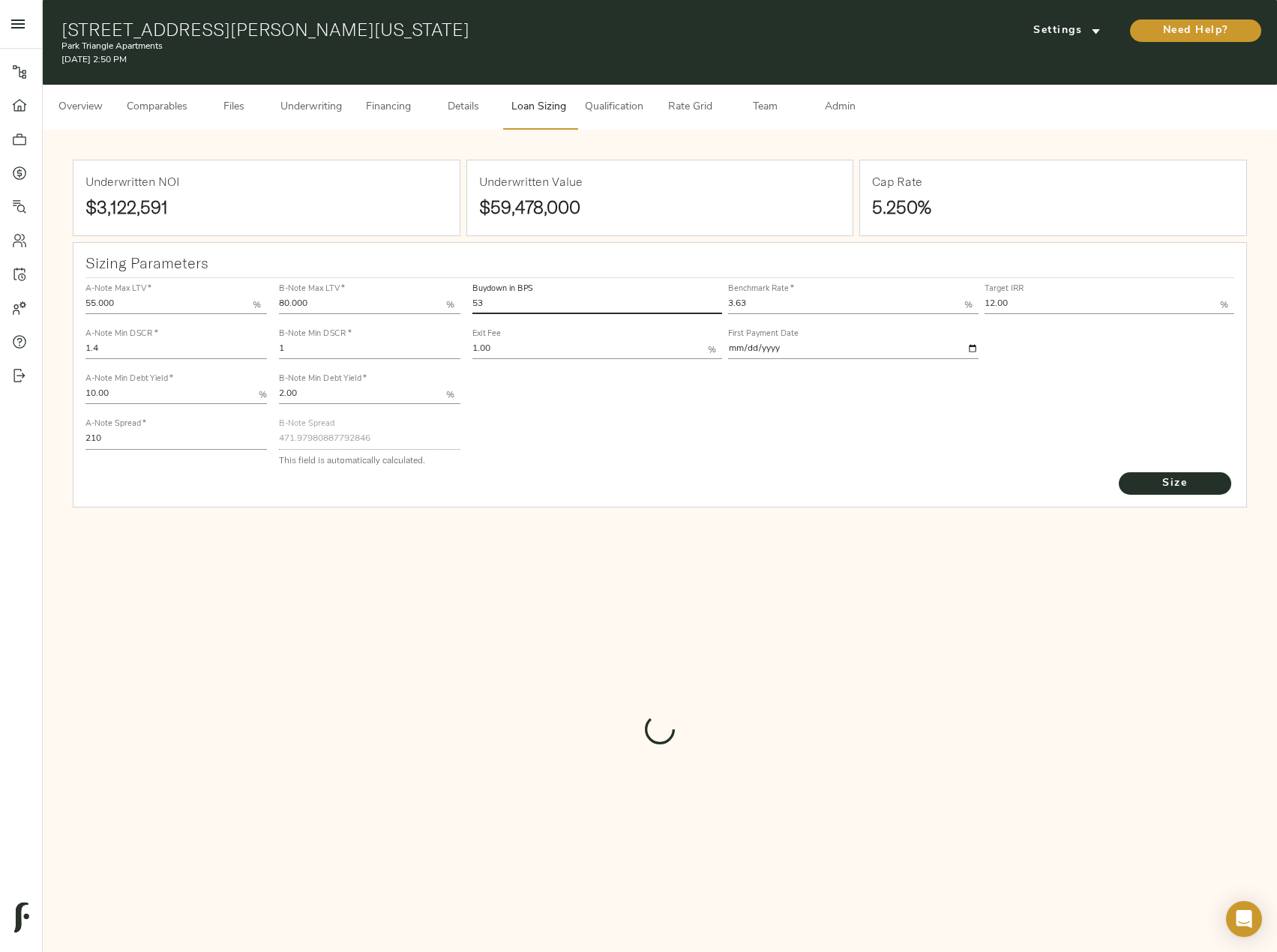
type input "498.63943088951055"
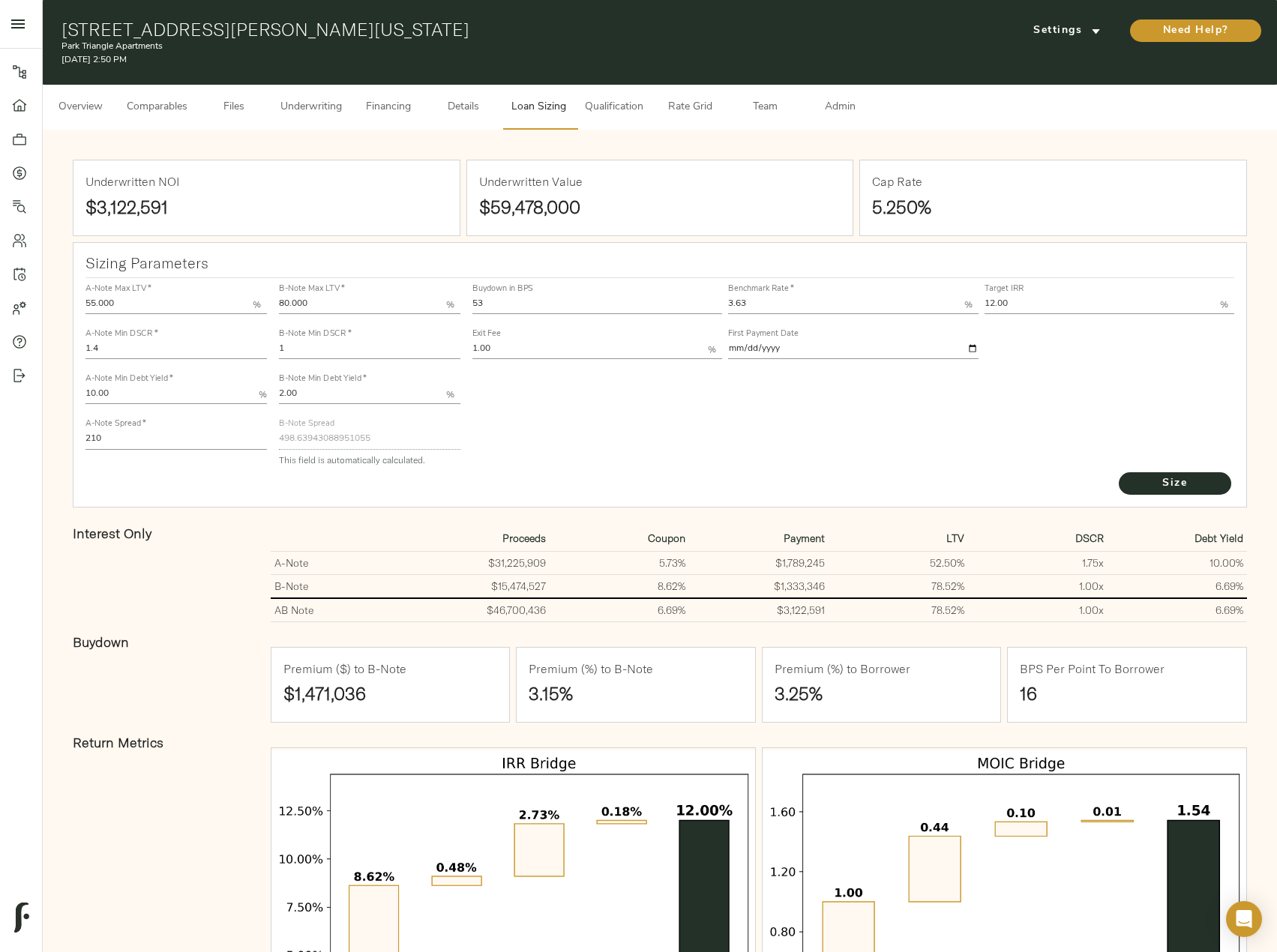
click at [330, 100] on span "Underwriting" at bounding box center [312, 107] width 62 height 19
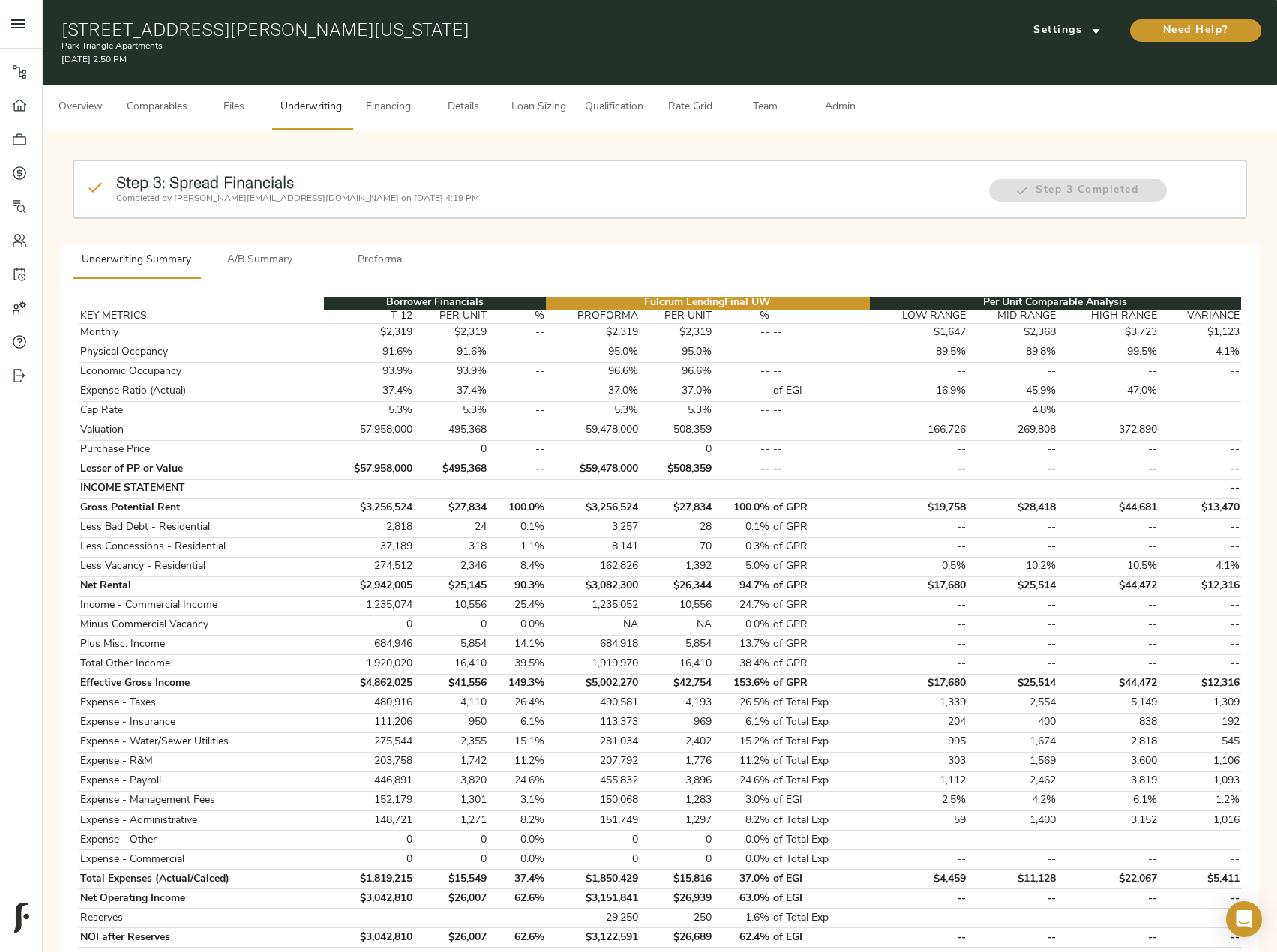
click at [544, 110] on span "Loan Sizing" at bounding box center [538, 107] width 57 height 19
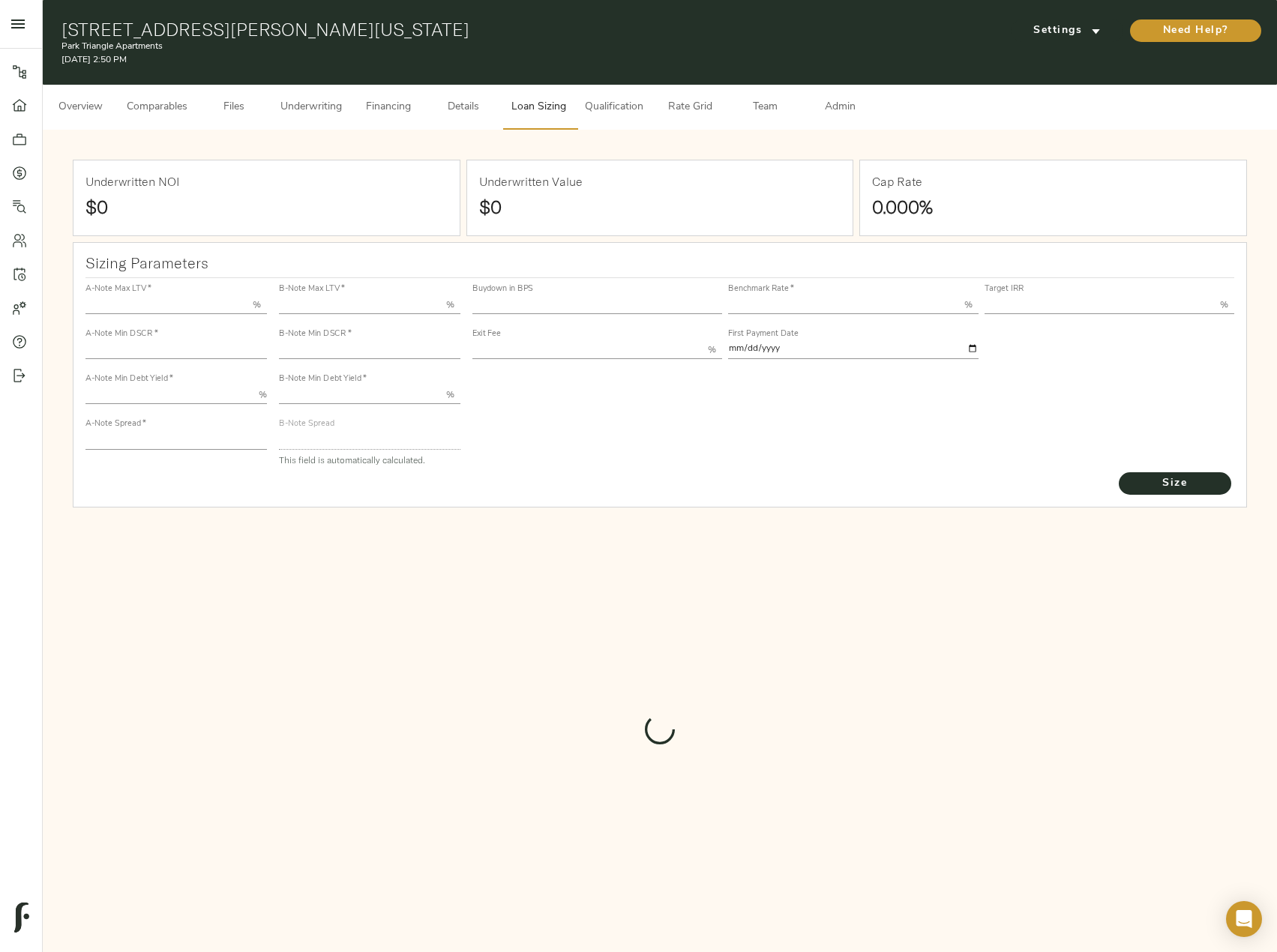
type input "55.000"
type input "1.4"
type input "10.00"
type input "210"
type input "80.000"
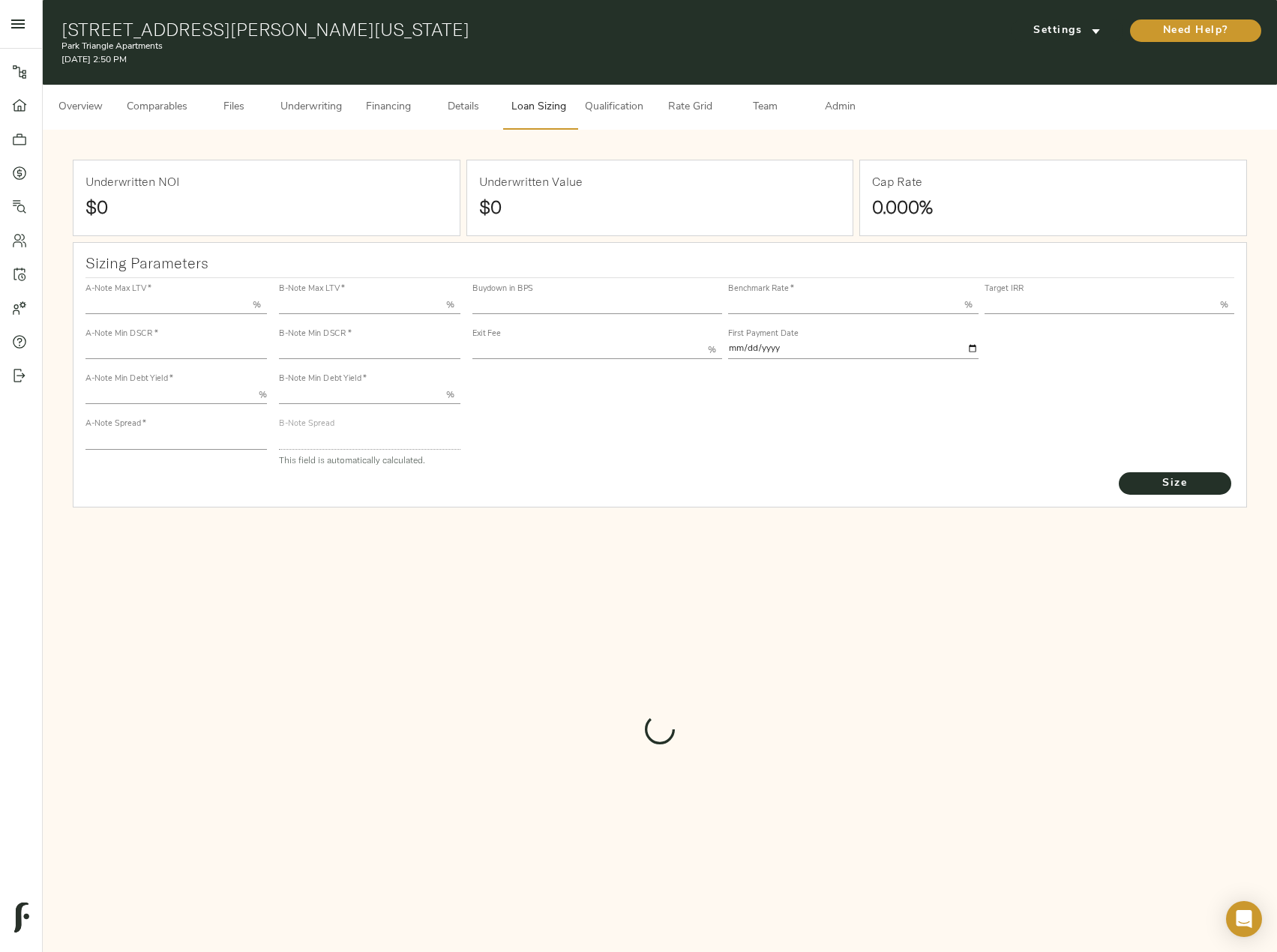
type input "1"
type input "2.00"
type input "498.63943088951055"
type input "53"
type input "3.63"
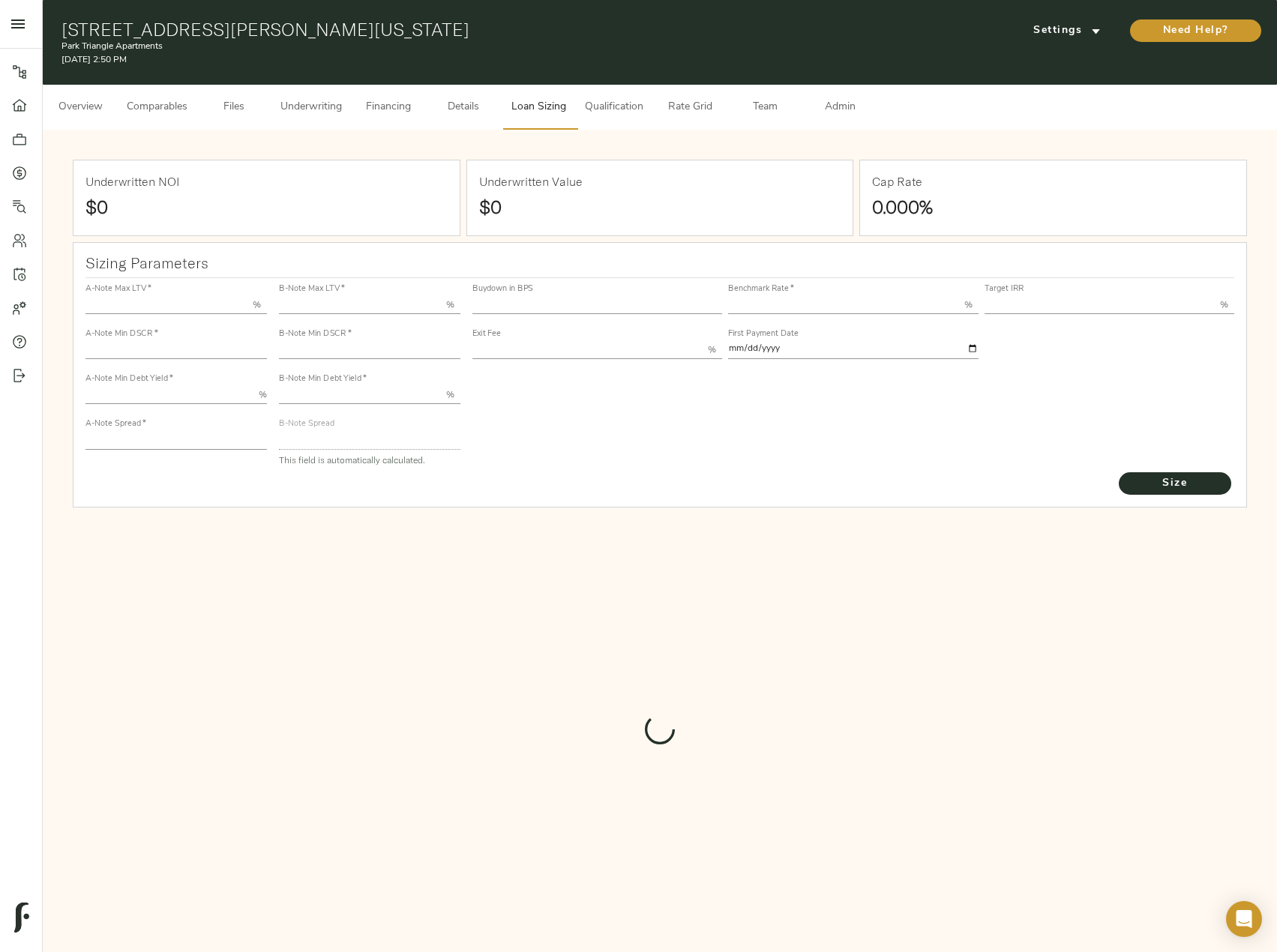
type input "12.00"
type input "1.00"
type input "[DATE]"
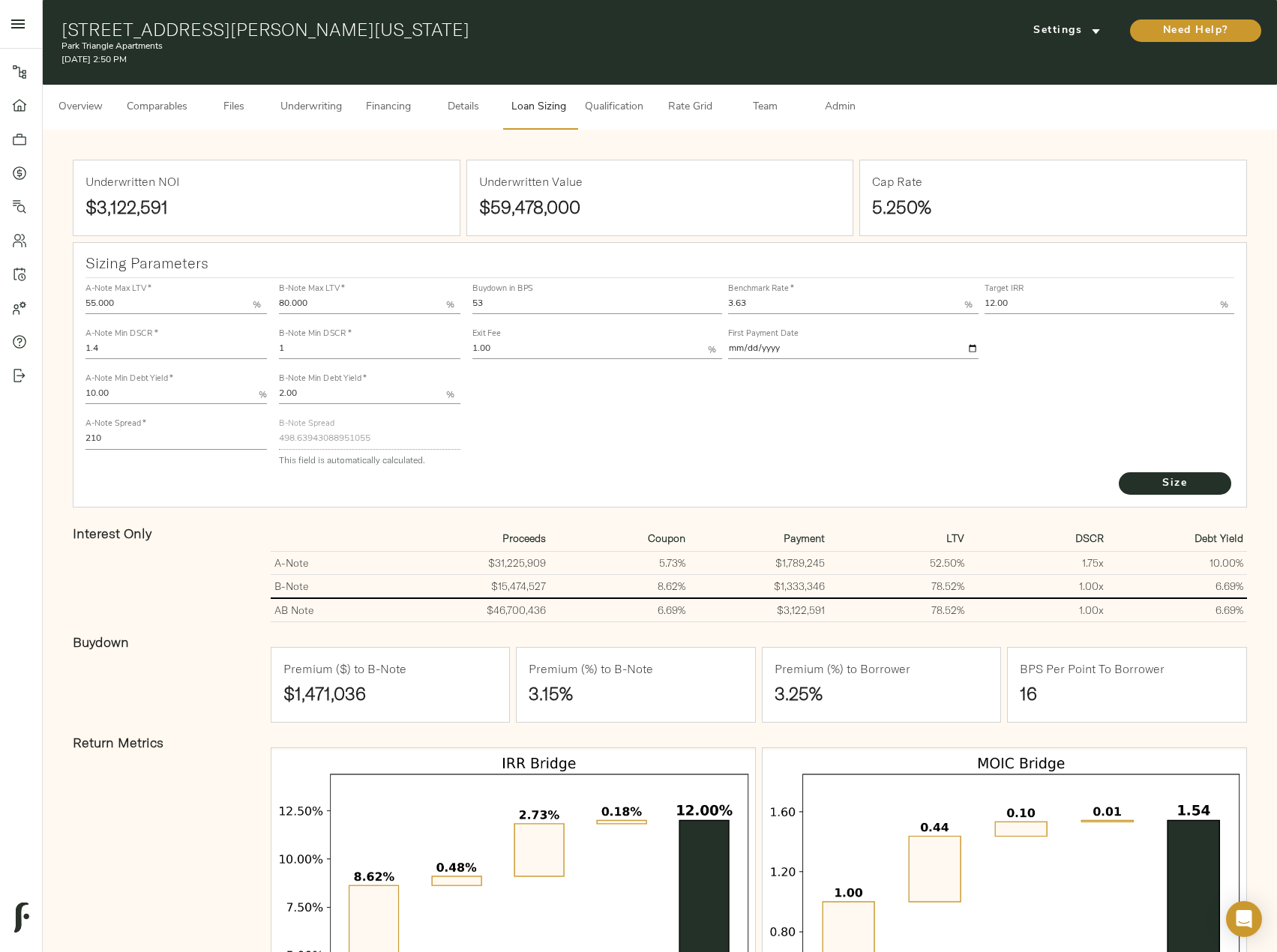
drag, startPoint x: 135, startPoint y: 388, endPoint x: 1, endPoint y: 384, distance: 134.1
click at [1, 384] on div "Pipeline Dashboard Portfolio Quotes Search Users Activity Account Help Sign Out…" at bounding box center [638, 561] width 1277 height 1122
type input "9.50"
click at [1119, 472] on button "Size" at bounding box center [1175, 483] width 113 height 23
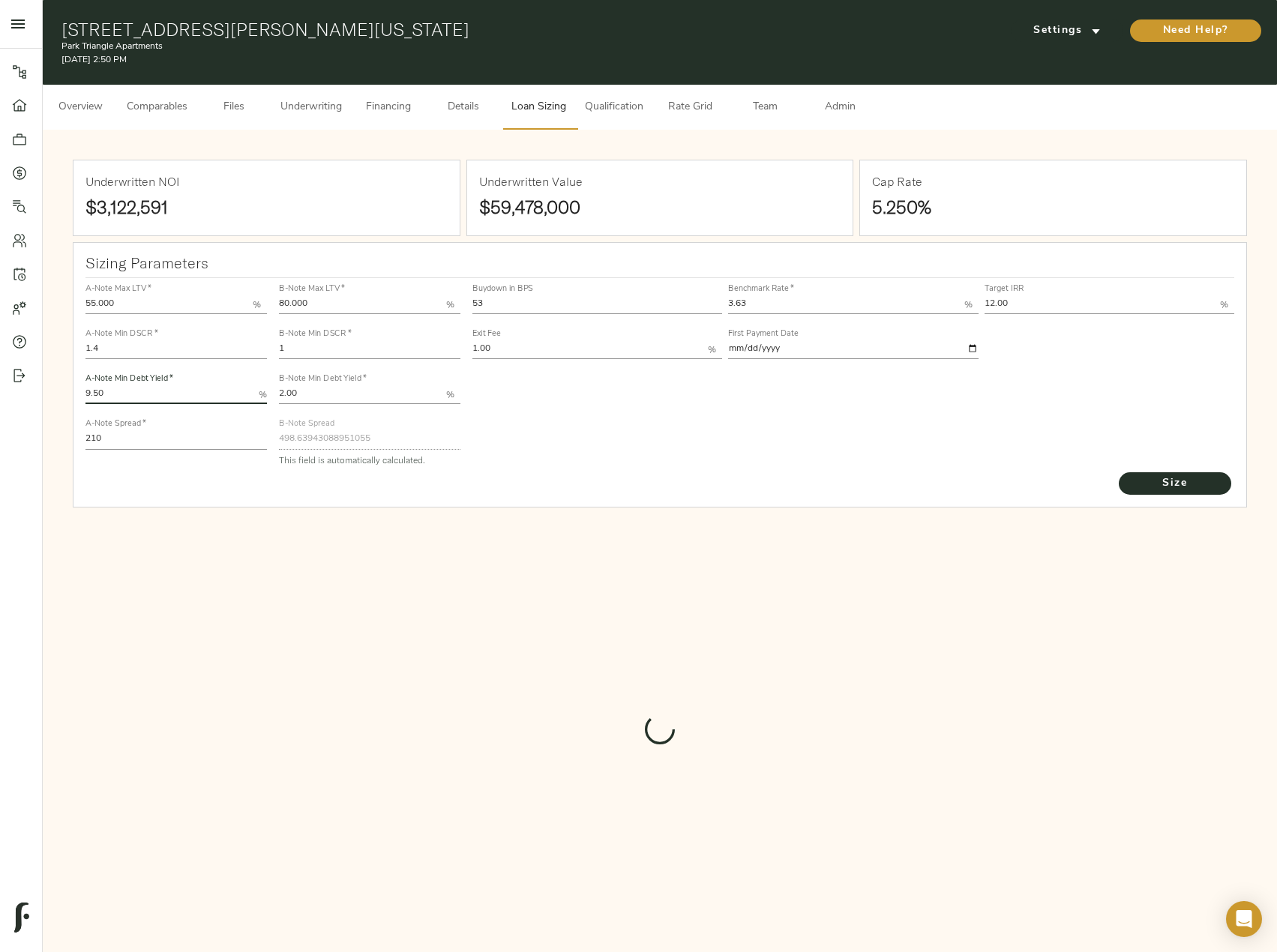
type input "489.68691815817675"
